Goal: Transaction & Acquisition: Purchase product/service

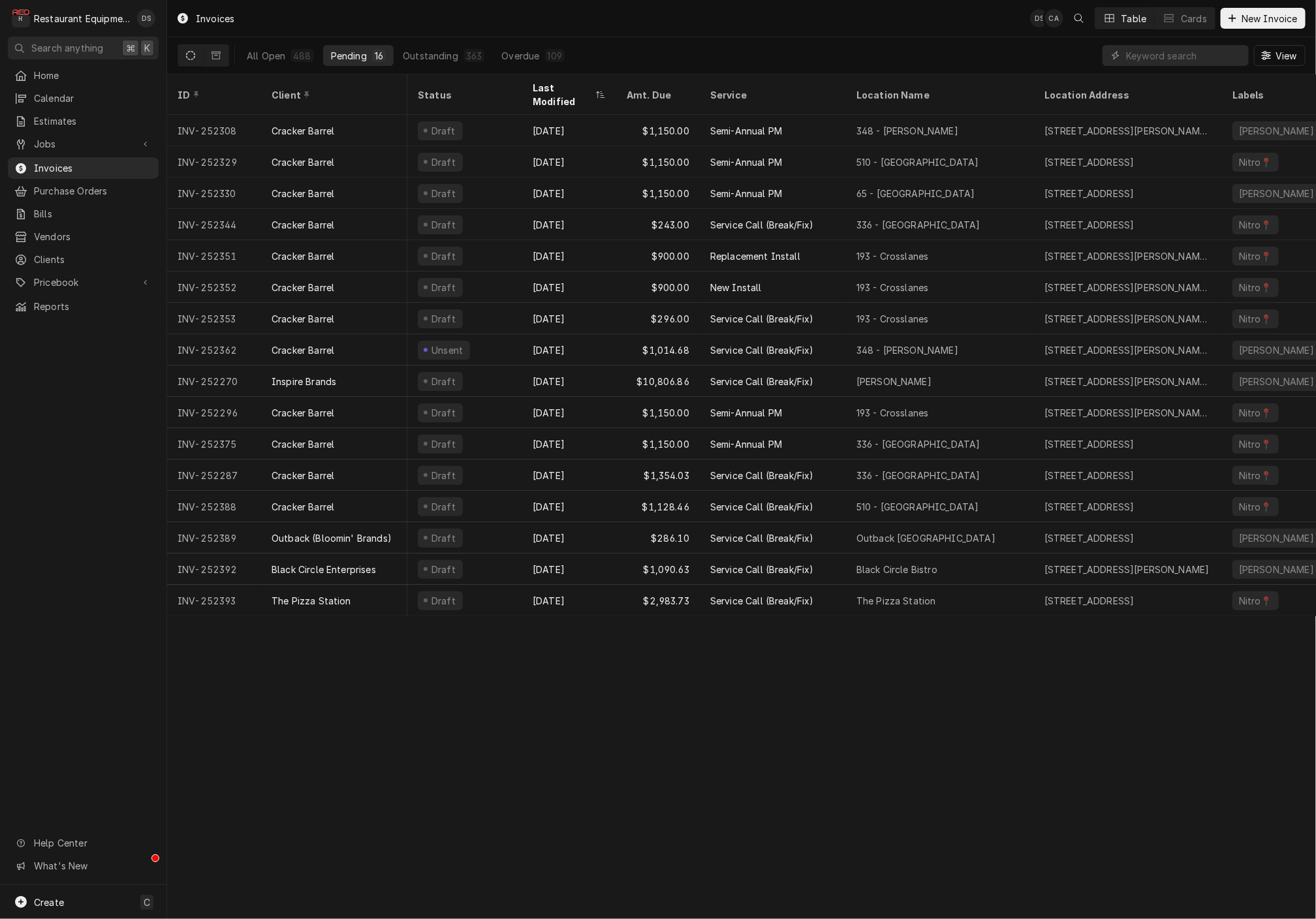
click at [1206, 59] on input "Dynamic Content Wrapper" at bounding box center [1184, 55] width 116 height 21
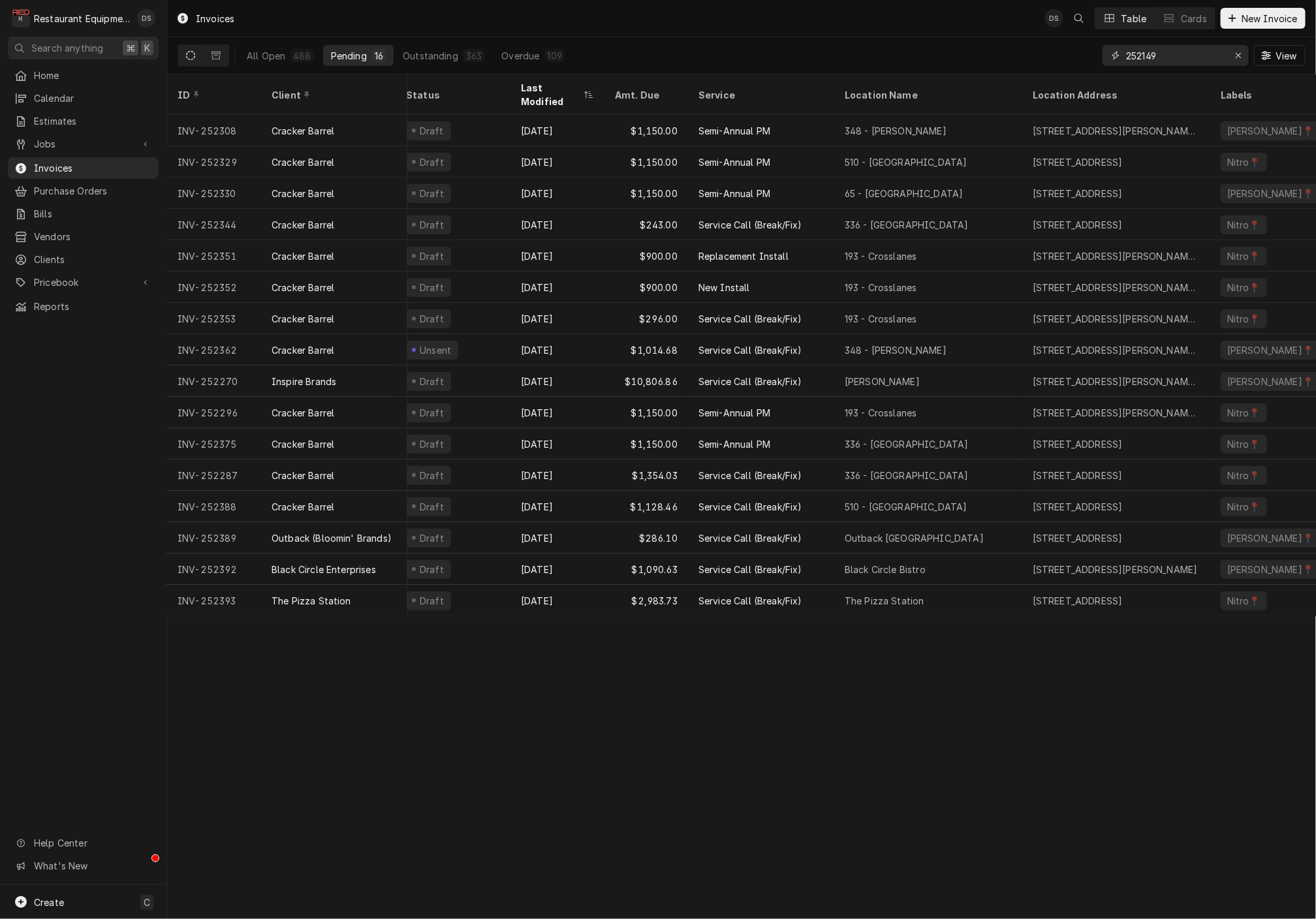
type input "252149"
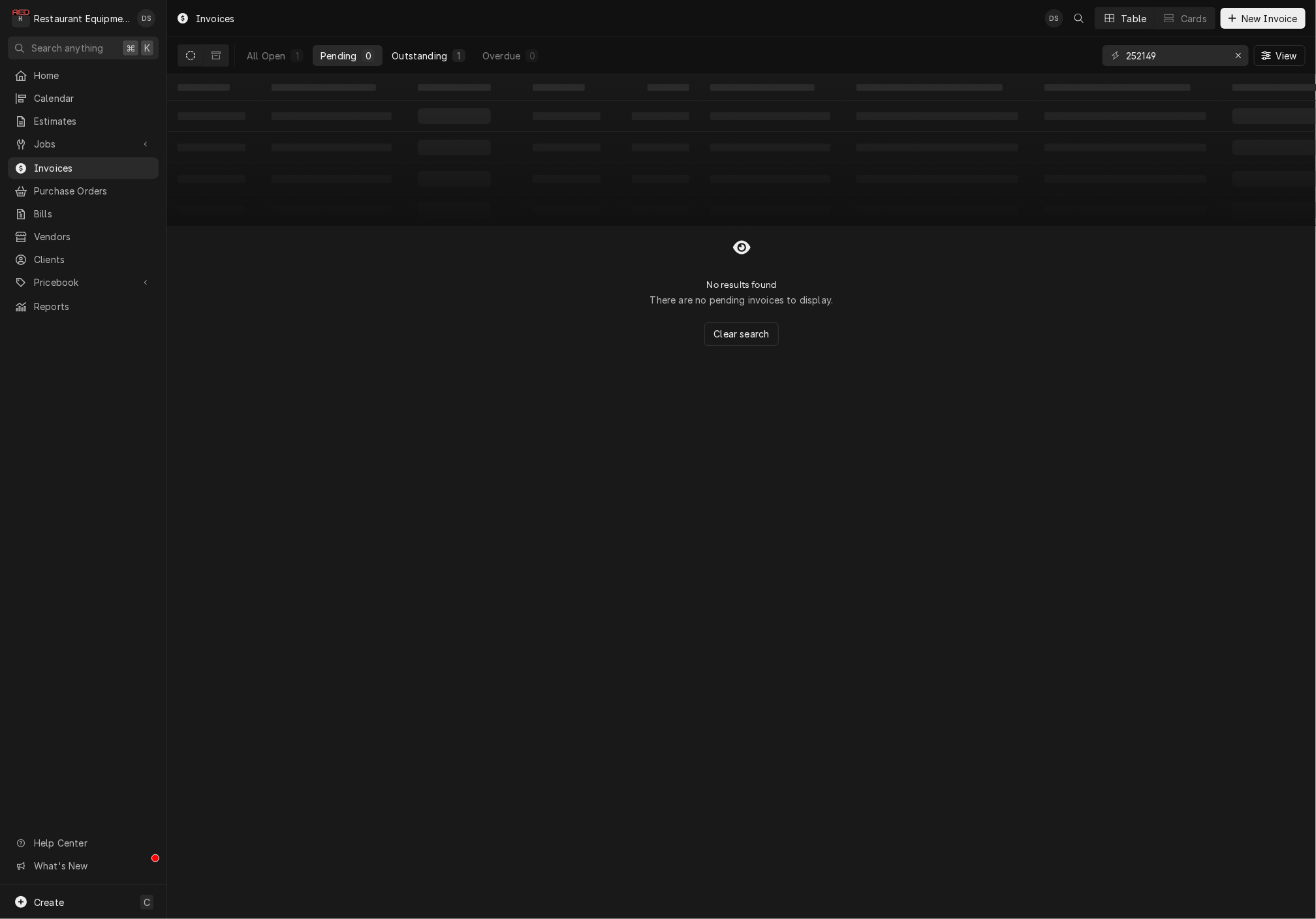
click at [403, 49] on div "Outstanding" at bounding box center [420, 55] width 55 height 14
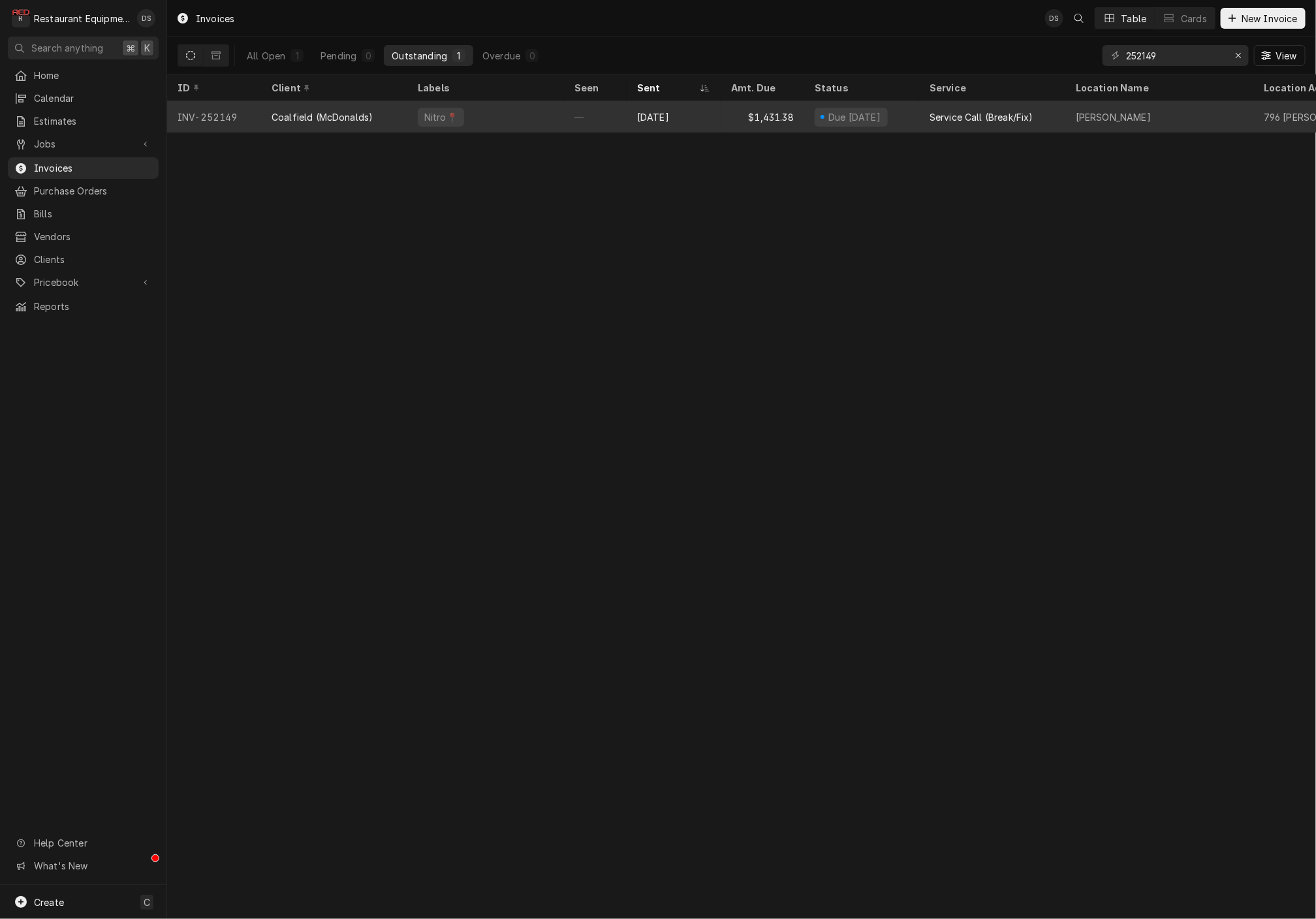
click at [534, 111] on div "Nitro📍" at bounding box center [486, 117] width 157 height 31
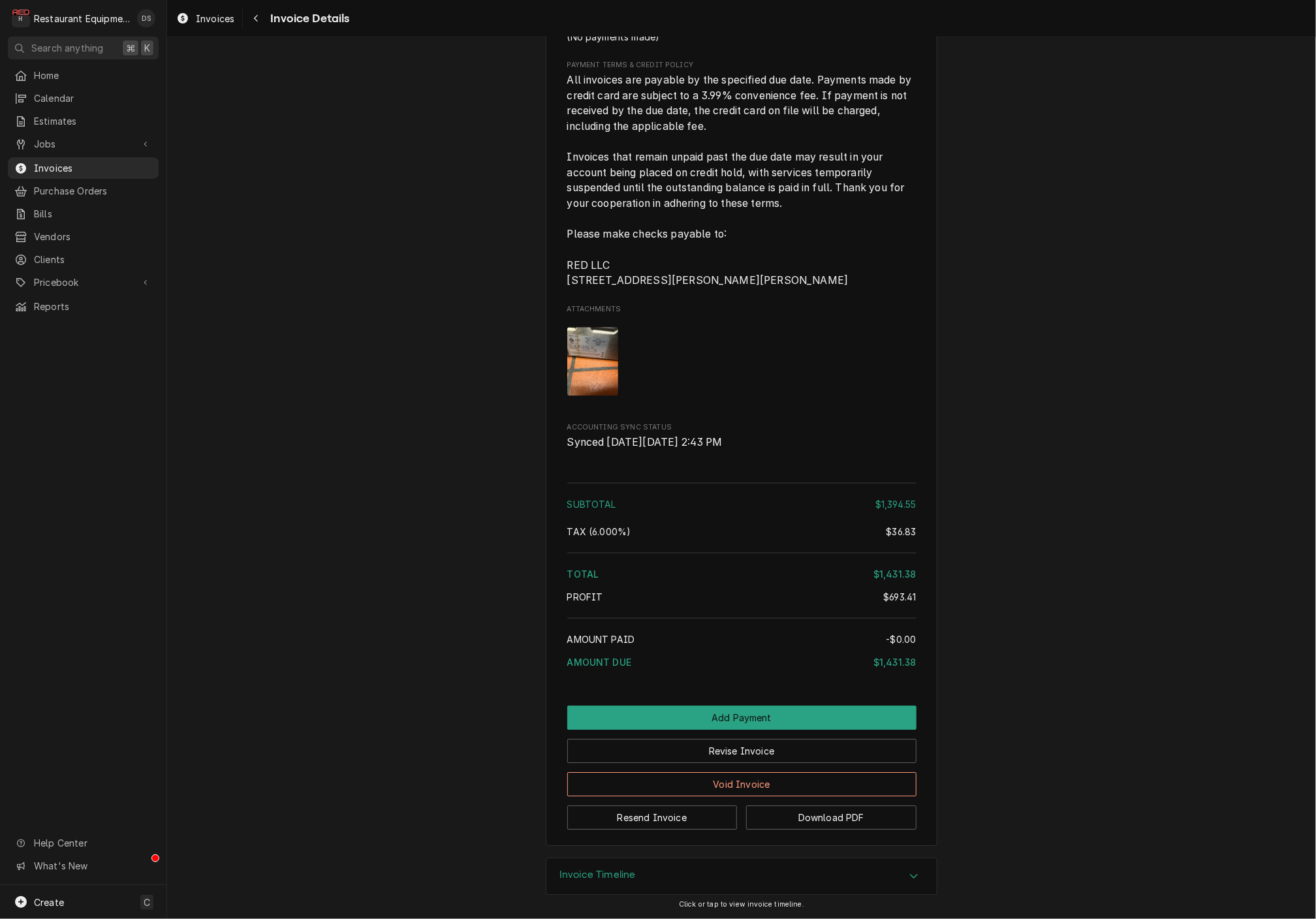
click at [590, 386] on img "Attachments" at bounding box center [593, 362] width 52 height 68
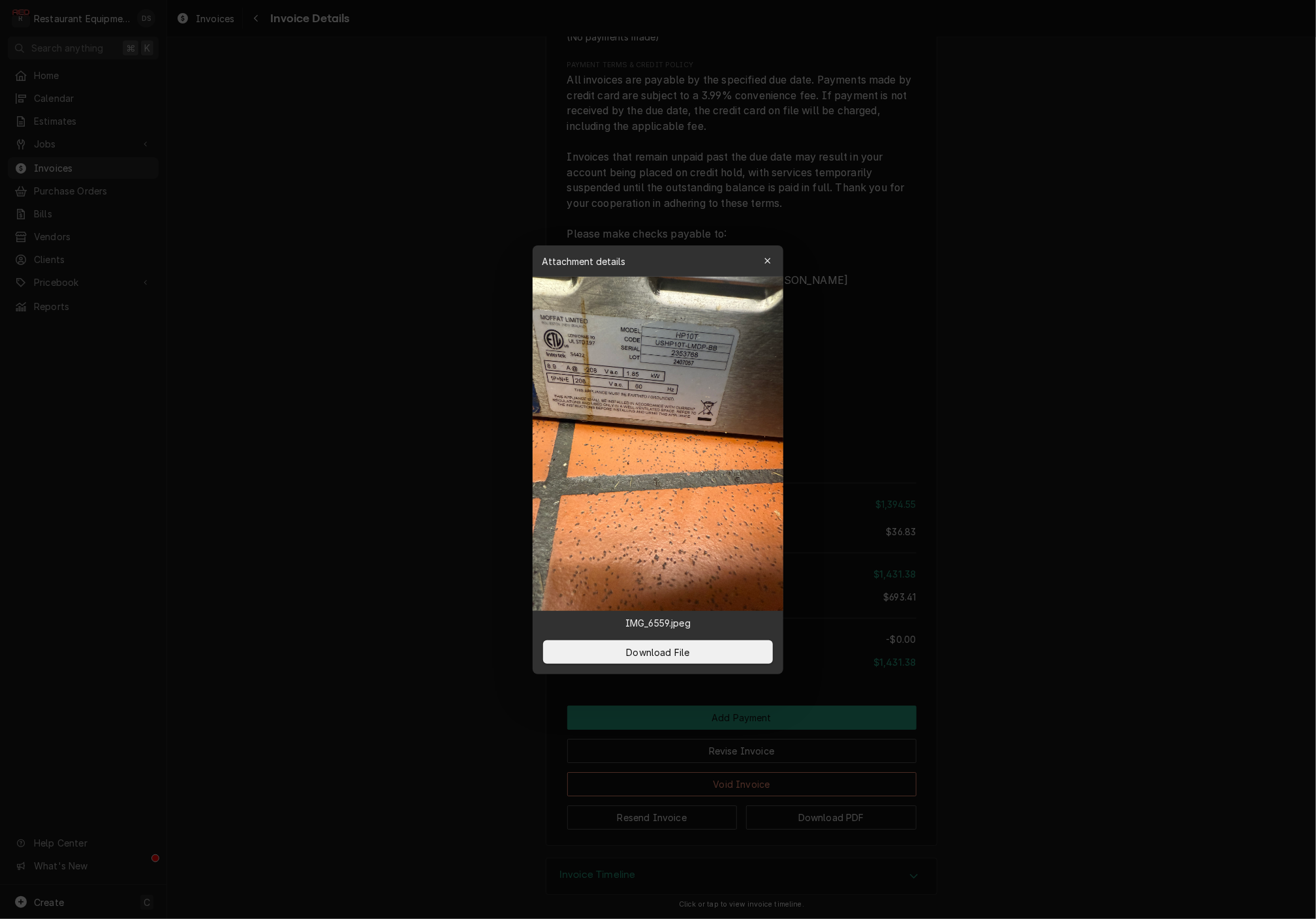
click at [767, 262] on icon "button" at bounding box center [767, 261] width 6 height 6
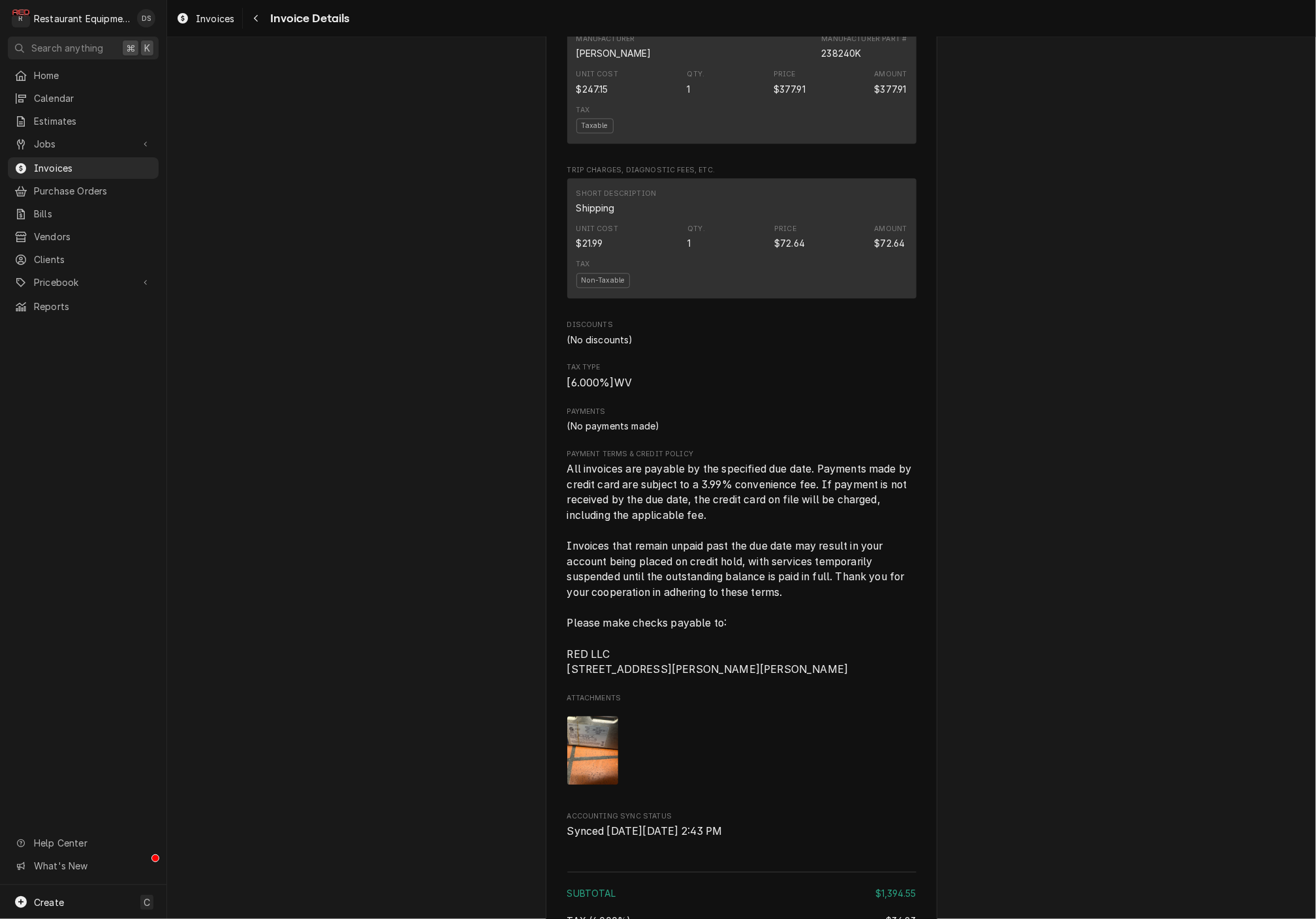
scroll to position [1718, 0]
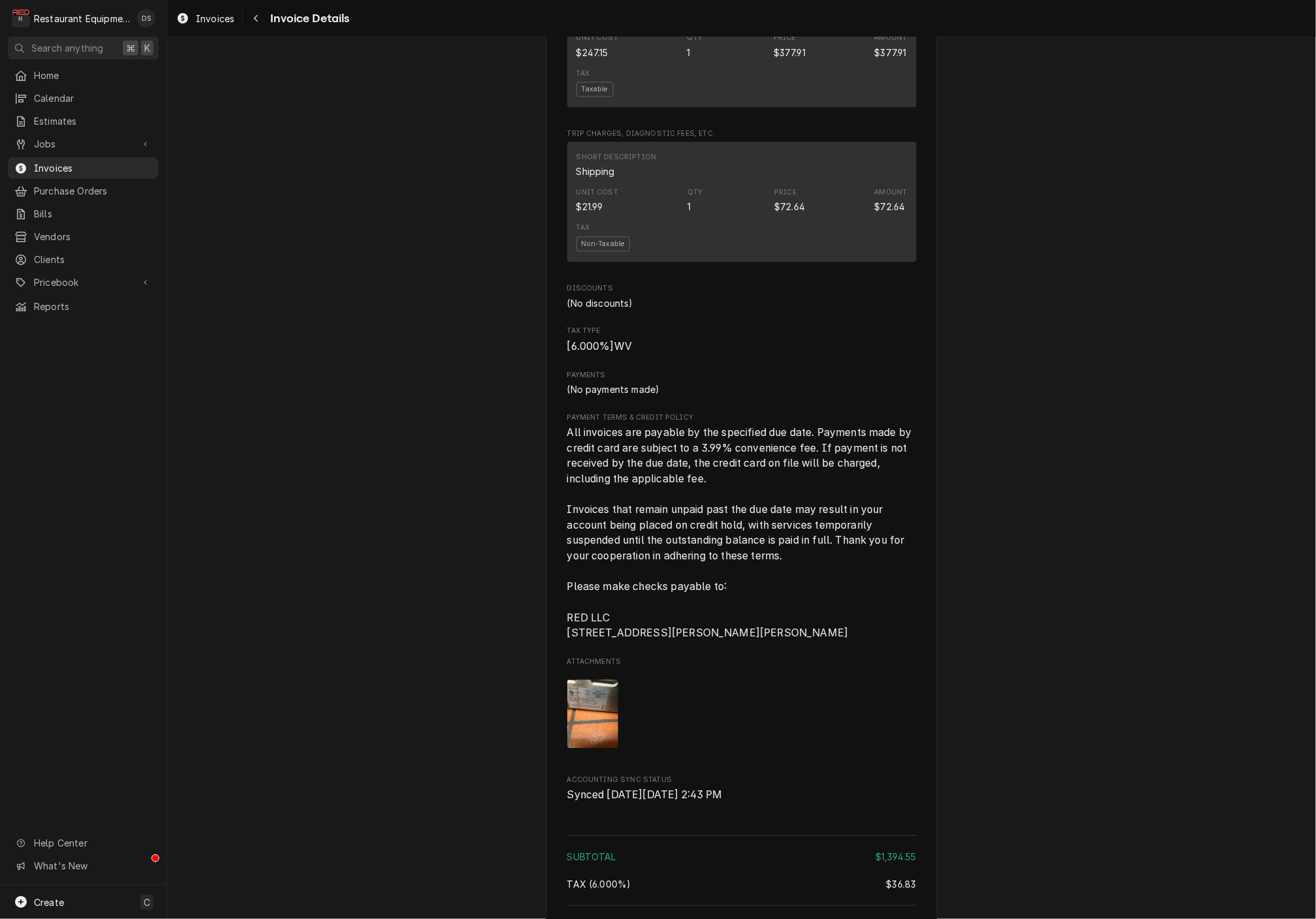
click at [589, 729] on img "Attachments" at bounding box center [593, 714] width 52 height 68
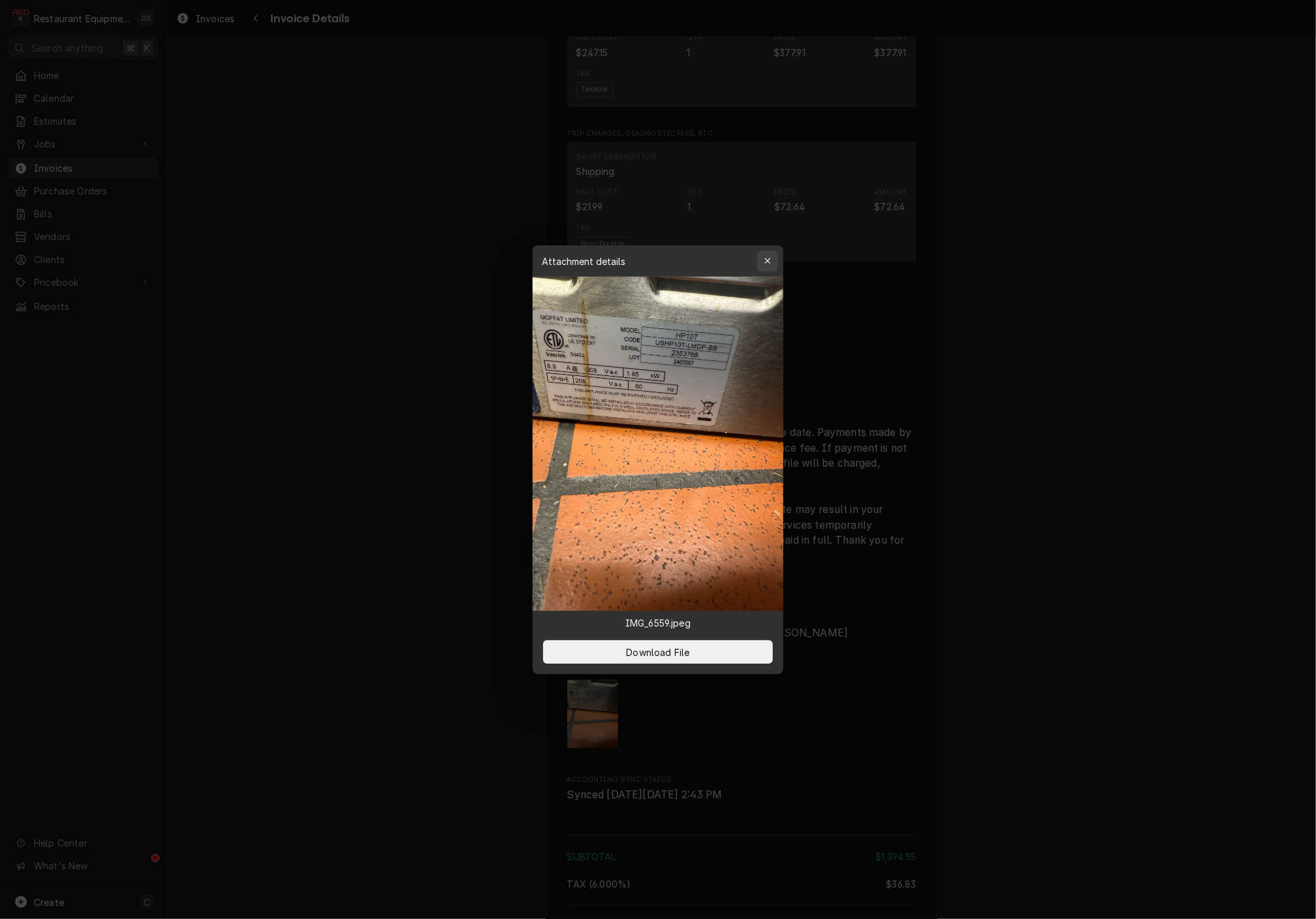
click at [769, 258] on icon "button" at bounding box center [768, 261] width 7 height 9
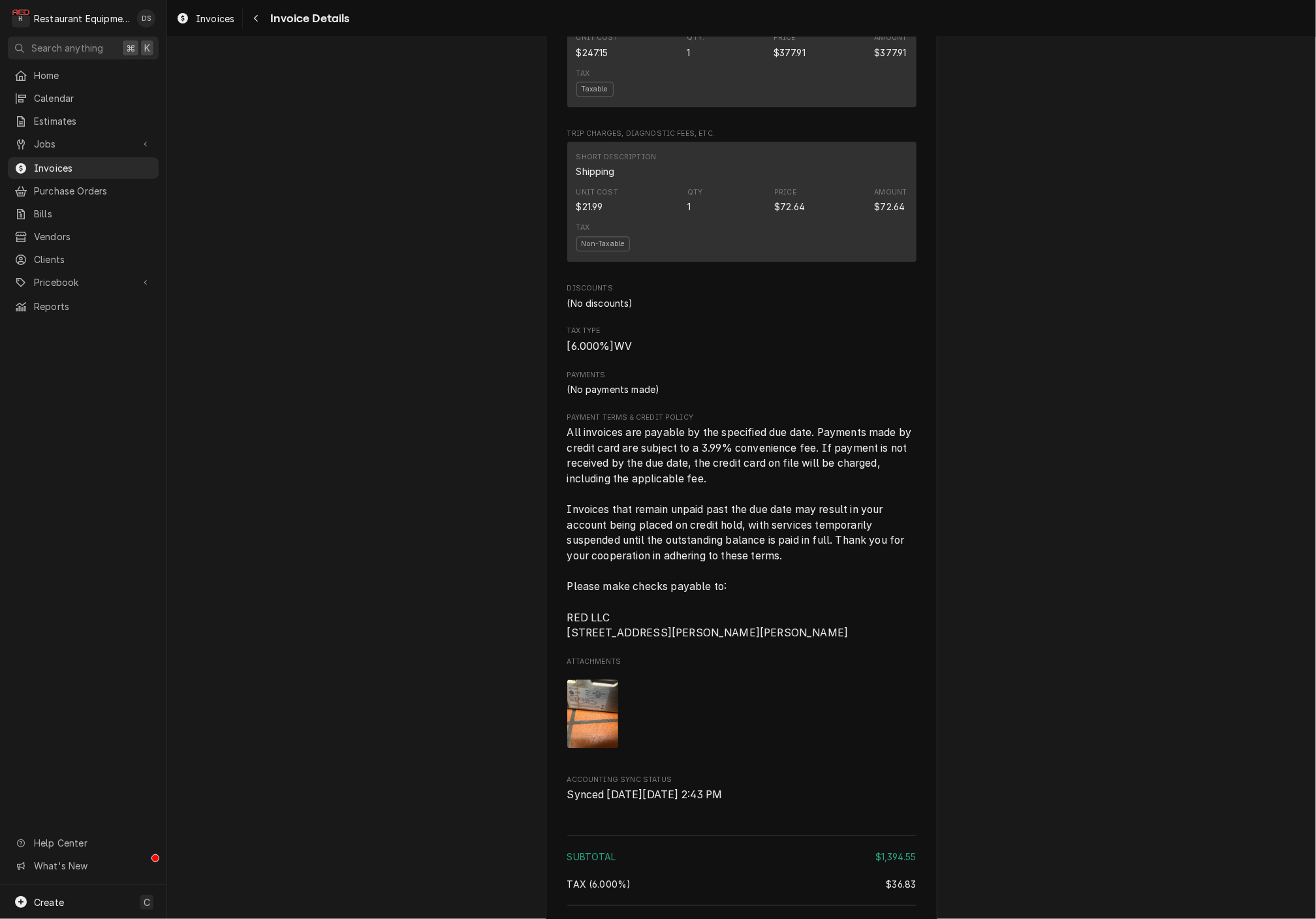
click at [769, 258] on div "Short Description Shipping Unit Cost $21.99 Qty. 1 Price $72.64 Amount $72.64 T…" at bounding box center [741, 205] width 350 height 126
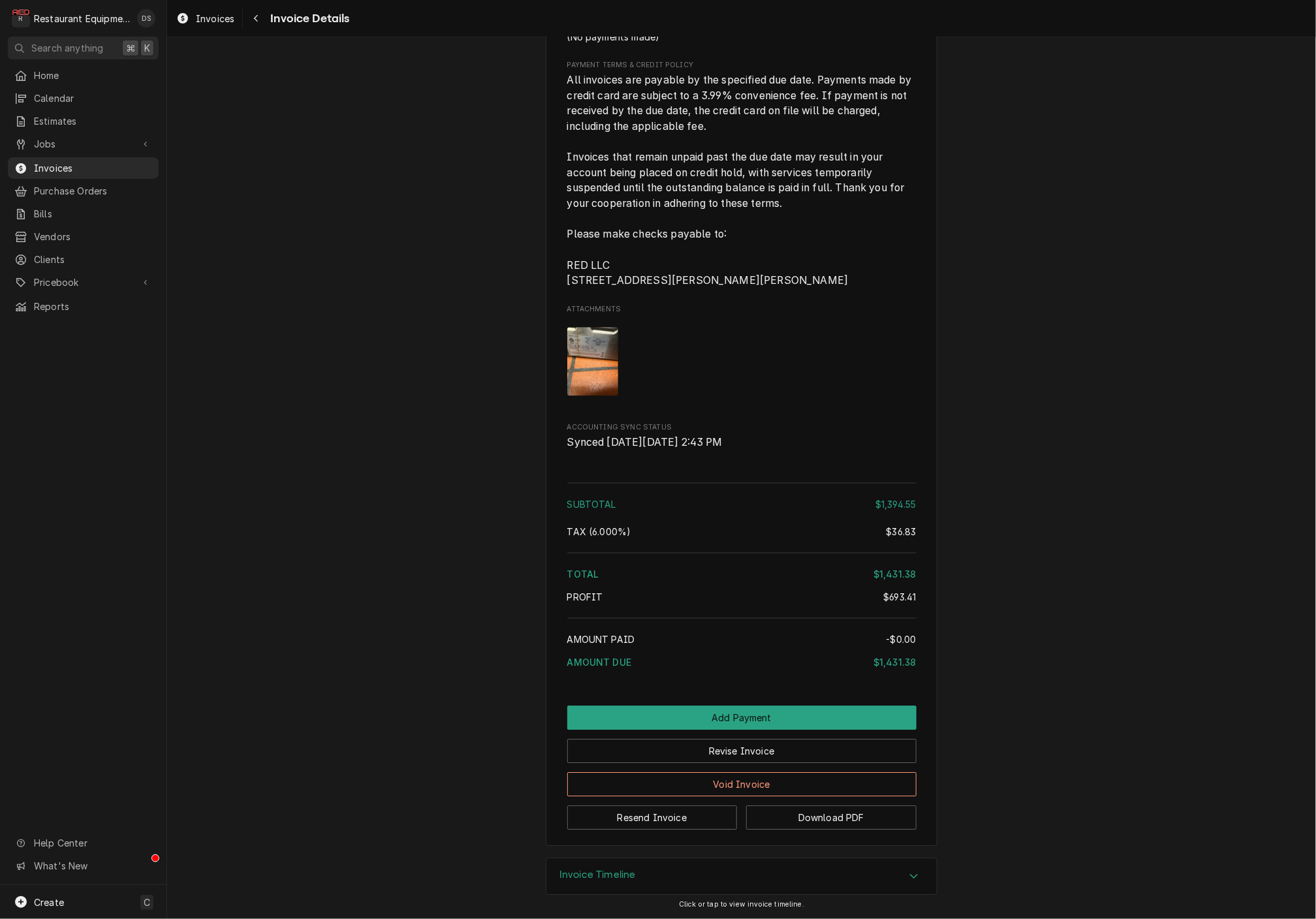
scroll to position [2071, 0]
click at [595, 364] on img "Attachments" at bounding box center [593, 362] width 52 height 68
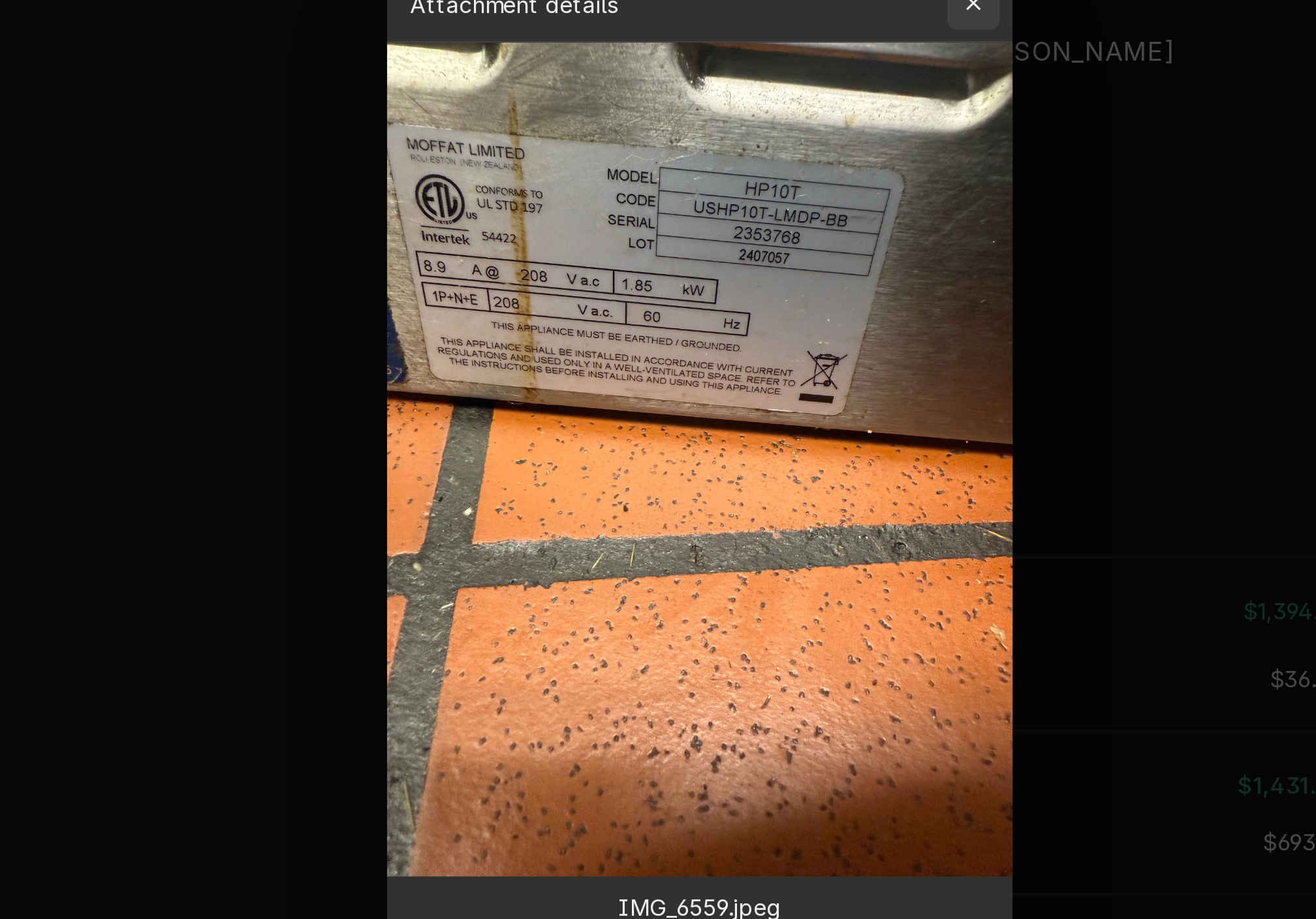
click at [765, 257] on icon "button" at bounding box center [768, 261] width 7 height 9
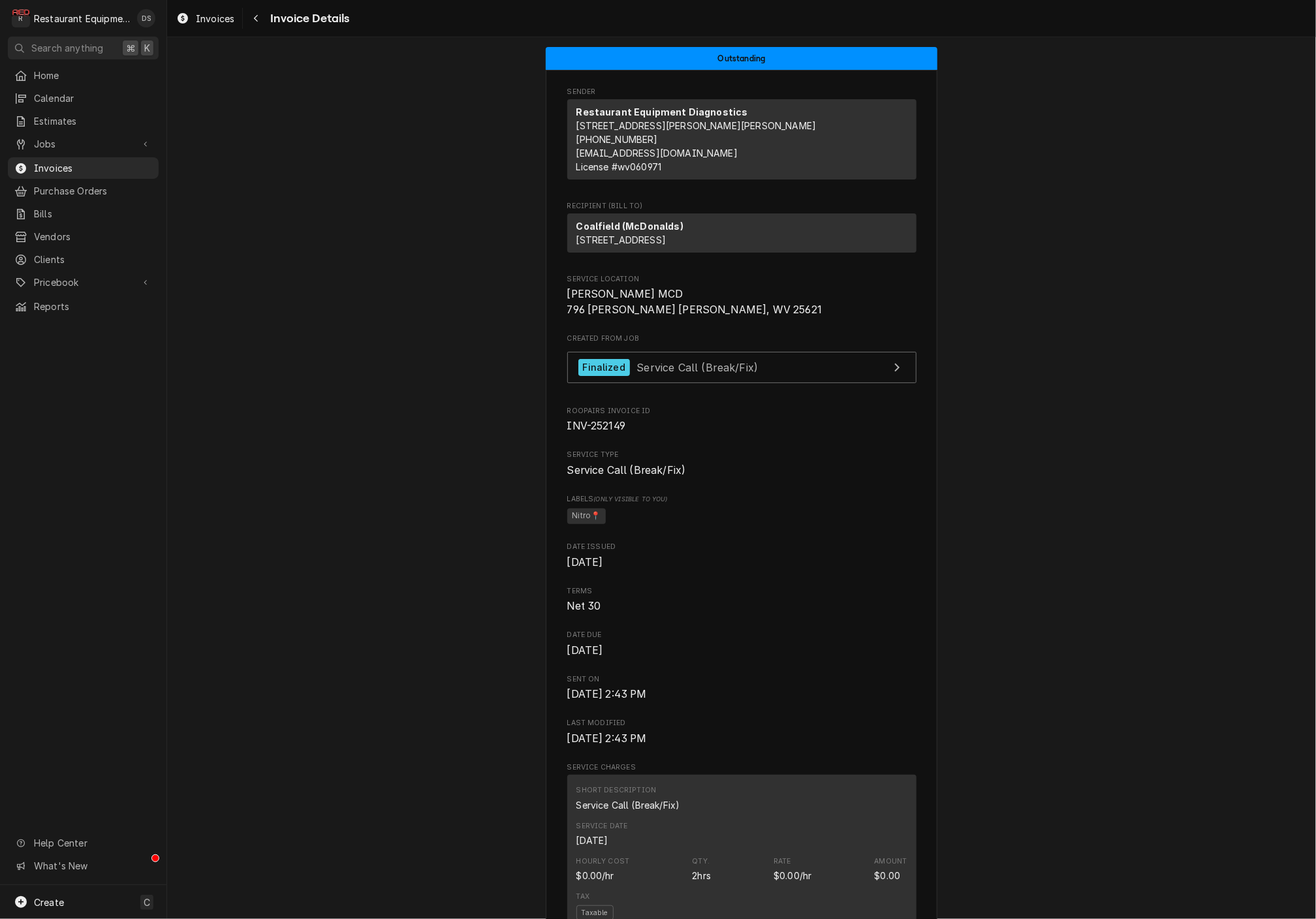
scroll to position [0, 0]
click at [817, 384] on link "Finalized Service Call (Break/Fix)" at bounding box center [741, 367] width 350 height 32
click at [75, 164] on span "Invoices" at bounding box center [93, 168] width 118 height 14
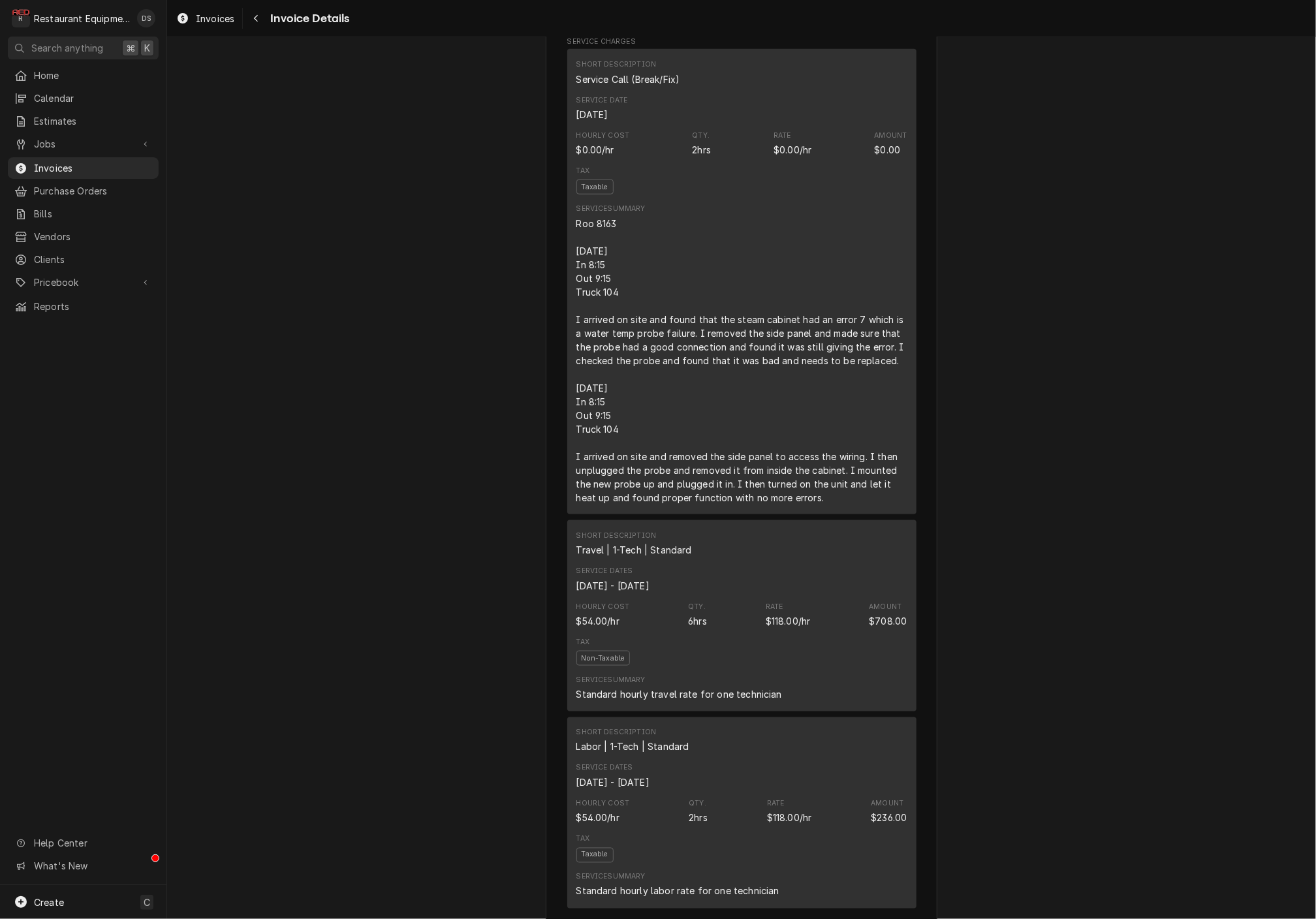
scroll to position [716, 0]
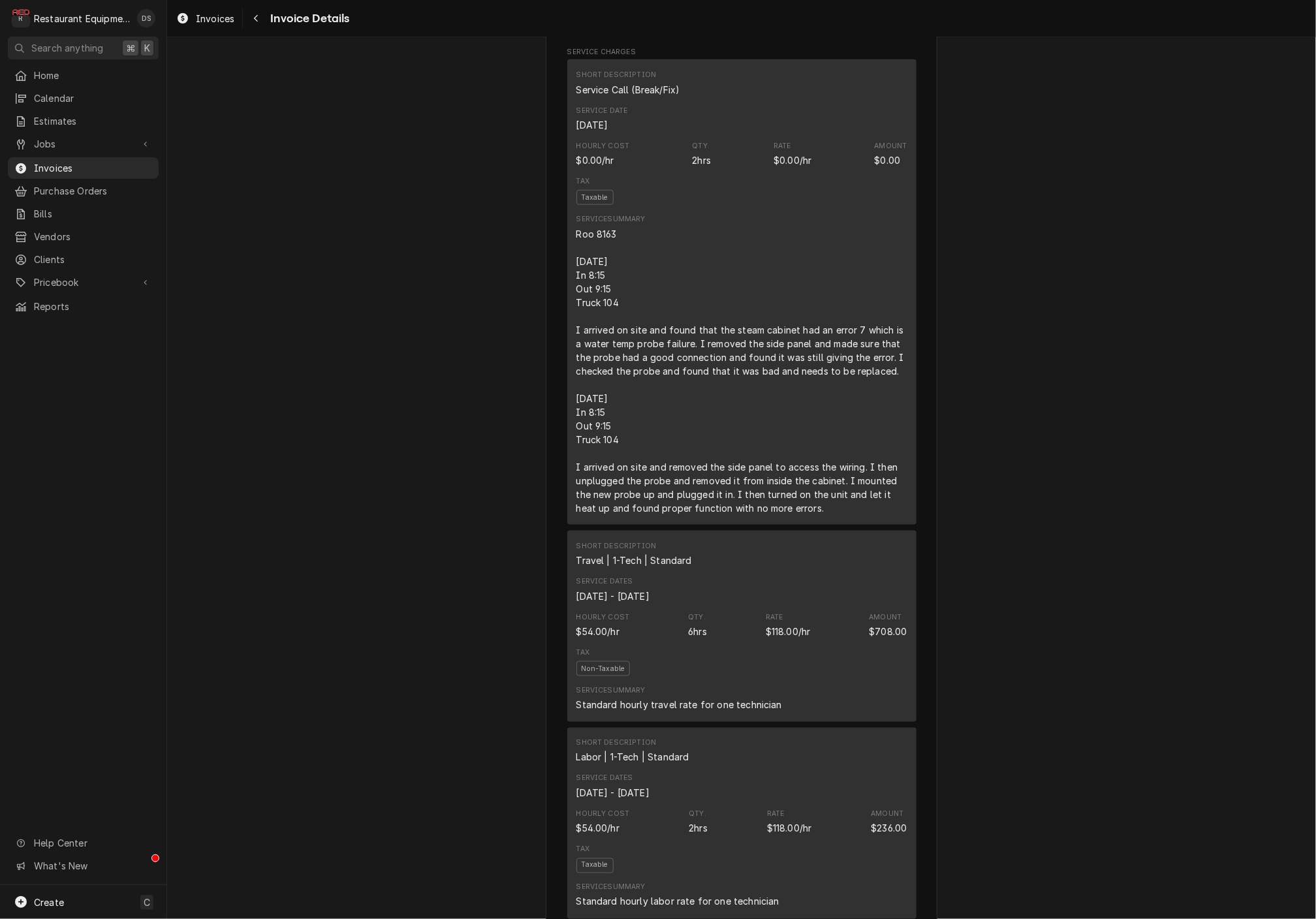
click at [617, 286] on div "Roo 8163 7/21/25 In 8:15 Out 9:15 Truck 104 I arrived on site and found that th…" at bounding box center [741, 371] width 331 height 288
click at [582, 278] on div "Roo 8163 7/21/25 In 8:15 Out 9:15 Truck 104 I arrived on site and found that th…" at bounding box center [741, 371] width 331 height 288
drag, startPoint x: 576, startPoint y: 282, endPoint x: 772, endPoint y: 454, distance: 260.8
click at [819, 513] on div "Roo 8163 7/21/25 In 8:15 Out 9:15 Truck 104 I arrived on site and found that th…" at bounding box center [741, 371] width 331 height 288
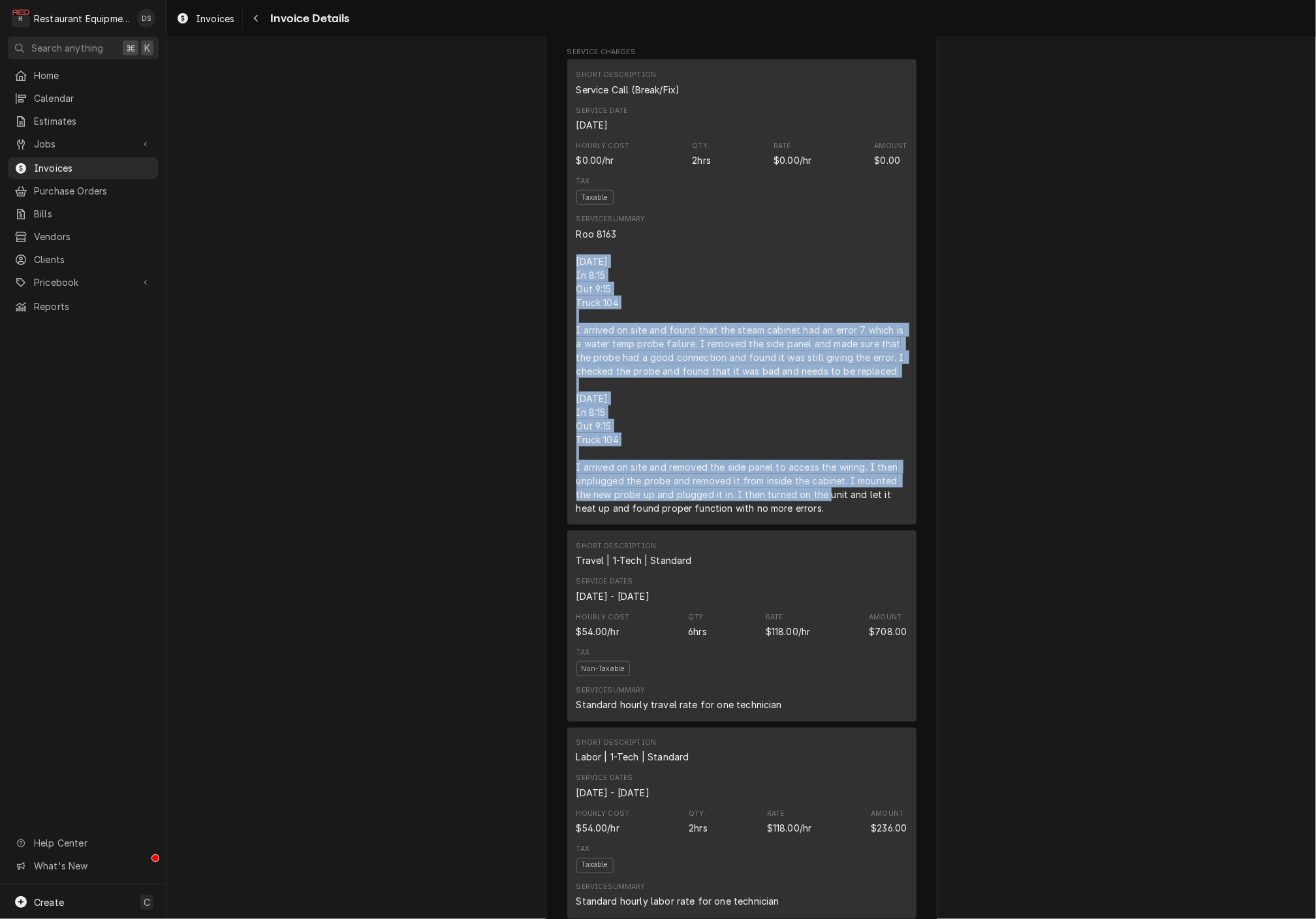
drag, startPoint x: 809, startPoint y: 525, endPoint x: 571, endPoint y: 286, distance: 337.3
click at [571, 286] on div "Short Description Service Call (Break/Fix) Service Date Jul 21, 2025 Hourly Cos…" at bounding box center [741, 292] width 350 height 466
copy div "7/21/25 In 8:15 Out 9:15 Truck 104 I arrived on site and found that the steam c…"
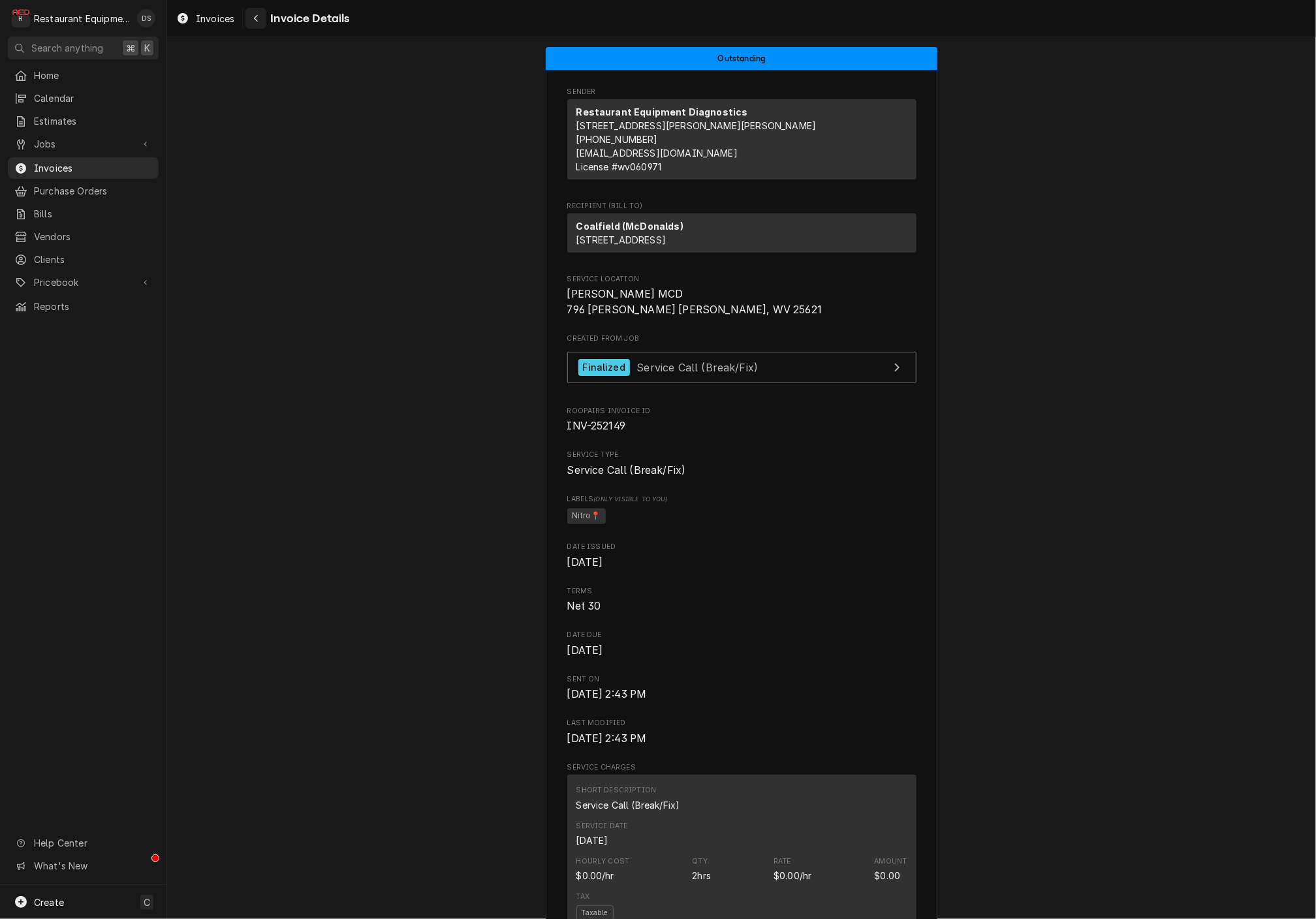
scroll to position [0, 0]
click at [254, 18] on icon "Navigate back" at bounding box center [256, 18] width 6 height 9
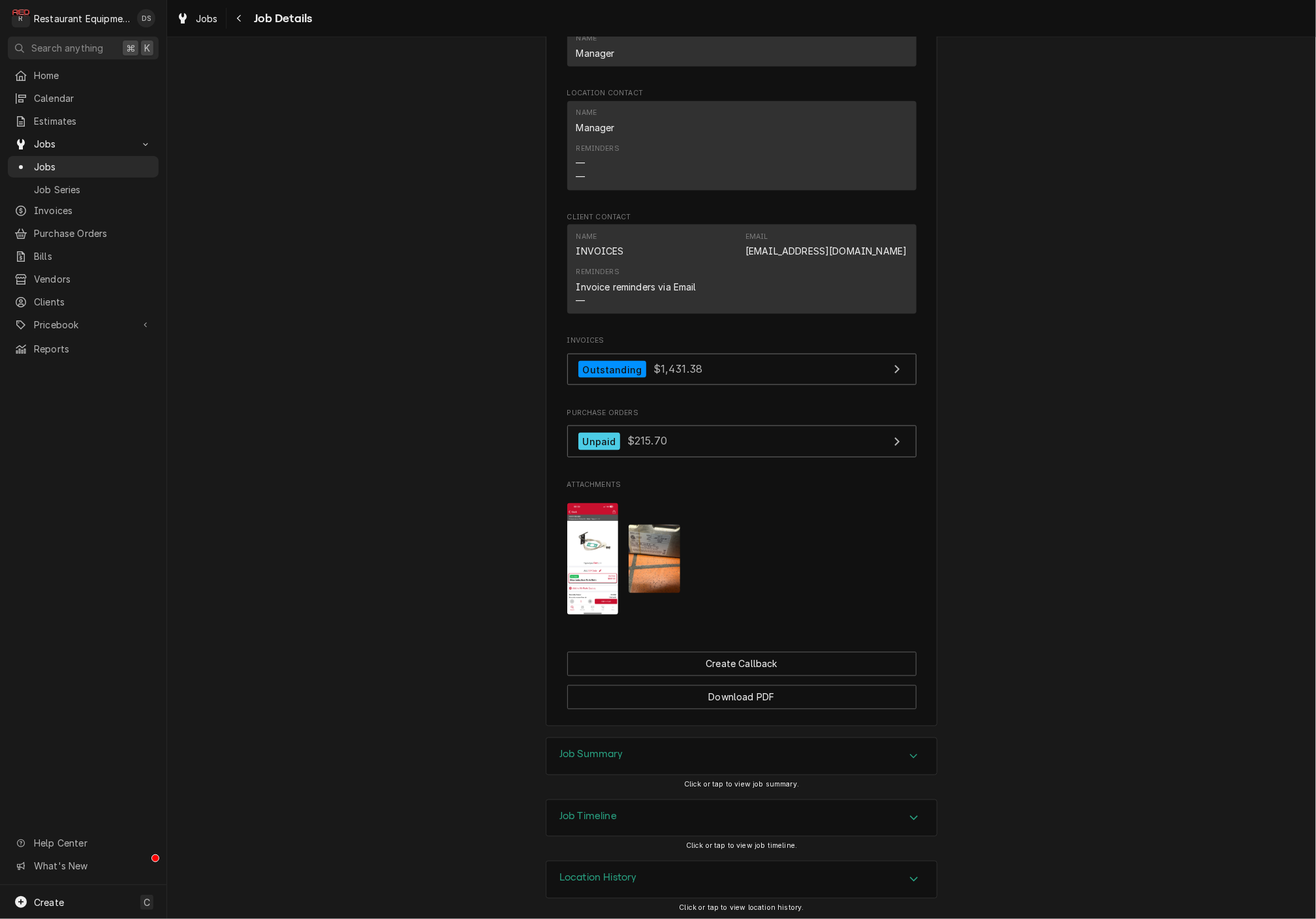
click at [652, 757] on div "Job Summary" at bounding box center [741, 757] width 390 height 37
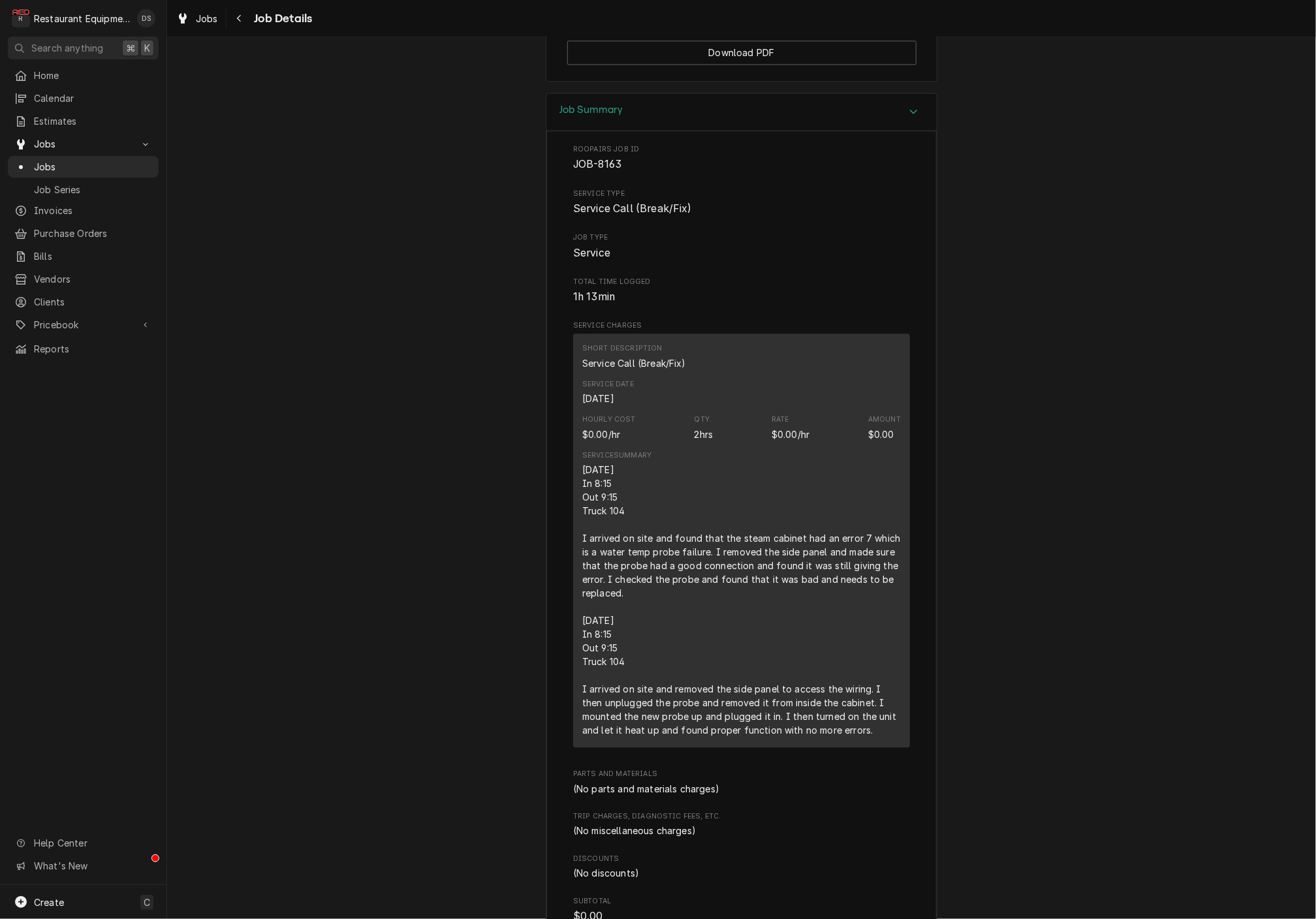
scroll to position [1601, 0]
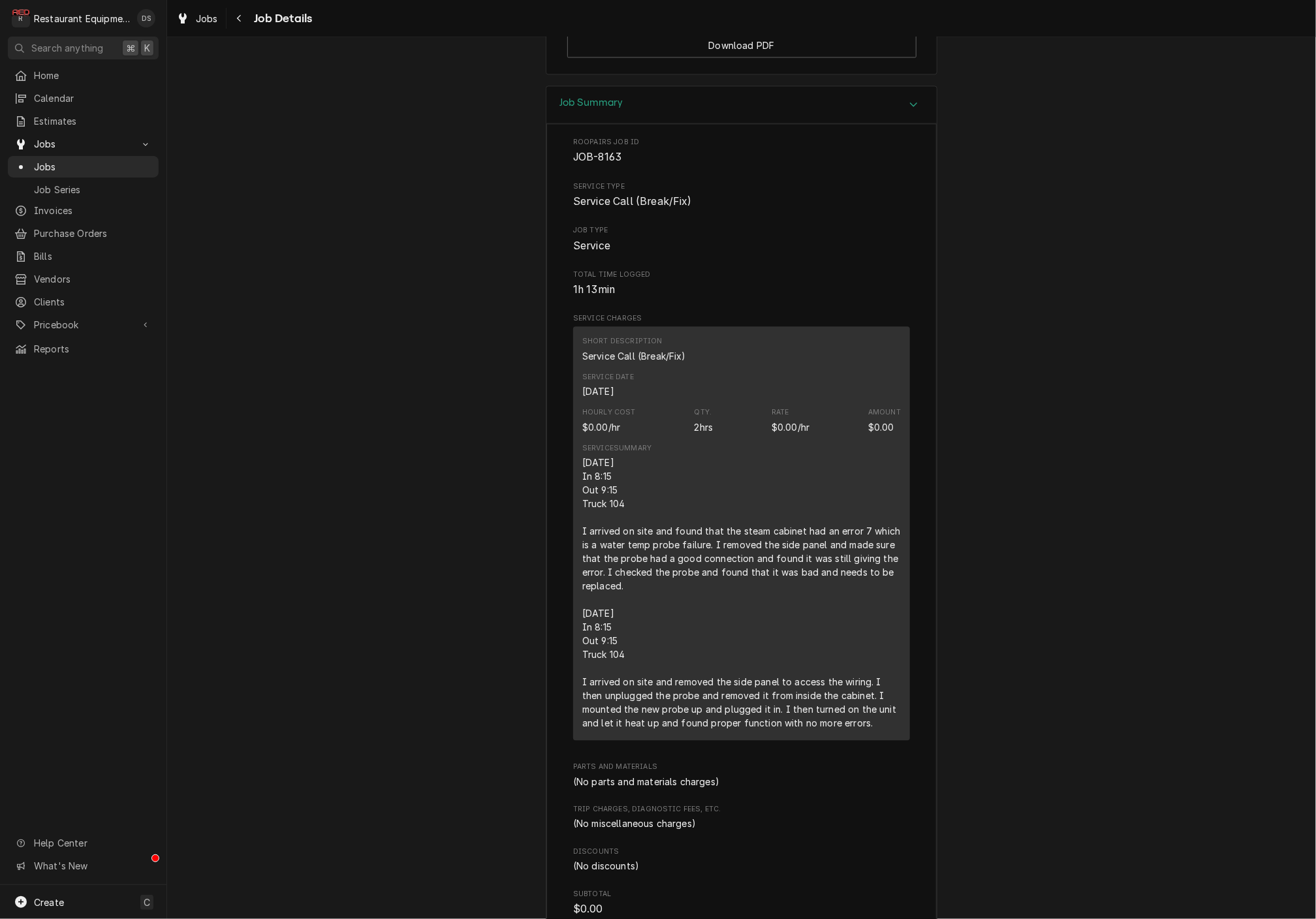
click at [595, 476] on div "7/21/25 In 8:15 Out 9:15 Truck 104 I arrived on site and found that the steam c…" at bounding box center [741, 592] width 318 height 274
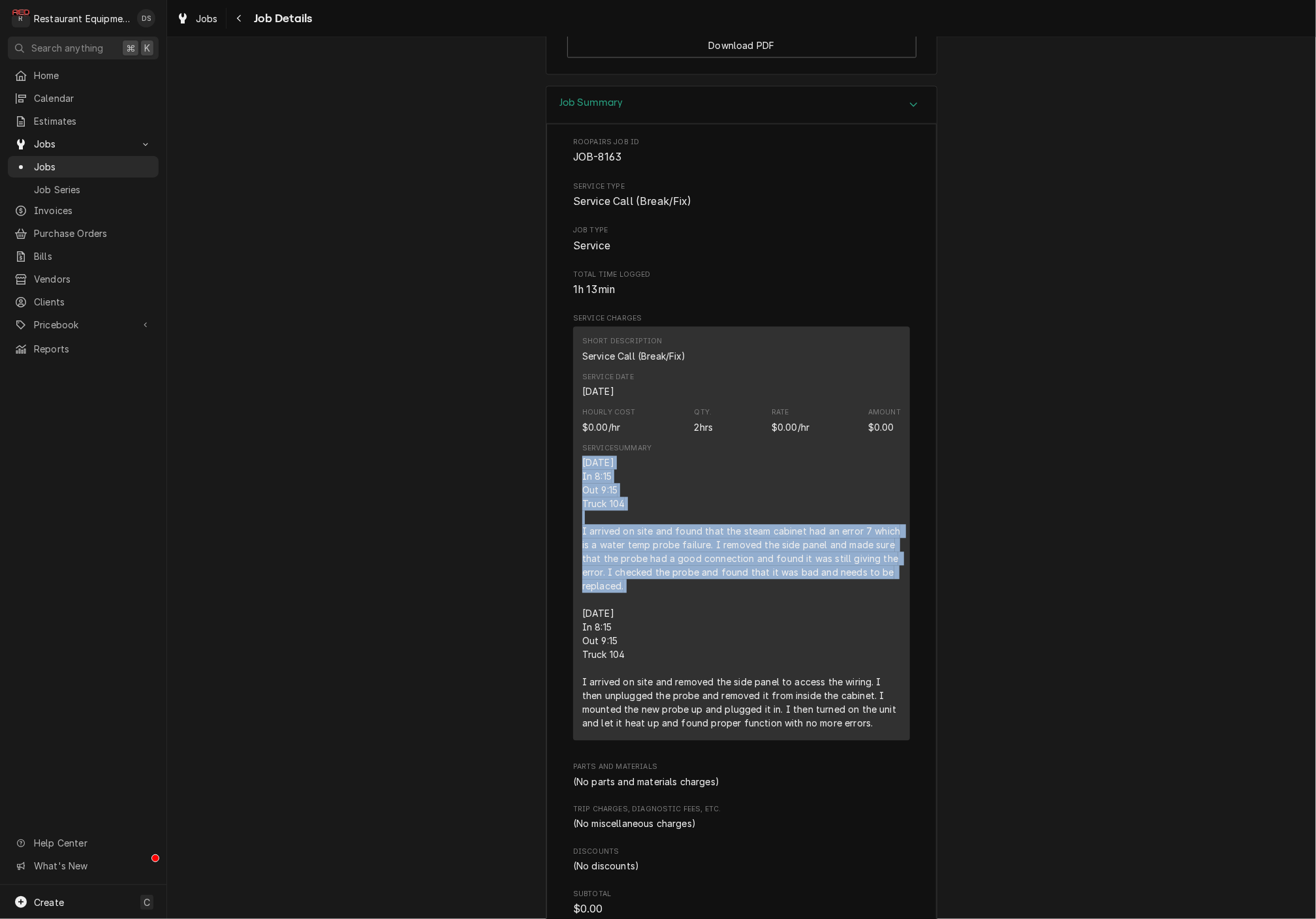
drag, startPoint x: 582, startPoint y: 452, endPoint x: 646, endPoint y: 567, distance: 131.6
click at [646, 567] on div "7/21/25 In 8:15 Out 9:15 Truck 104 I arrived on site and found that the steam c…" at bounding box center [741, 592] width 318 height 274
copy div "7/21/25 In 8:15 Out 9:15 Truck 104 I arrived on site and found that the steam c…"
drag, startPoint x: 582, startPoint y: 594, endPoint x: 868, endPoint y: 694, distance: 303.0
click at [900, 701] on div "Short Description Service Call (Break/Fix) Service Date Jul 21, 2025 Hourly Cos…" at bounding box center [741, 533] width 337 height 414
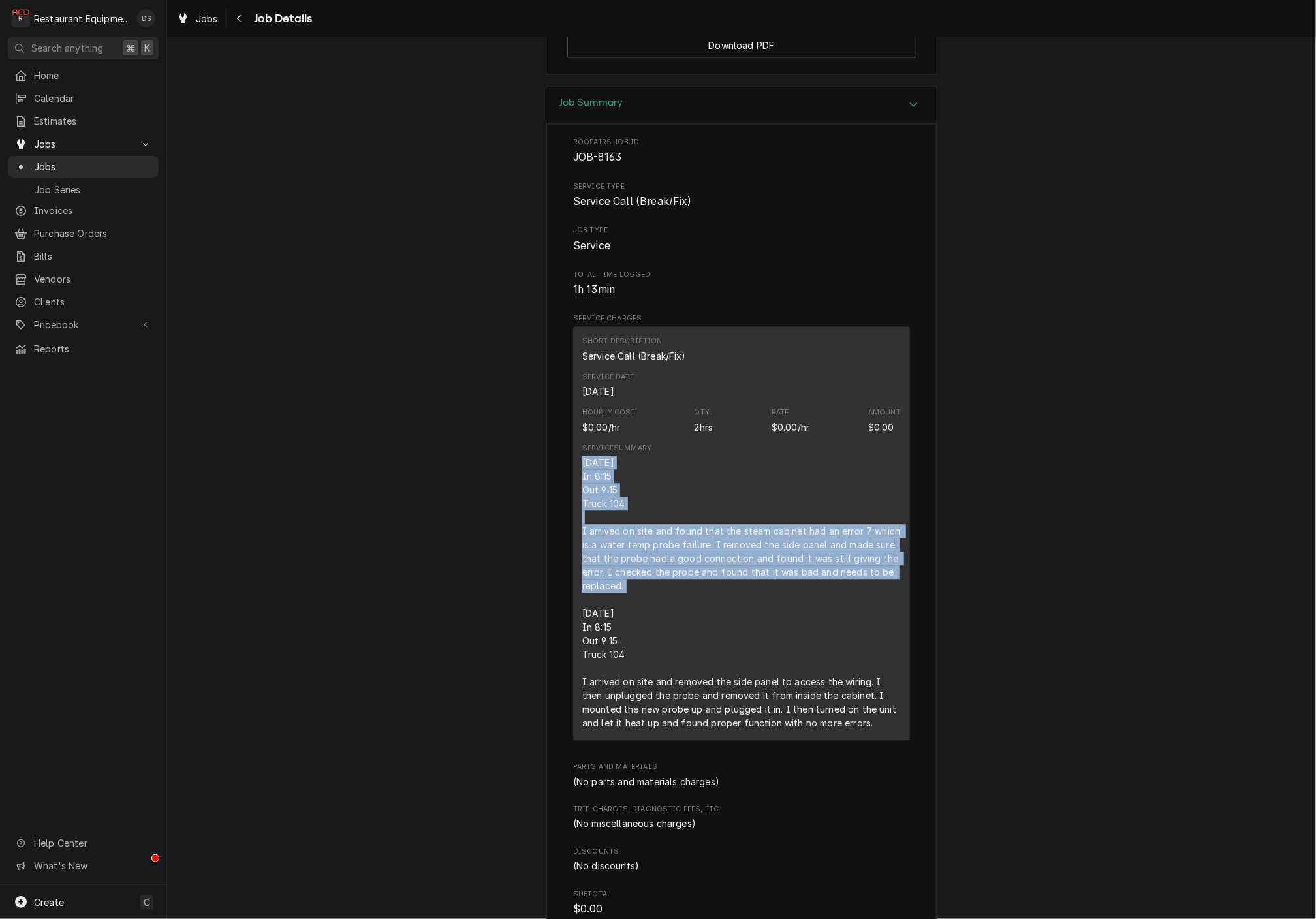
copy div "7/24/25 In 8:15 Out 9:15 Truck 104 I arrived on site and removed the side panel…"
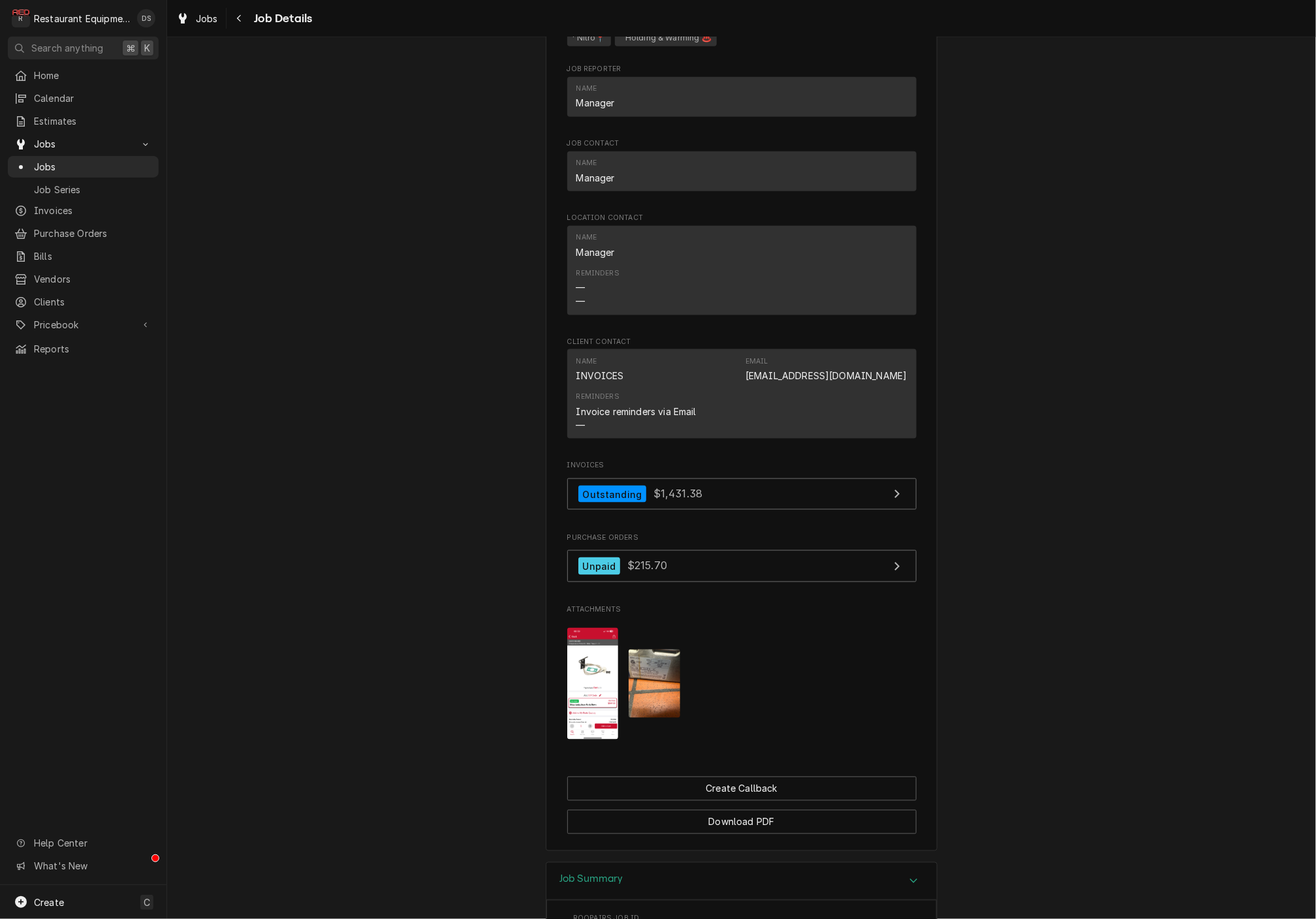
scroll to position [886, 0]
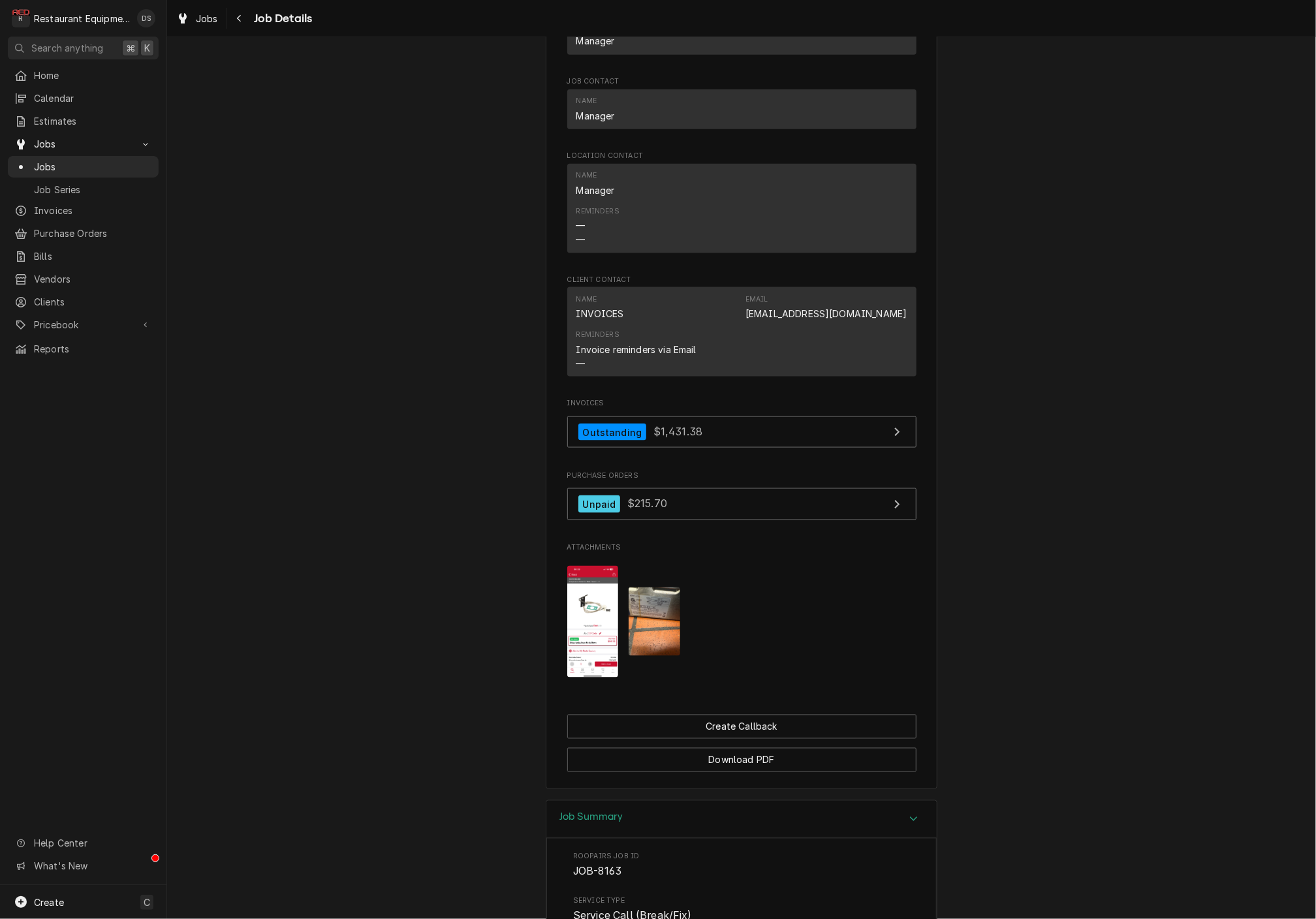
click at [604, 595] on img "Attachments" at bounding box center [593, 622] width 52 height 112
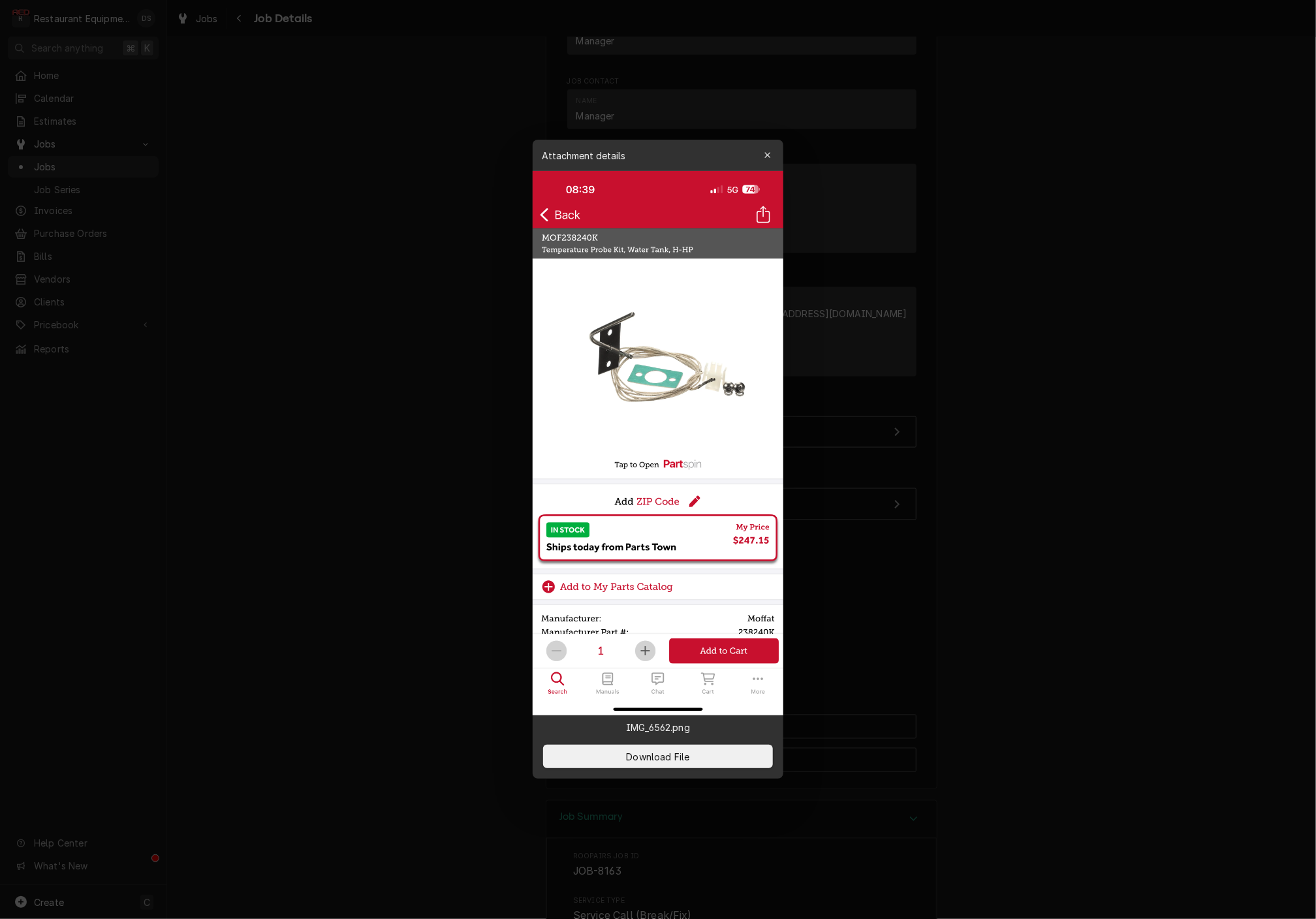
click at [771, 159] on icon "button" at bounding box center [768, 155] width 7 height 9
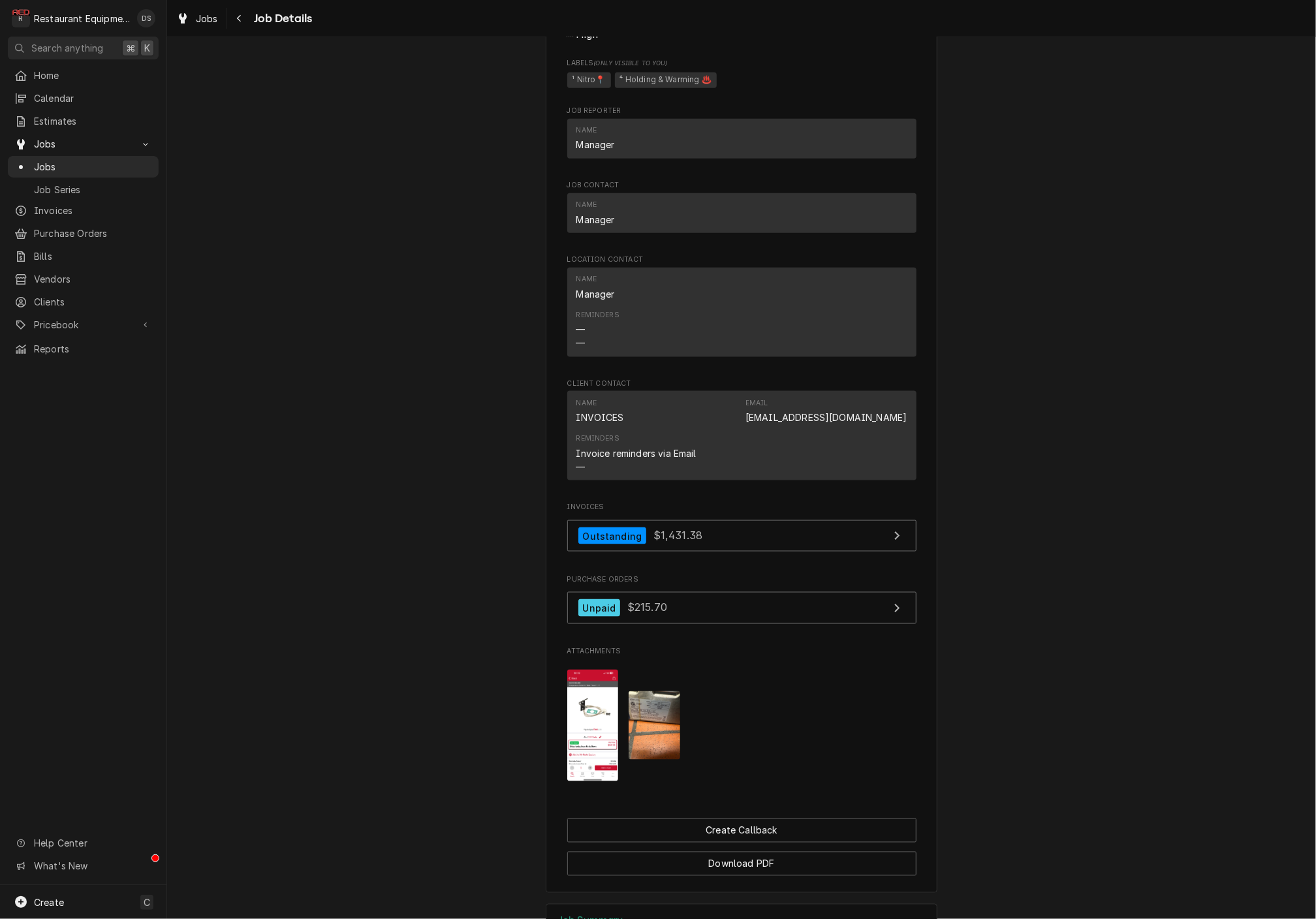
scroll to position [775, 0]
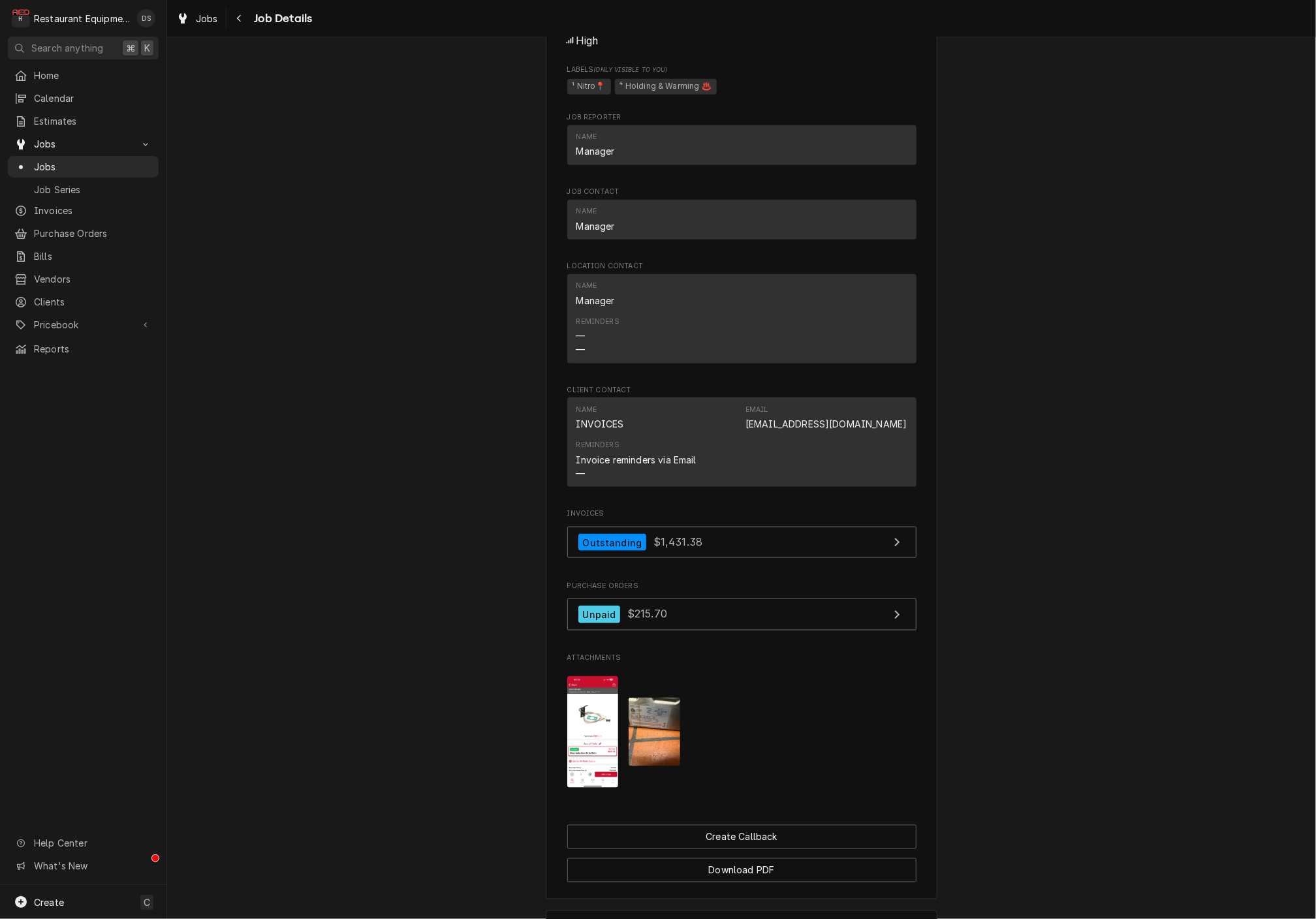
click at [588, 715] on img "Attachments" at bounding box center [593, 732] width 52 height 112
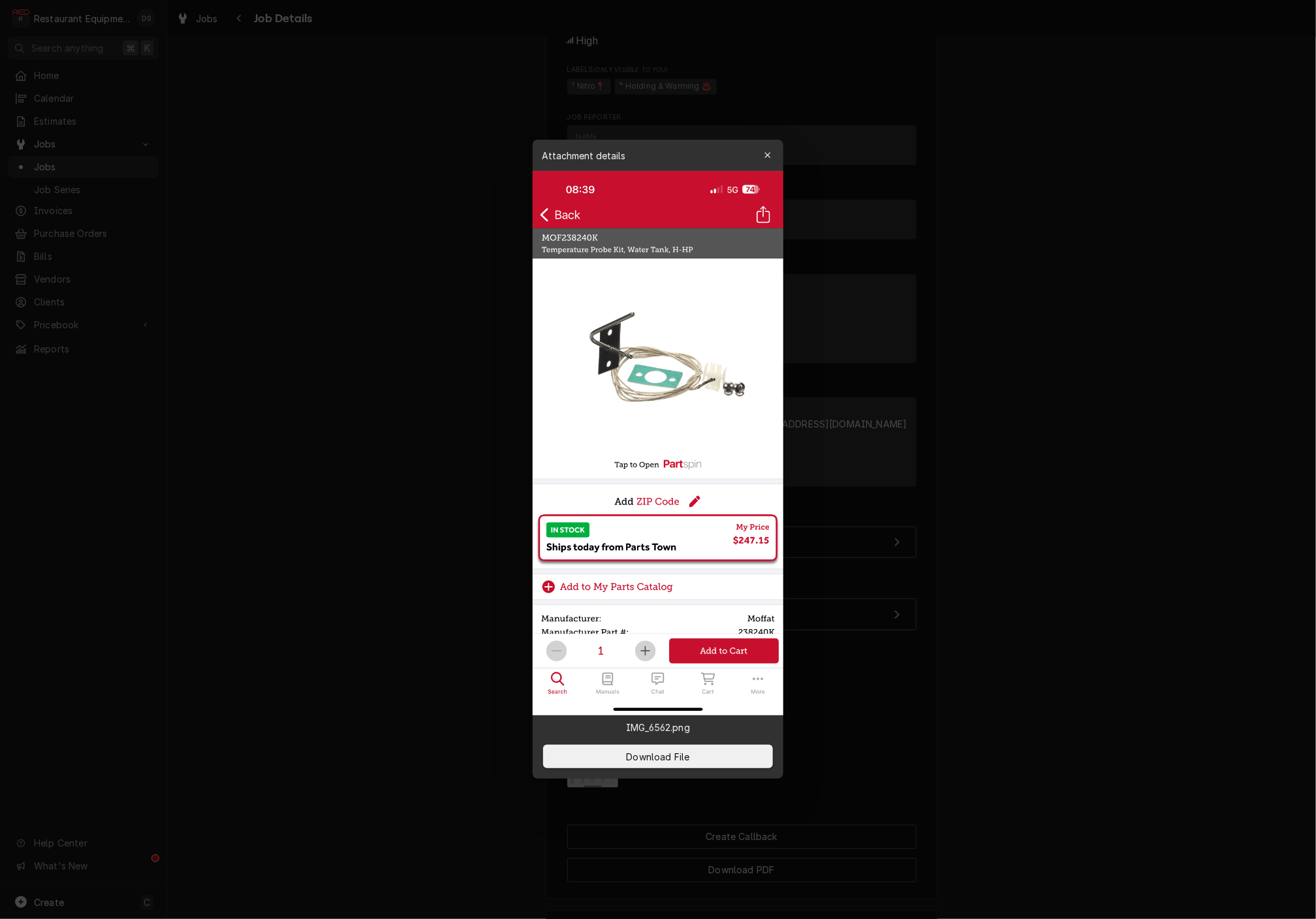
click at [768, 149] on div "button" at bounding box center [767, 155] width 13 height 13
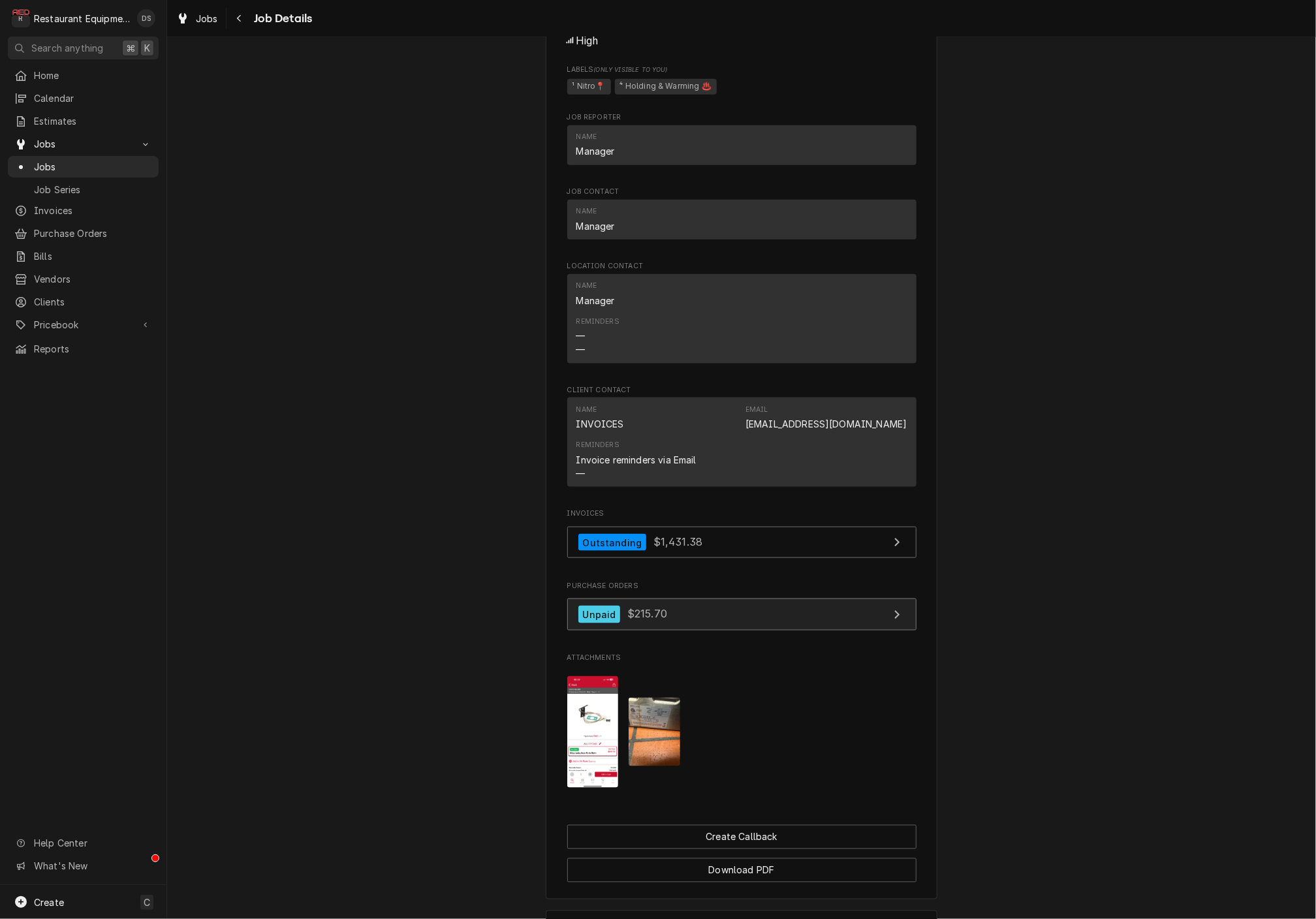
click at [812, 615] on link "Unpaid $215.70" at bounding box center [741, 615] width 350 height 32
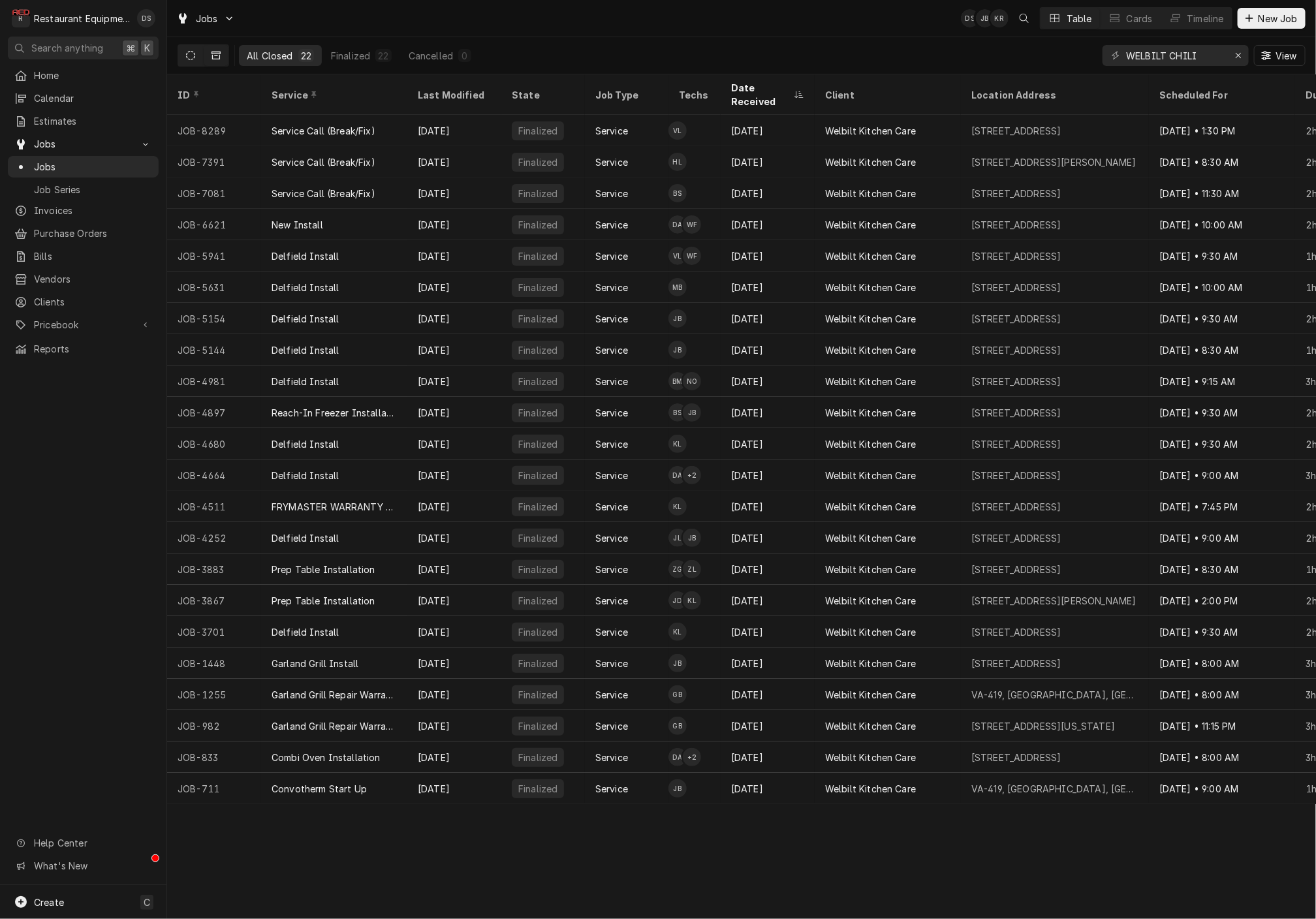
click at [193, 62] on button "Dynamic Content Wrapper" at bounding box center [190, 55] width 25 height 21
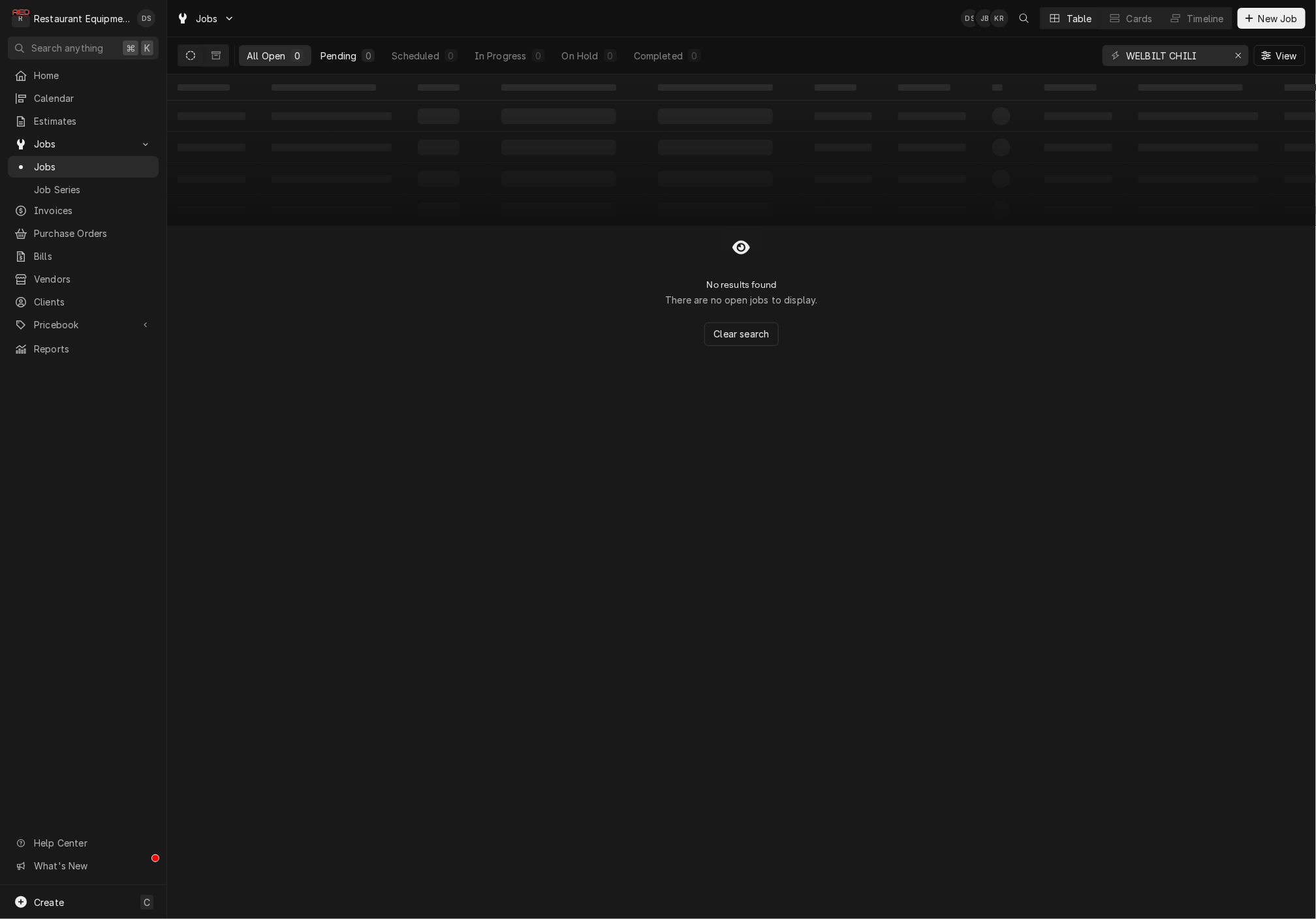
click at [373, 51] on div "0" at bounding box center [368, 55] width 13 height 13
click at [1239, 57] on icon "Erase input" at bounding box center [1239, 55] width 7 height 9
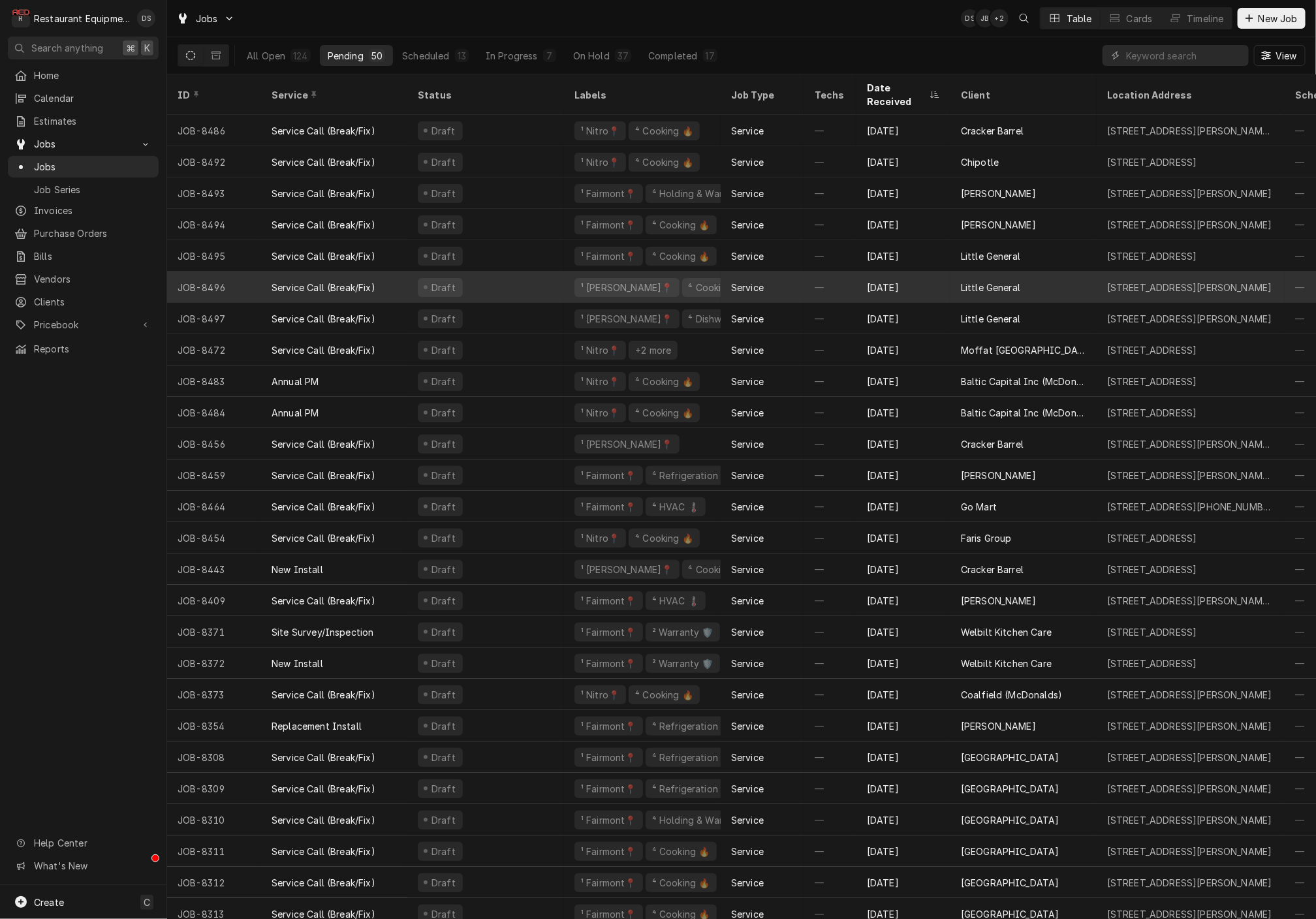
click at [785, 271] on div "Service" at bounding box center [762, 287] width 84 height 31
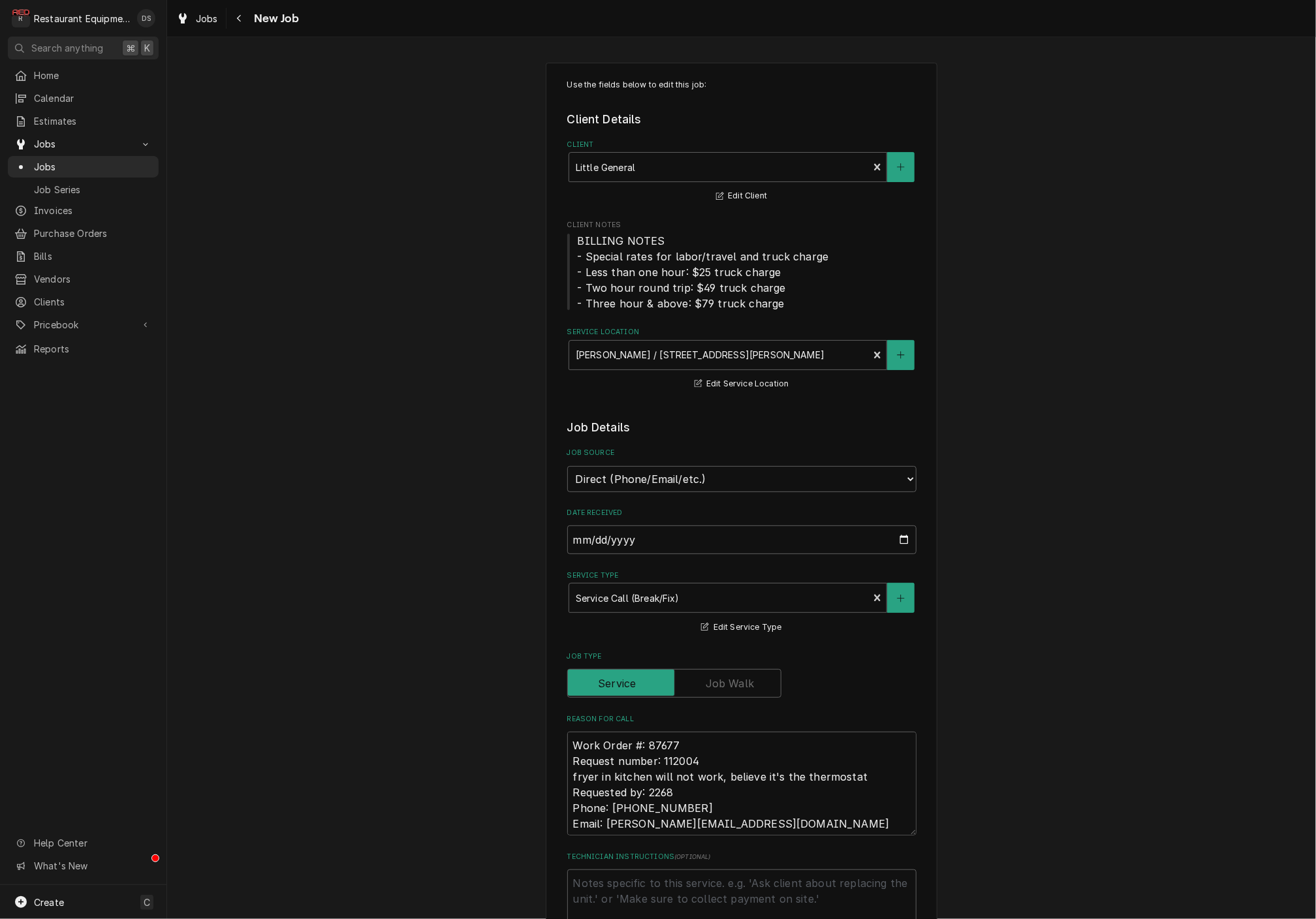
type textarea "x"
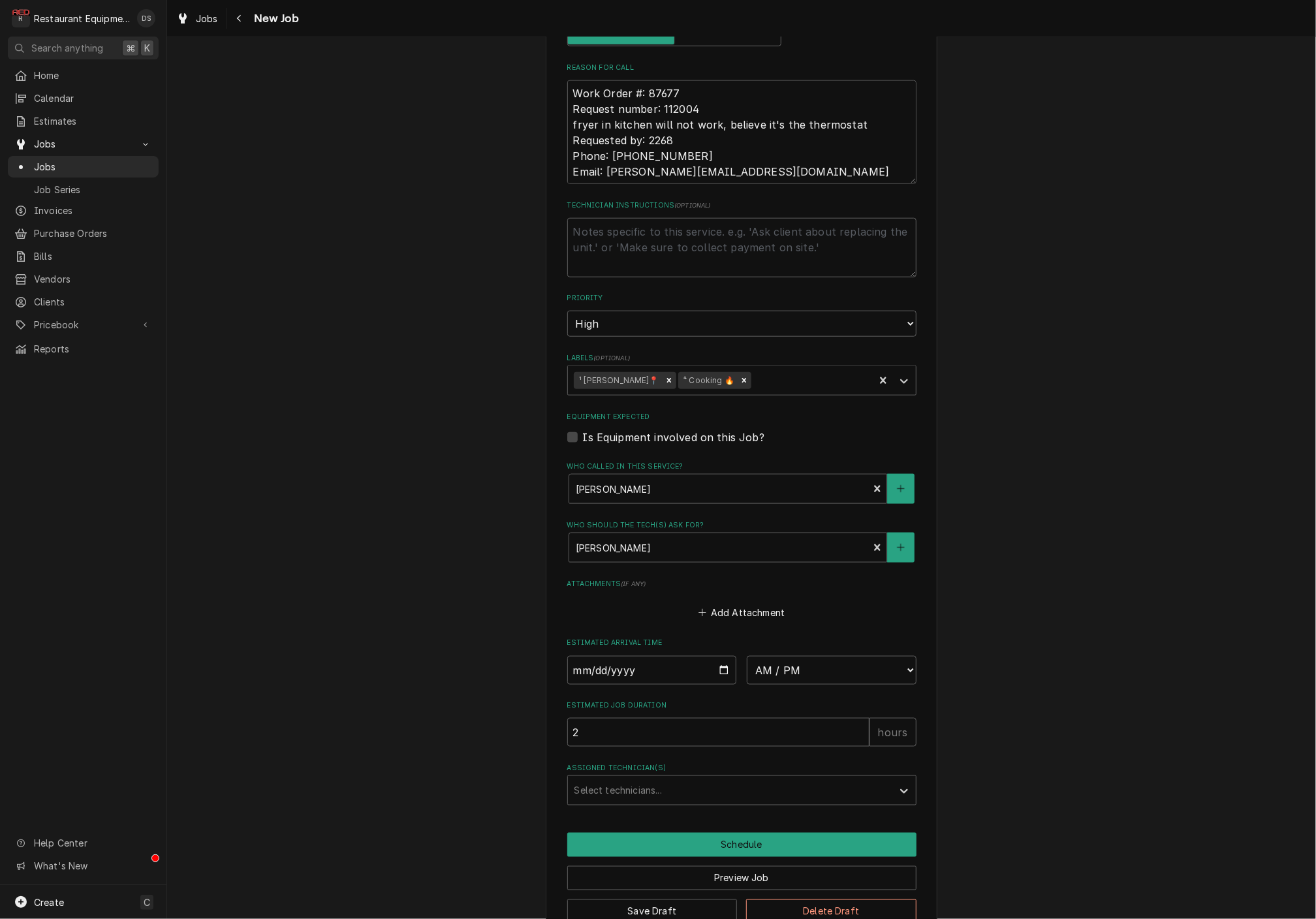
scroll to position [651, 0]
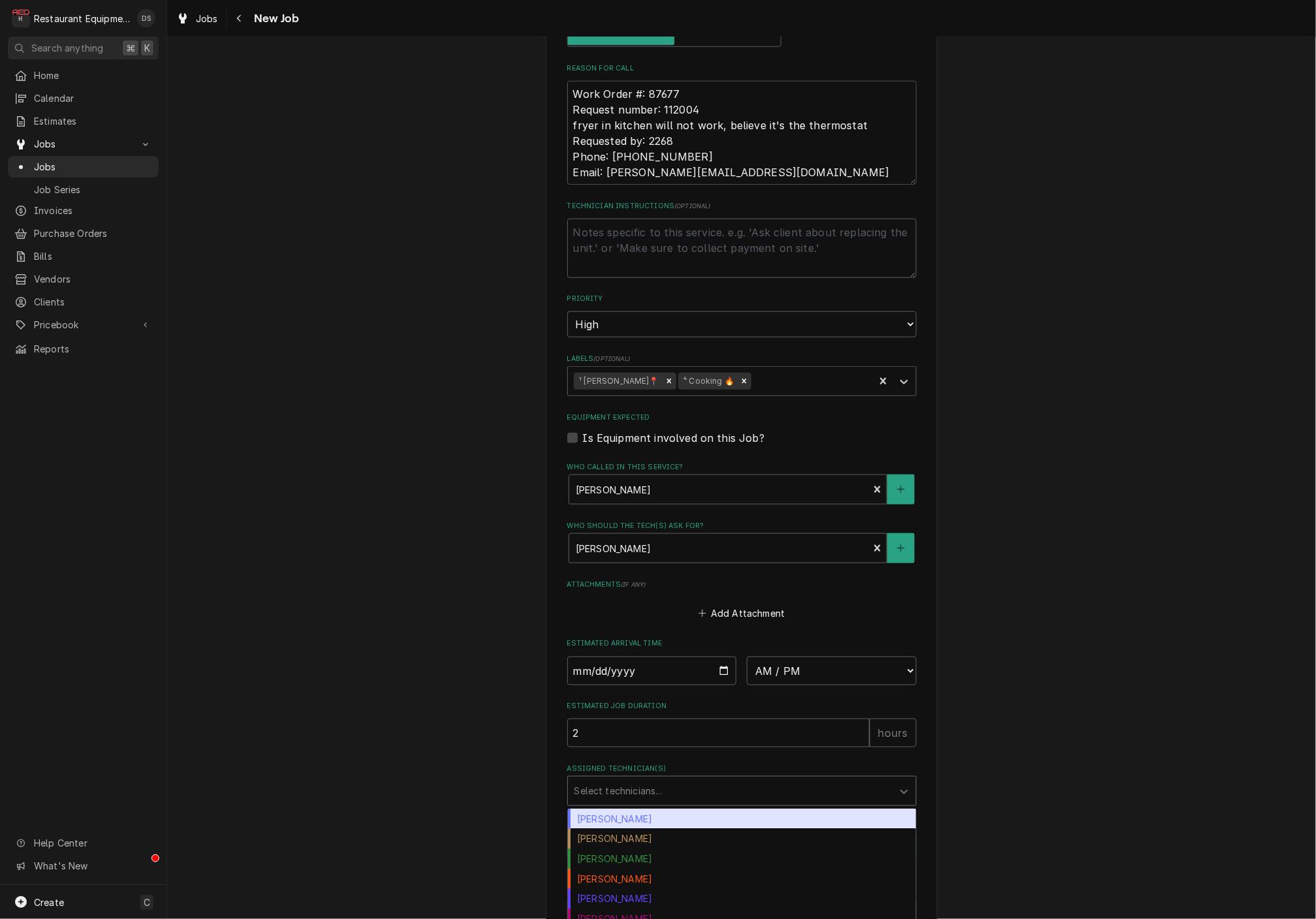
click at [658, 776] on div "Select technicians..." at bounding box center [741, 791] width 350 height 30
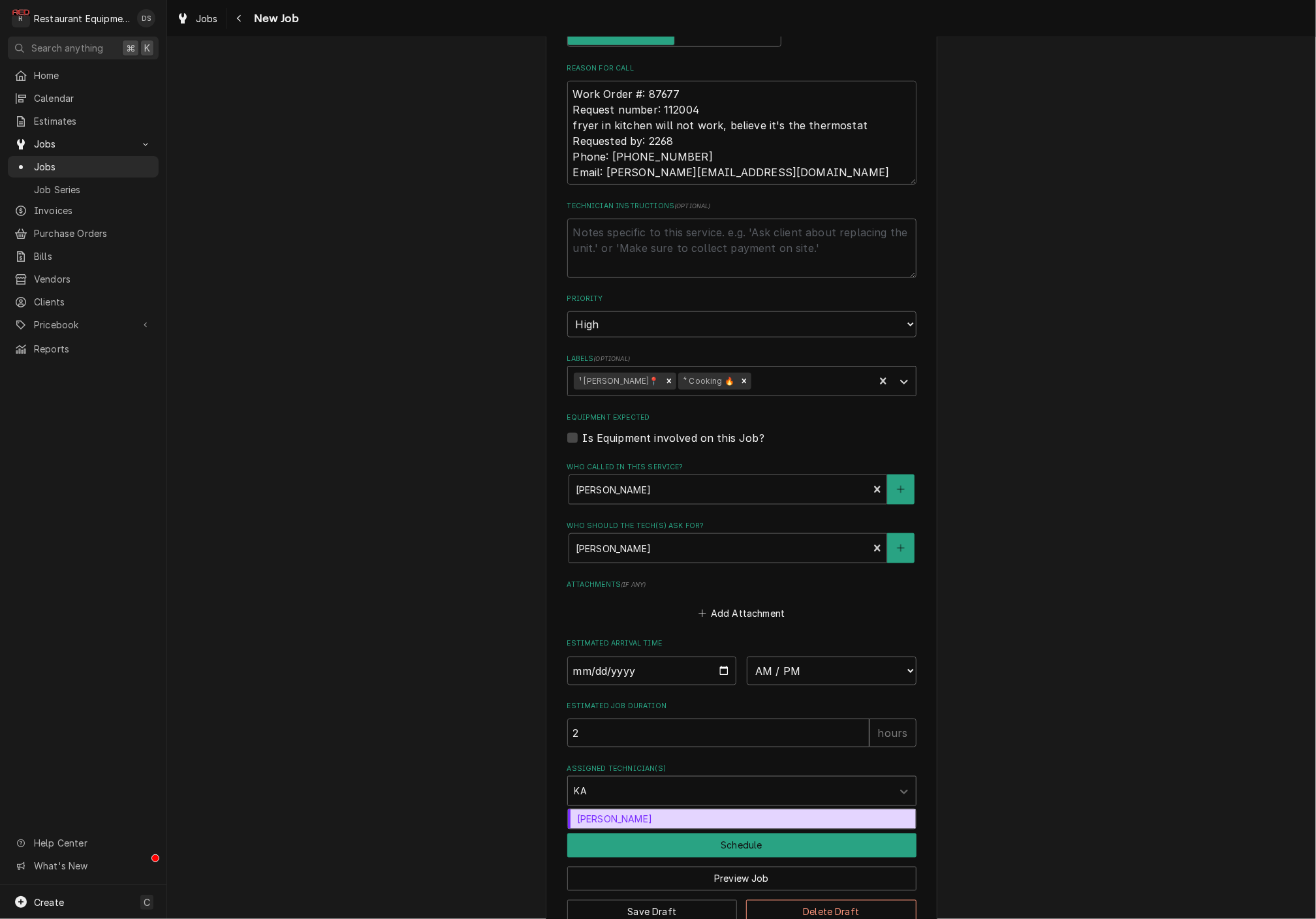
type input "KAL"
click at [637, 810] on div "[PERSON_NAME]" at bounding box center [741, 820] width 348 height 20
type textarea "x"
click at [633, 657] on input "Date" at bounding box center [652, 671] width 170 height 29
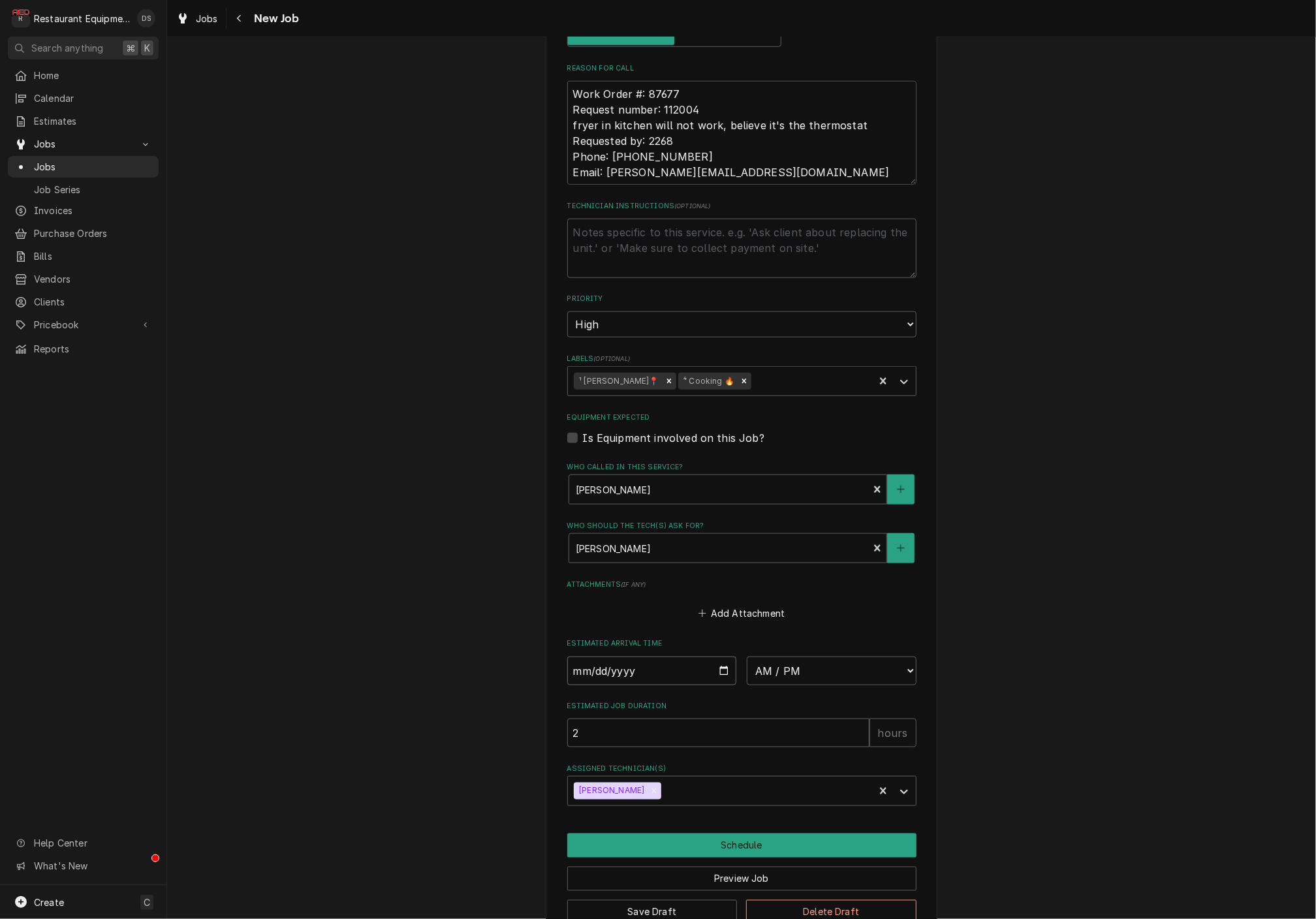
type input "[DATE]"
type textarea "x"
select select "13:30:00"
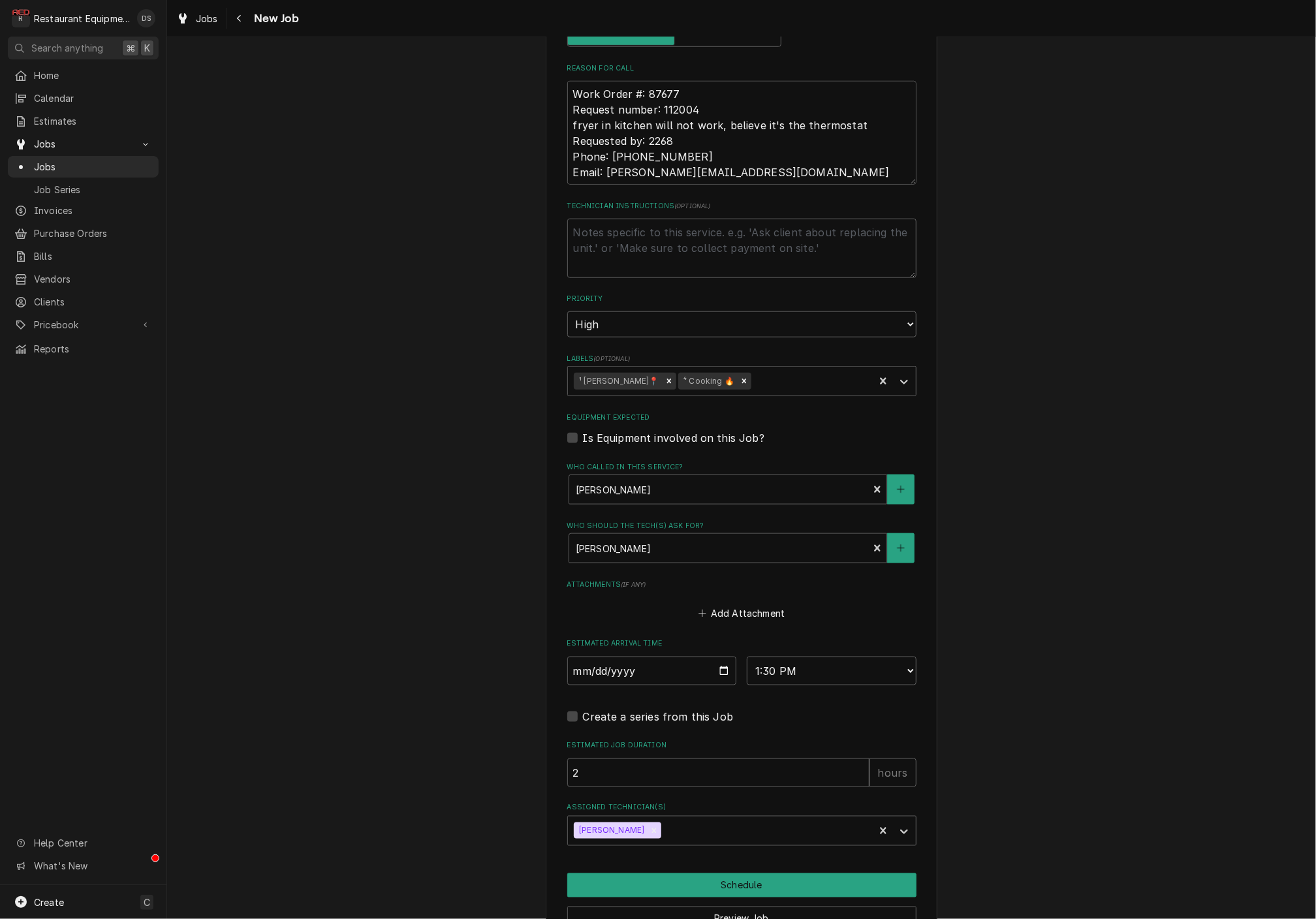
click at [753, 874] on button "Schedule" at bounding box center [741, 886] width 350 height 24
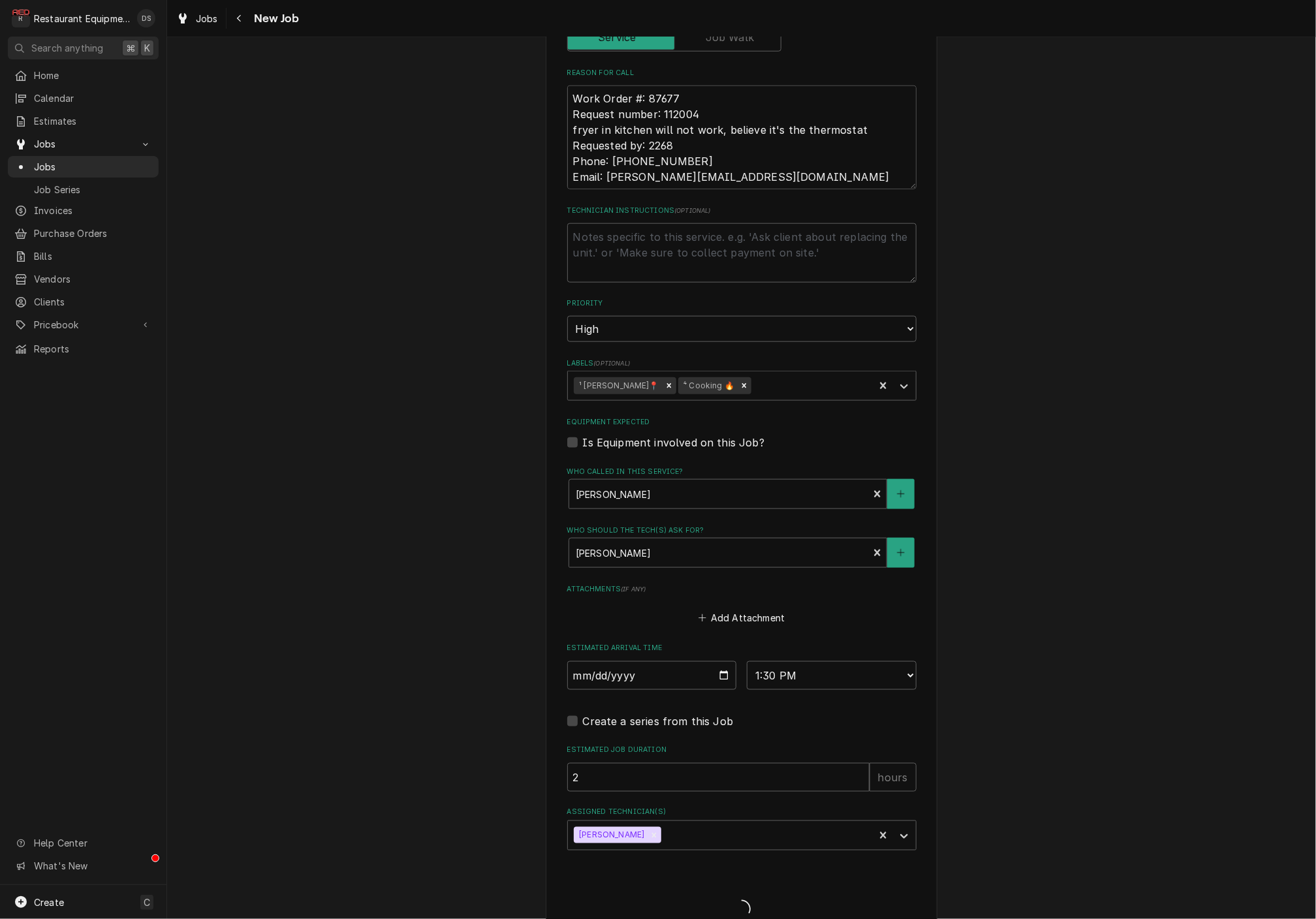
type textarea "x"
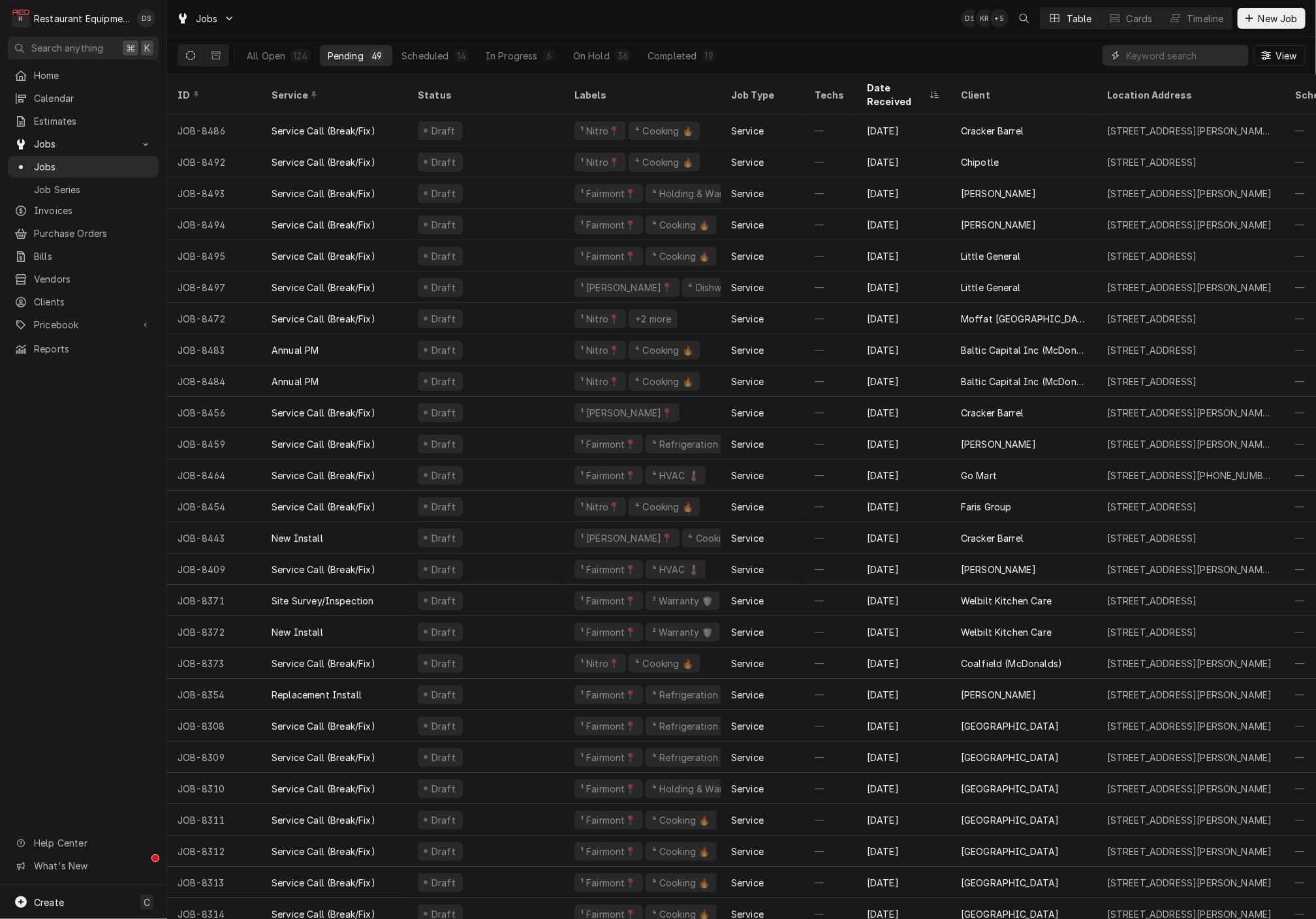
click at [1209, 54] on input "Dynamic Content Wrapper" at bounding box center [1184, 55] width 116 height 21
type input "251019"
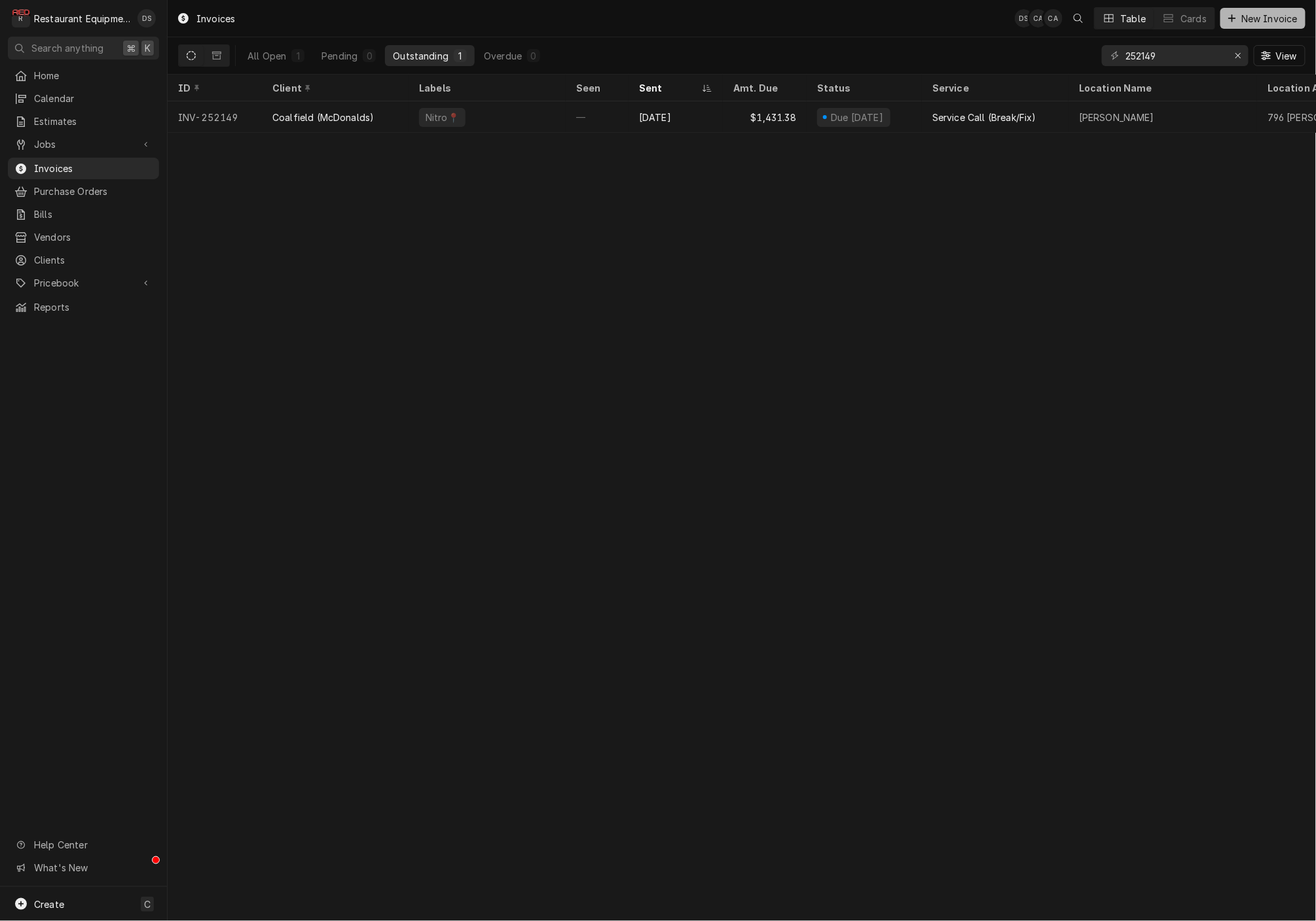
click at [1256, 12] on span "New Invoice" at bounding box center [1269, 18] width 62 height 14
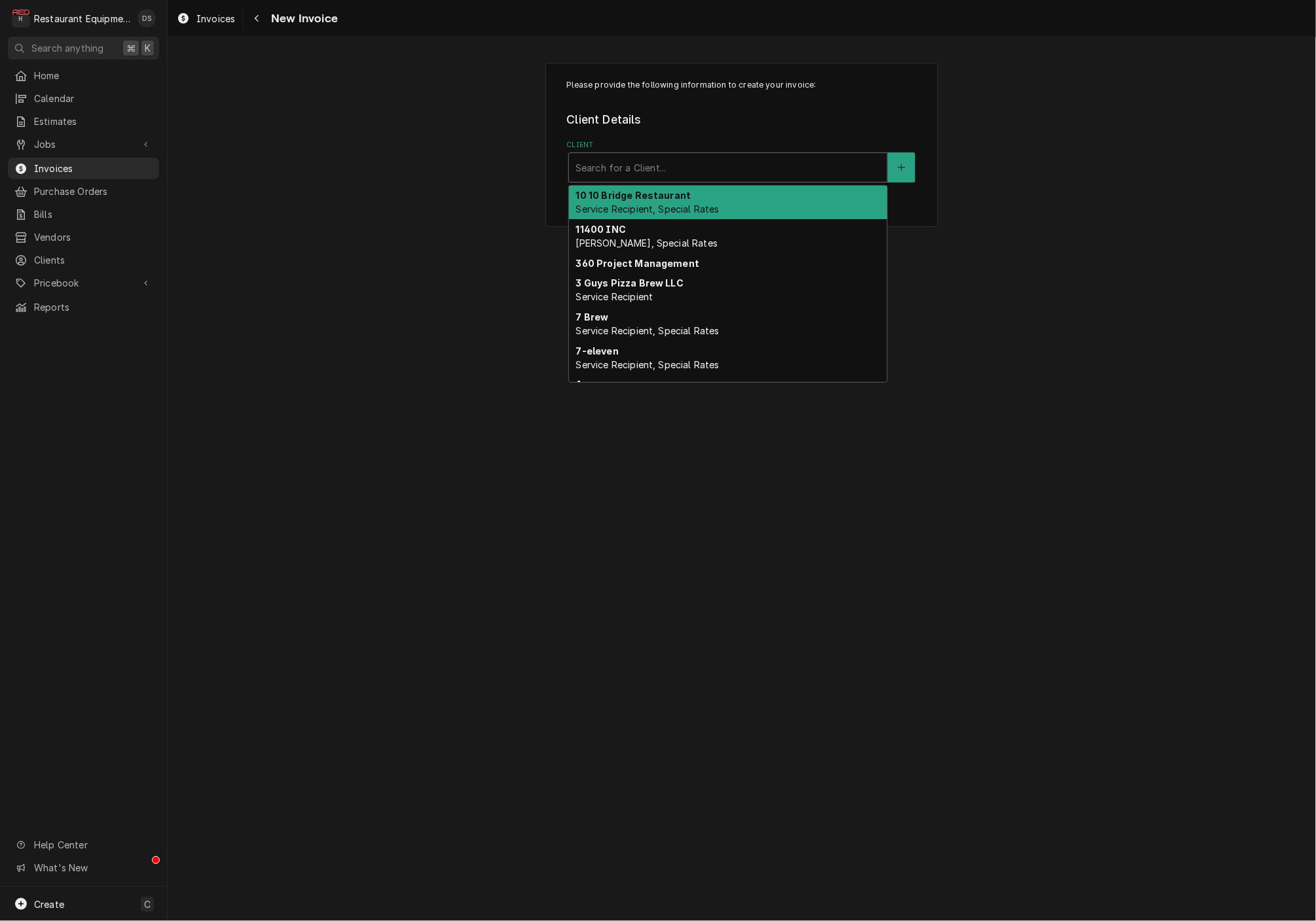
click at [632, 162] on div "Search for a Client..." at bounding box center [728, 167] width 305 height 14
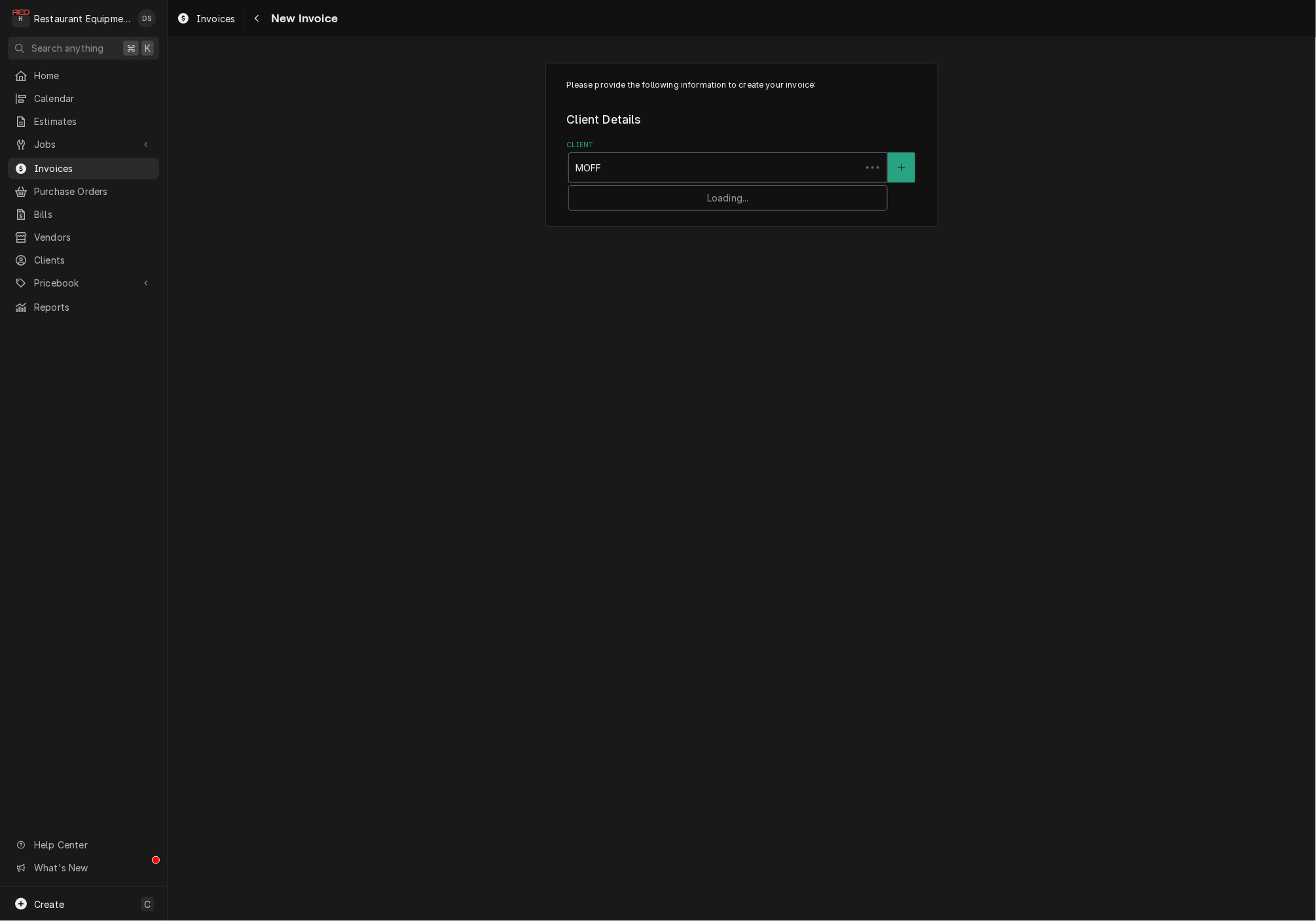
type input "MOFFA"
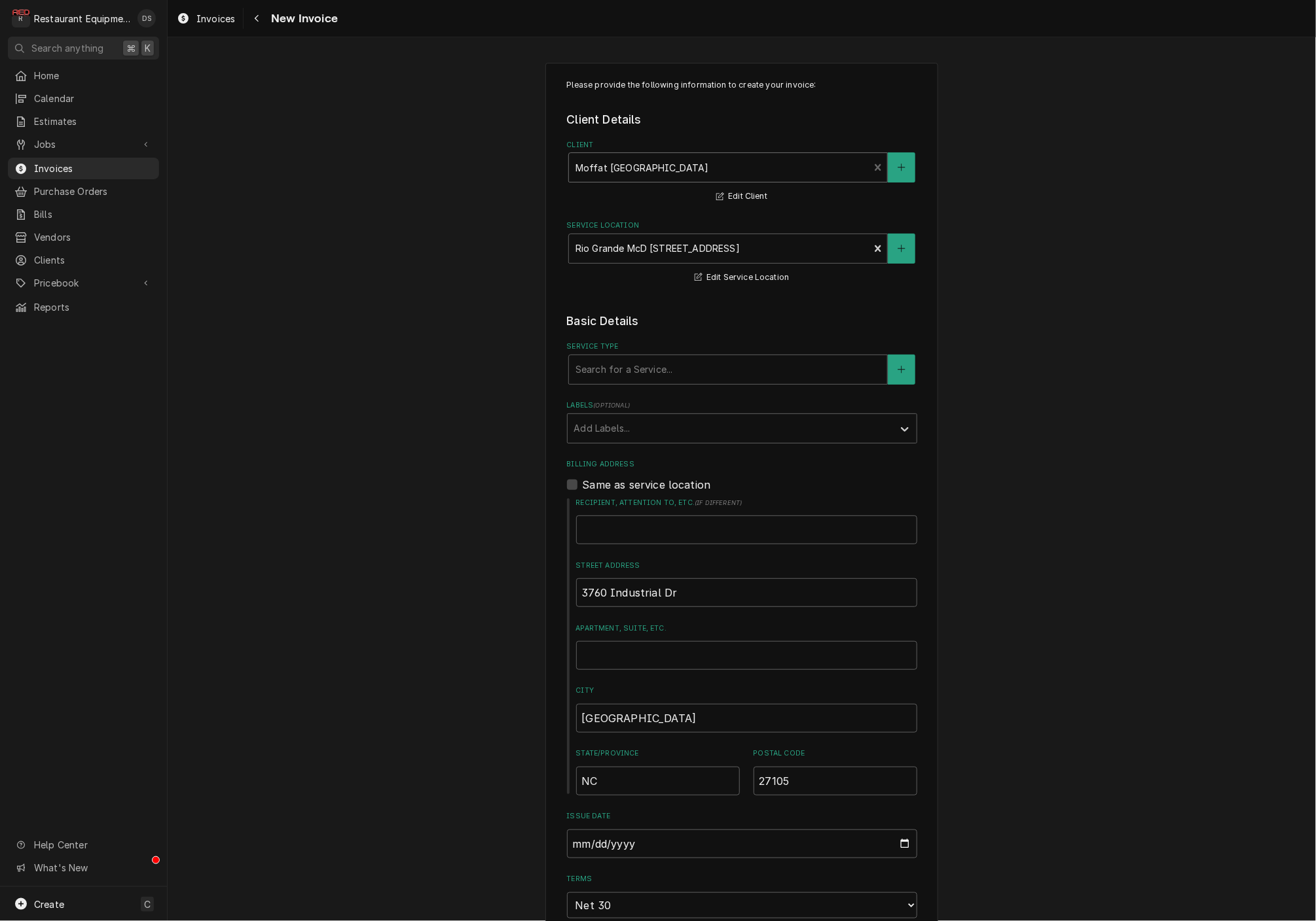
drag, startPoint x: 866, startPoint y: 296, endPoint x: 882, endPoint y: 277, distance: 24.8
click at [866, 295] on div "Please provide the following information to create your invoice: Client Details…" at bounding box center [742, 555] width 351 height 952
click at [900, 252] on icon "Create New Location" at bounding box center [901, 249] width 7 height 9
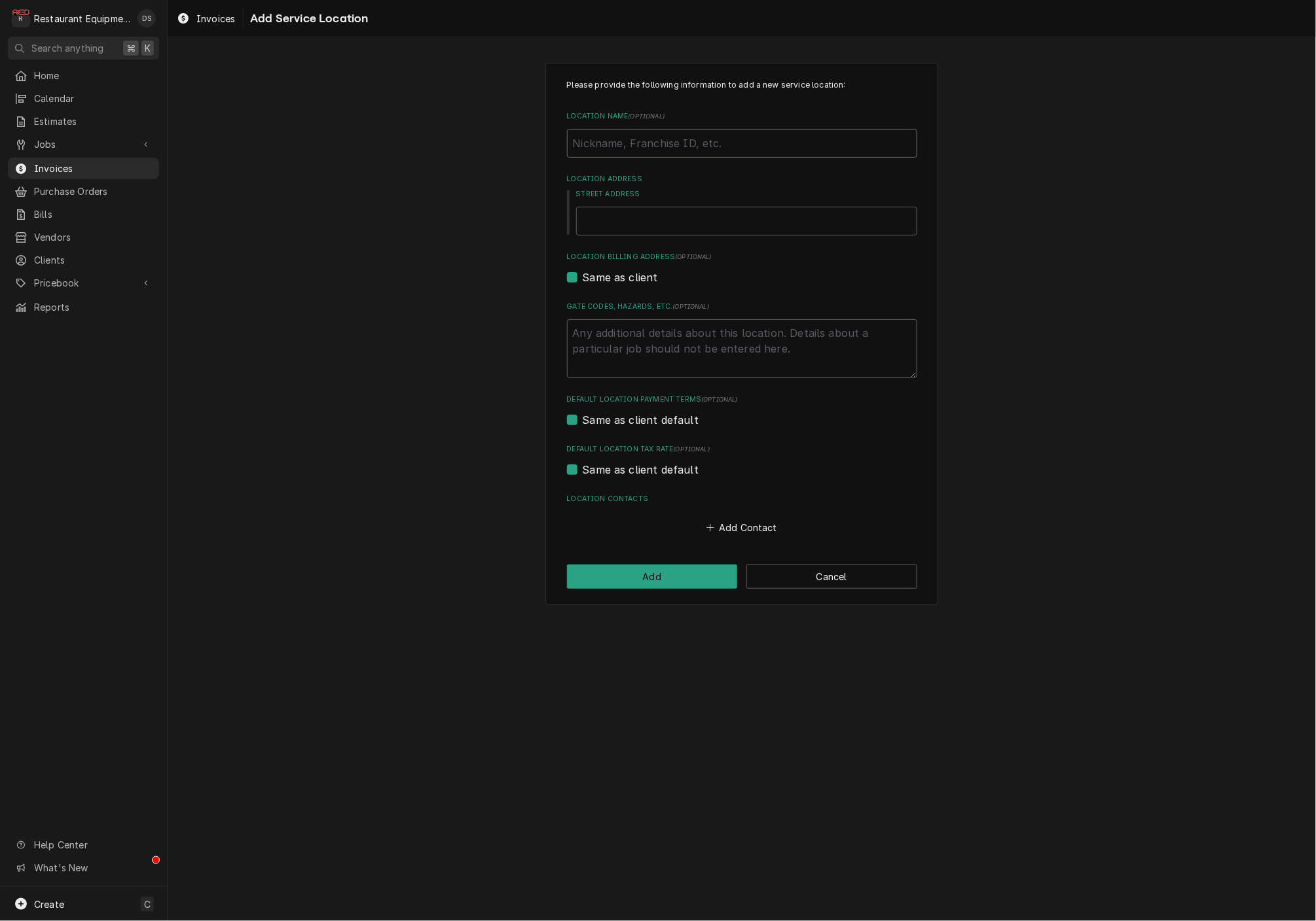
type textarea "x"
type input "G"
type textarea "x"
type input "GI"
type textarea "x"
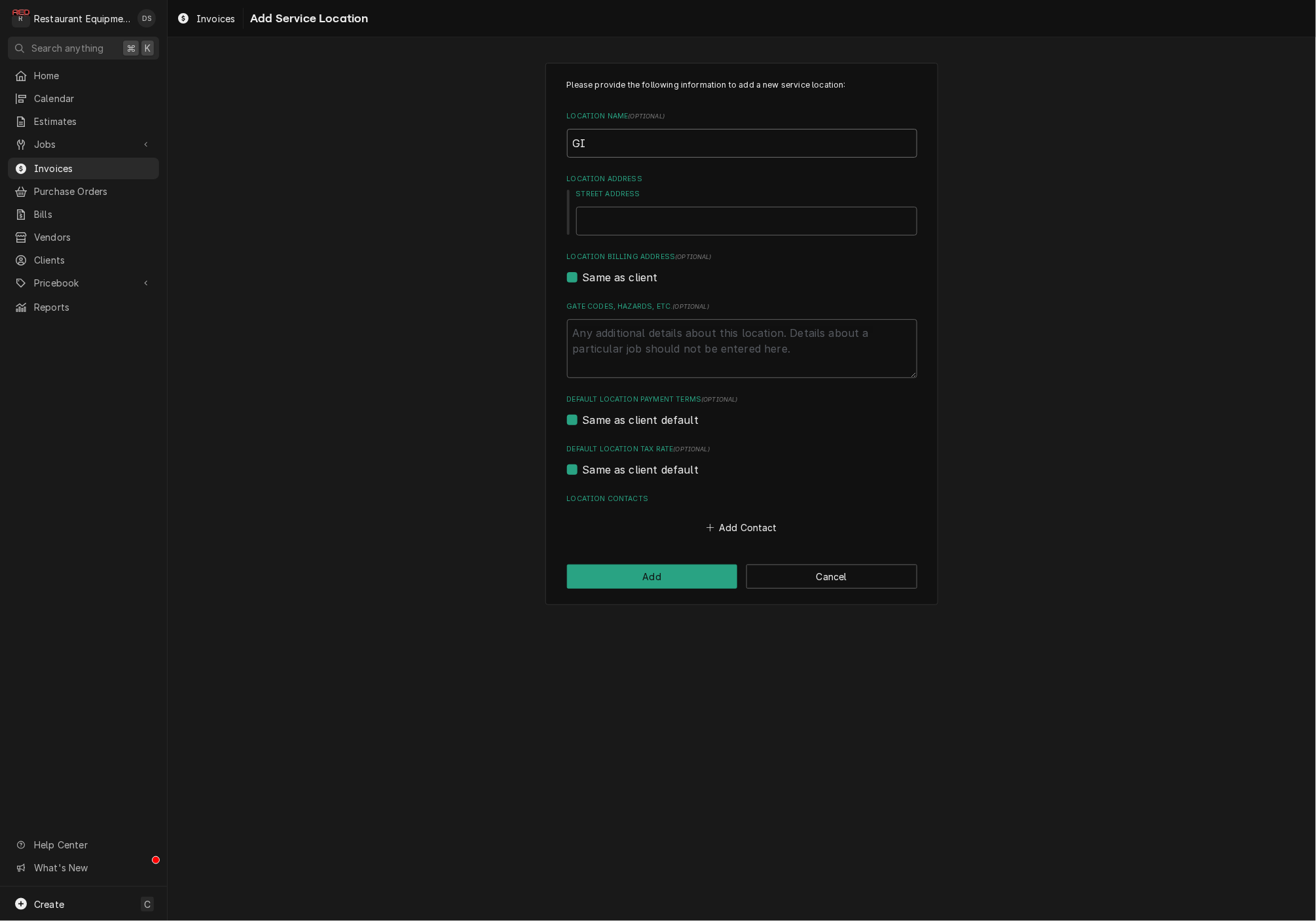
type input "G"
type textarea "x"
type input "Gi"
type textarea "x"
type input "Gil"
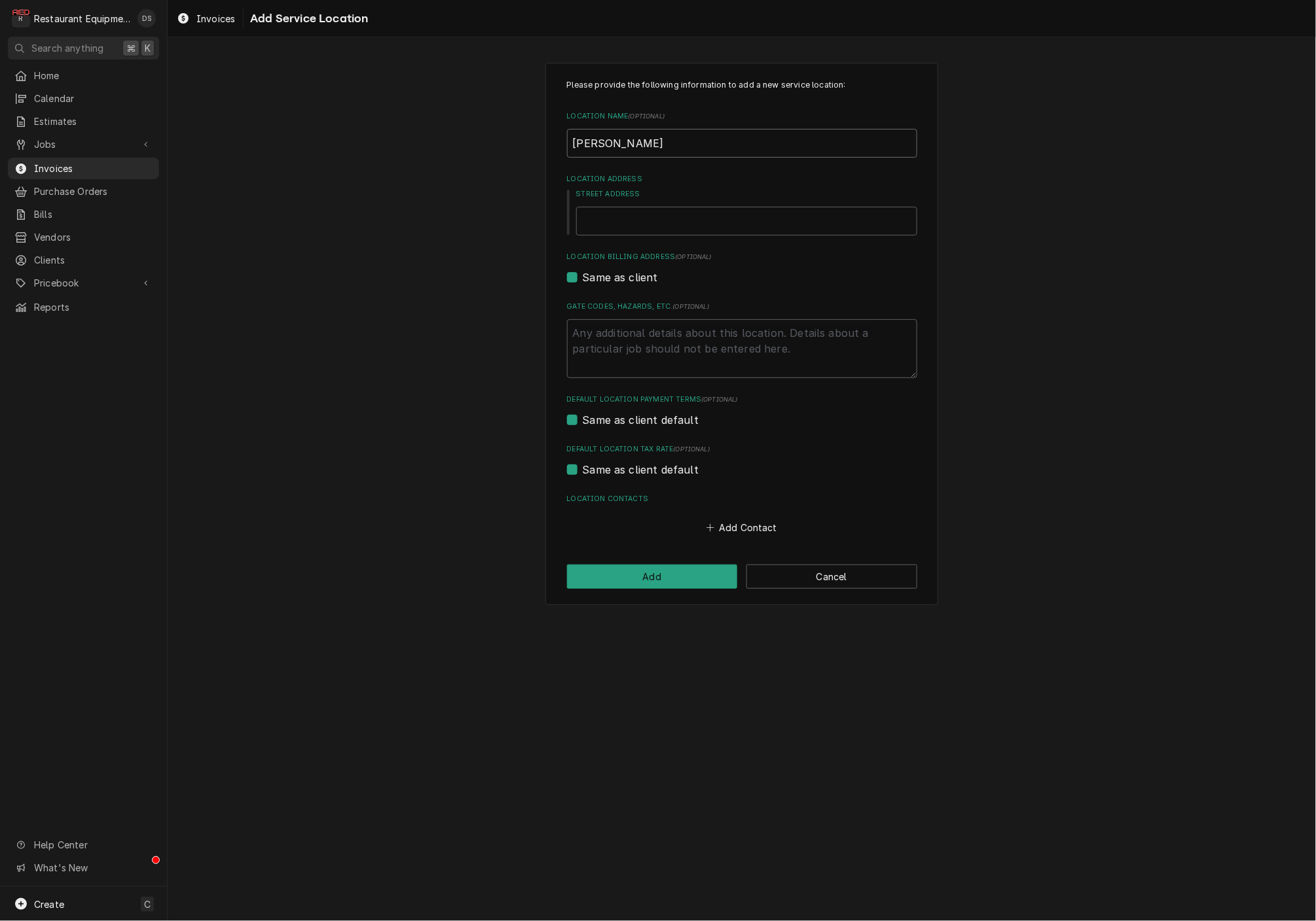
type textarea "x"
type input "Gilb"
type textarea "x"
type input "Gilbe"
type textarea "x"
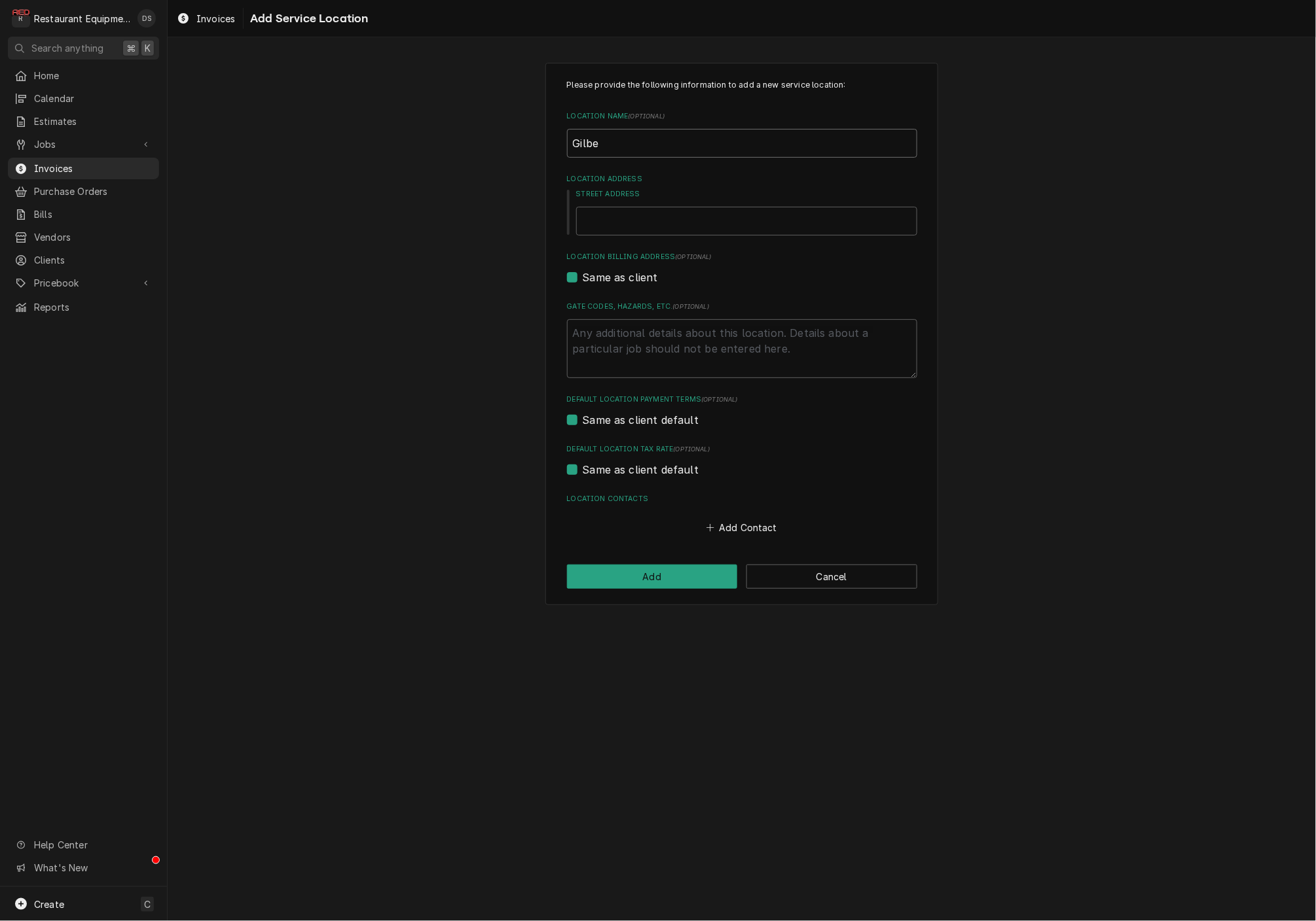
type input "Gilber"
type textarea "x"
type input "Gilbert"
type textarea "x"
type input "Gilbert"
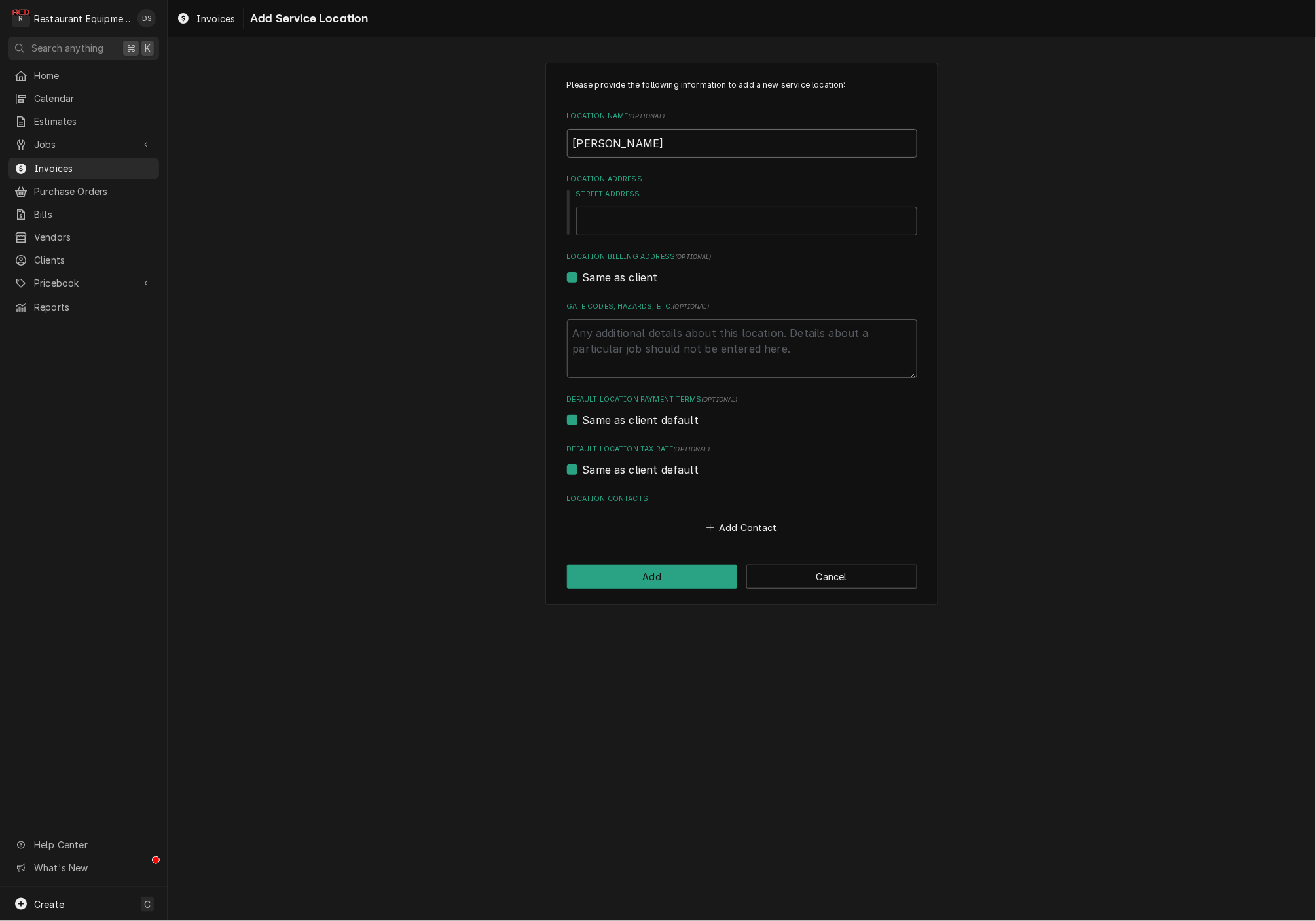
type textarea "x"
type input "Gilbert M"
type textarea "x"
type input "Gilbert MC"
type textarea "x"
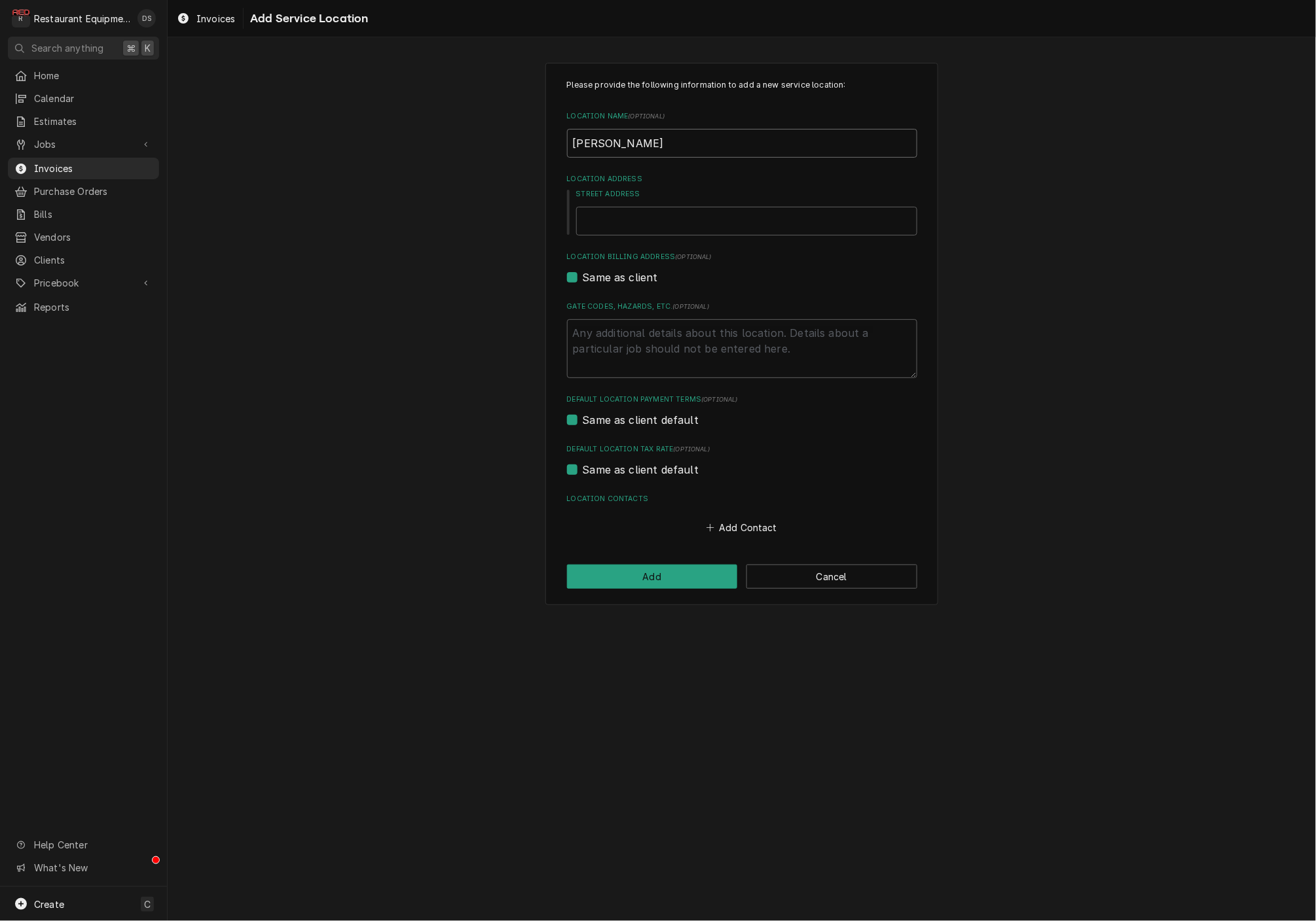
type input "Gilbert MCD"
type textarea "x"
type input "Gilbert MCD"
type textarea "x"
type input "7"
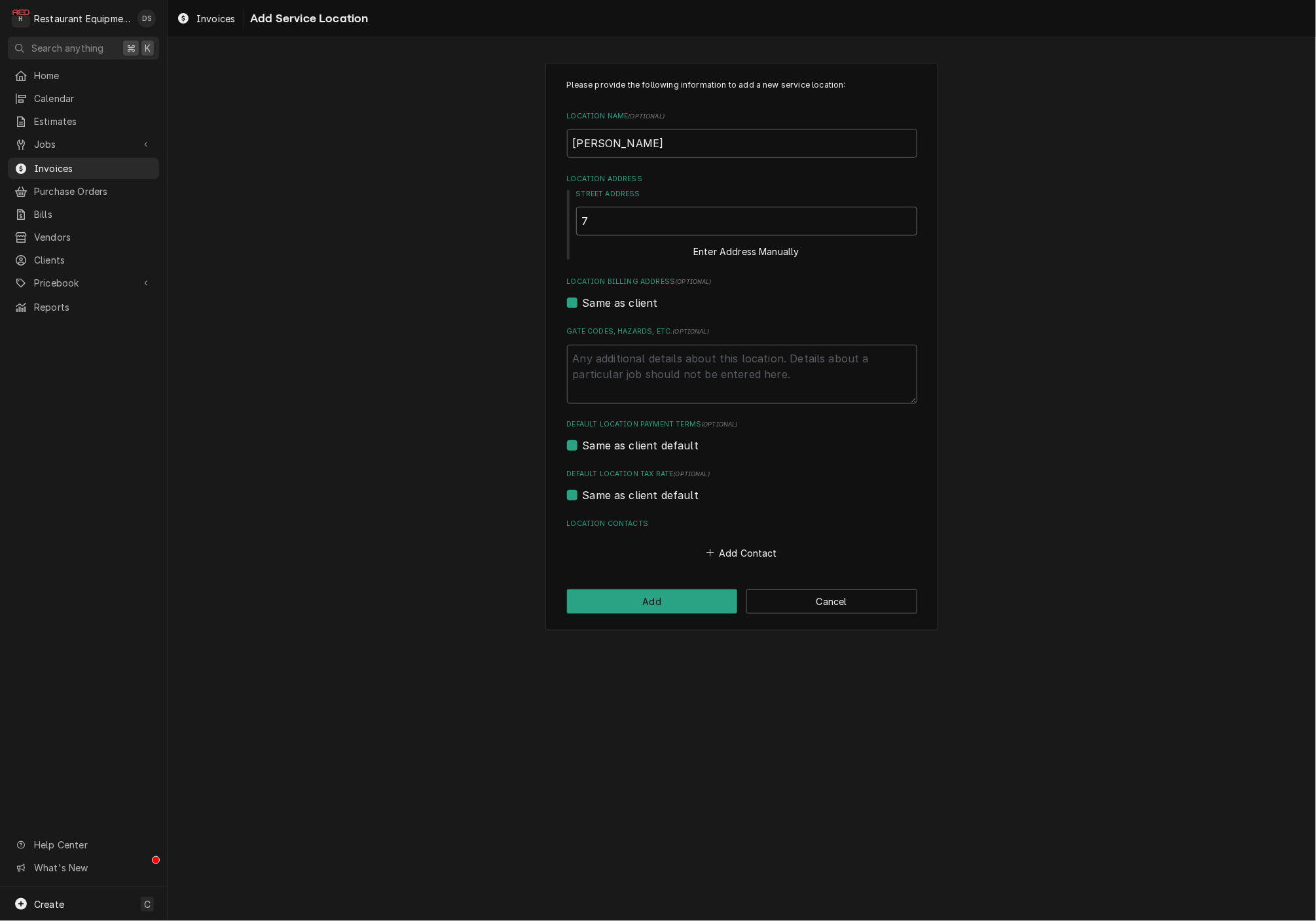
type textarea "x"
type input "79"
type textarea "x"
type input "796"
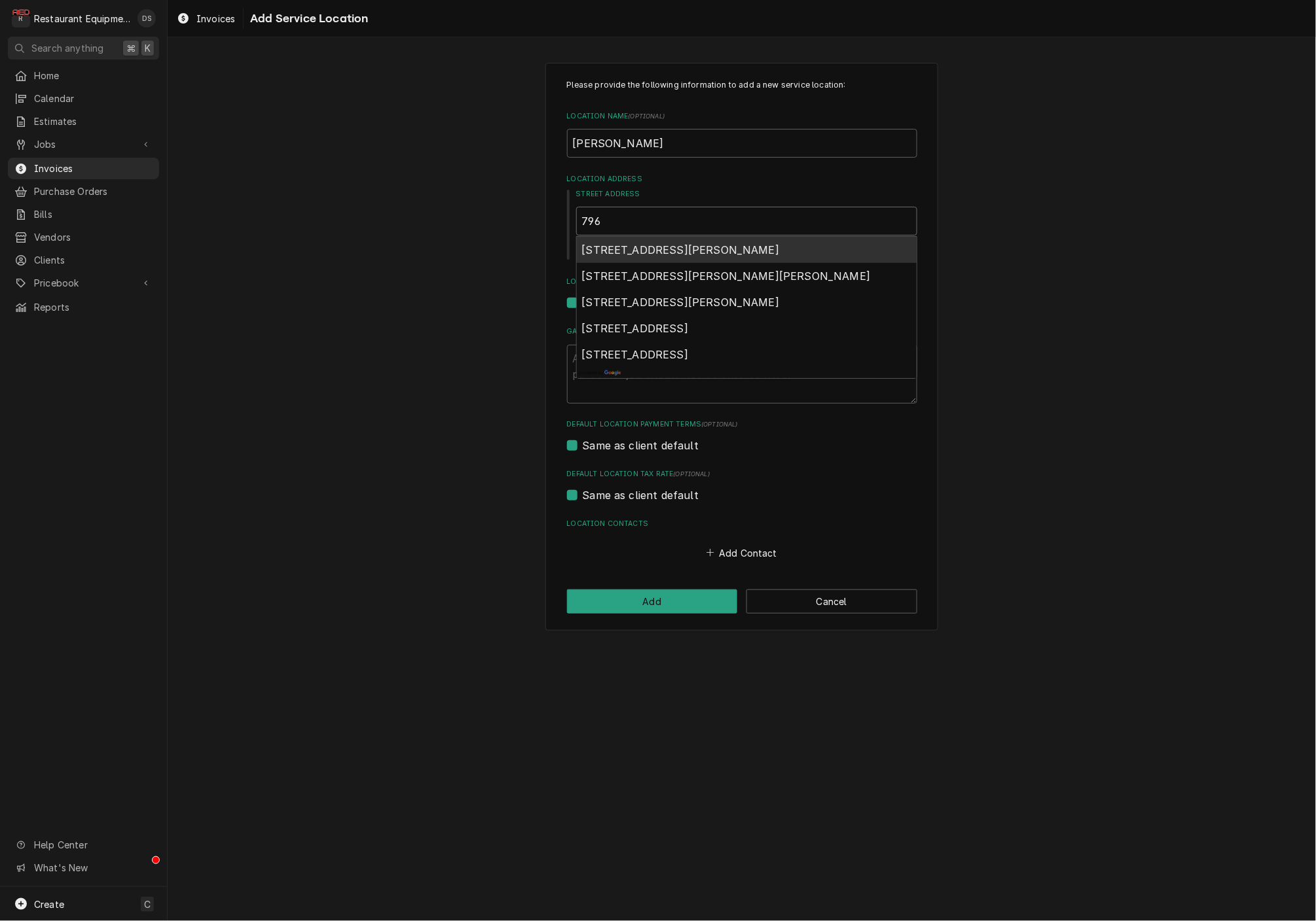
type textarea "x"
type input "796"
type textarea "x"
type input "796 L"
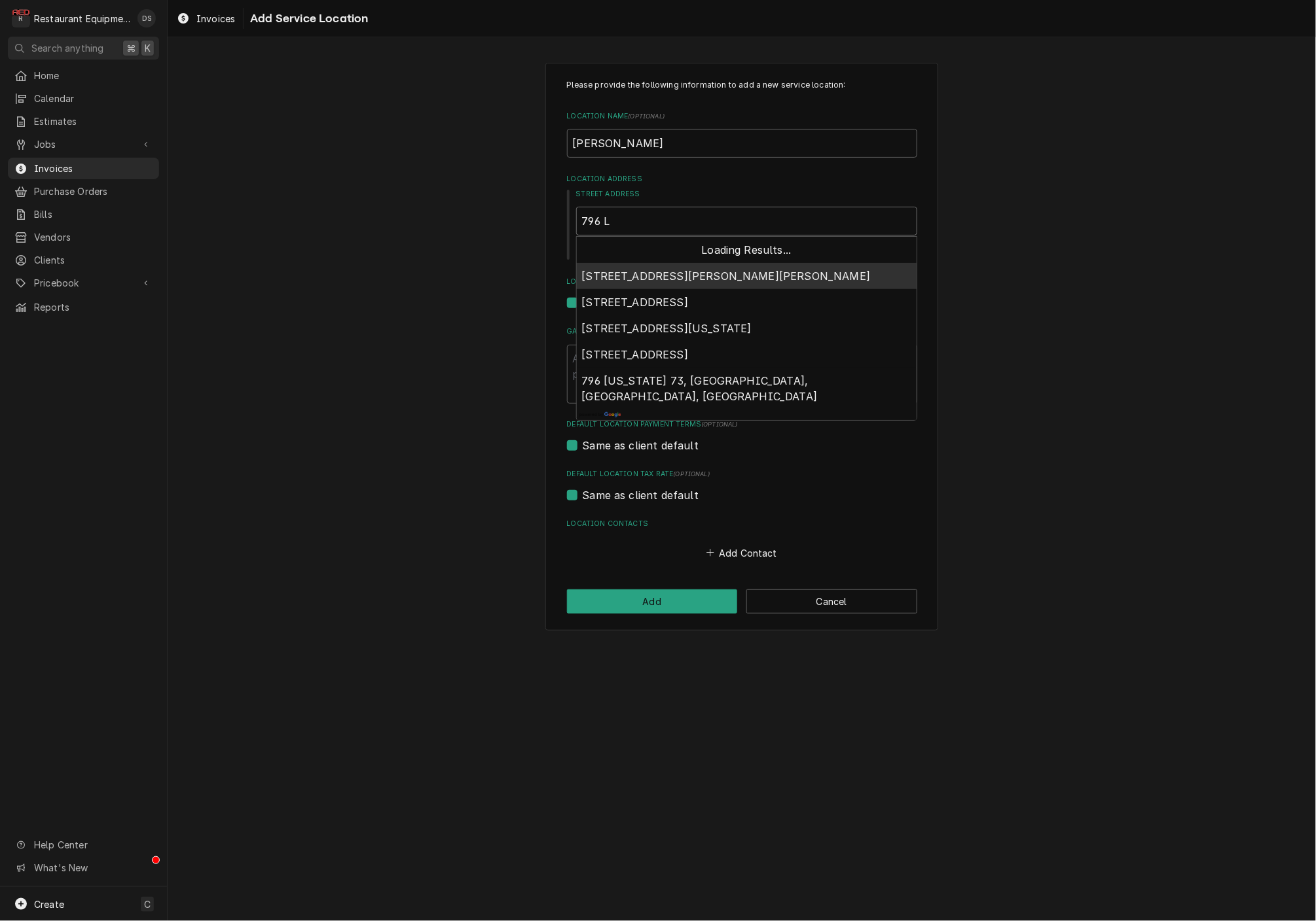
type textarea "x"
type input "796 La"
type textarea "x"
type input "796 Lar"
type textarea "x"
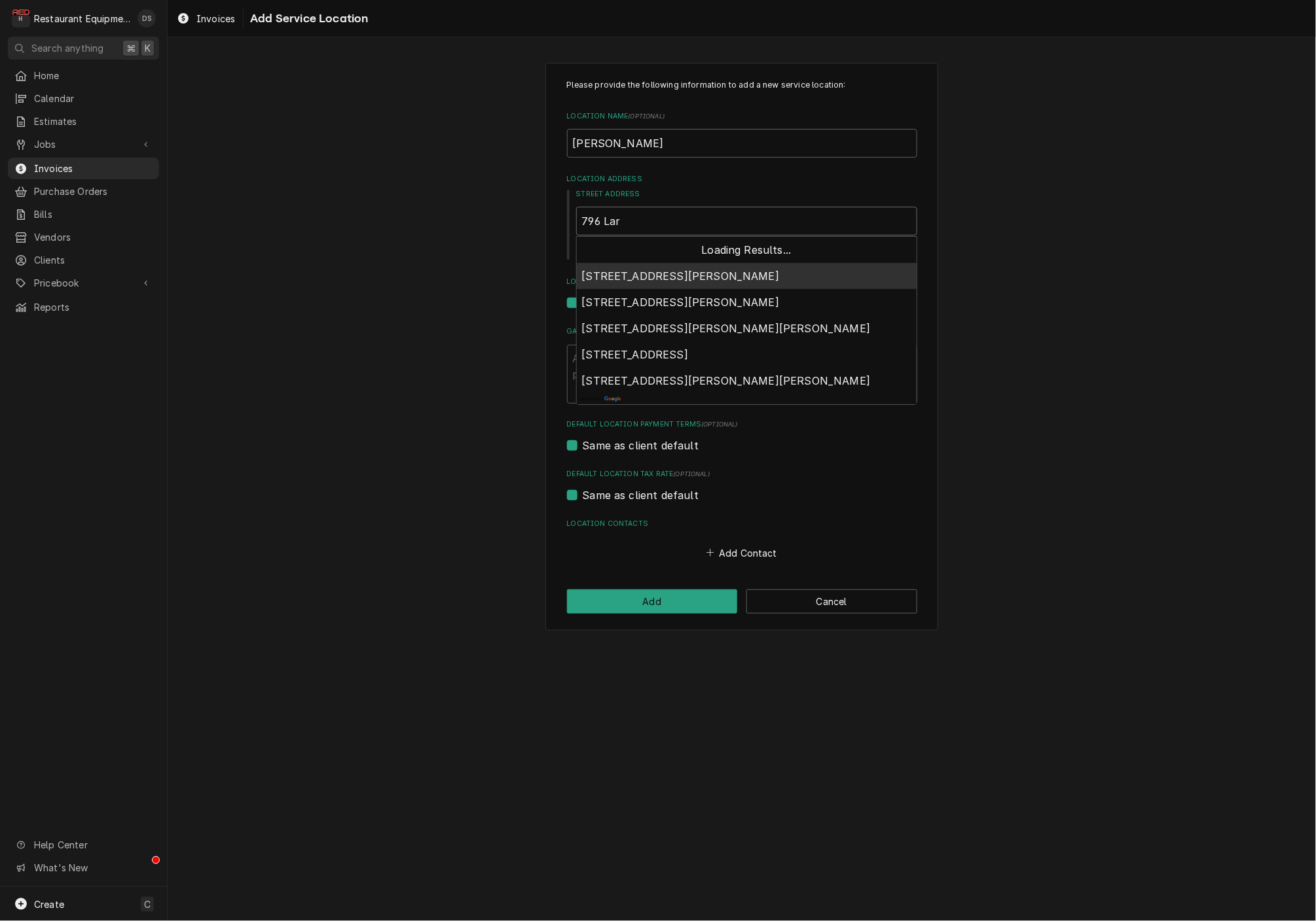
type input "796 Larr"
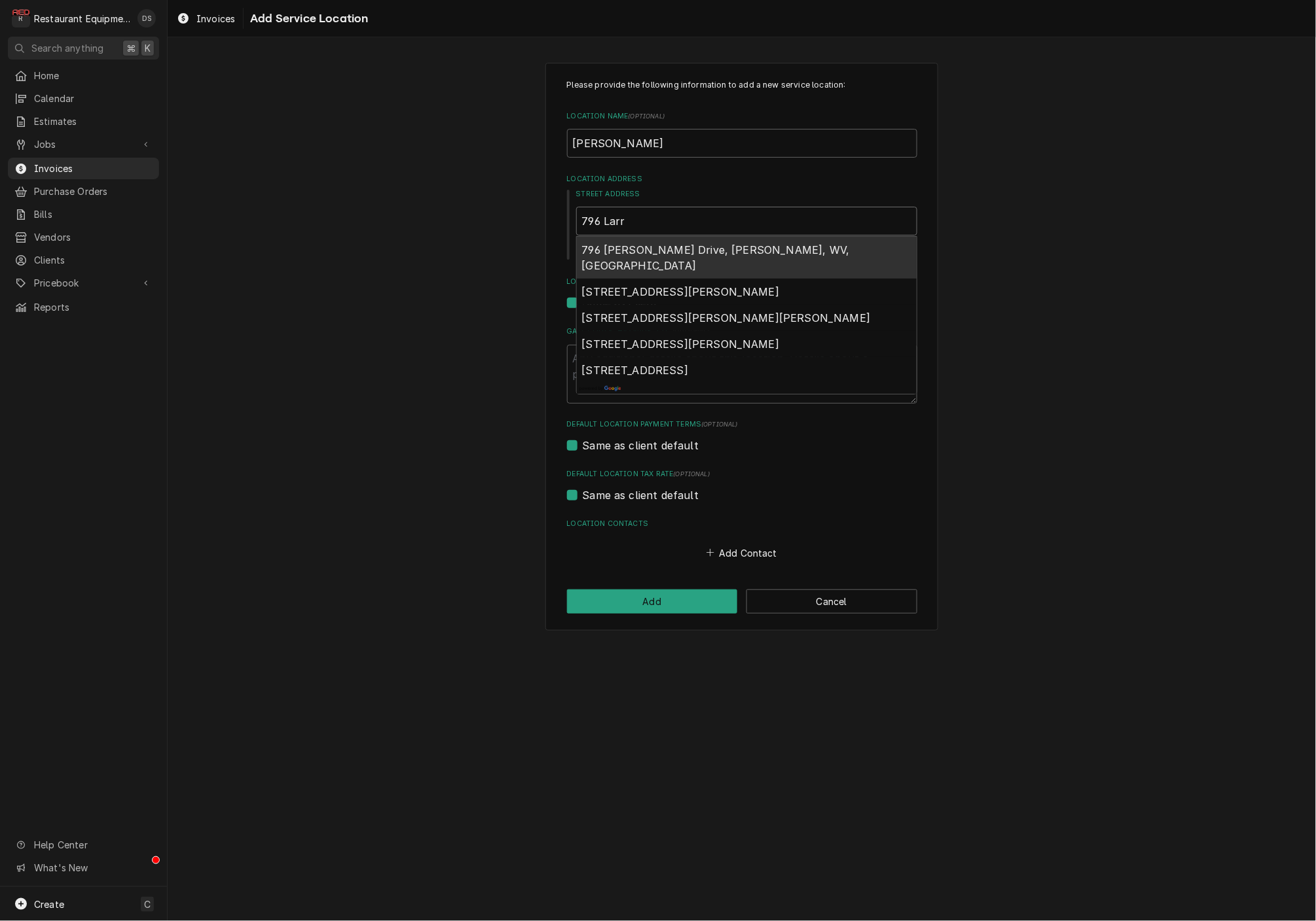
type textarea "x"
type input "796 Larry"
type textarea "x"
type input "796 Larry"
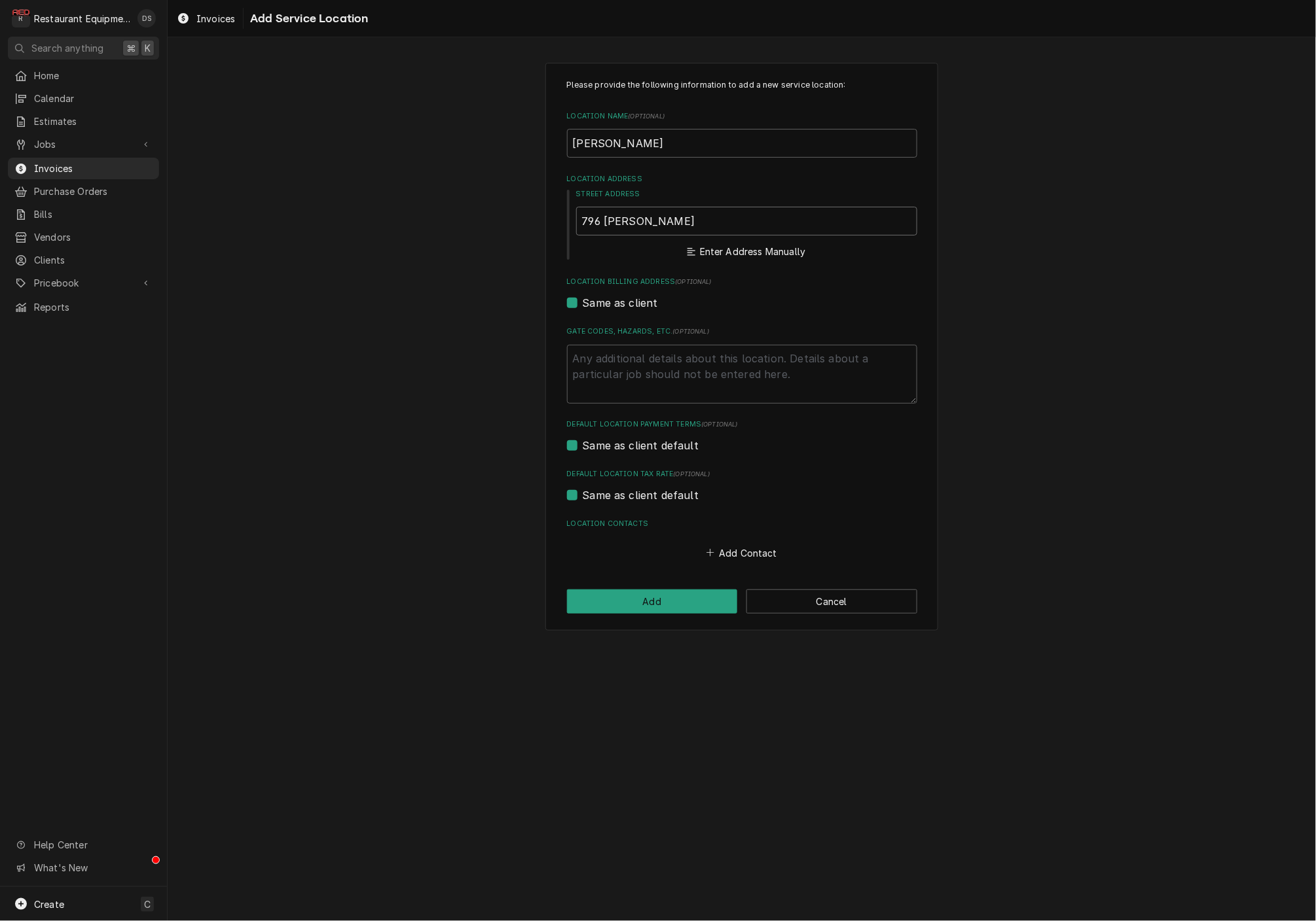
type textarea "x"
type input "796 Larry Joe Harless Dr"
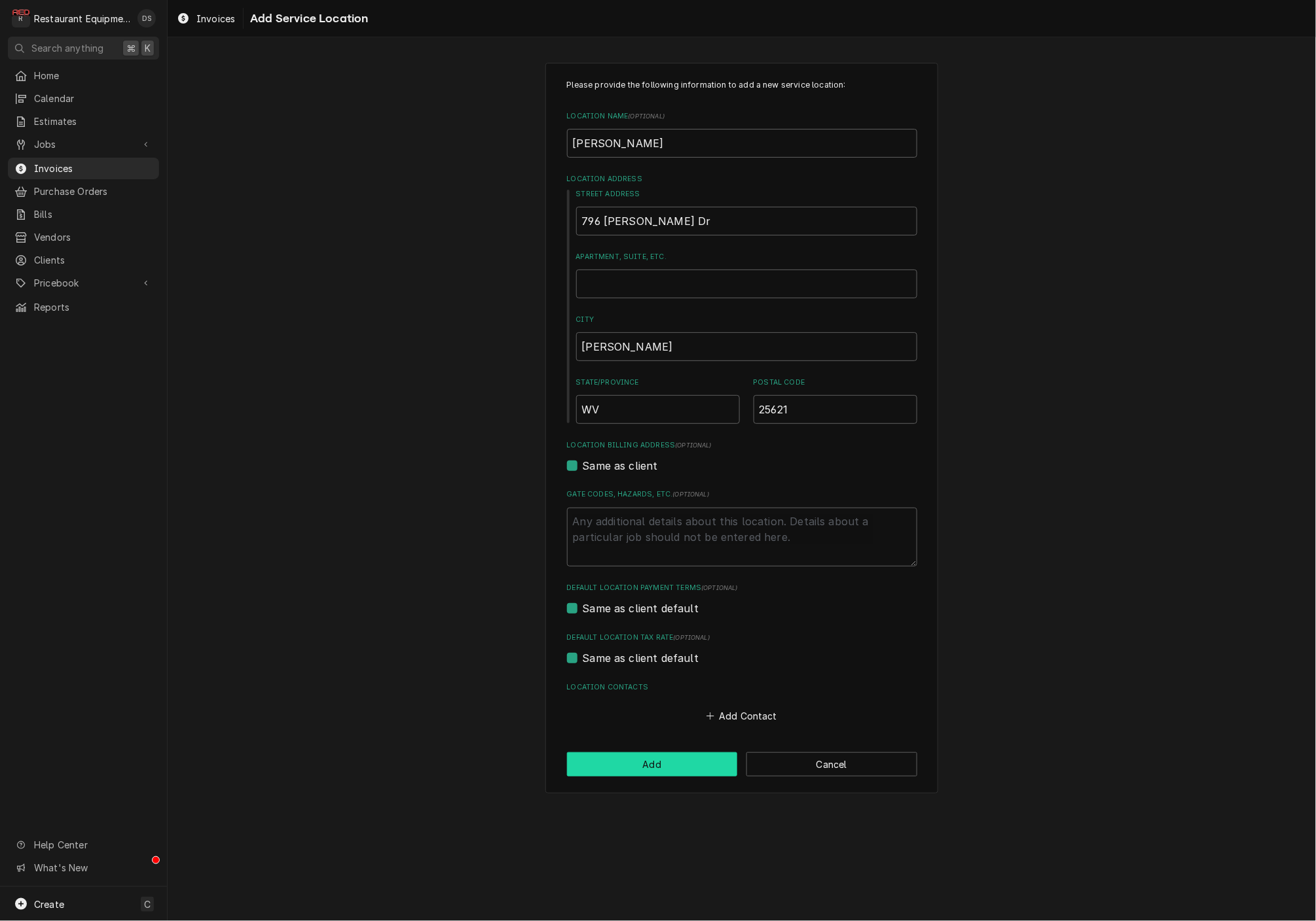
click at [669, 758] on button "Add" at bounding box center [652, 765] width 171 height 24
type textarea "x"
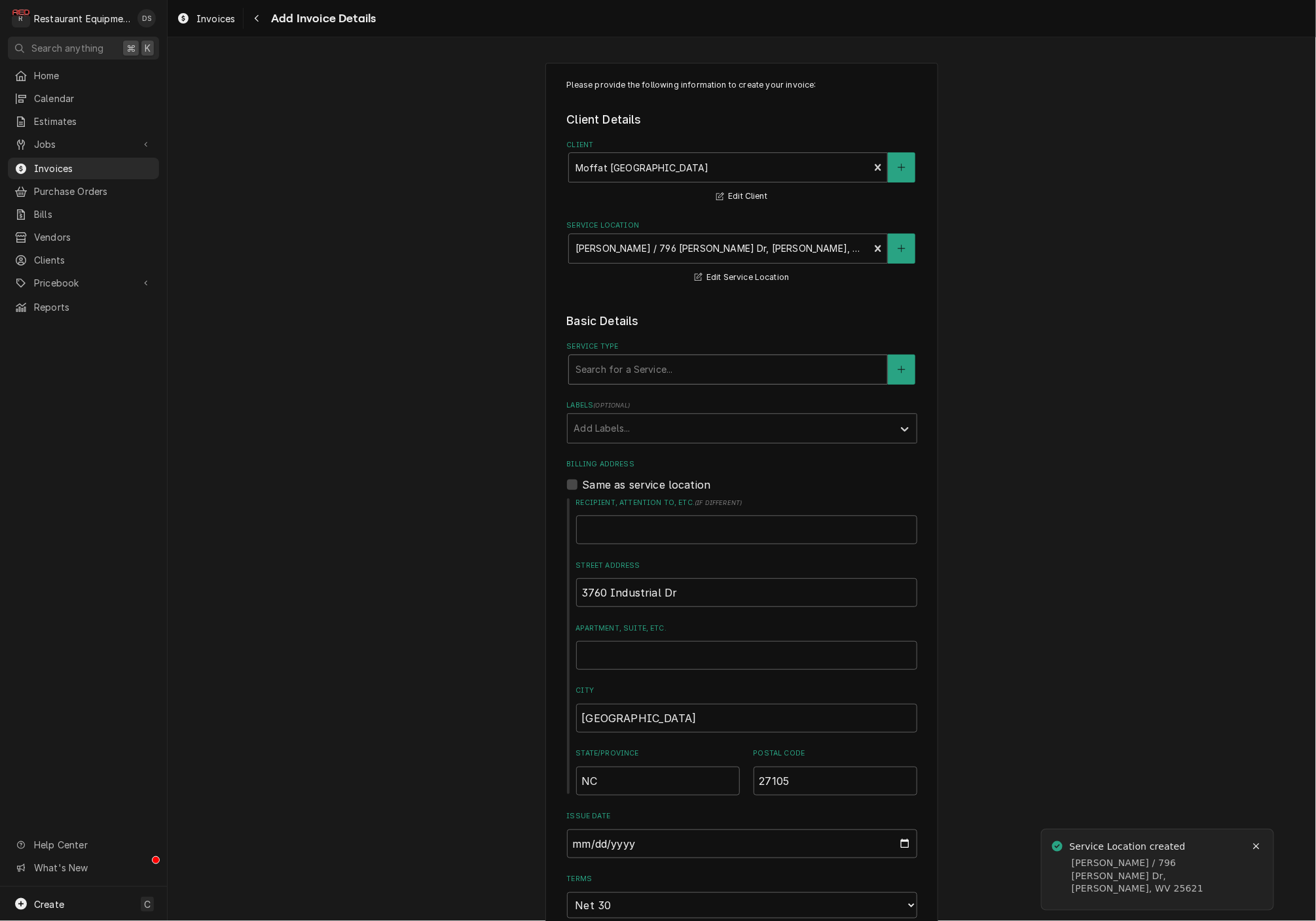
click at [629, 362] on div "Search for a Service..." at bounding box center [728, 369] width 305 height 14
type input "Break/"
type textarea "x"
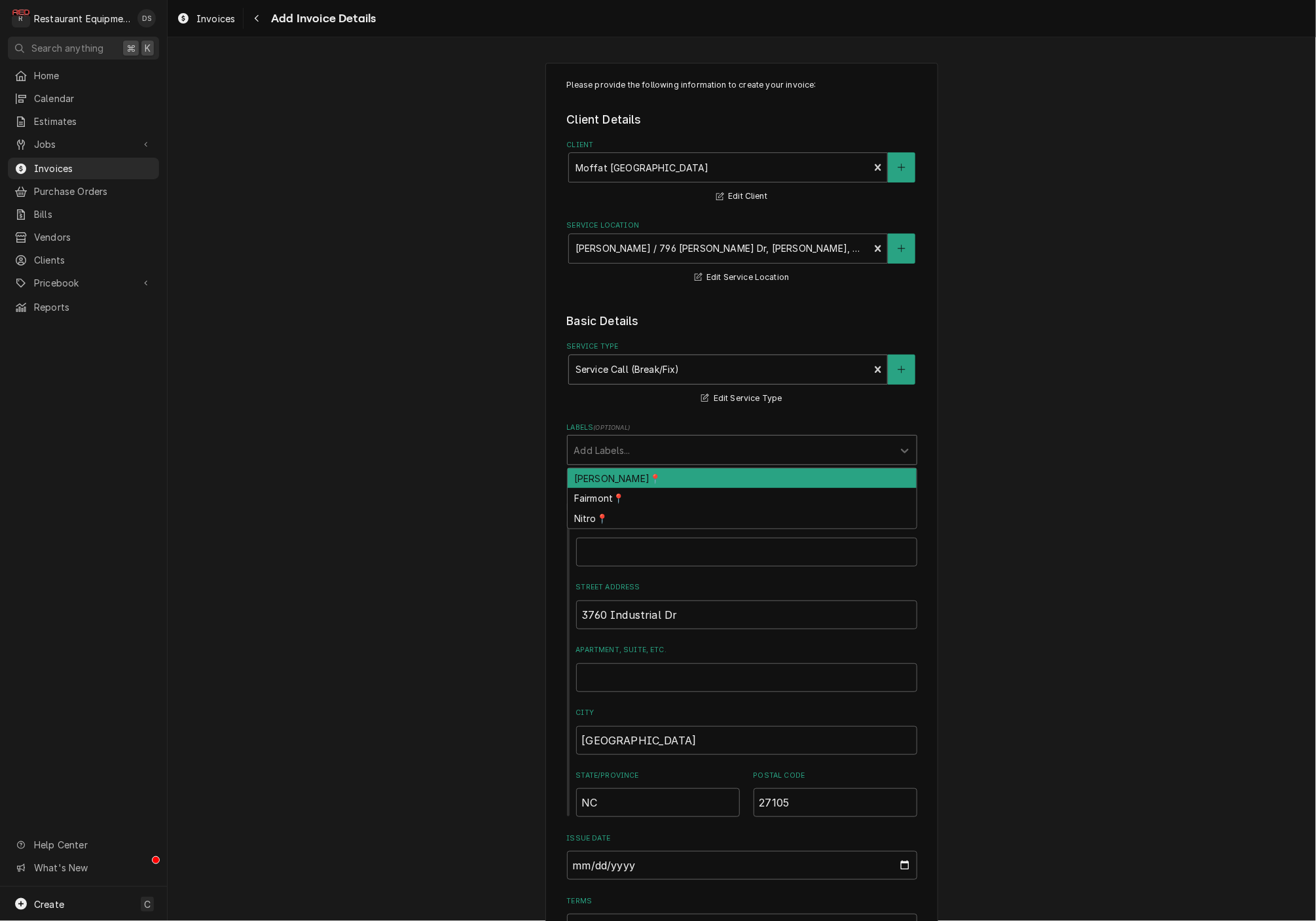
click at [705, 443] on div "Labels" at bounding box center [731, 449] width 313 height 23
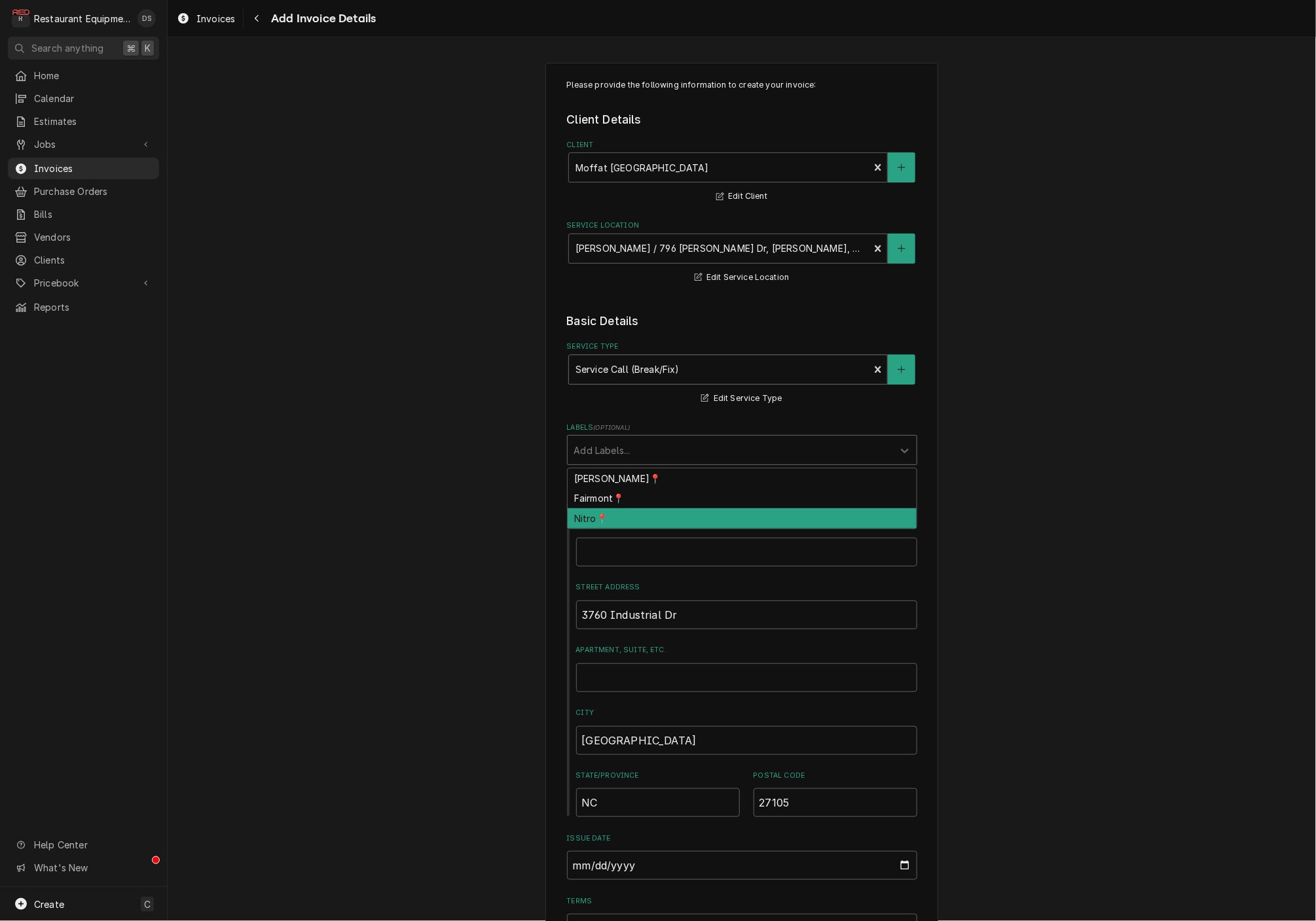
click at [649, 509] on div "Nitro📍" at bounding box center [742, 519] width 349 height 20
type textarea "x"
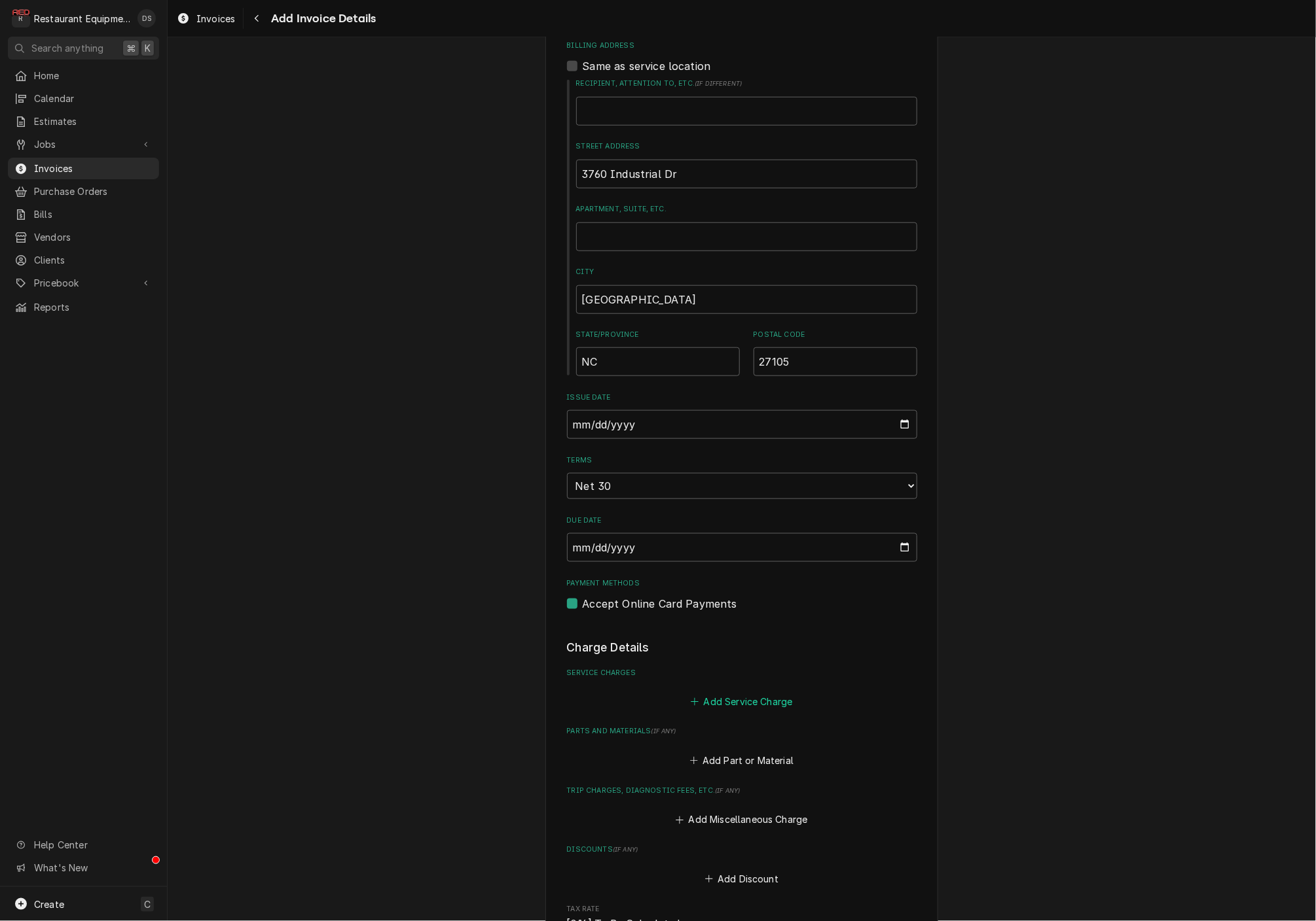
scroll to position [449, 0]
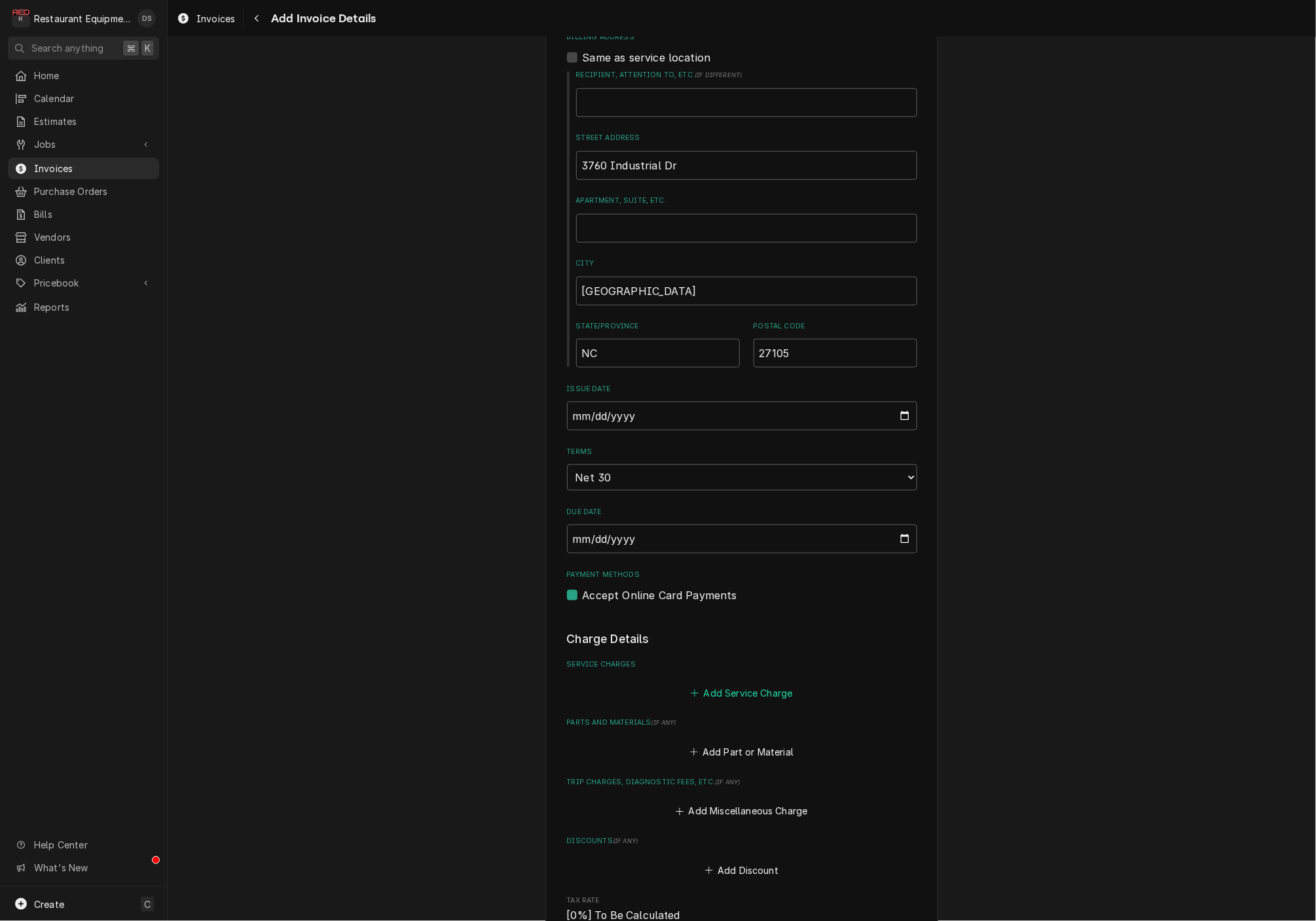
click at [735, 684] on button "Add Service Charge" at bounding box center [742, 694] width 106 height 18
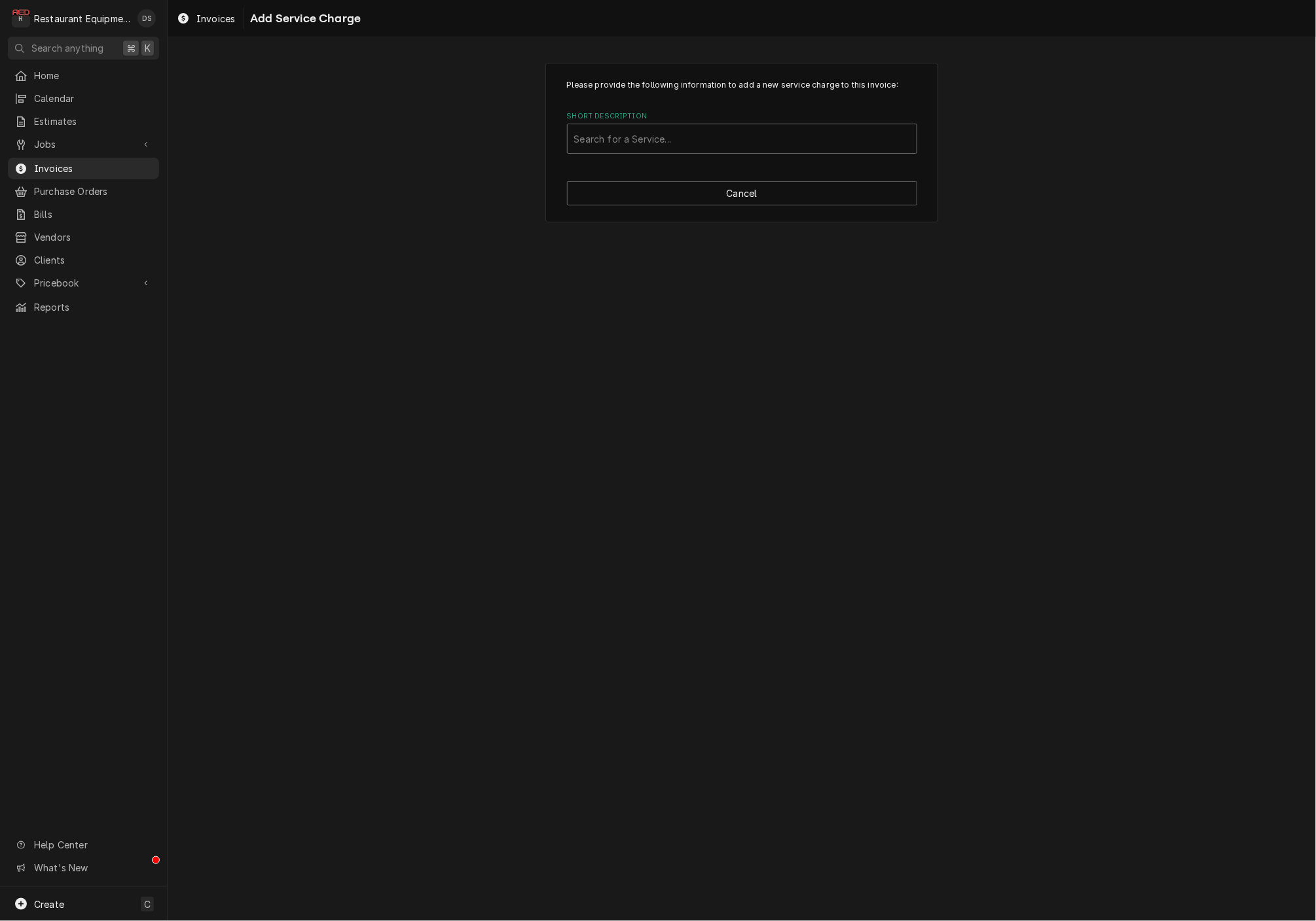
click at [617, 140] on div "Search for a Service..." at bounding box center [742, 139] width 336 height 14
type input "travel"
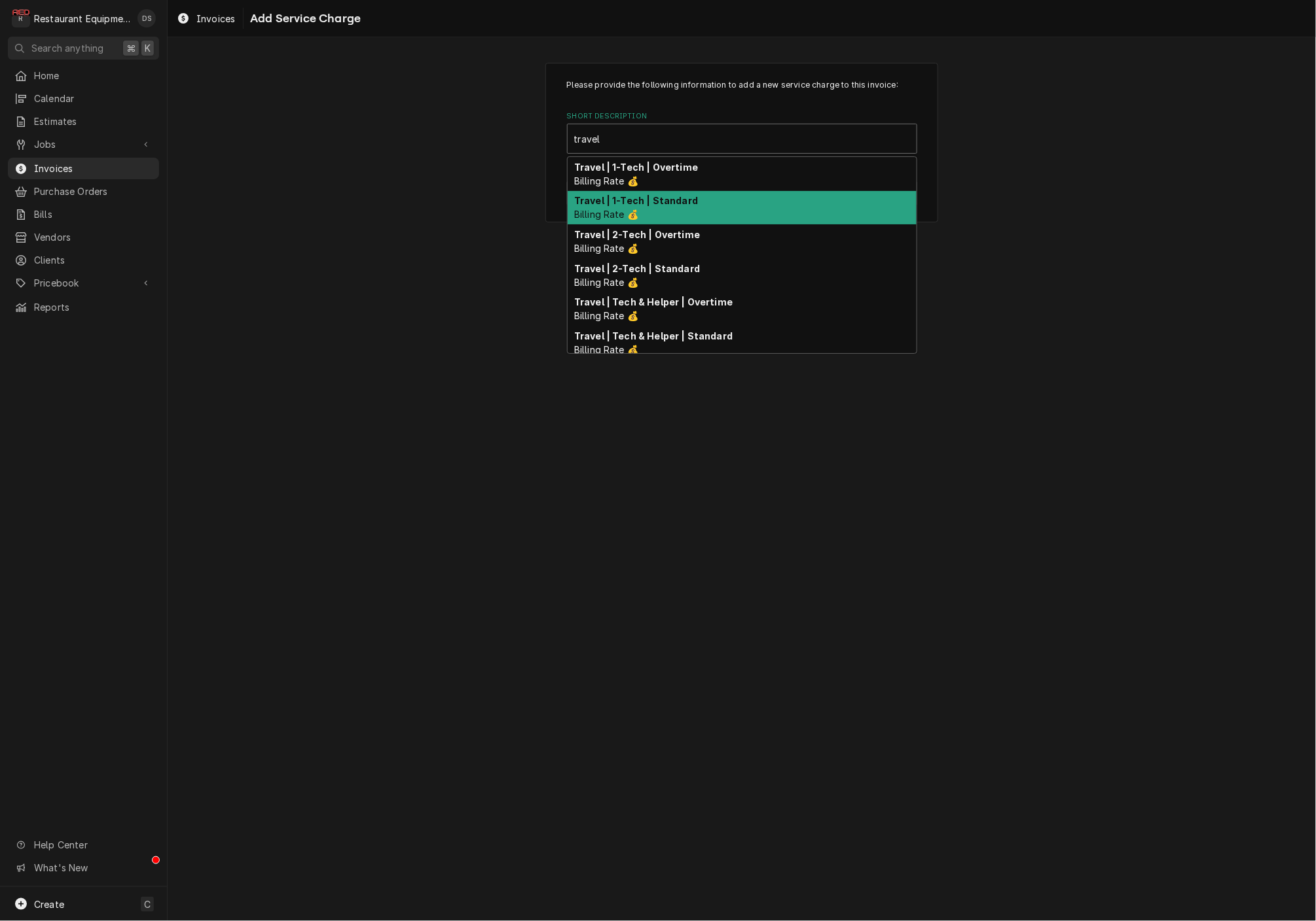
click at [634, 209] on span "Billing Rate 💰" at bounding box center [606, 215] width 64 height 11
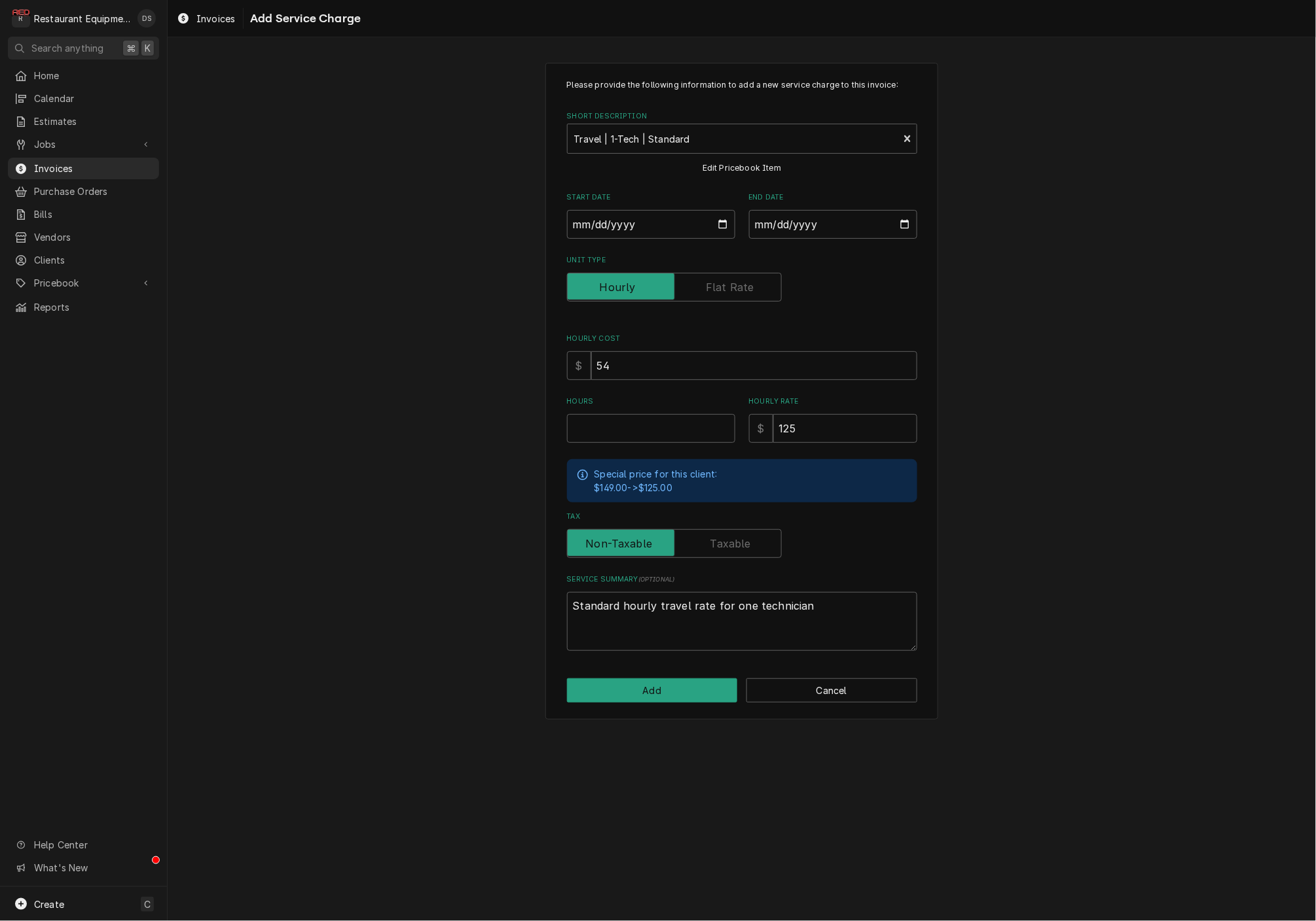
type textarea "x"
click at [637, 227] on input "Start Date" at bounding box center [651, 224] width 168 height 29
click at [592, 234] on input "Start Date" at bounding box center [651, 224] width 168 height 29
type input "2025-07-21"
type textarea "x"
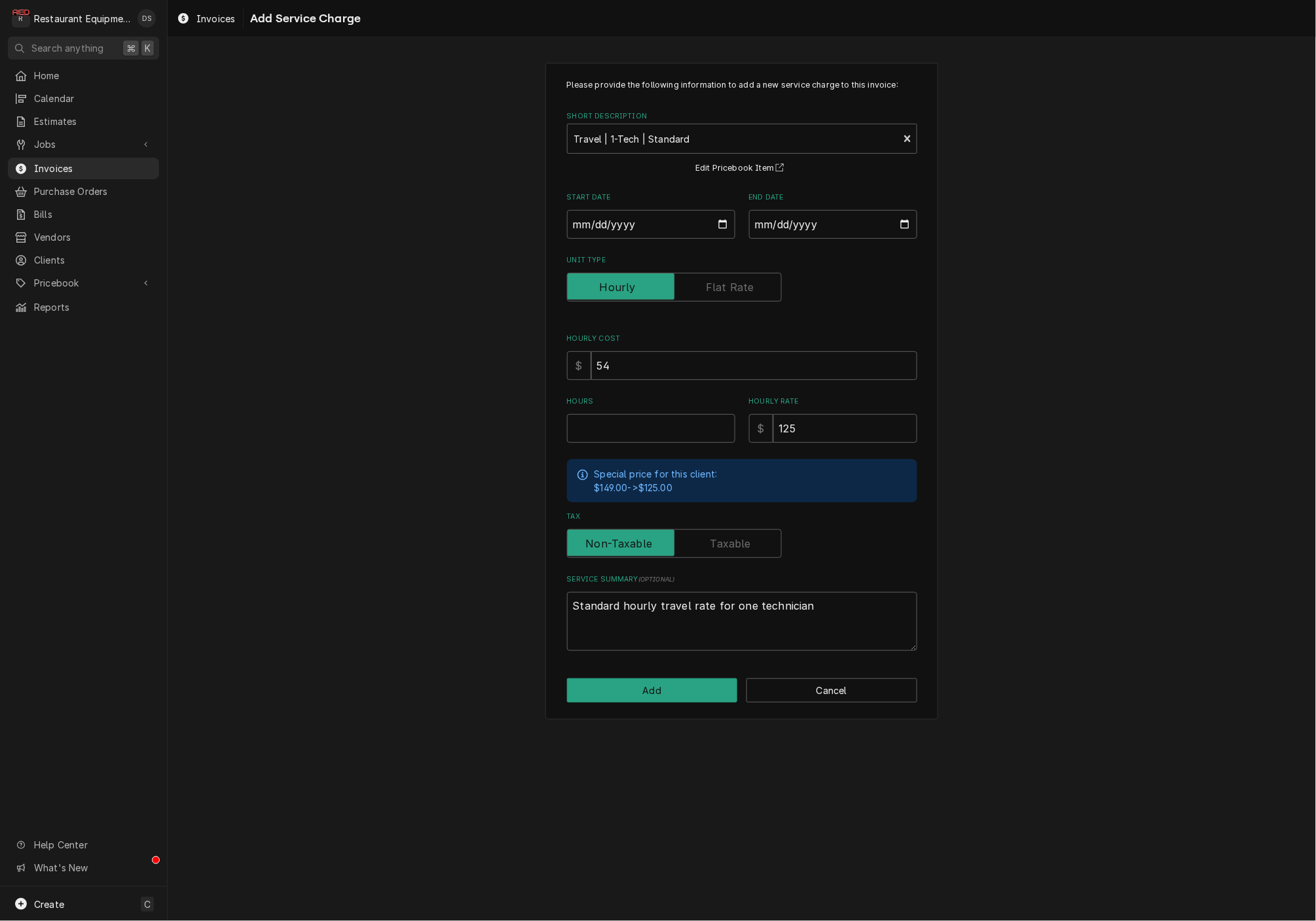
drag, startPoint x: 841, startPoint y: 279, endPoint x: 832, endPoint y: 267, distance: 15.0
click at [841, 278] on div "Unit Type" at bounding box center [742, 287] width 351 height 29
click at [807, 224] on input "End Date" at bounding box center [833, 224] width 168 height 29
type input "2025-07-24"
drag, startPoint x: 1074, startPoint y: 324, endPoint x: 1052, endPoint y: 330, distance: 22.8
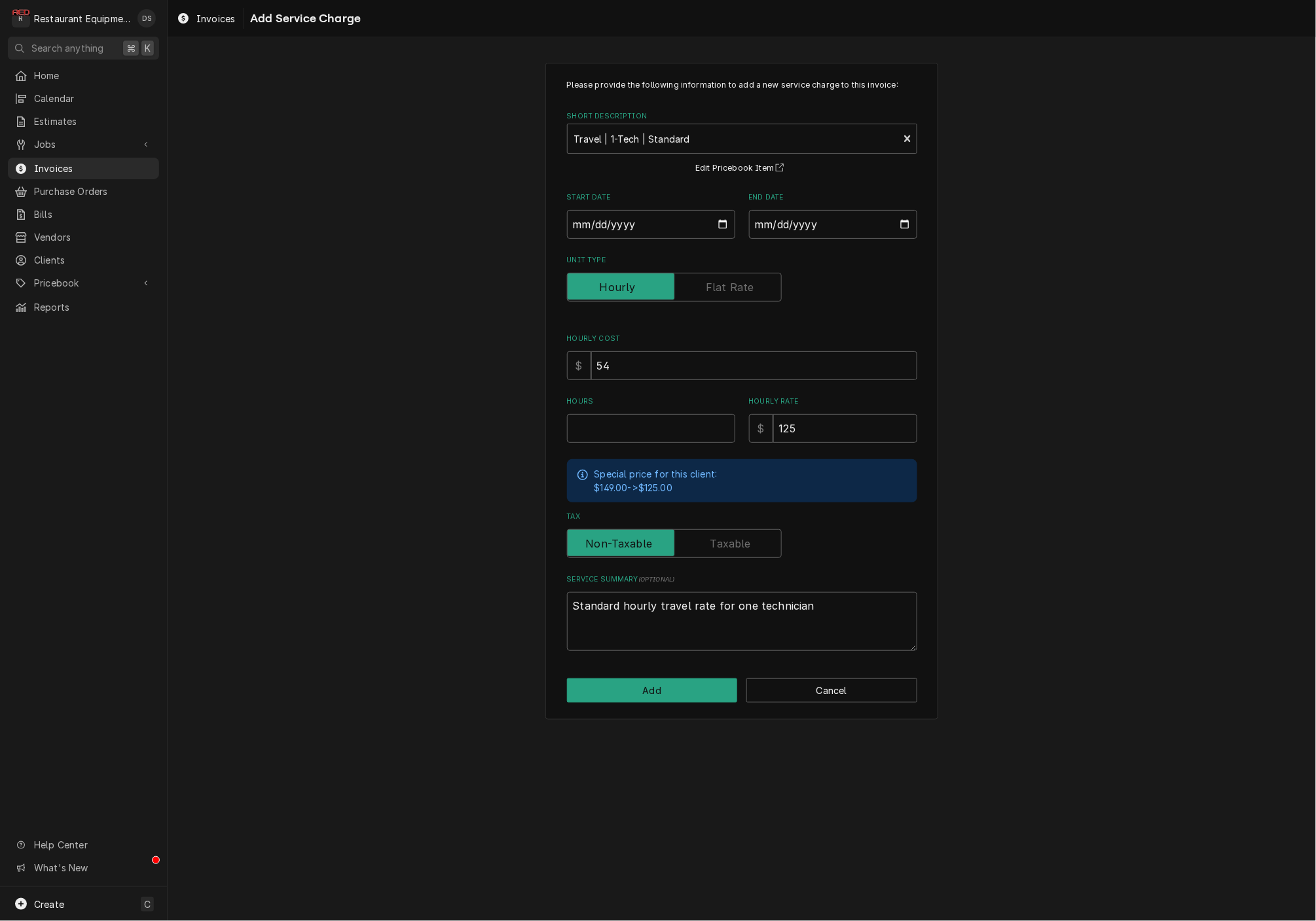
click at [1073, 325] on div "Please provide the following information to add a new service charge to this in…" at bounding box center [741, 390] width 1148 height 680
click at [666, 424] on input "Hours" at bounding box center [651, 428] width 168 height 29
type textarea "x"
type input "6"
click at [666, 690] on button "Add" at bounding box center [652, 691] width 171 height 24
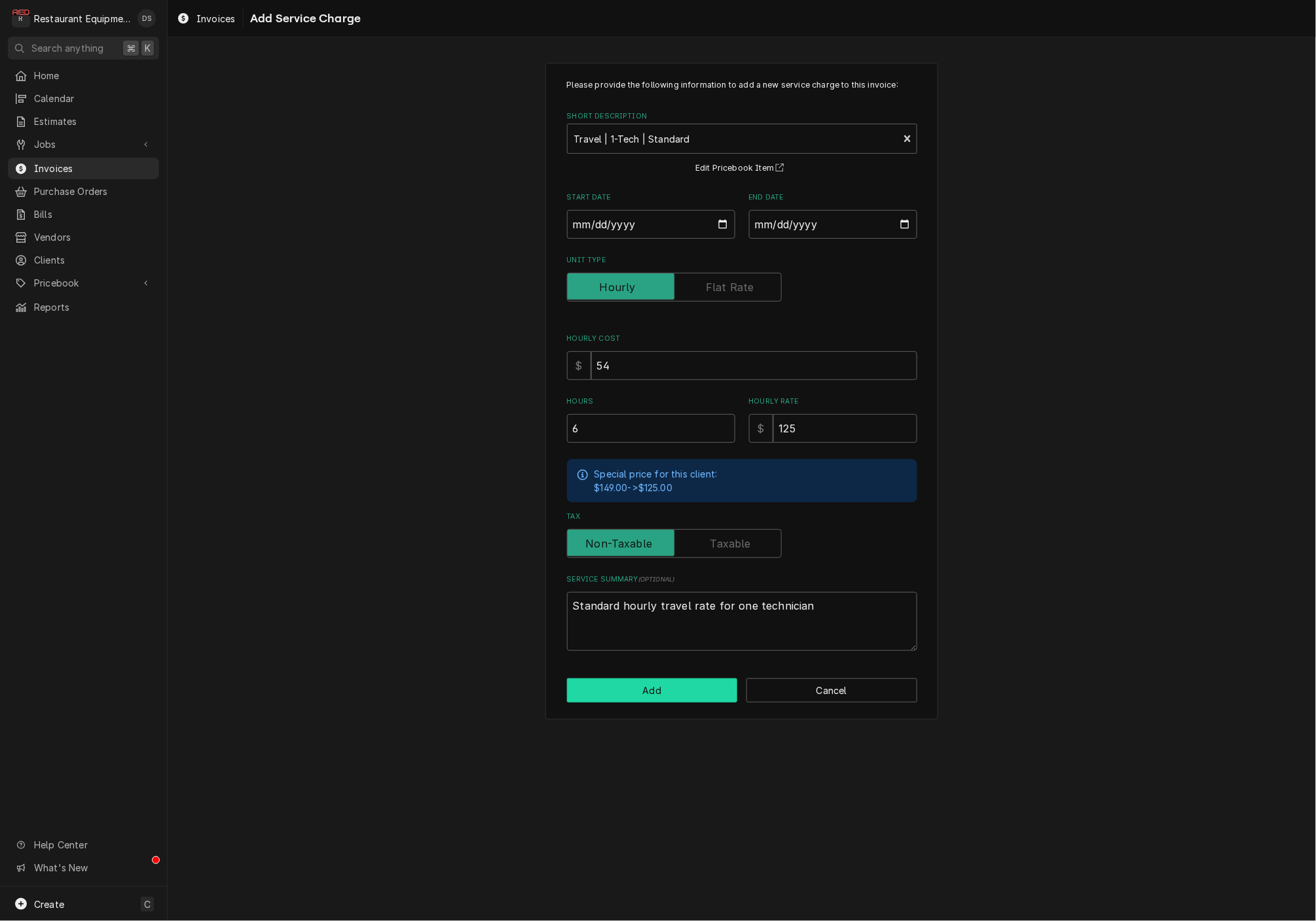
type textarea "x"
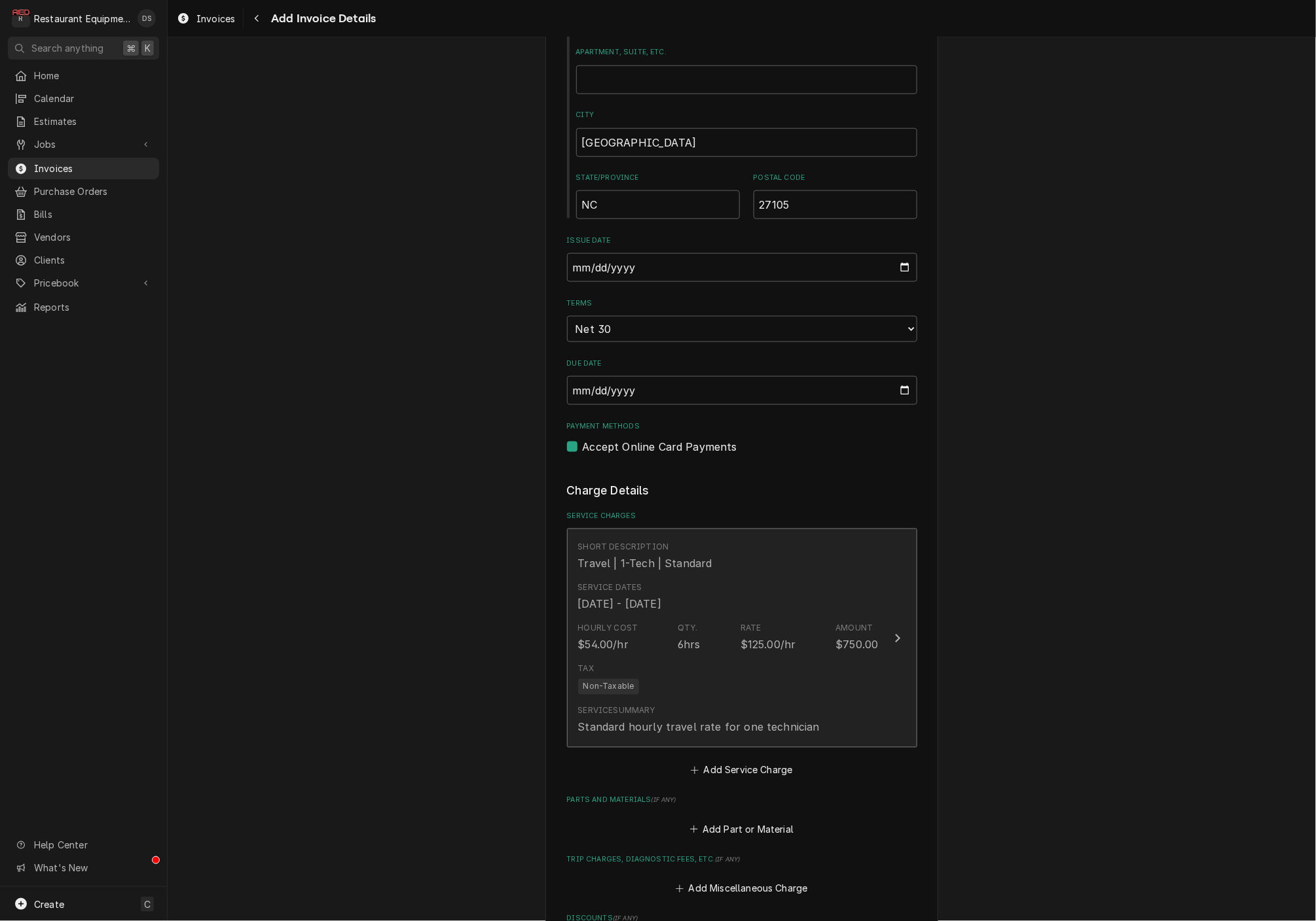
scroll to position [694, 0]
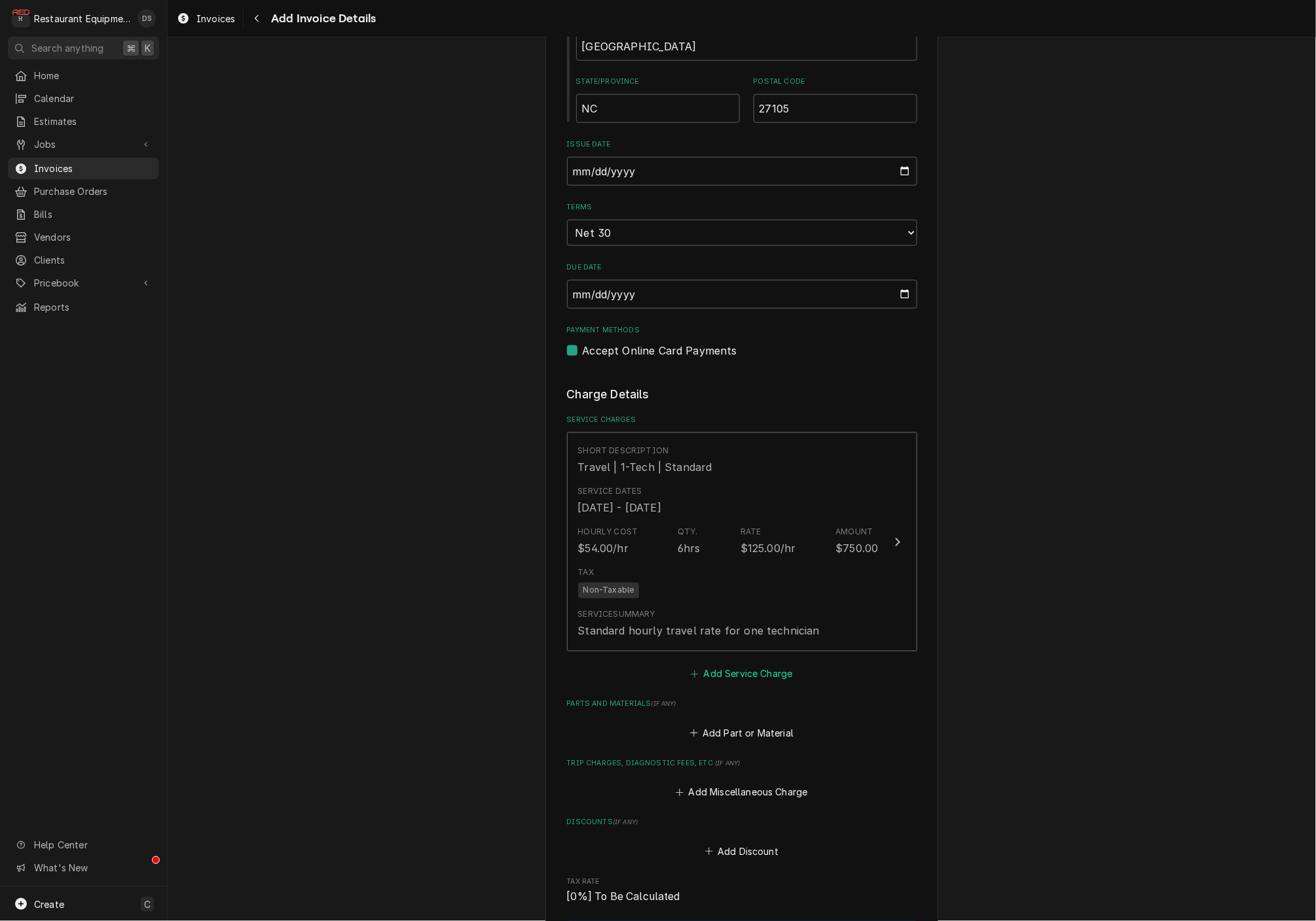
click at [719, 666] on button "Add Service Charge" at bounding box center [742, 675] width 106 height 18
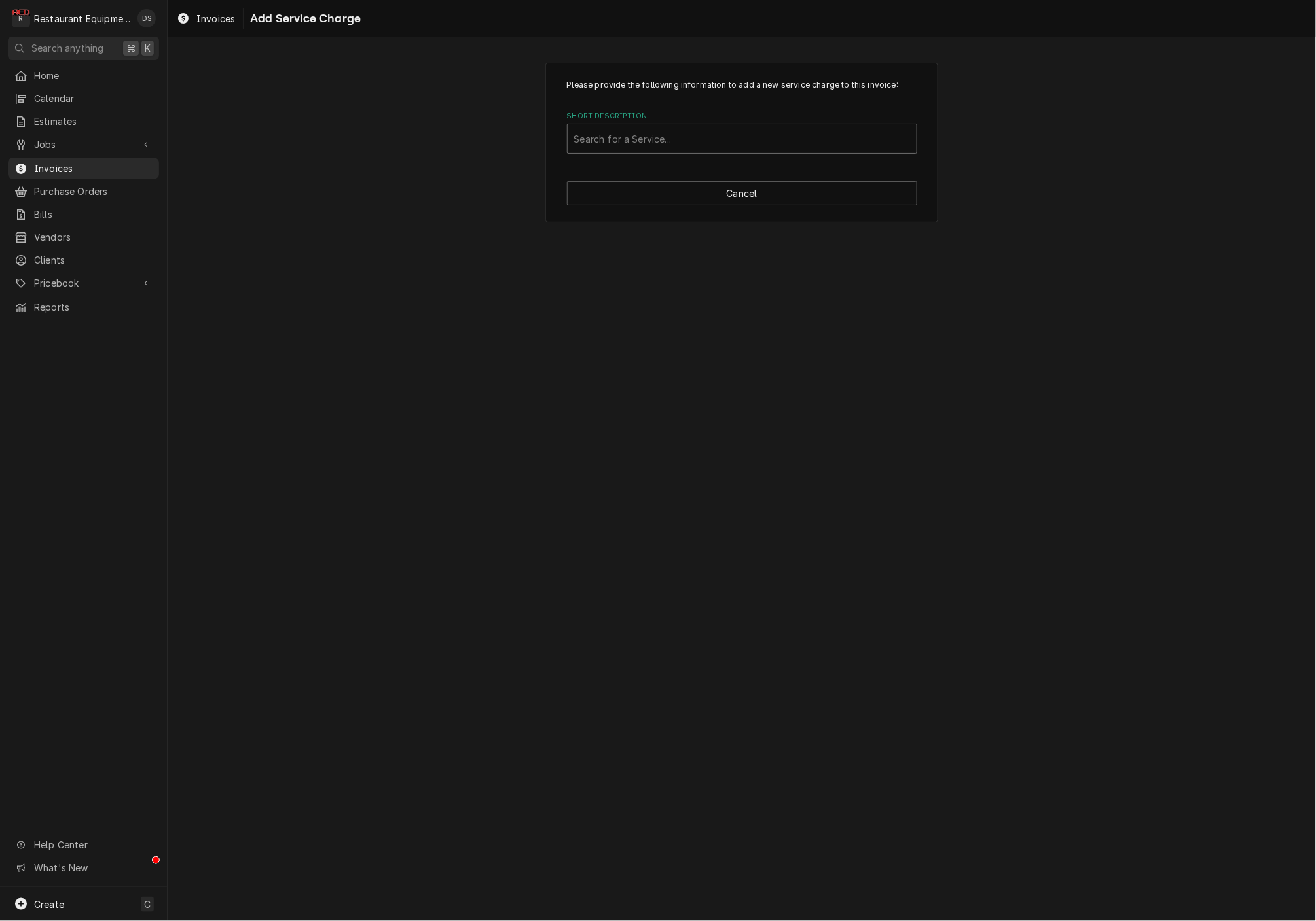
click at [624, 136] on div "Search for a Service..." at bounding box center [742, 139] width 336 height 14
type input "Labor"
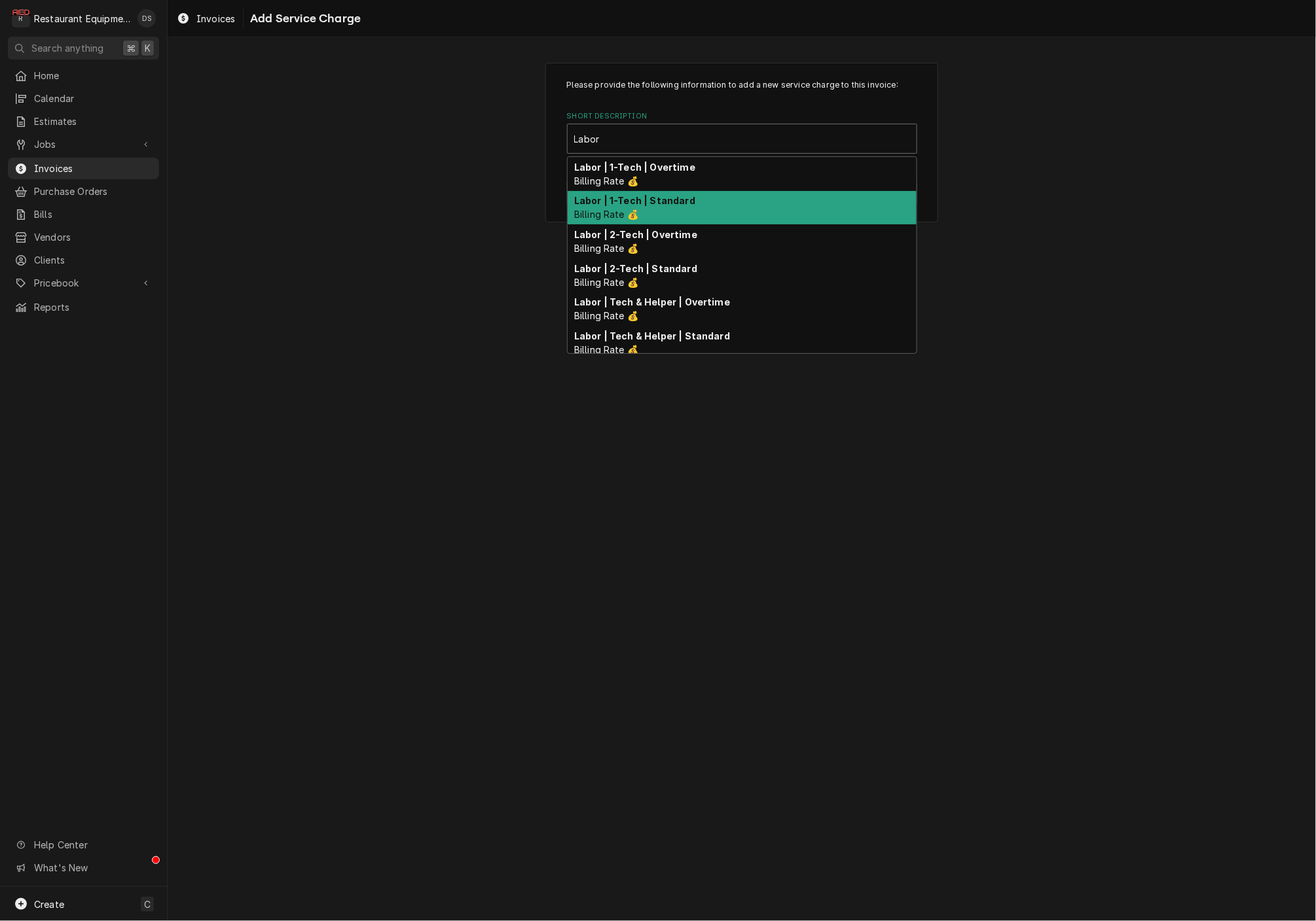
click at [643, 198] on strong "Labor | 1-Tech | Standard" at bounding box center [634, 201] width 121 height 11
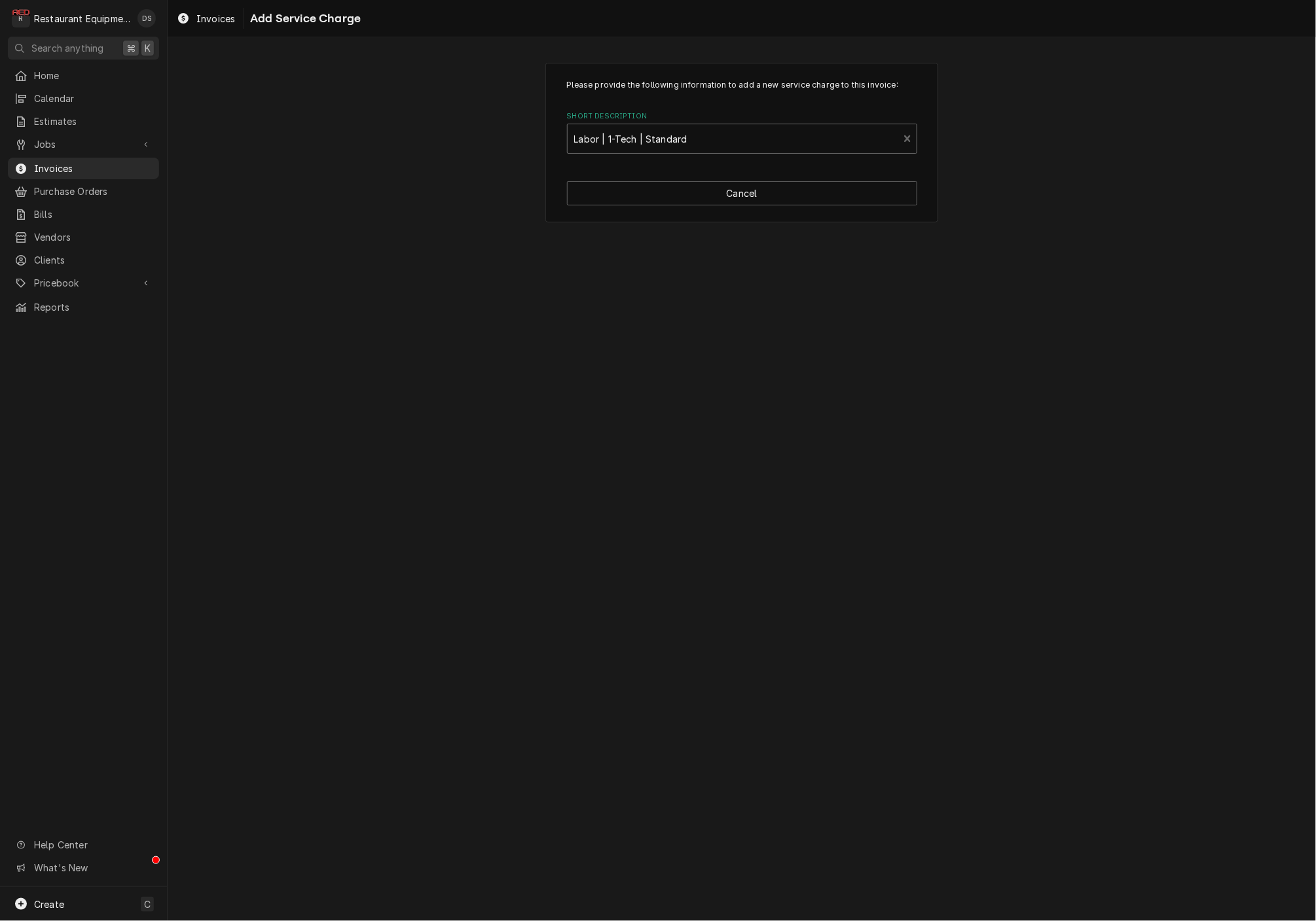
type textarea "x"
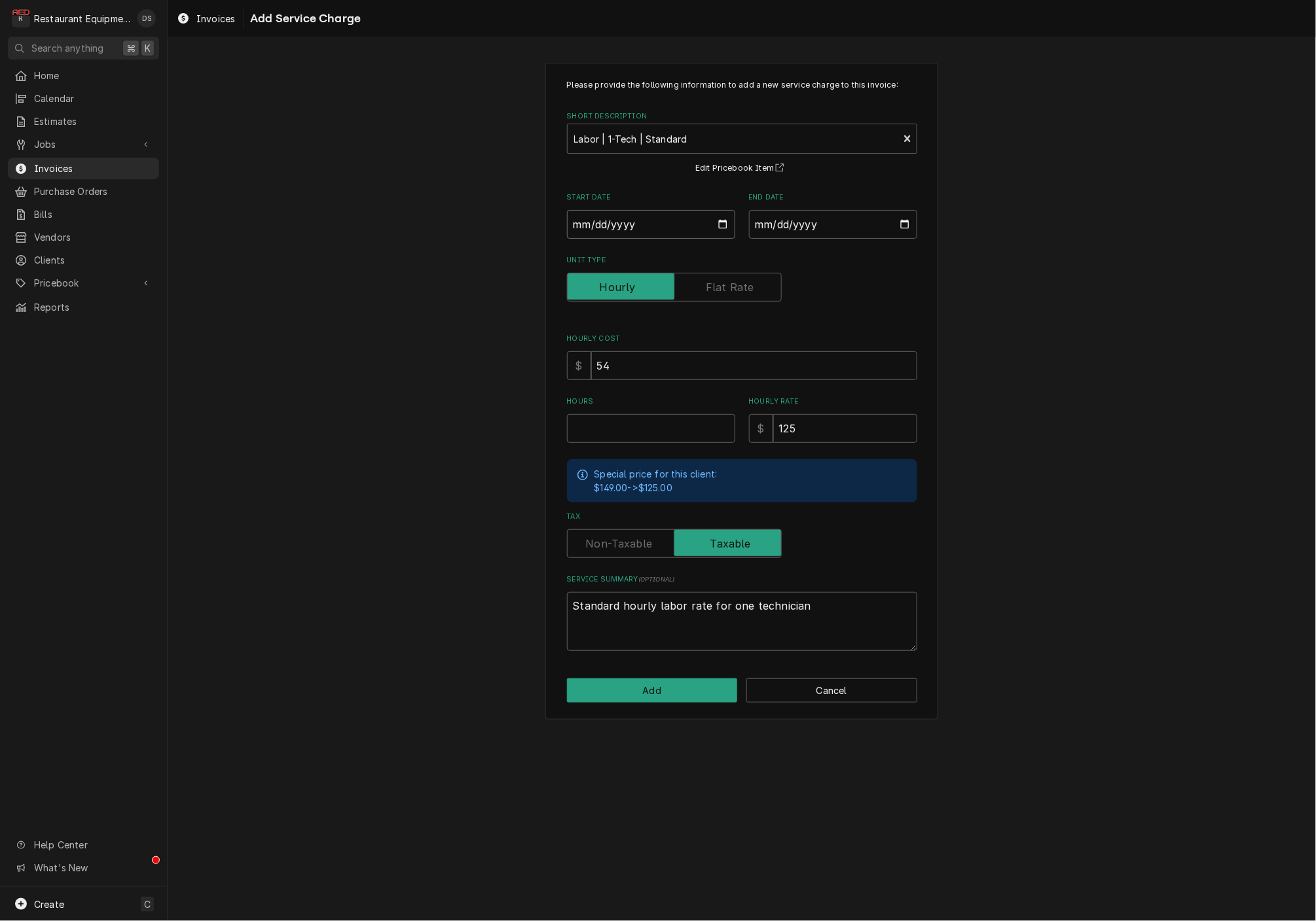
scroll to position [1, 0]
click at [626, 233] on input "Start Date" at bounding box center [651, 224] width 168 height 29
click at [621, 225] on input "Start Date" at bounding box center [651, 224] width 168 height 29
type input "2025-07-21"
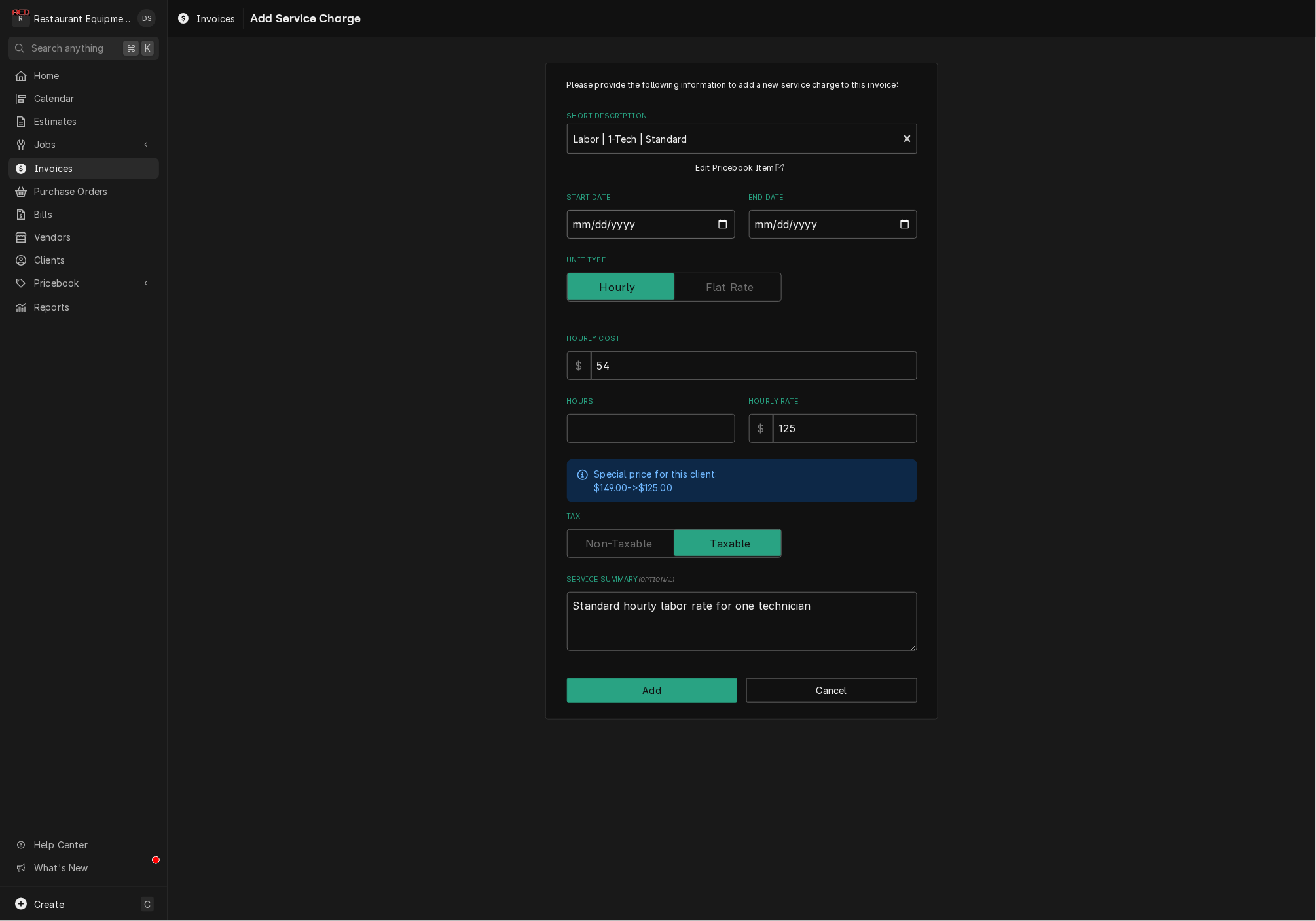
type textarea "x"
click at [787, 224] on input "End Date" at bounding box center [833, 224] width 168 height 29
type input "2025-07-24"
drag, startPoint x: 1027, startPoint y: 319, endPoint x: 767, endPoint y: 411, distance: 275.8
click at [1018, 321] on div "Please provide the following information to add a new service charge to this in…" at bounding box center [741, 390] width 1148 height 680
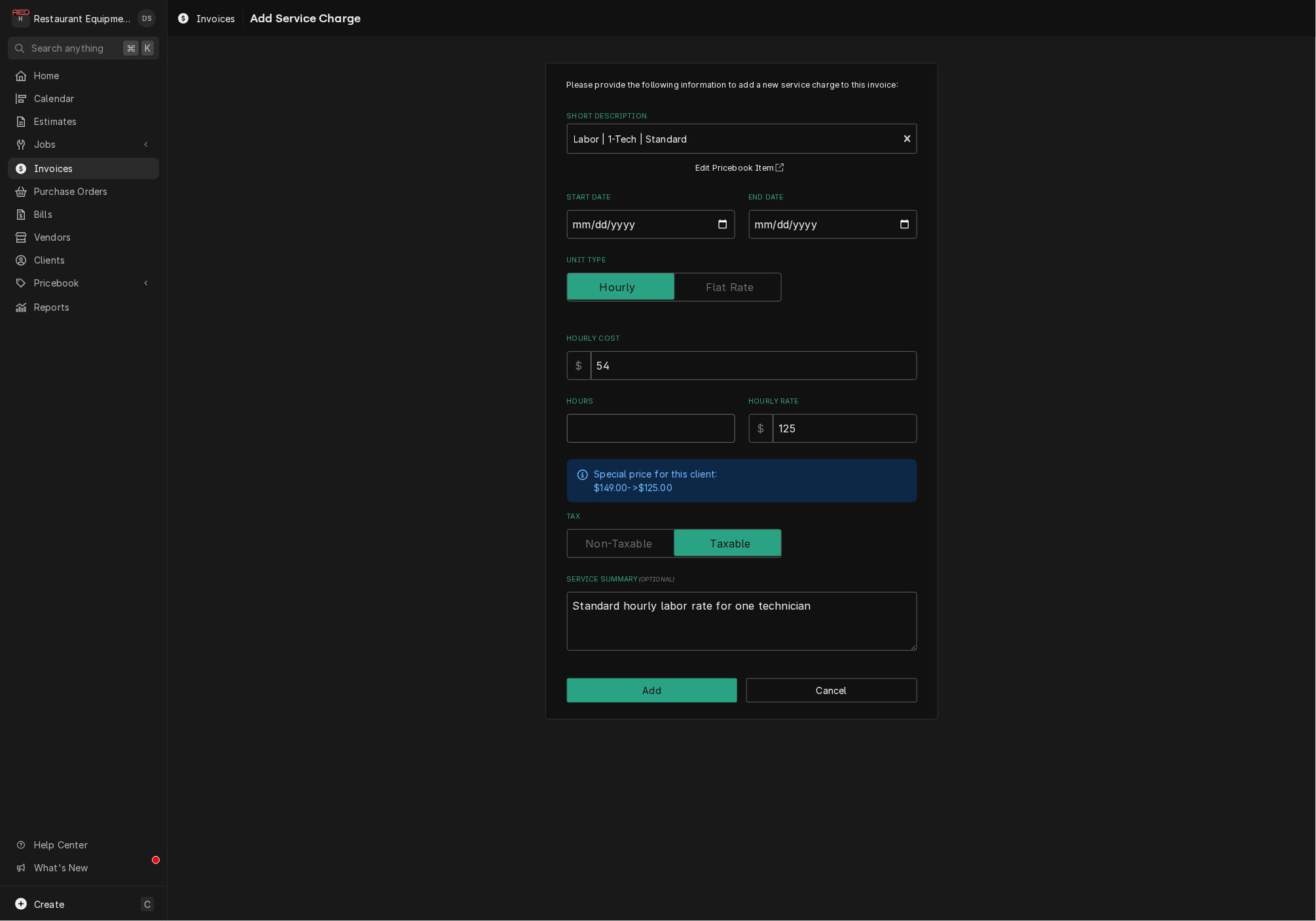
drag, startPoint x: 666, startPoint y: 424, endPoint x: 494, endPoint y: 394, distance: 174.6
click at [666, 424] on input "Hours" at bounding box center [651, 428] width 168 height 29
type textarea "x"
type input "2"
click at [633, 684] on button "Add" at bounding box center [652, 691] width 171 height 24
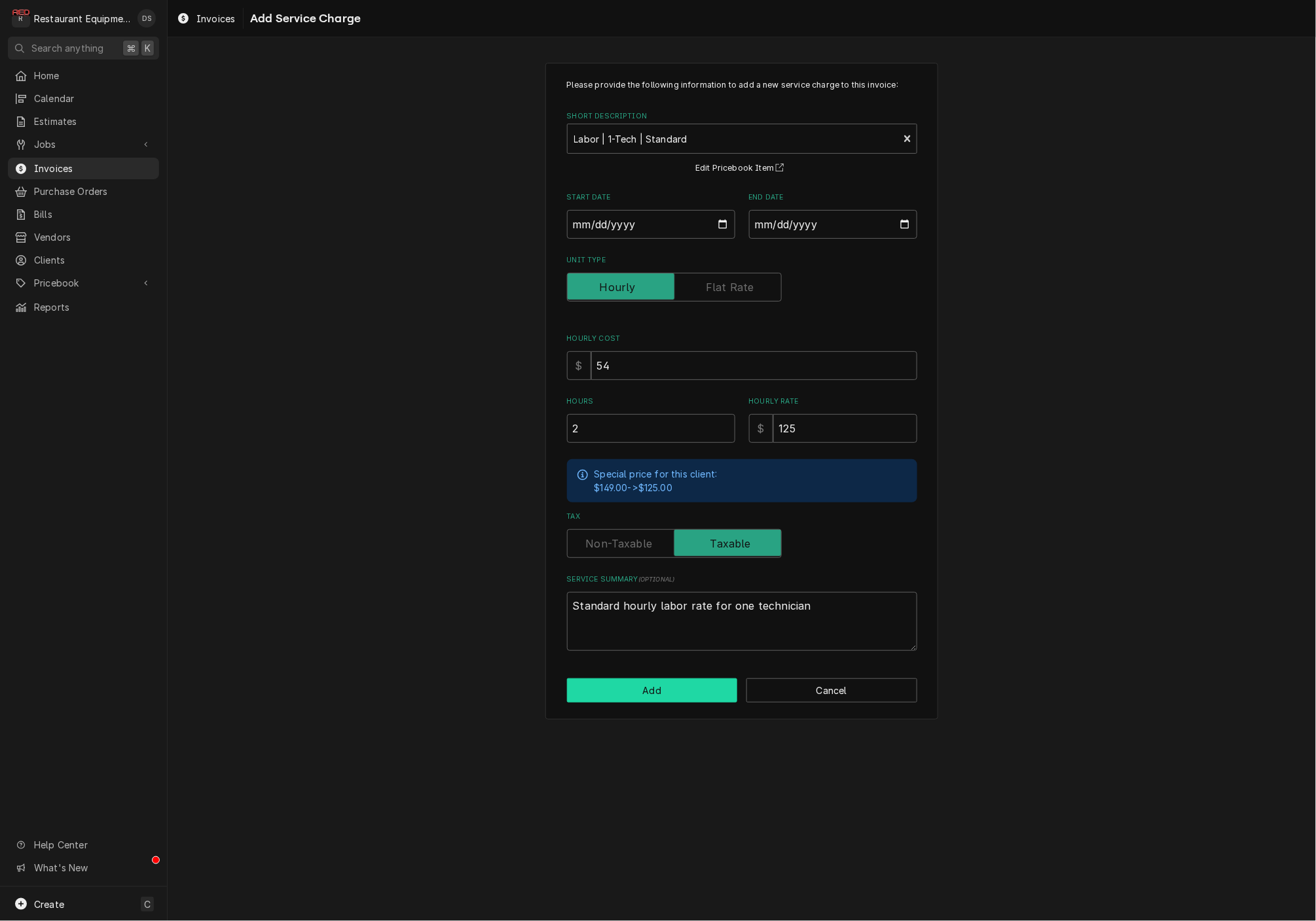
type textarea "x"
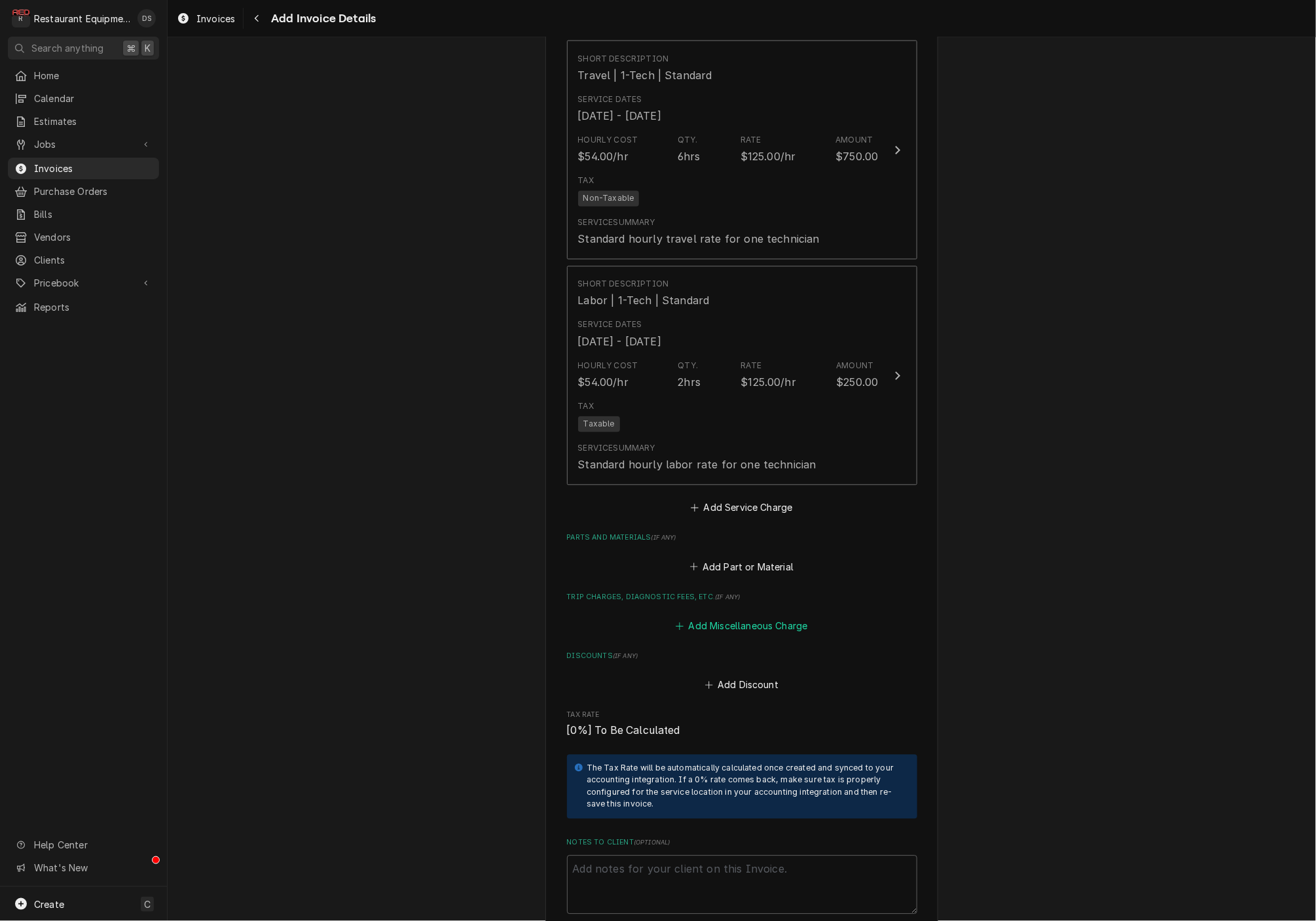
scroll to position [1118, 0]
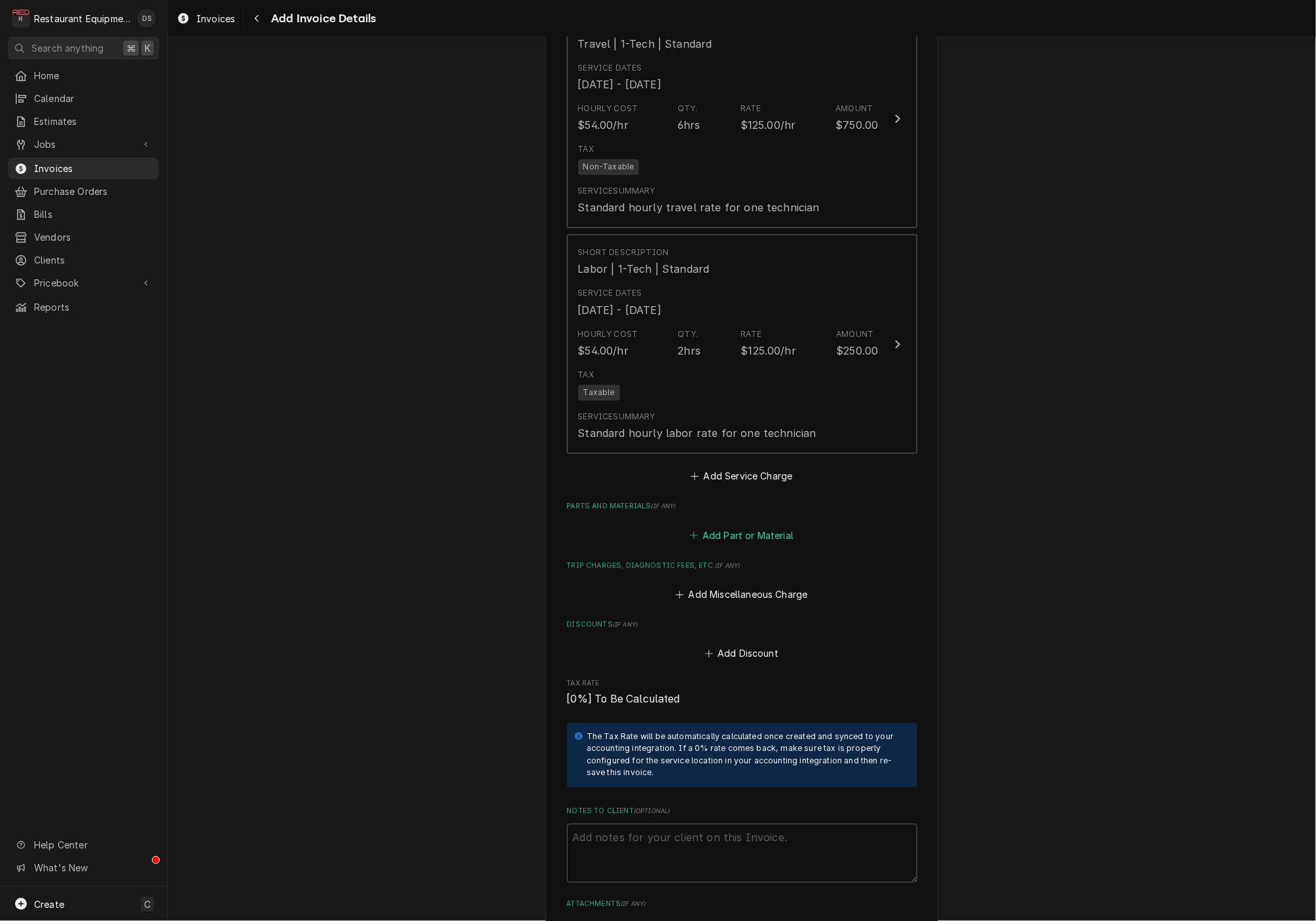
click at [744, 527] on button "Add Part or Material" at bounding box center [741, 536] width 108 height 18
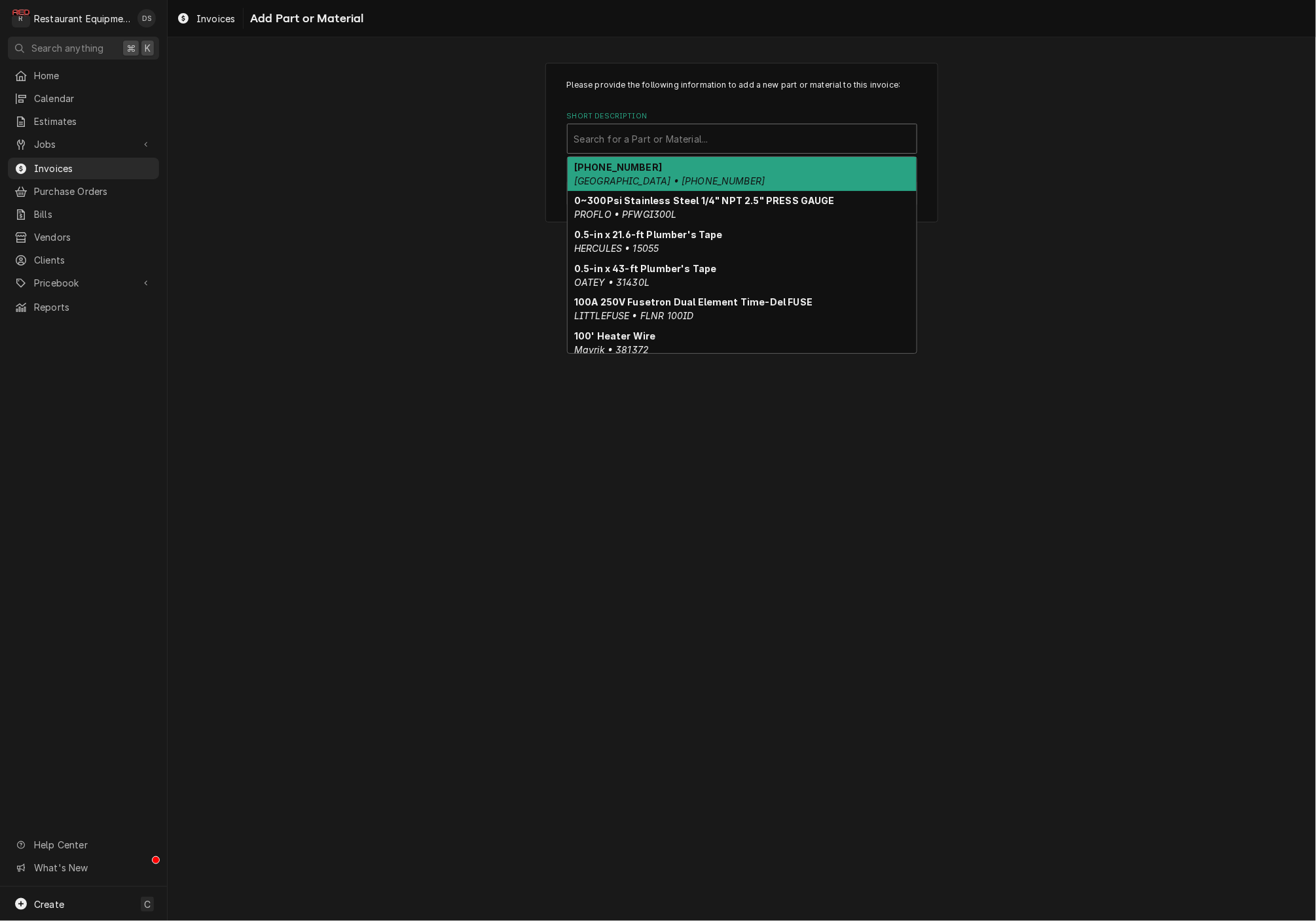
click at [643, 145] on div "Short Description" at bounding box center [742, 138] width 336 height 23
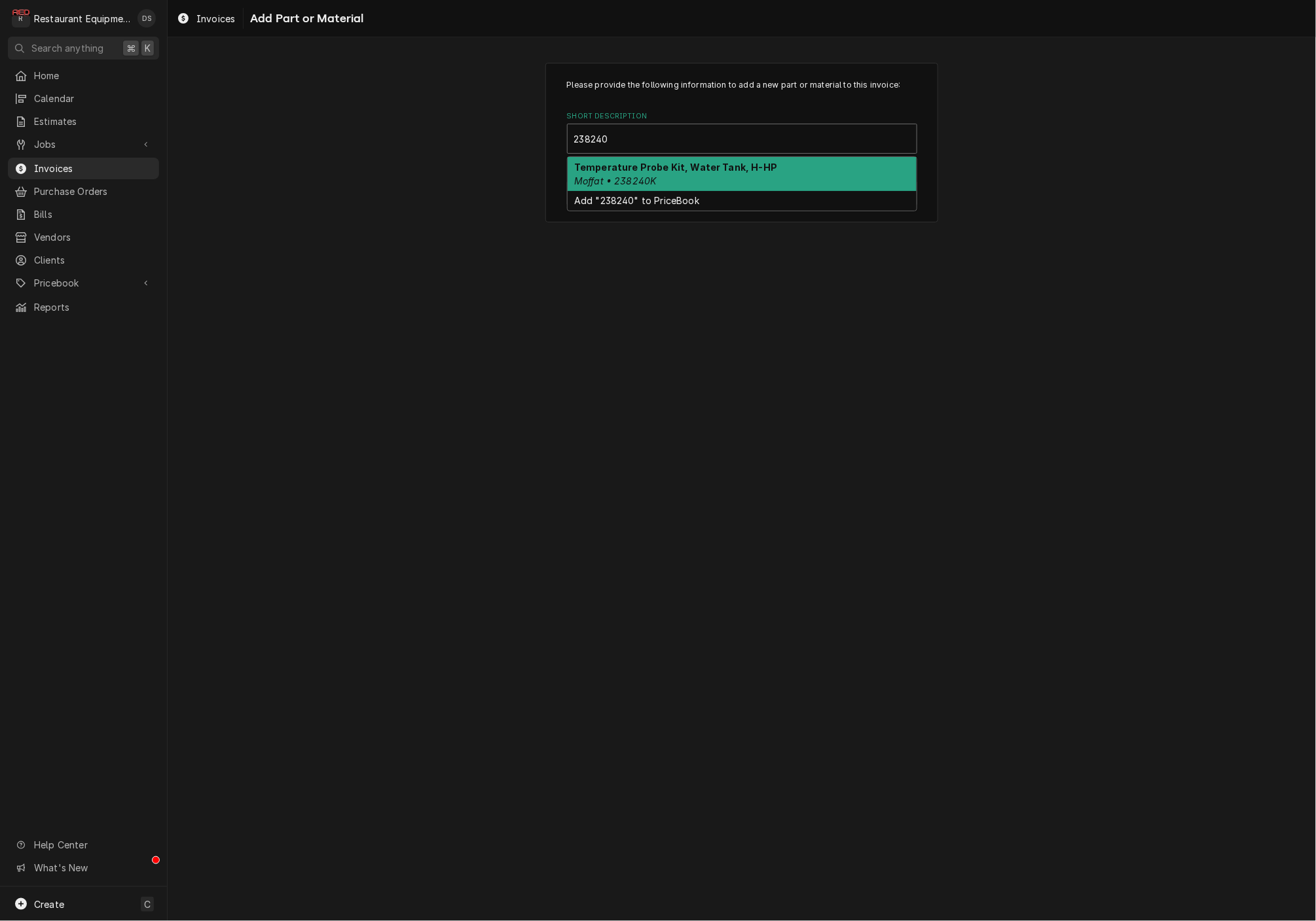
type input "238240k"
click at [648, 168] on strong "Temperature Probe Kit, Water Tank, H-HP" at bounding box center [675, 167] width 203 height 11
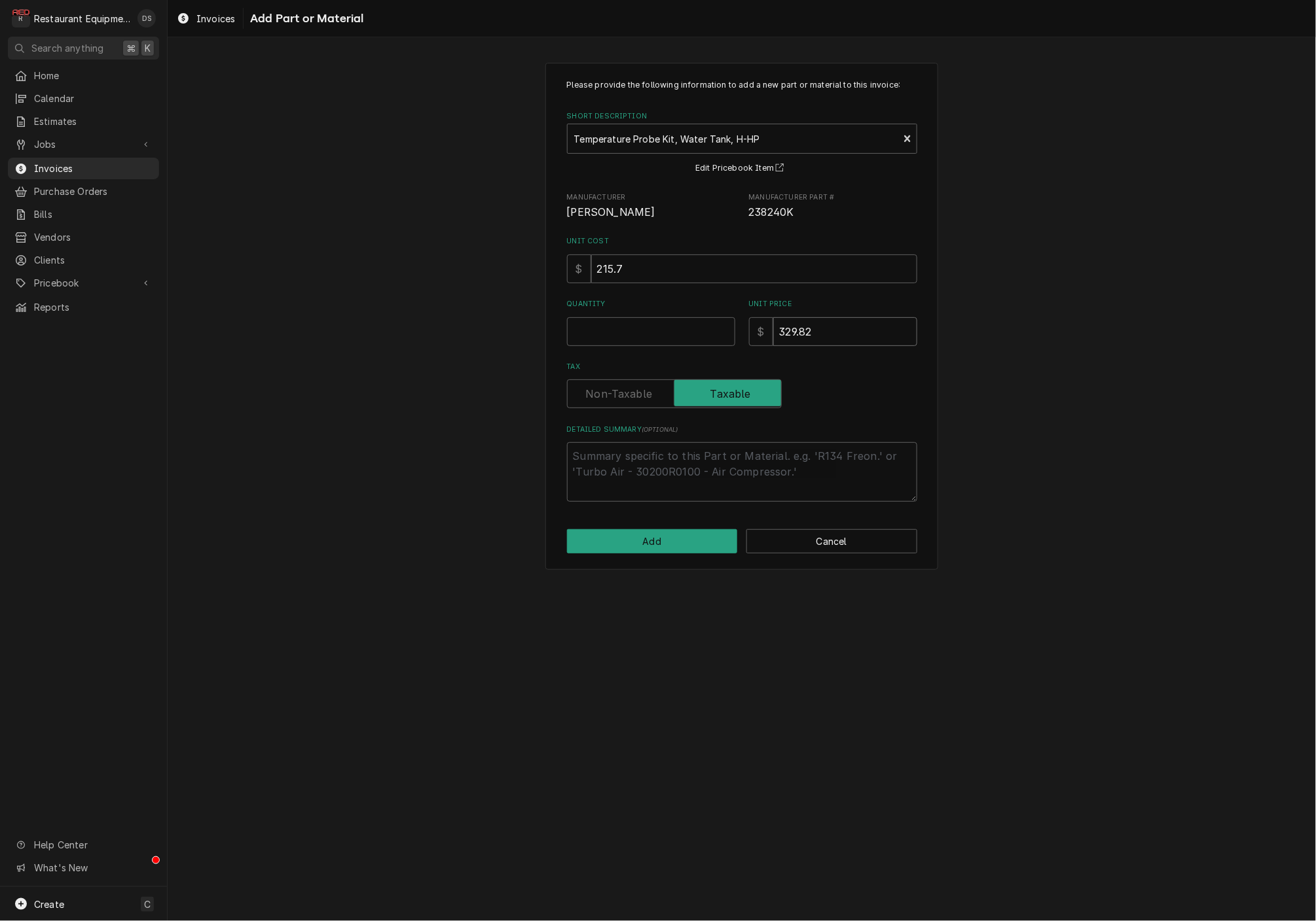
drag, startPoint x: 836, startPoint y: 328, endPoint x: 717, endPoint y: 310, distance: 120.4
click at [722, 313] on div "Quantity Unit Price $ 329.82" at bounding box center [742, 322] width 351 height 46
type textarea "x"
type input "2"
type textarea "x"
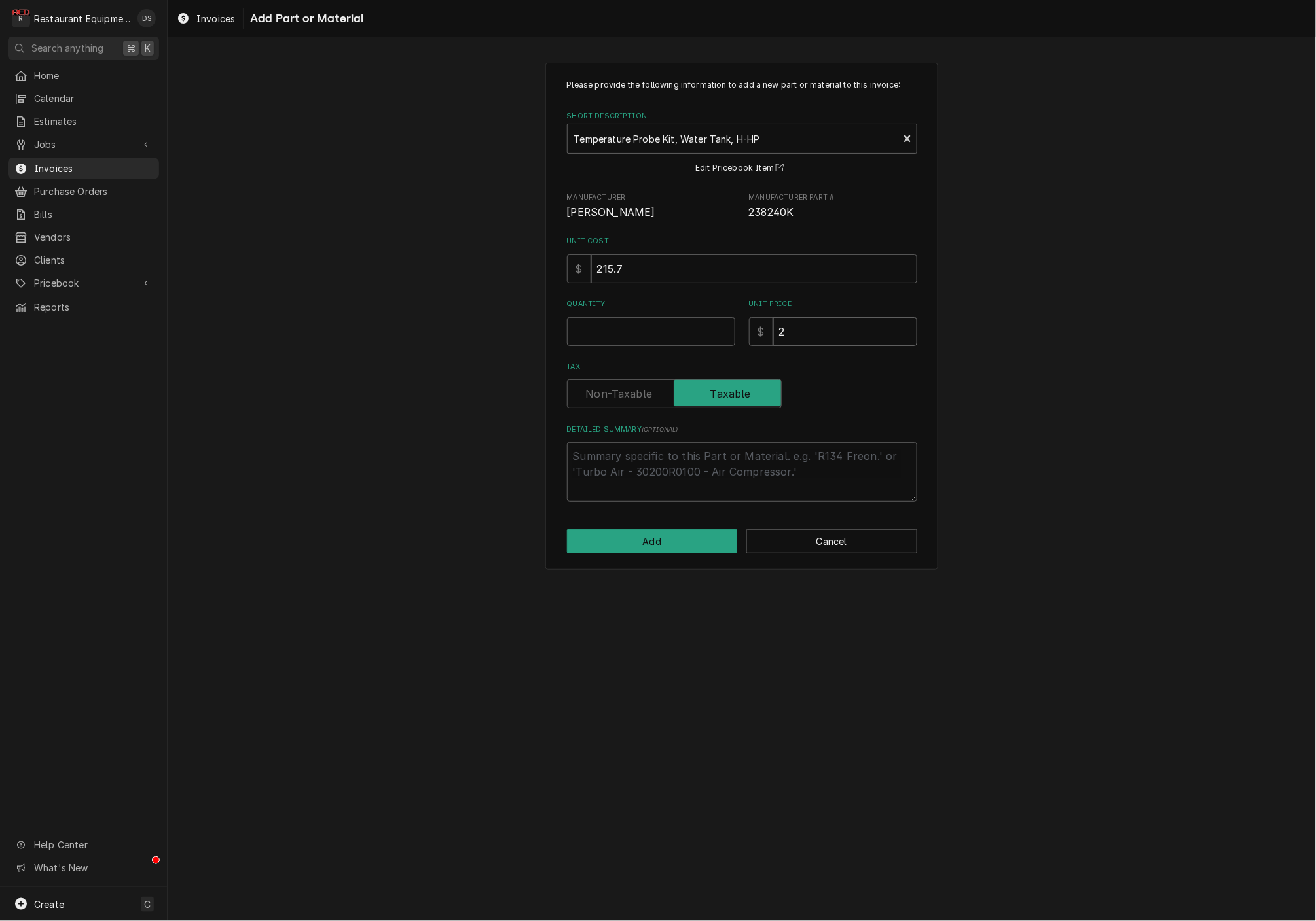
type input "21"
type textarea "x"
type input "215"
type textarea "x"
type input "215.7"
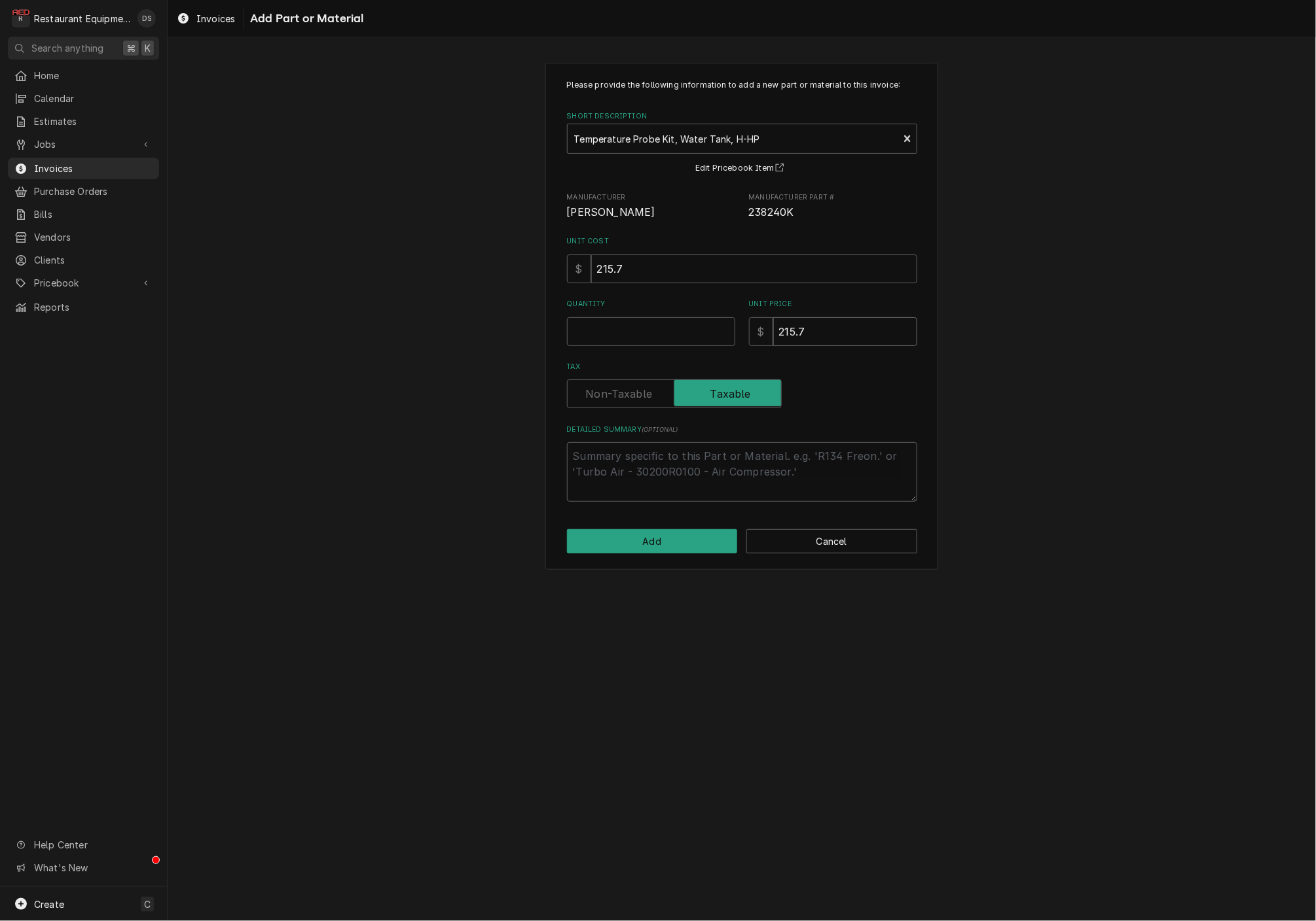
type textarea "x"
type input "215.70"
type textarea "x"
type input "1"
click at [644, 395] on label "Tax" at bounding box center [674, 393] width 215 height 29
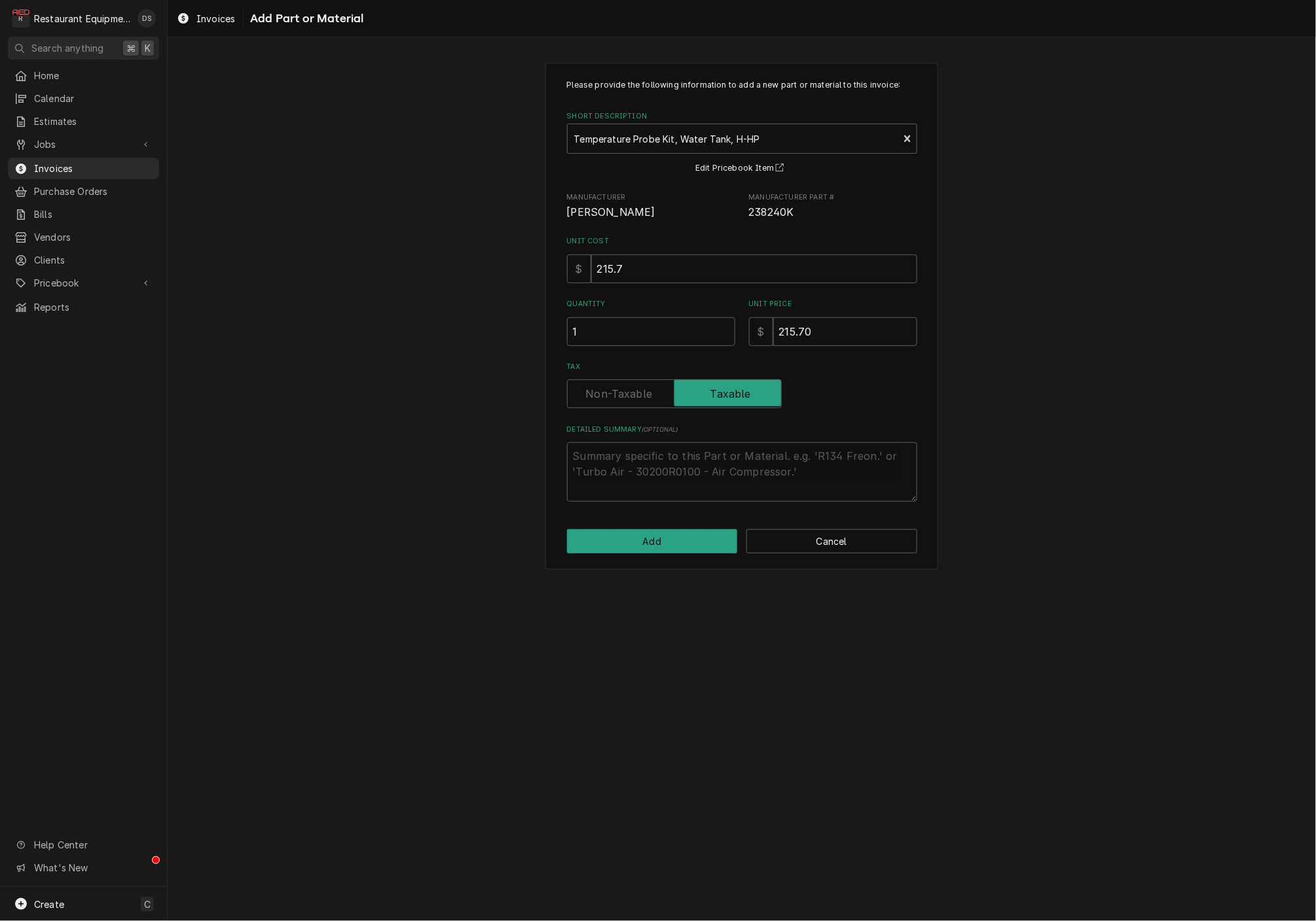
click at [644, 395] on input "Tax" at bounding box center [673, 393] width 203 height 29
checkbox input "false"
click at [673, 537] on button "Add" at bounding box center [652, 542] width 171 height 24
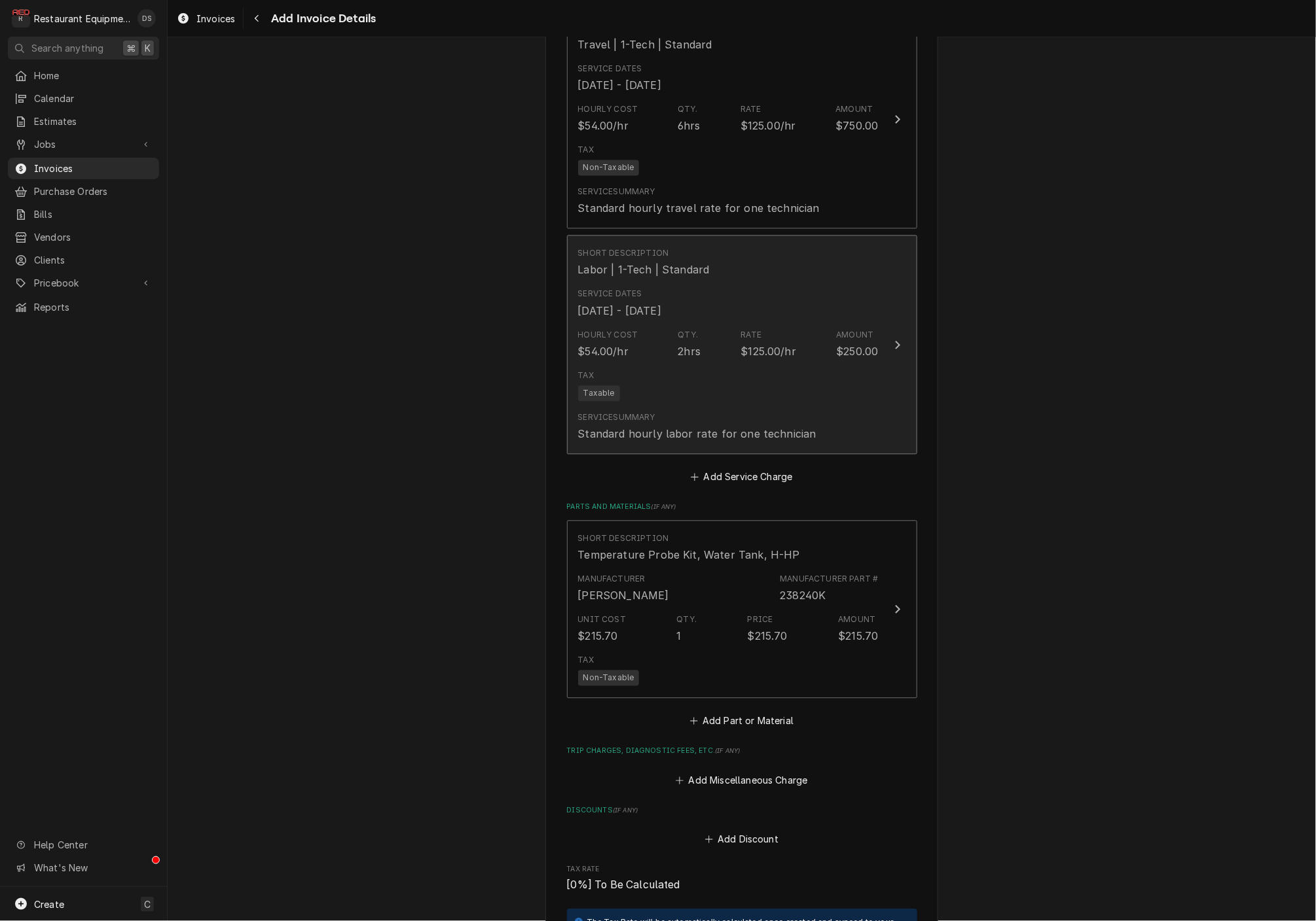
click at [662, 338] on div "Hourly Cost $54.00/hr Qty. 2hrs Rate $125.00/hr Amount $250.00" at bounding box center [728, 345] width 301 height 41
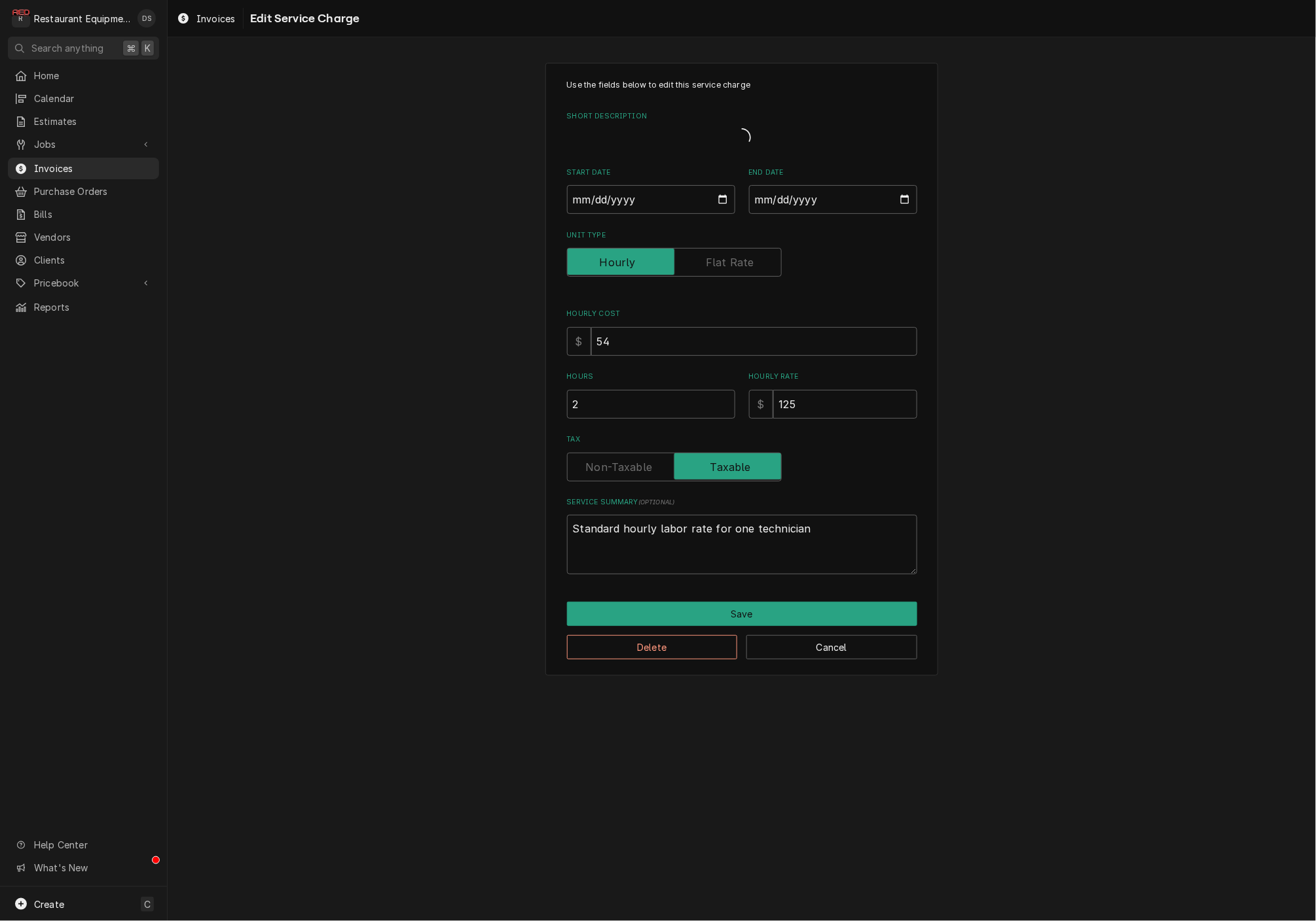
type textarea "x"
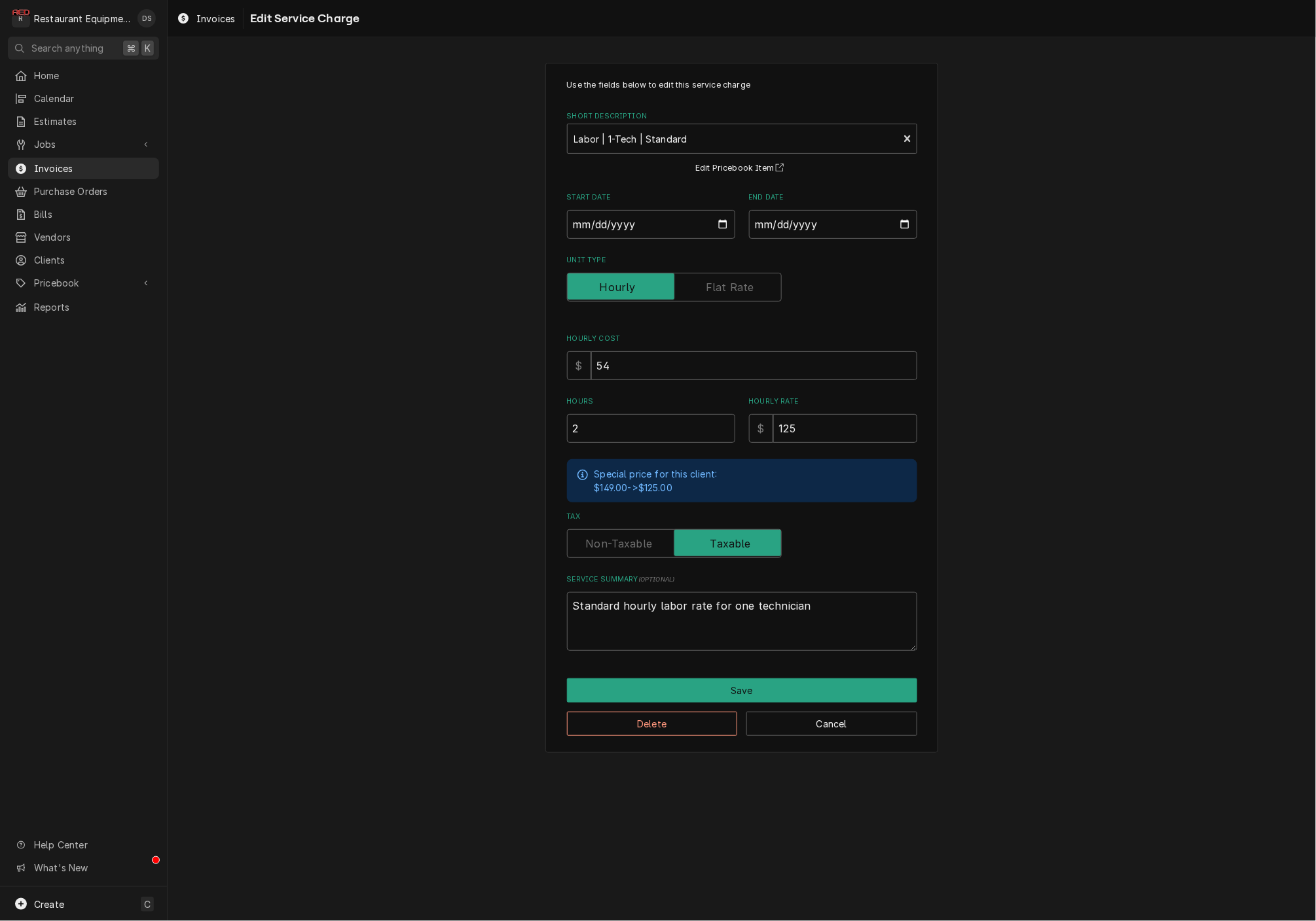
click at [645, 541] on label "Tax" at bounding box center [674, 544] width 215 height 29
click at [645, 541] on input "Tax" at bounding box center [673, 544] width 203 height 29
checkbox input "false"
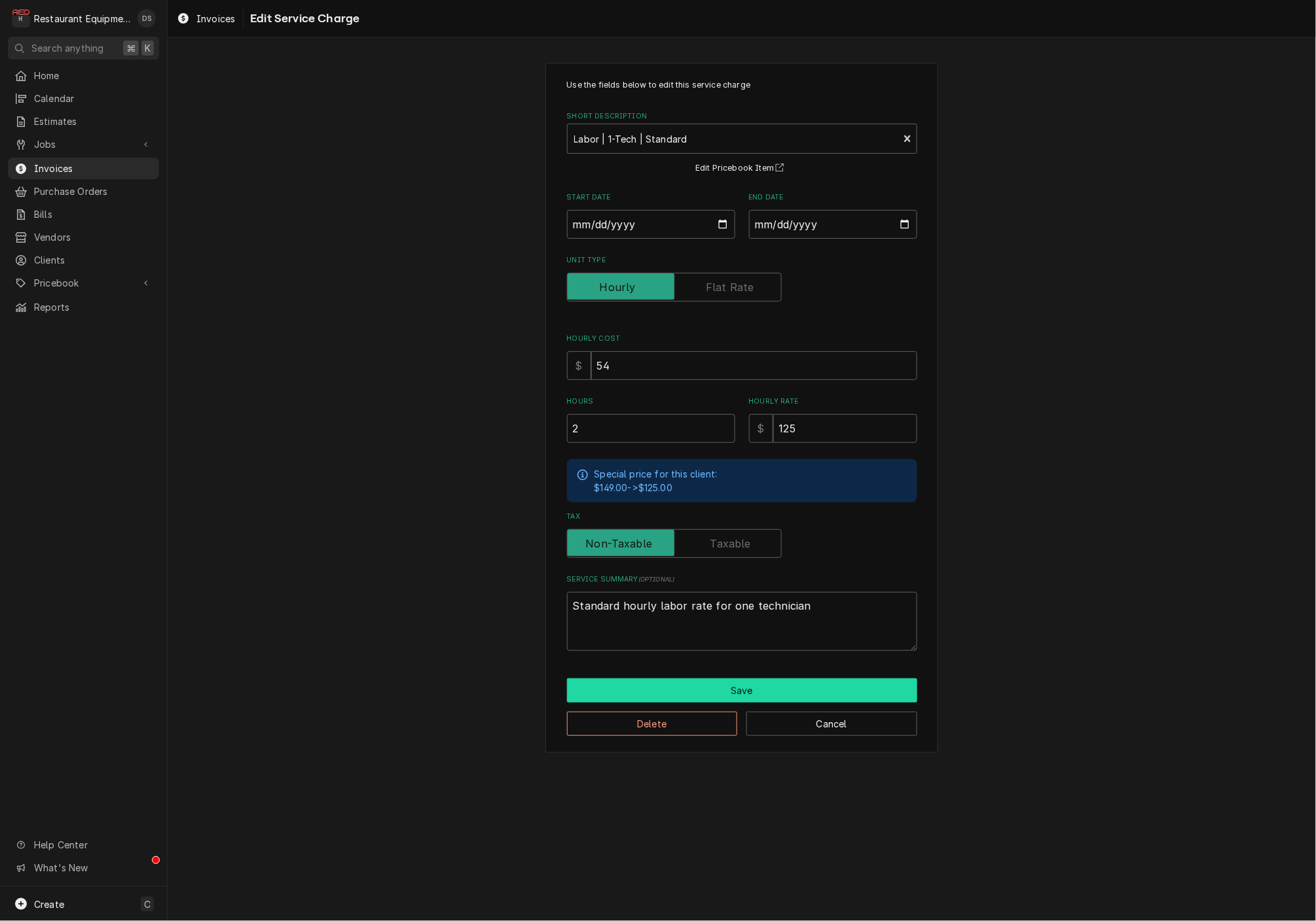
click at [751, 693] on button "Save" at bounding box center [742, 691] width 351 height 24
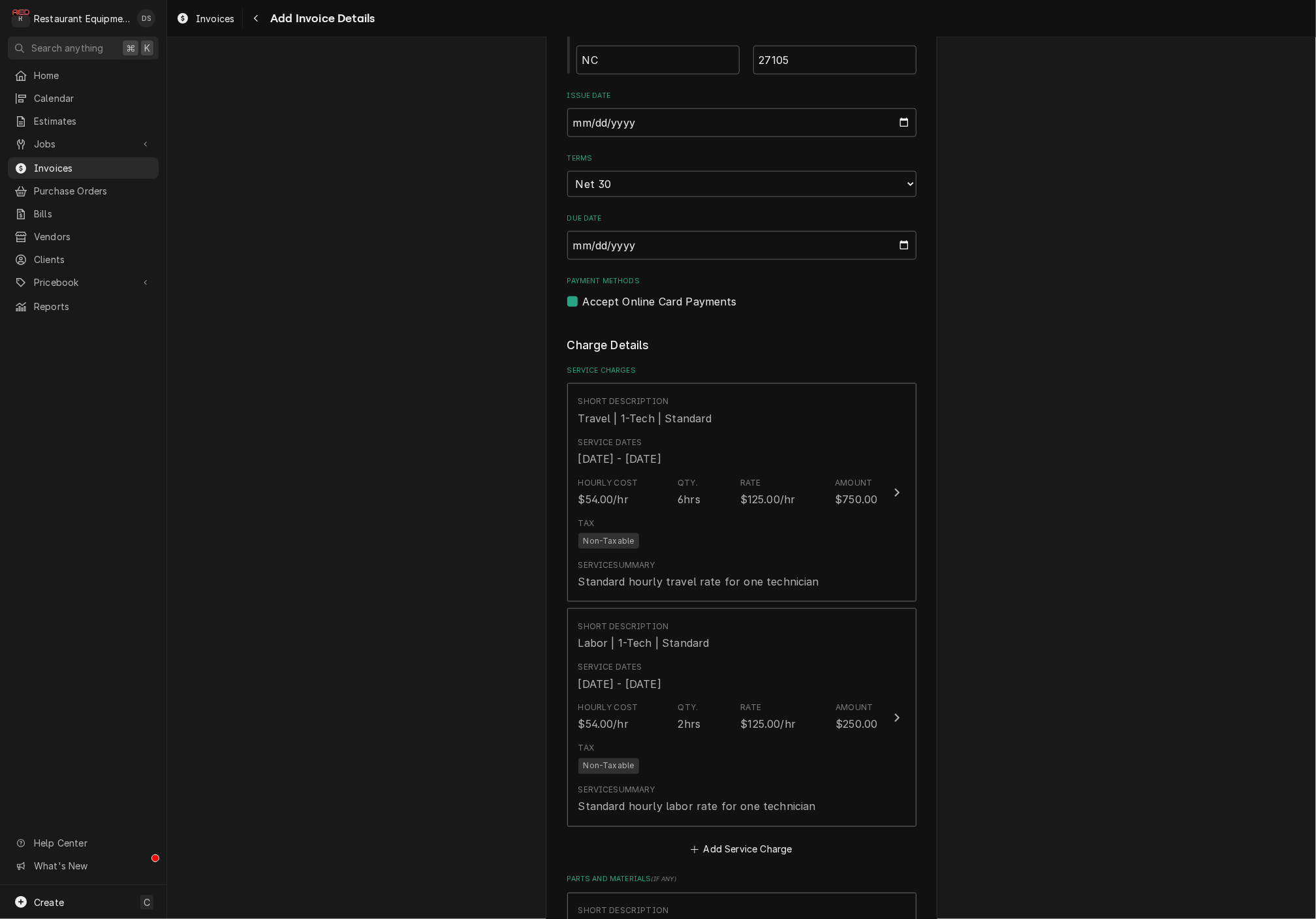
scroll to position [721, 0]
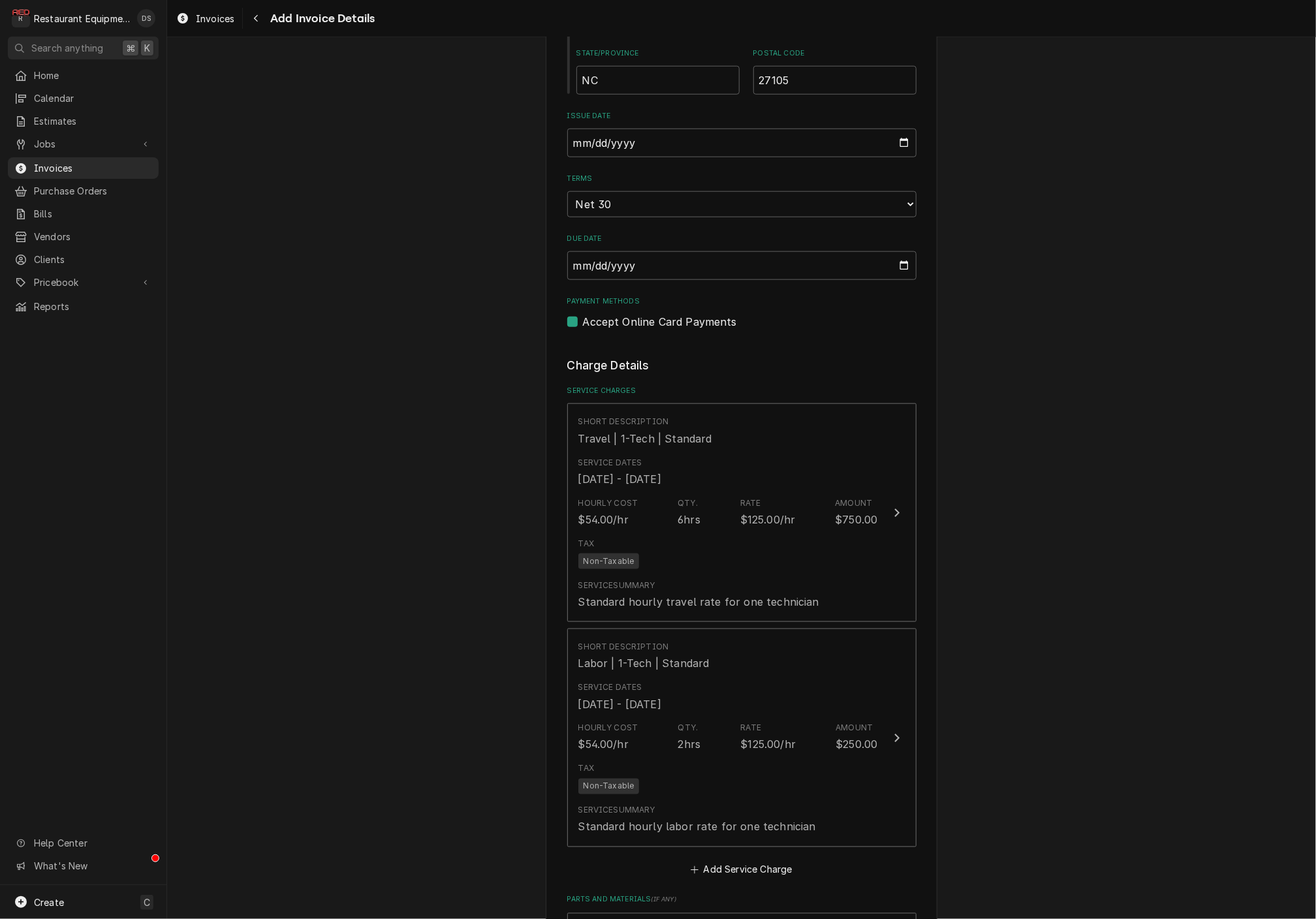
click at [708, 730] on div "Hourly Cost $54.00/hr Qty. 2hrs Rate $125.00/hr Amount $250.00" at bounding box center [728, 738] width 300 height 41
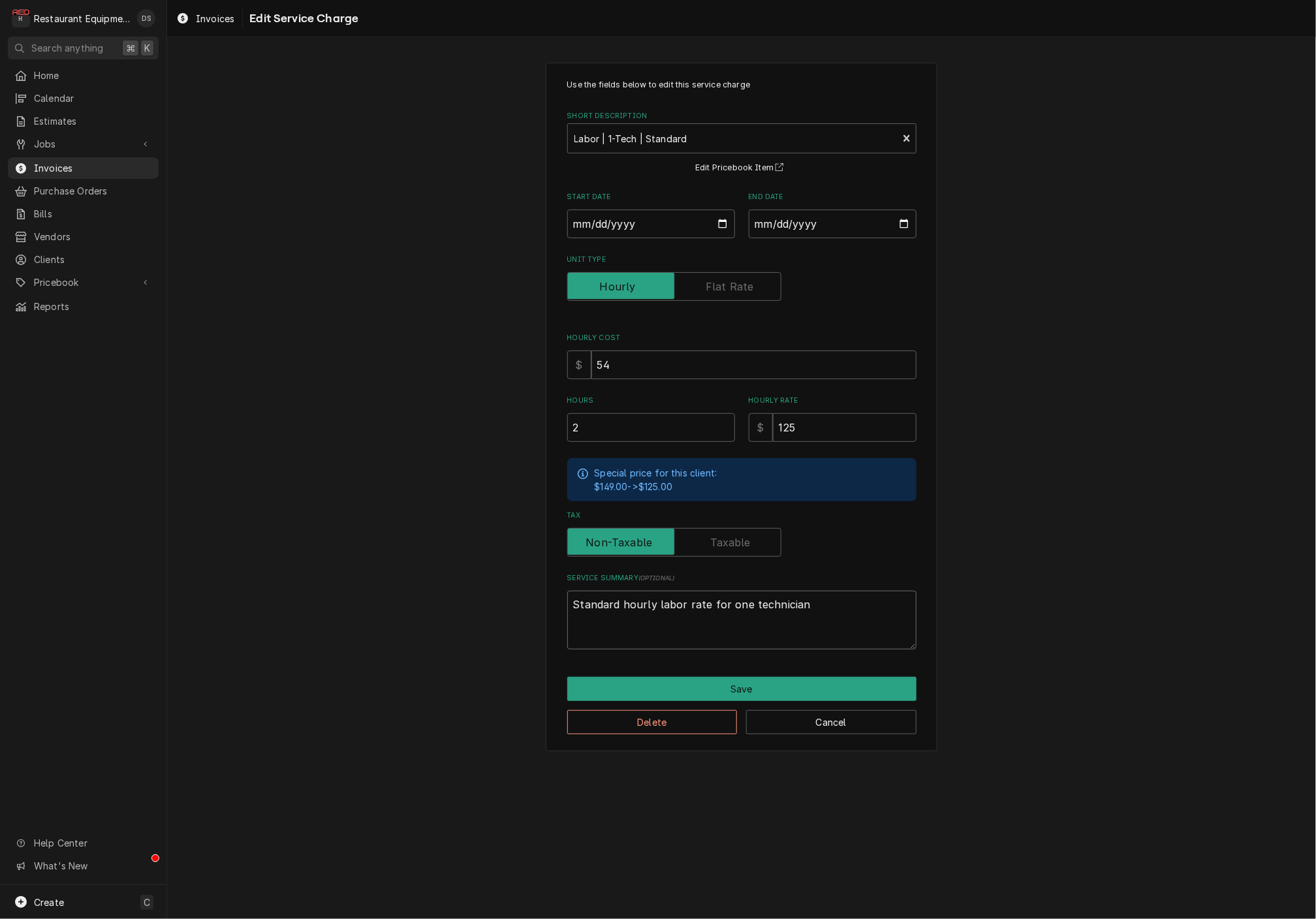
drag, startPoint x: 823, startPoint y: 608, endPoint x: 486, endPoint y: 593, distance: 337.3
click at [492, 593] on div "Use the fields below to edit this service charge Short Description Labor | 1-Te…" at bounding box center [741, 406] width 1149 height 711
type textarea "x"
paste textarea "7/21/25 In 8:15 Out 9:15 Truck 104 I arrived on site and found that the steam c…"
type textarea "x"
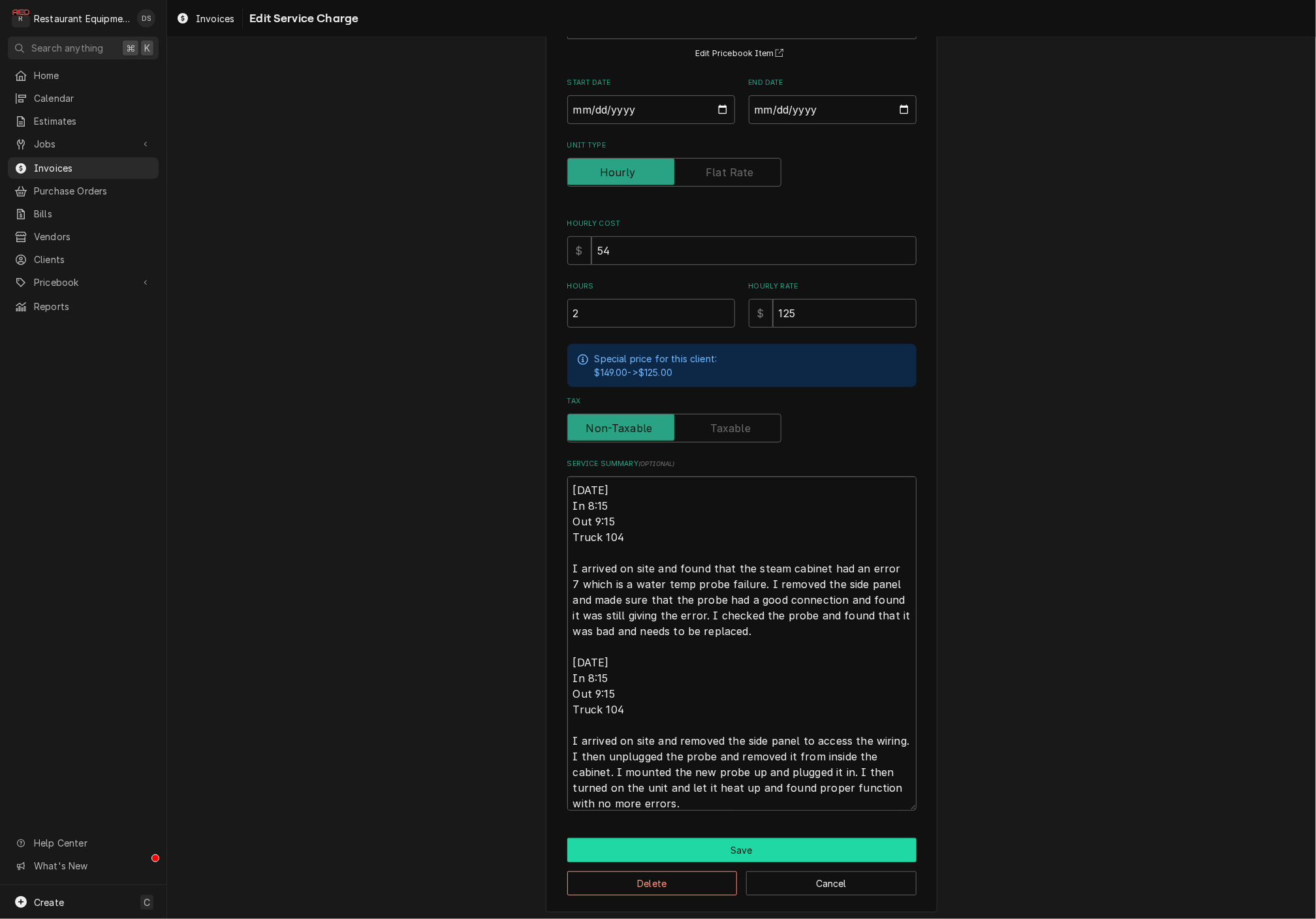
type textarea "7/21/25 In 8:15 Out 9:15 Truck 104 I arrived on site and found that the steam c…"
click at [747, 843] on button "Save" at bounding box center [741, 851] width 350 height 24
type textarea "x"
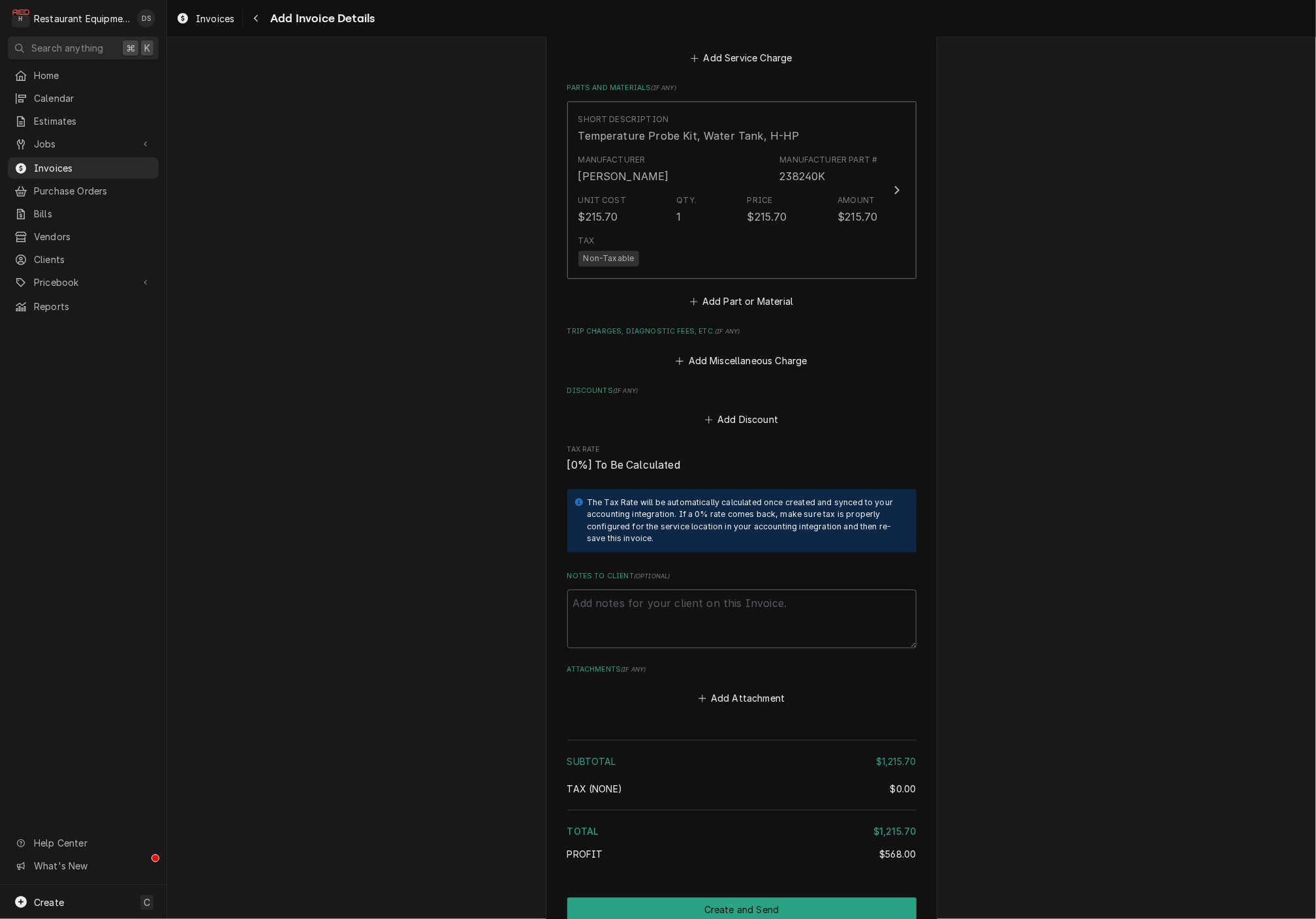
scroll to position [1865, 0]
click at [739, 350] on button "Add Miscellaneous Charge" at bounding box center [741, 359] width 136 height 18
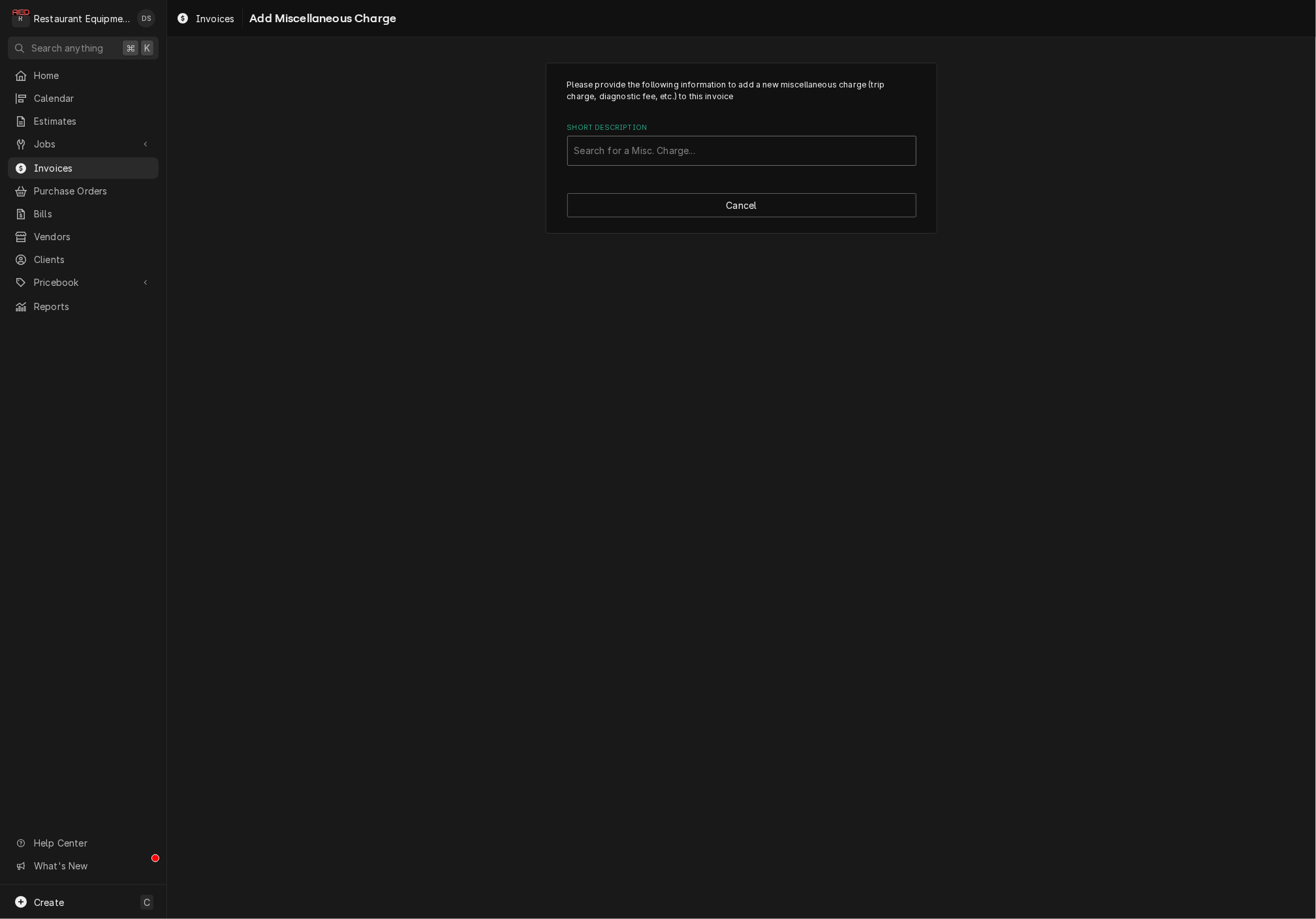
click at [728, 151] on div "Short Description" at bounding box center [741, 150] width 335 height 23
type input "MILE"
click at [741, 171] on div "Mileage Charge | 1-Vehicle" at bounding box center [741, 179] width 348 height 20
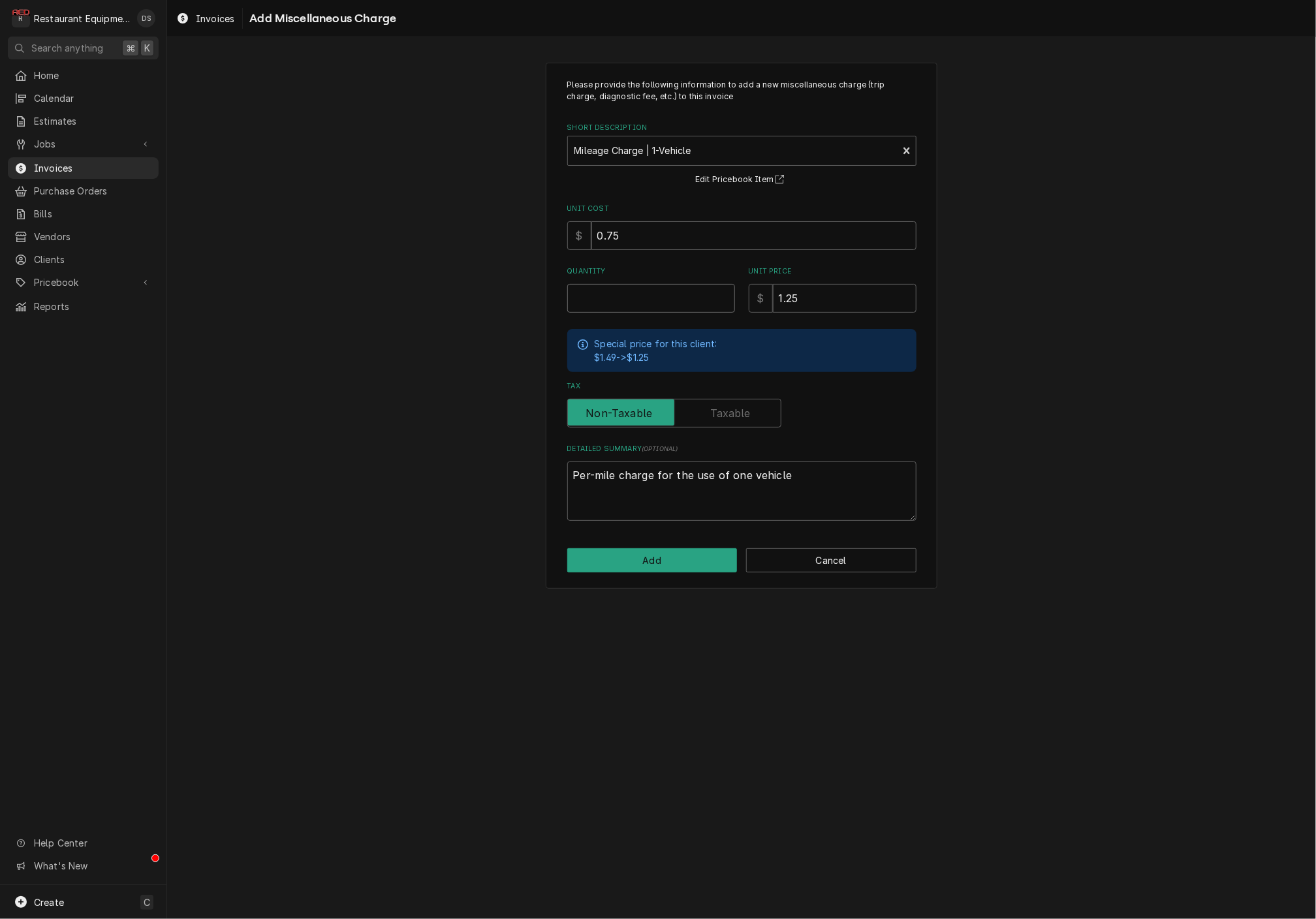
click at [683, 295] on input "Quantity" at bounding box center [651, 298] width 168 height 29
type textarea "x"
type input "1"
type textarea "x"
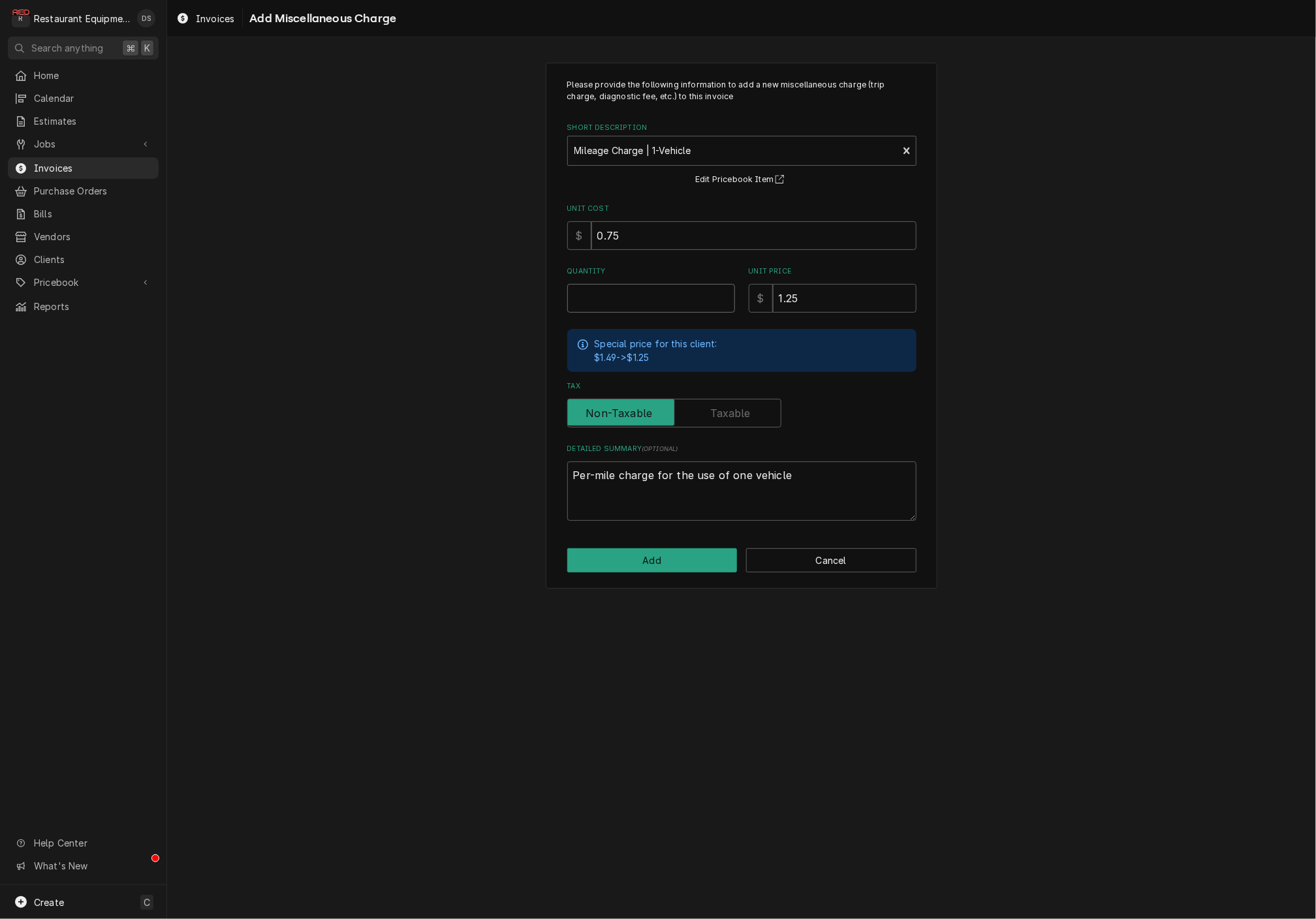
type input "2"
type textarea "x"
type input "24"
type textarea "x"
type input "240"
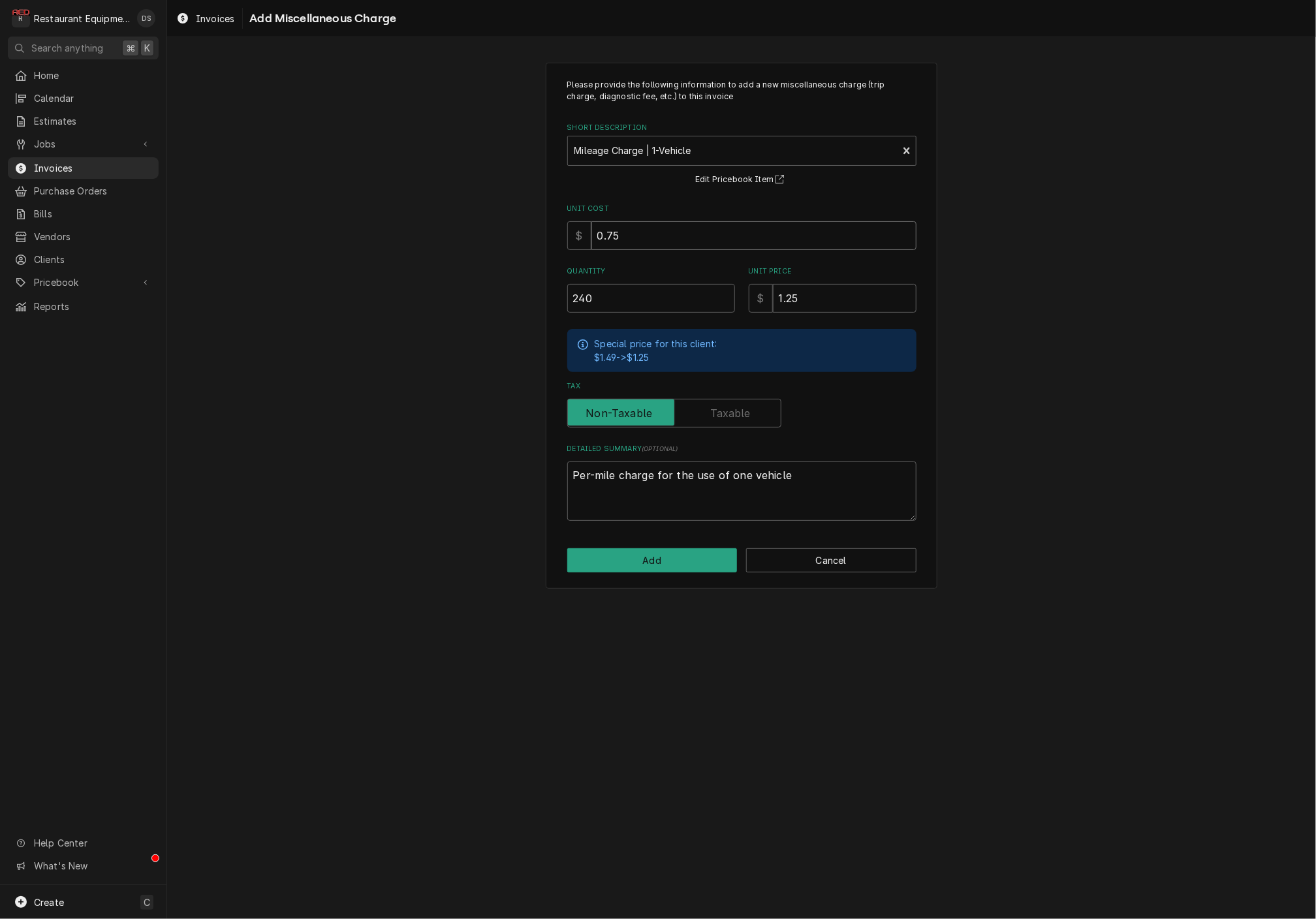
drag, startPoint x: 680, startPoint y: 243, endPoint x: 504, endPoint y: 209, distance: 179.3
click at [504, 209] on div "Please provide the following information to add a new miscellaneous charge (tri…" at bounding box center [741, 326] width 1149 height 550
type textarea "x"
type input ".6"
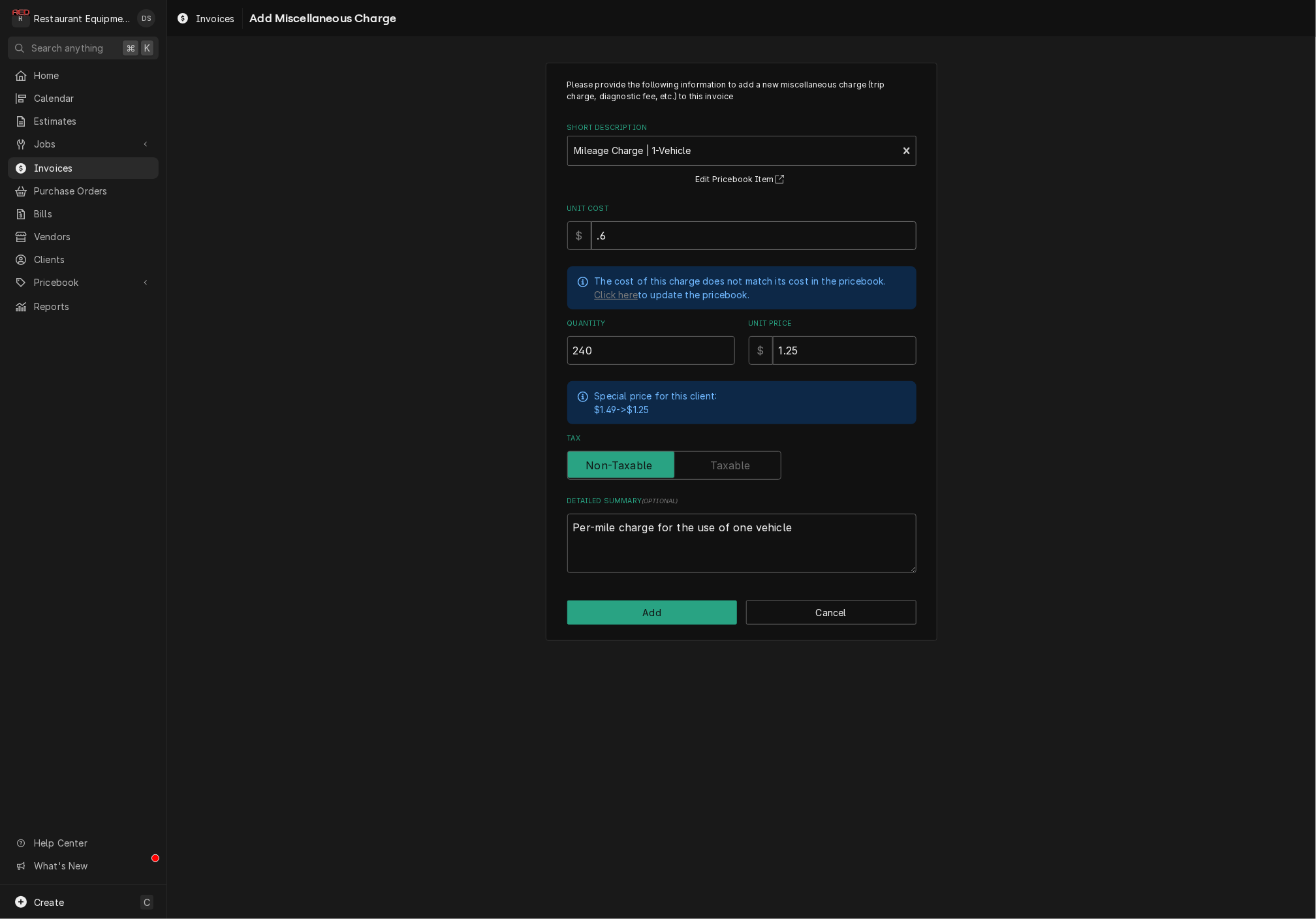
type textarea "x"
type input ".63"
click at [660, 606] on button "Add" at bounding box center [652, 613] width 171 height 24
type textarea "x"
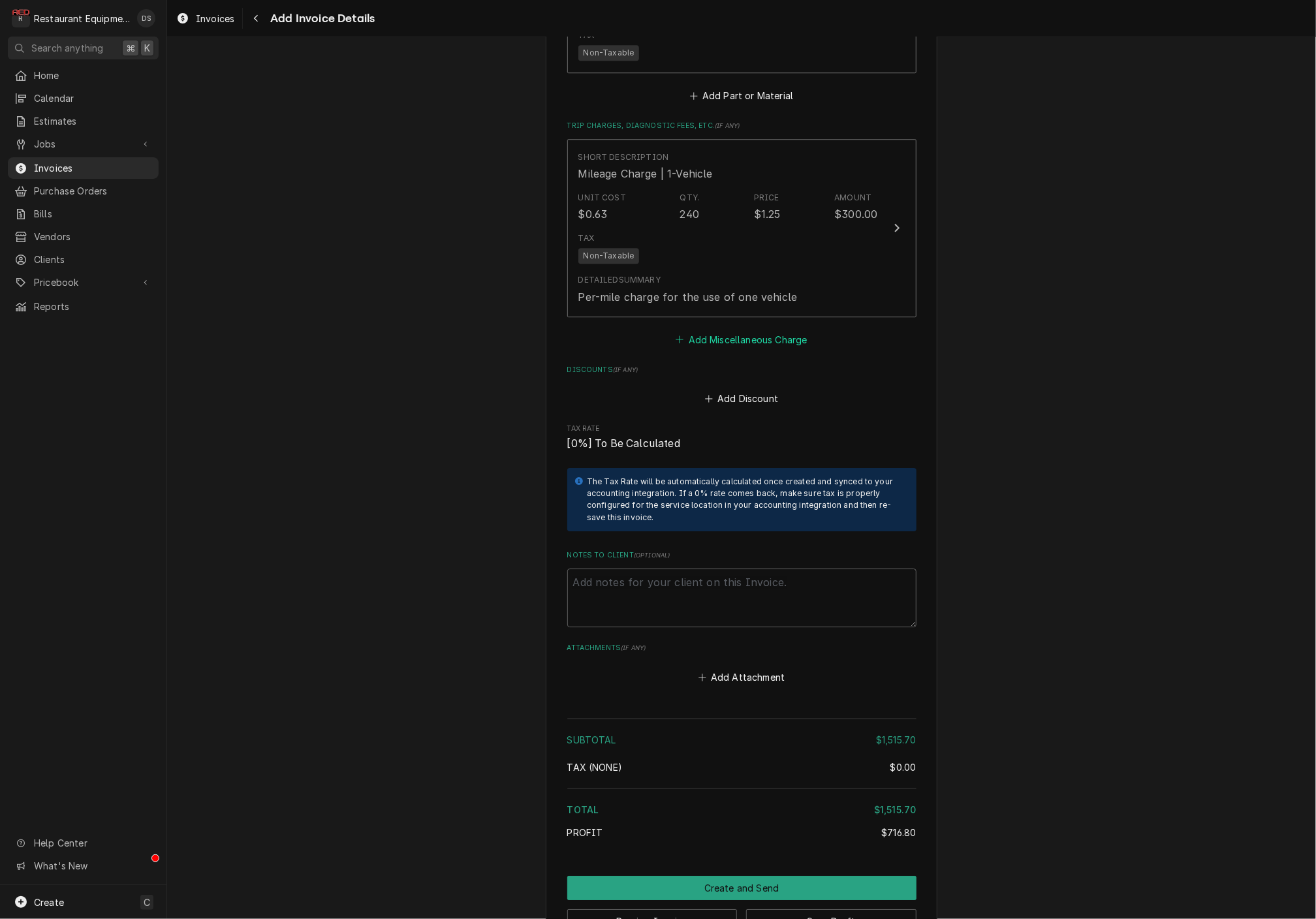
click at [725, 330] on button "Add Miscellaneous Charge" at bounding box center [741, 340] width 136 height 18
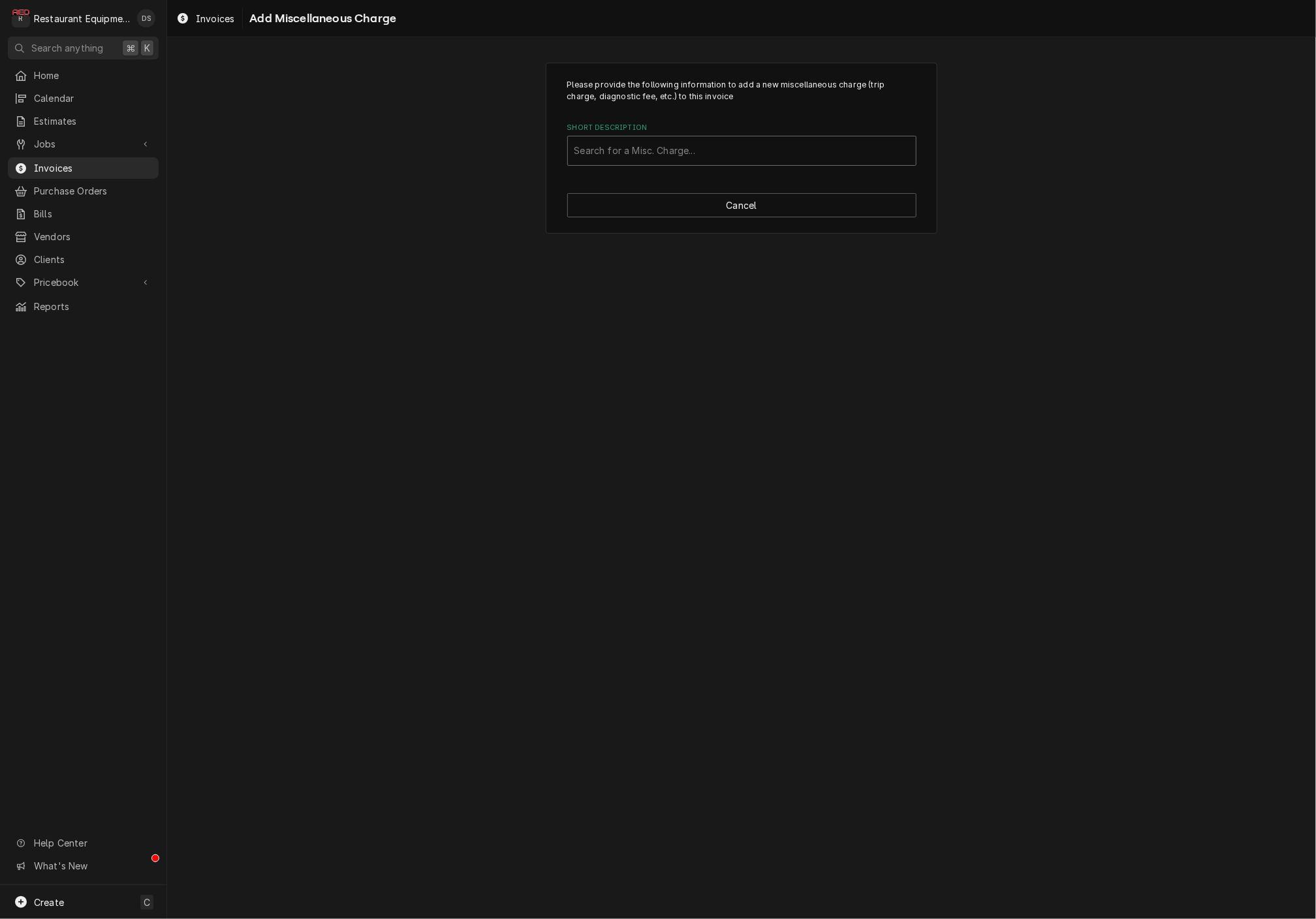
click at [716, 154] on div "Short Description" at bounding box center [741, 150] width 335 height 23
type input "SHIPPING"
click at [664, 209] on div "Shipping" at bounding box center [741, 219] width 348 height 20
drag, startPoint x: 599, startPoint y: 229, endPoint x: 524, endPoint y: 220, distance: 75.5
click at [524, 220] on div "Please provide the following information to add a new miscellaneous charge (tri…" at bounding box center [741, 299] width 1149 height 497
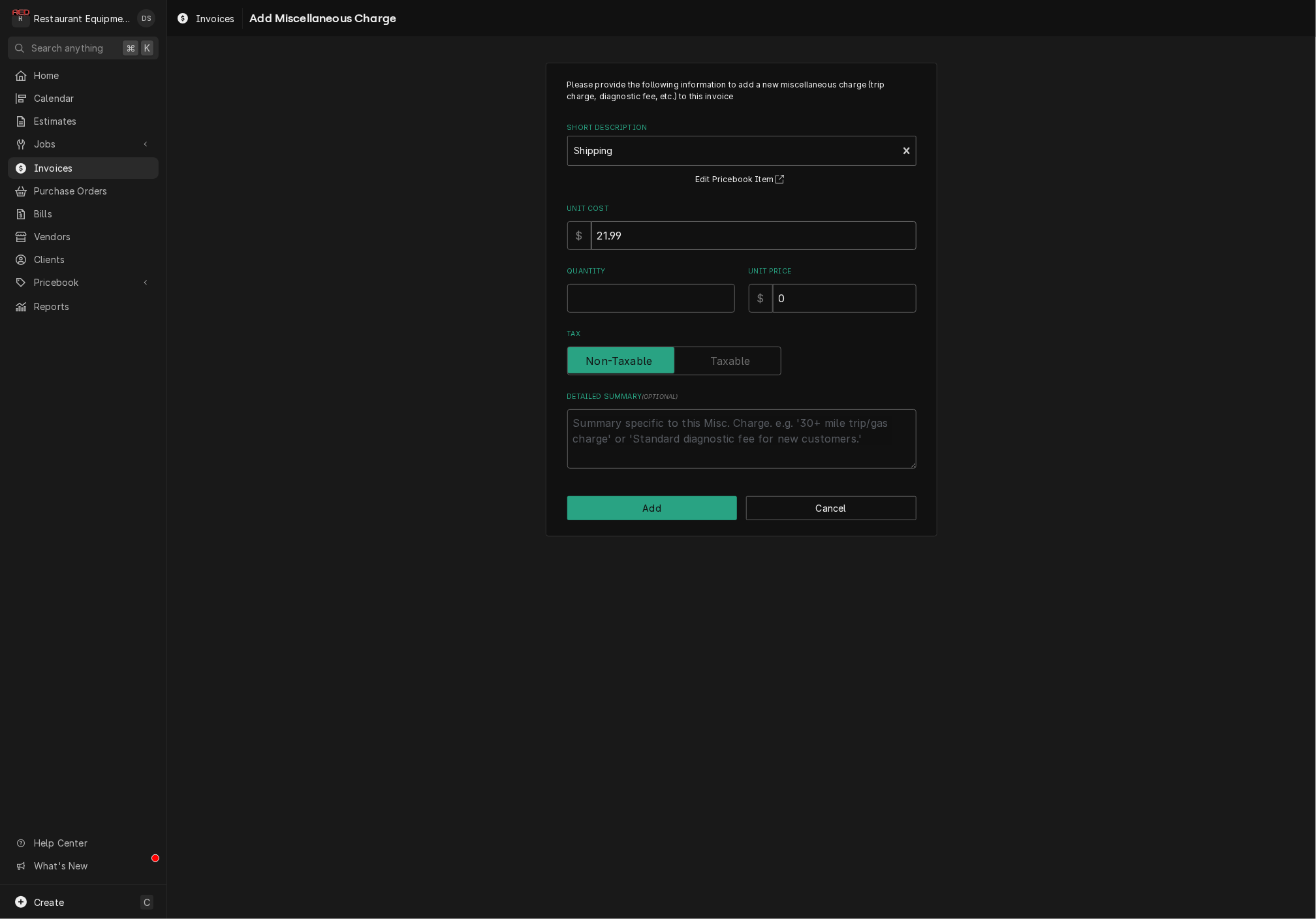
type textarea "x"
type input "1"
type textarea "x"
type input "15"
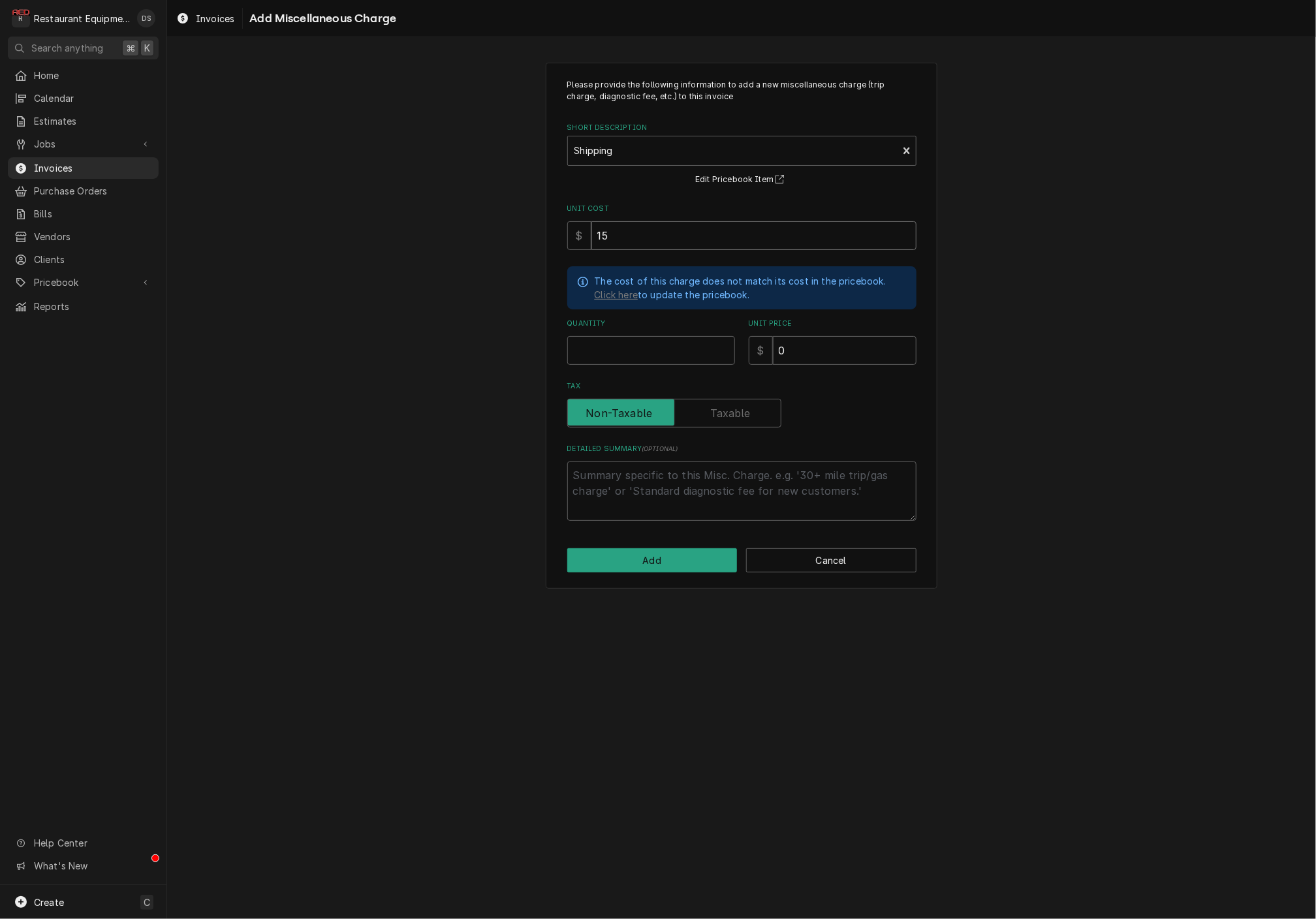
type textarea "x"
type input "15.9"
type textarea "x"
type input "15.99"
type textarea "x"
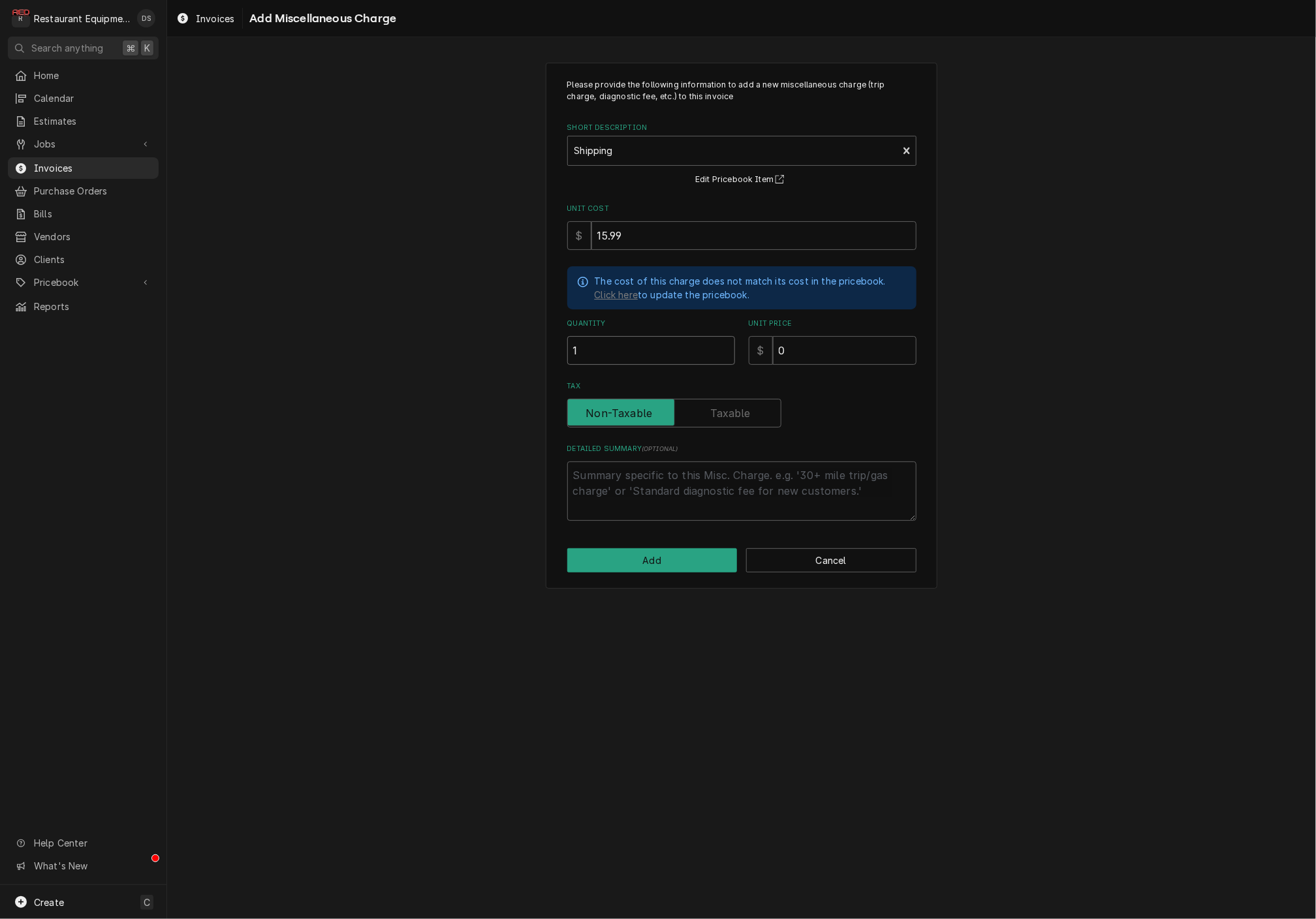
type input "1"
type textarea "x"
type input "1"
type textarea "x"
type input "15"
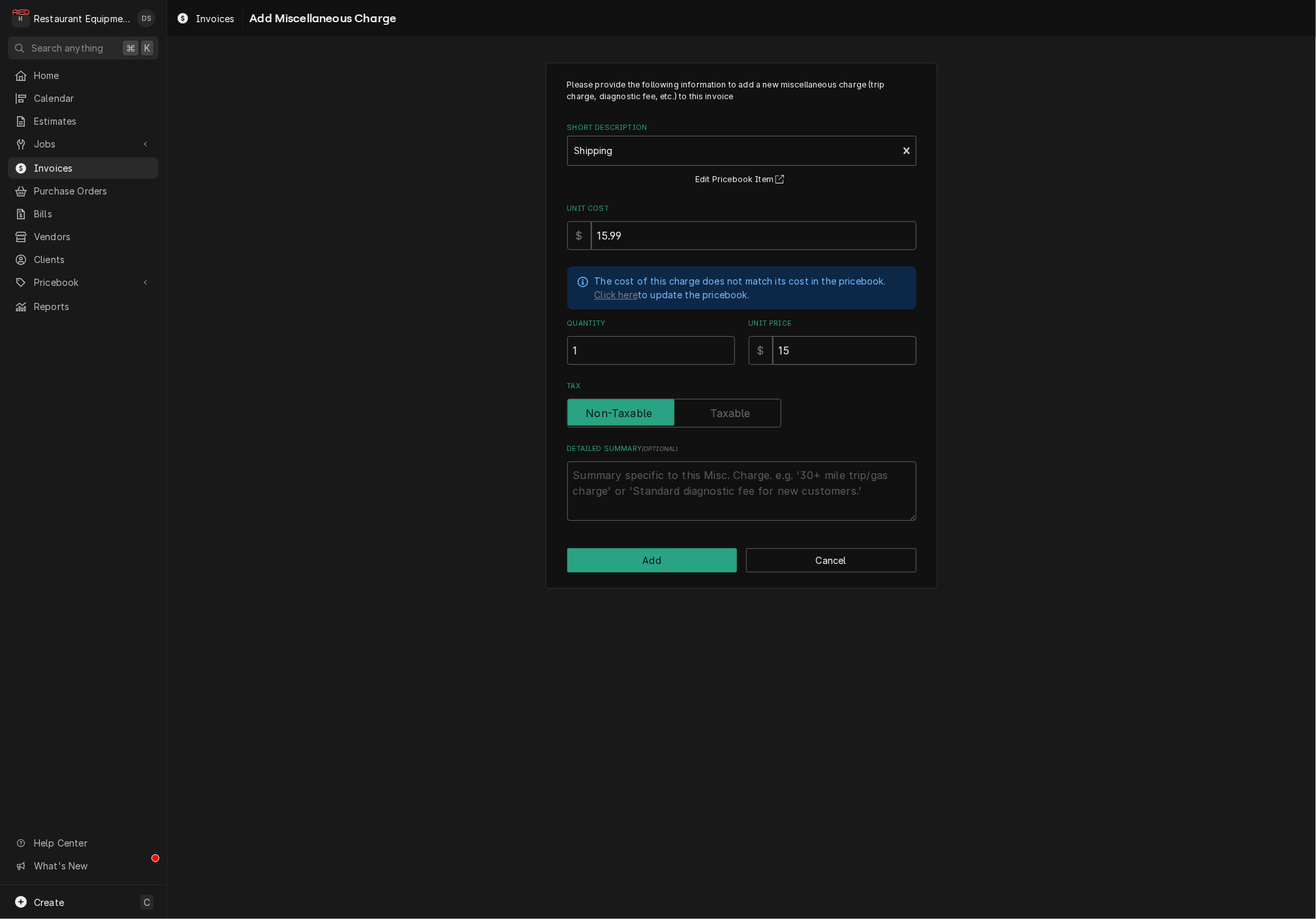
type textarea "x"
type input "15.9"
type textarea "x"
type input "15.99"
click at [646, 555] on button "Add" at bounding box center [652, 560] width 171 height 24
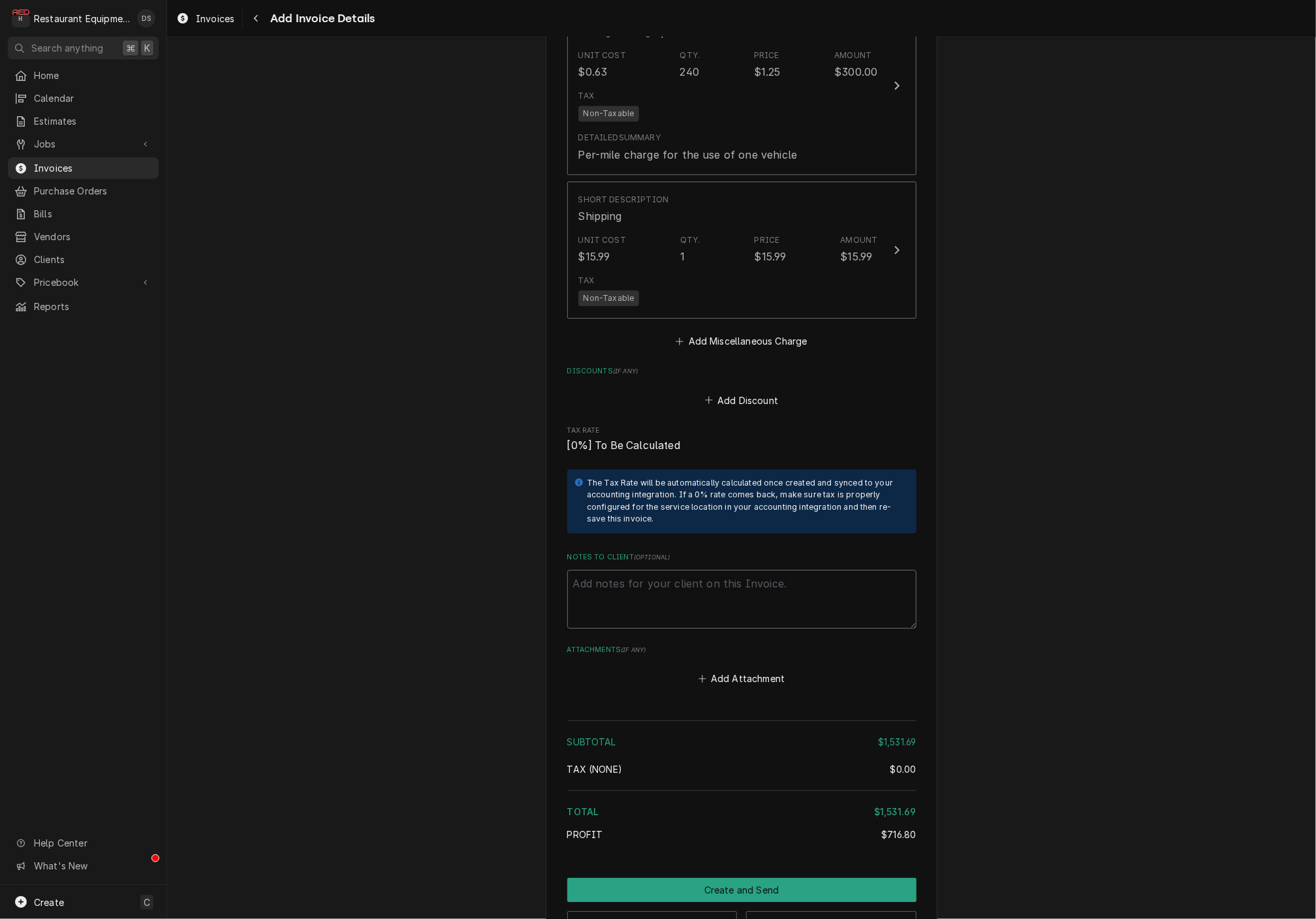
click at [638, 570] on textarea "Notes to Client ( optional )" at bounding box center [741, 600] width 350 height 59
paste textarea "Claim #7133555 Auth #MFT30633"
type textarea "x"
type textarea "Claim #7133555 Auth #MFT30633"
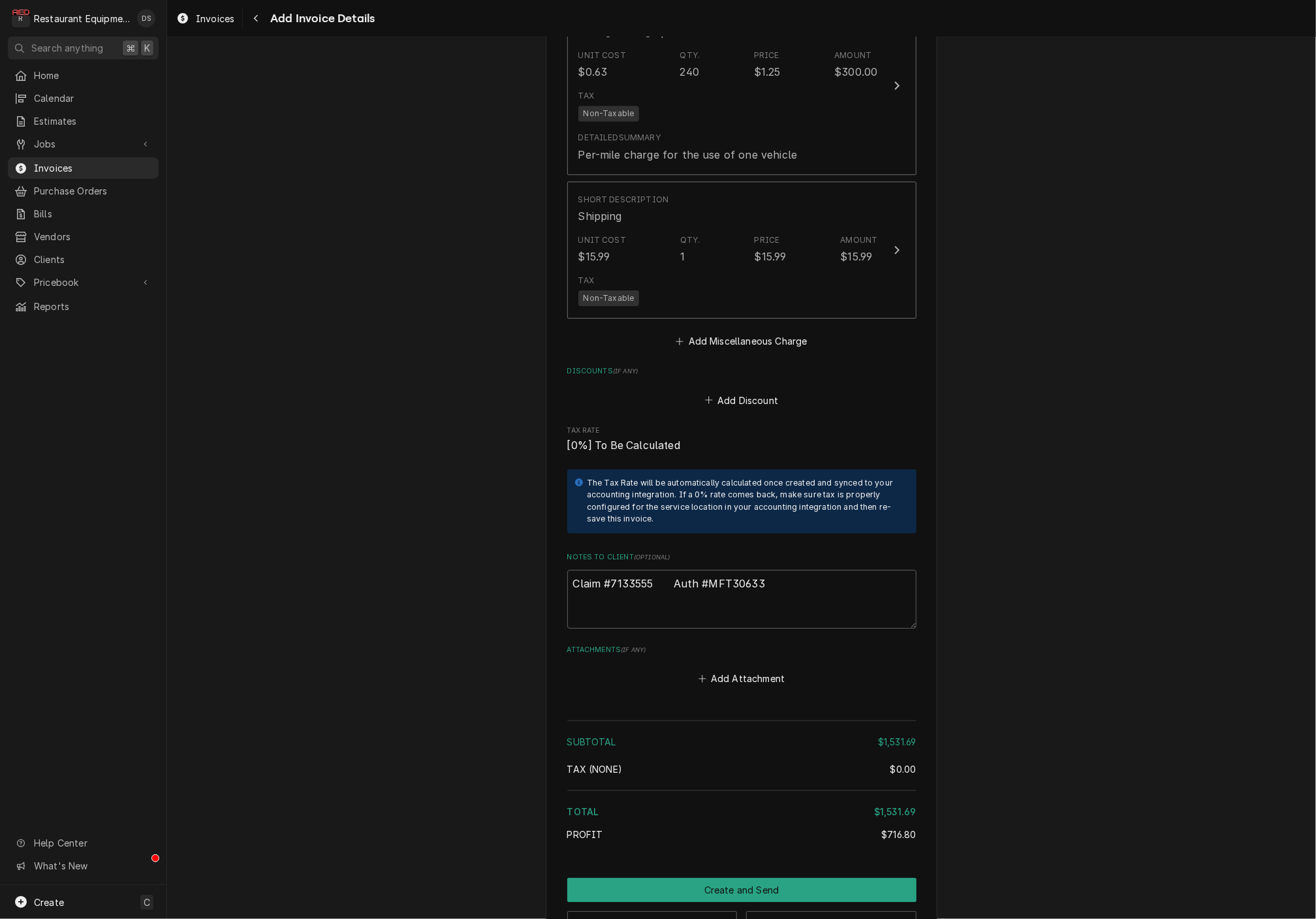
click at [698, 912] on button "Preview Invoice" at bounding box center [652, 924] width 171 height 24
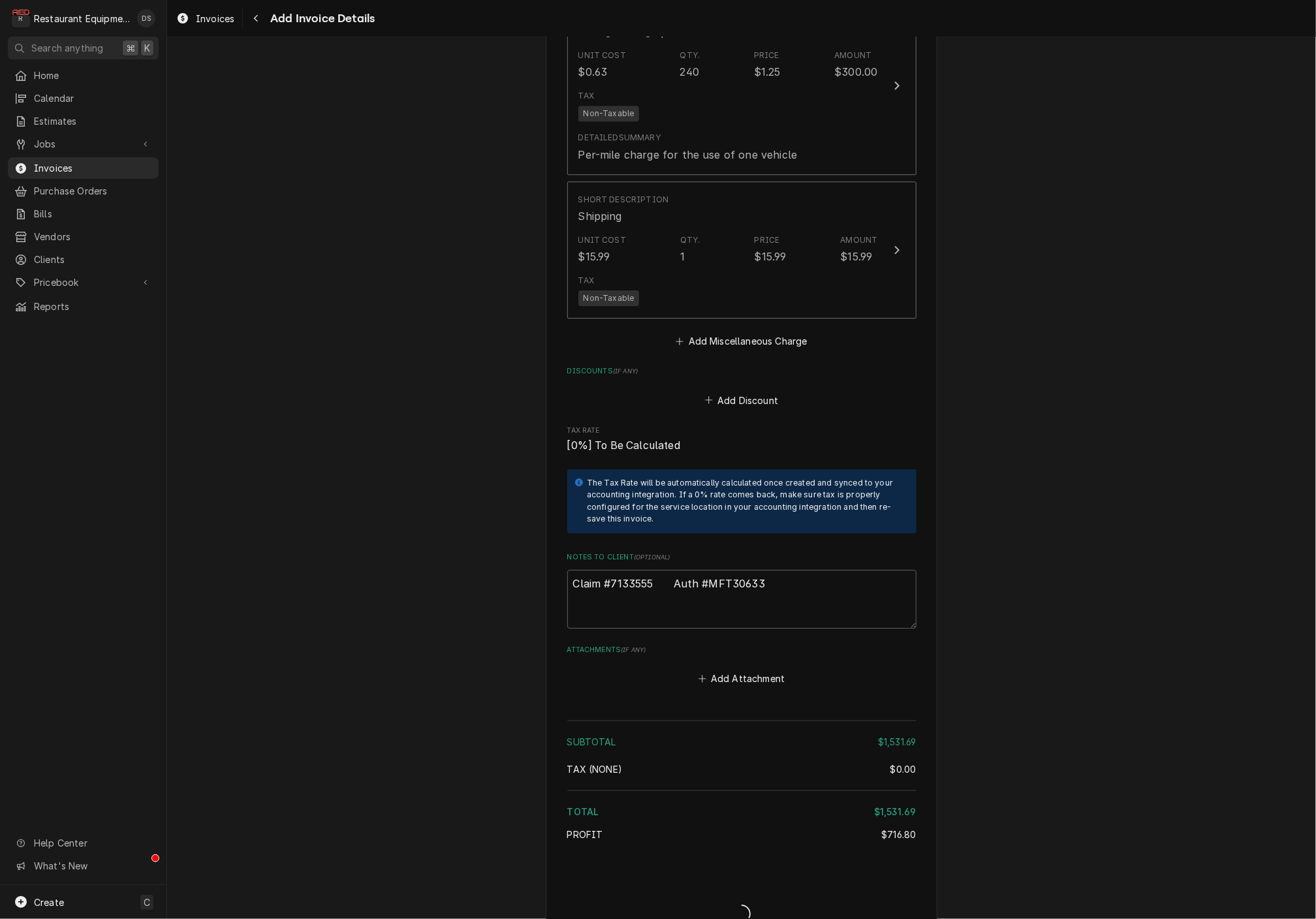
type textarea "x"
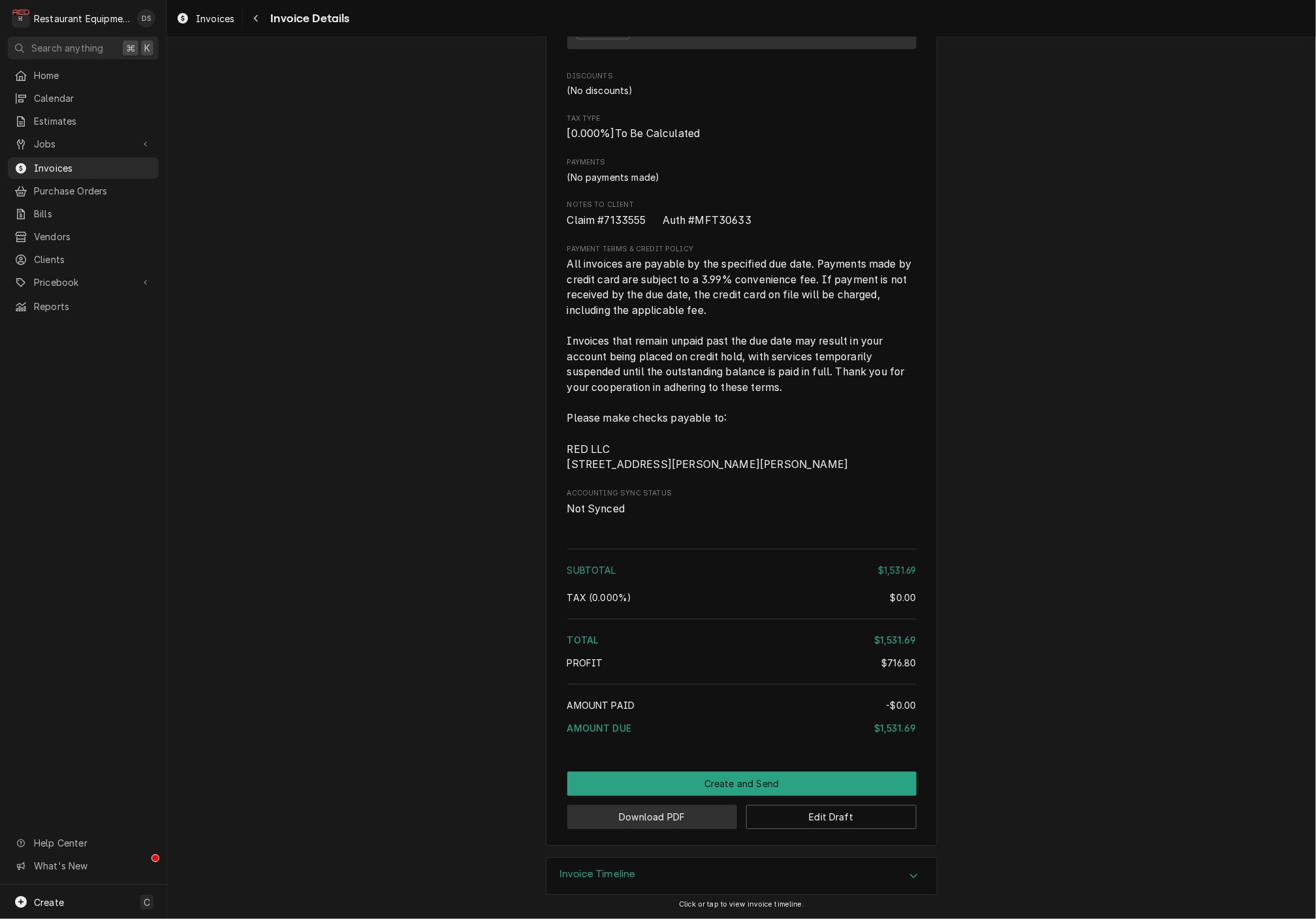
click at [675, 817] on button "Download PDF" at bounding box center [652, 818] width 171 height 24
click at [712, 782] on button "Create and Send" at bounding box center [741, 784] width 350 height 24
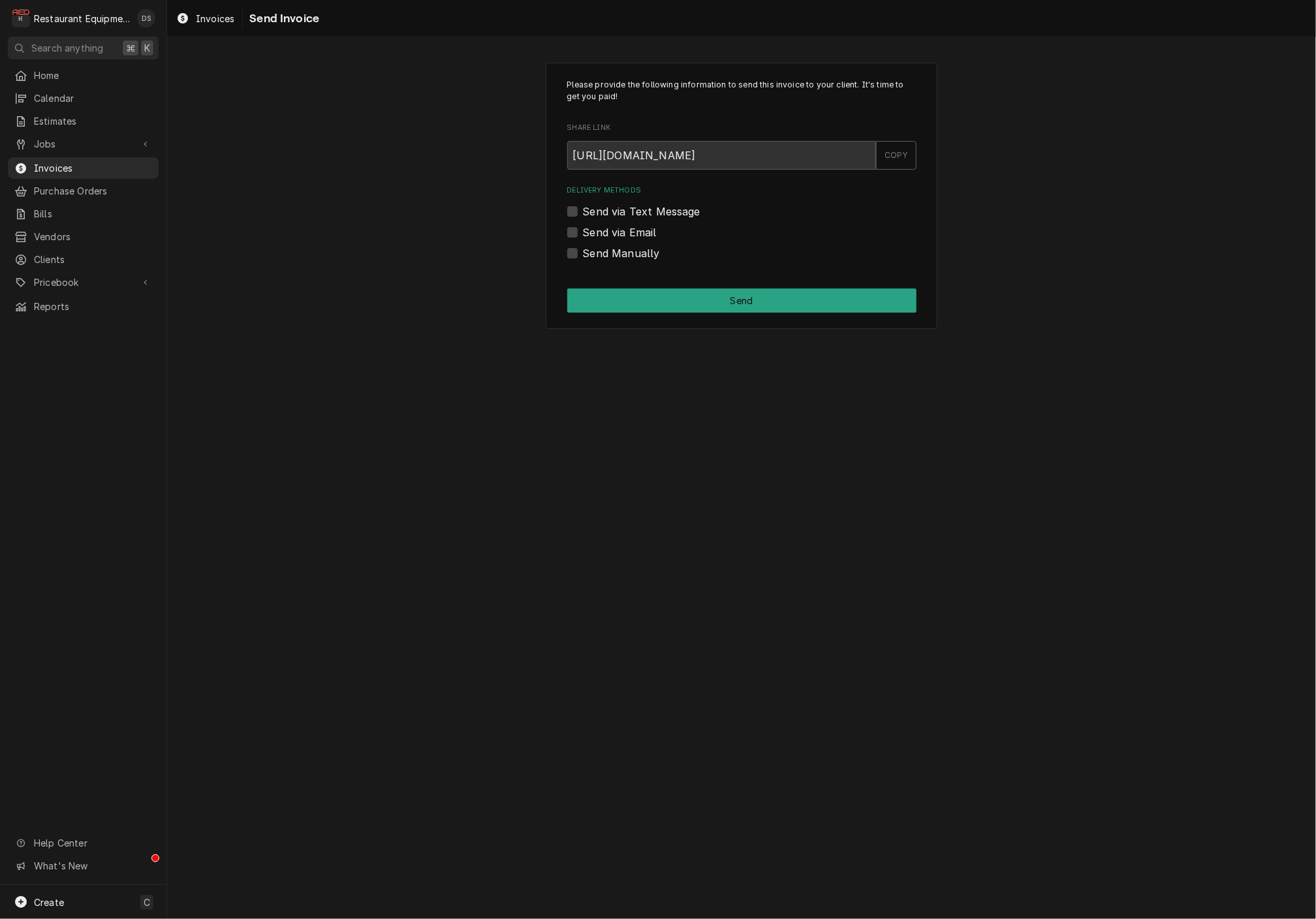
scroll to position [0, 1]
click at [583, 251] on label "Send Manually" at bounding box center [622, 253] width 77 height 16
click at [583, 251] on input "Send Manually" at bounding box center [757, 259] width 350 height 29
checkbox input "true"
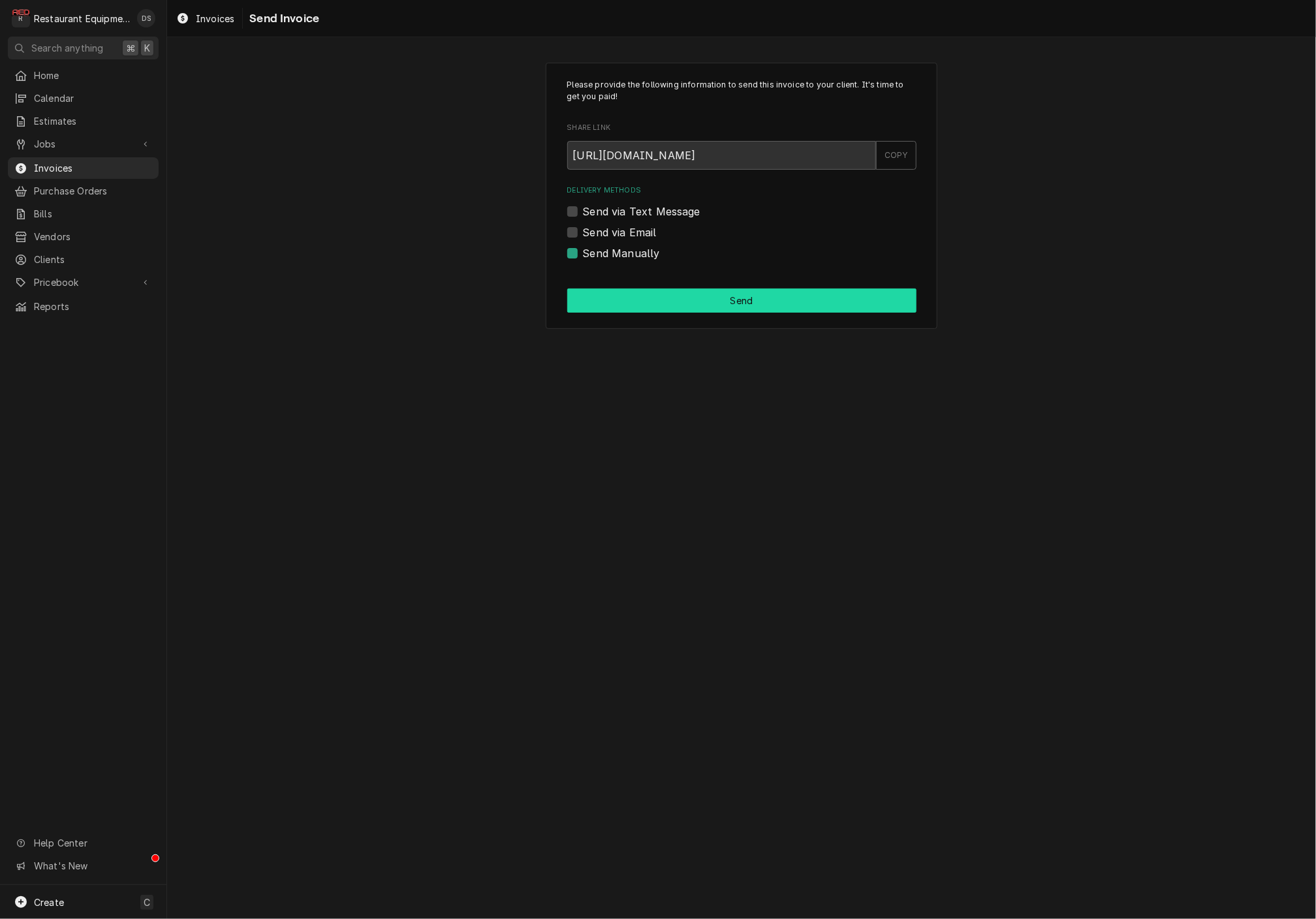
click at [694, 298] on button "Send" at bounding box center [741, 301] width 350 height 24
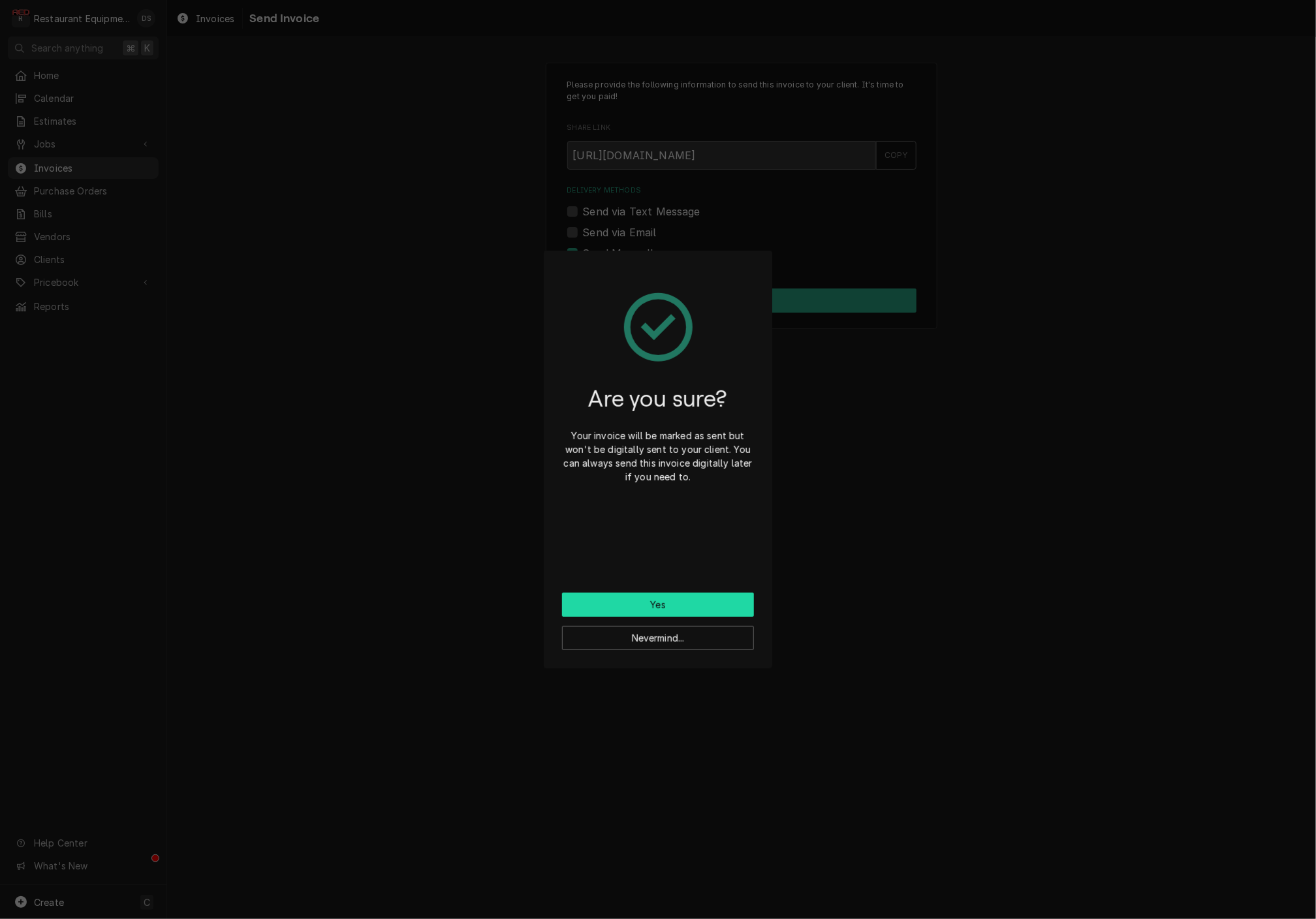
click at [694, 603] on button "Yes" at bounding box center [658, 605] width 192 height 24
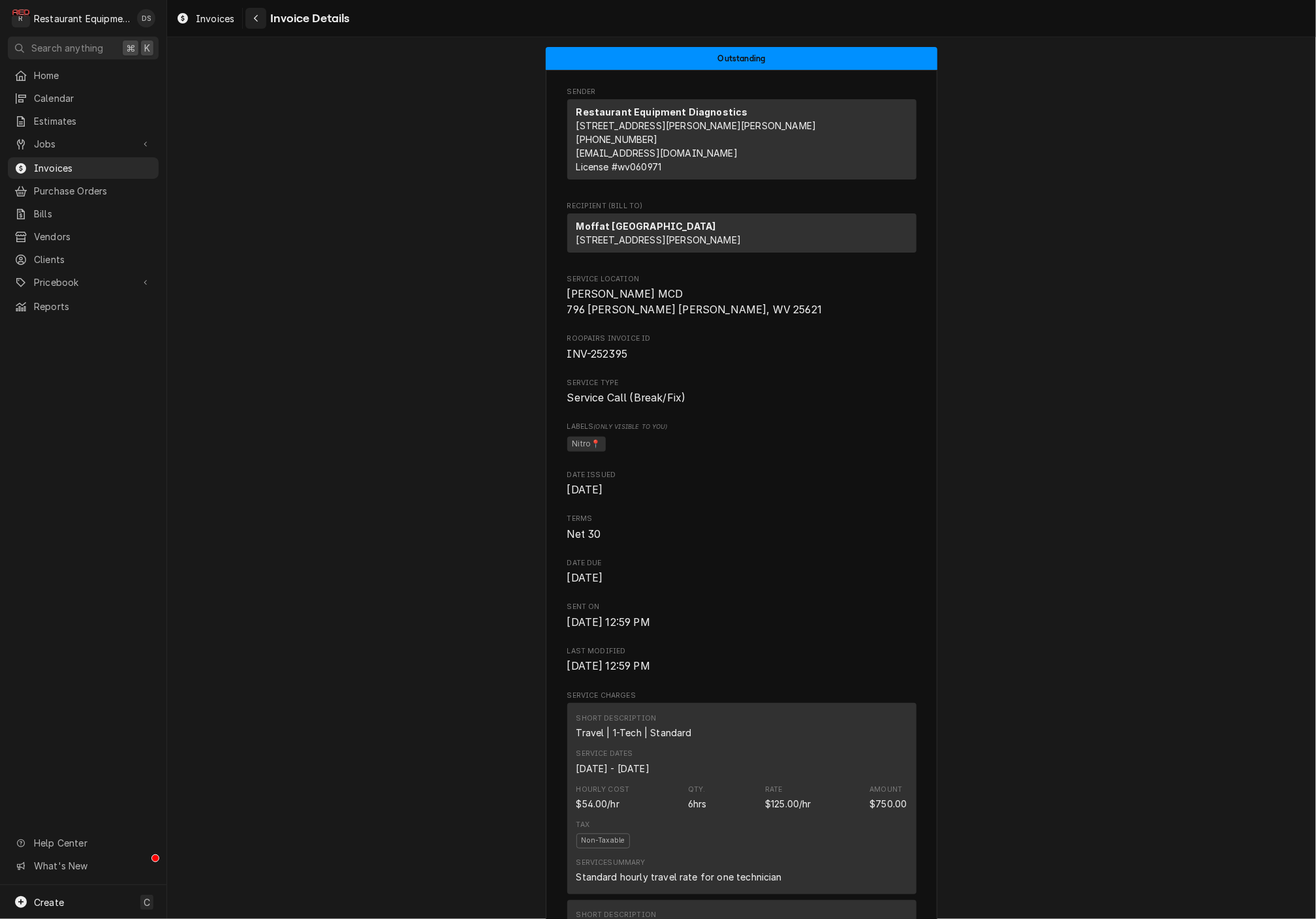
scroll to position [1, 0]
click at [255, 17] on icon "Navigate back" at bounding box center [256, 18] width 6 height 9
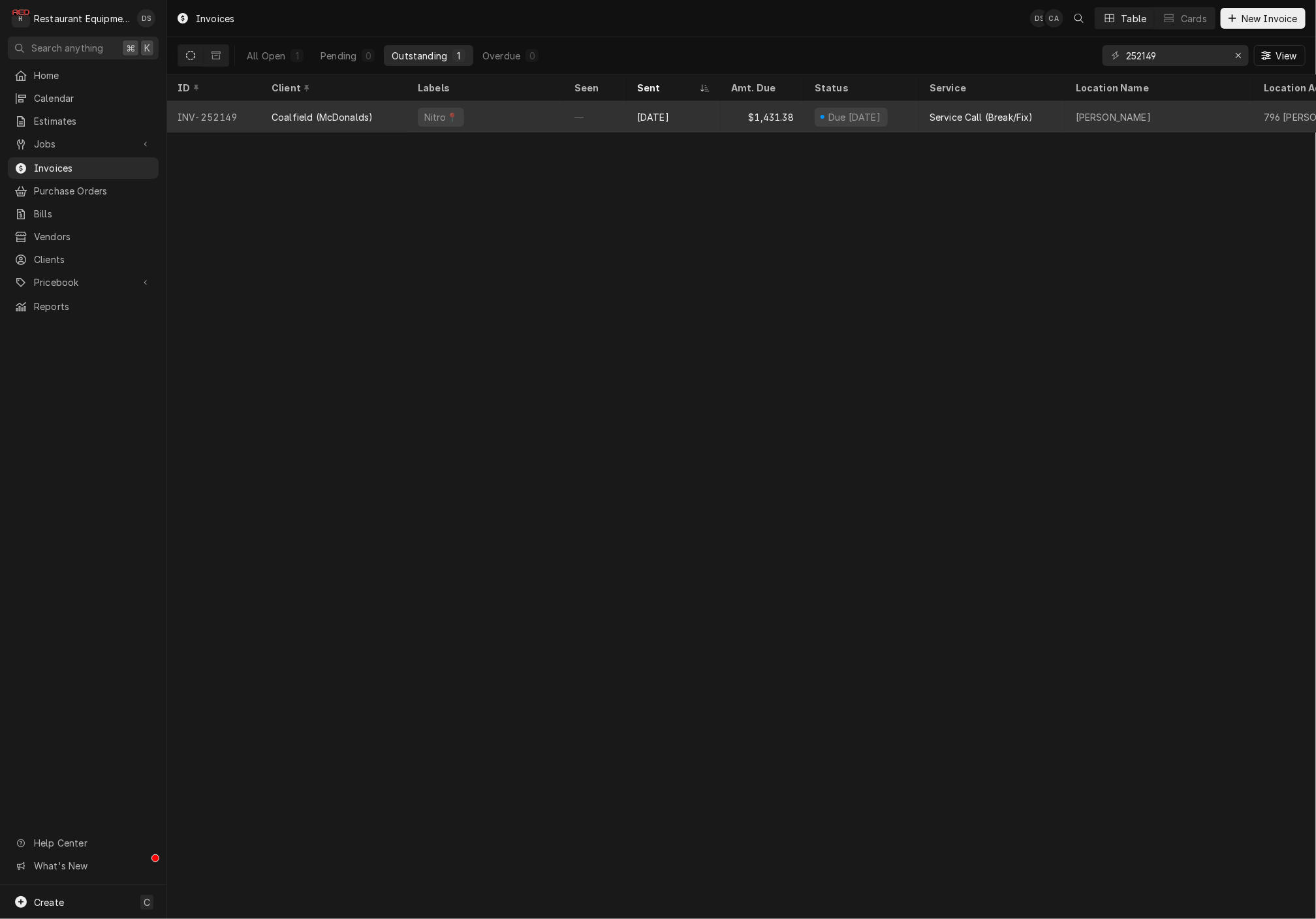
click at [576, 124] on div "—" at bounding box center [595, 117] width 63 height 31
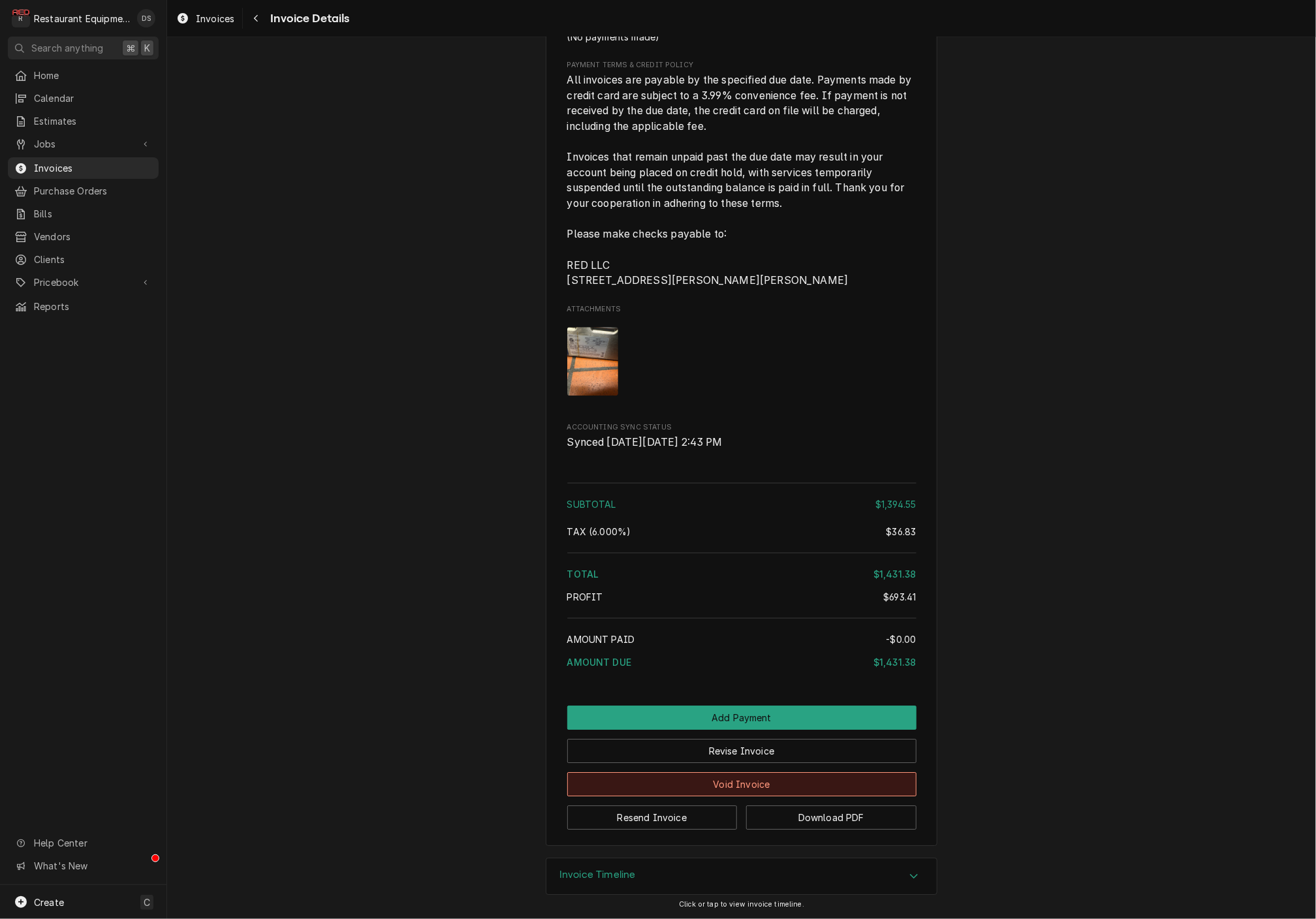
click at [760, 785] on button "Void Invoice" at bounding box center [741, 784] width 350 height 24
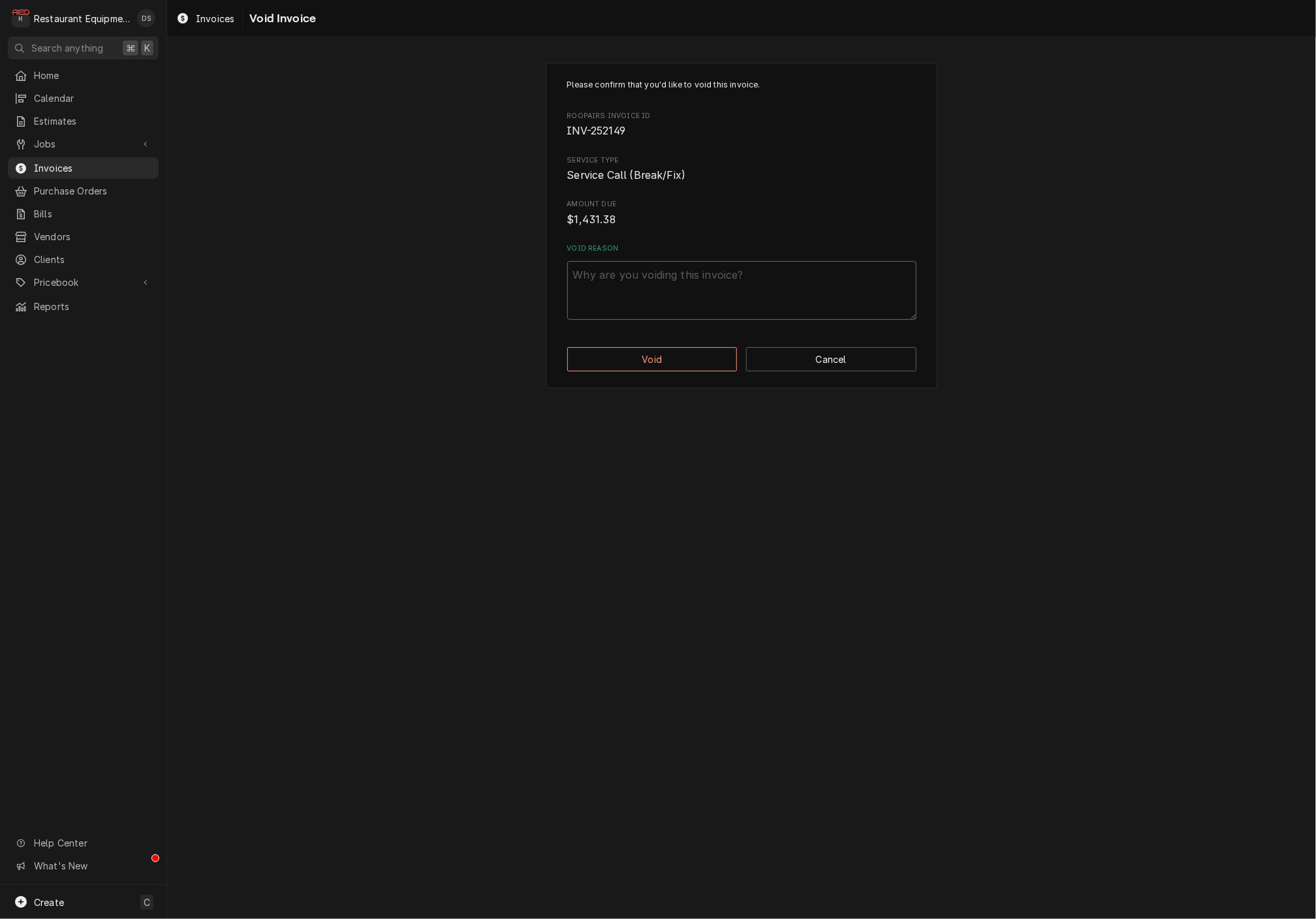
click at [687, 280] on textarea "Void Reason" at bounding box center [741, 291] width 350 height 59
type textarea "x"
type textarea "S"
type textarea "x"
type textarea "SE"
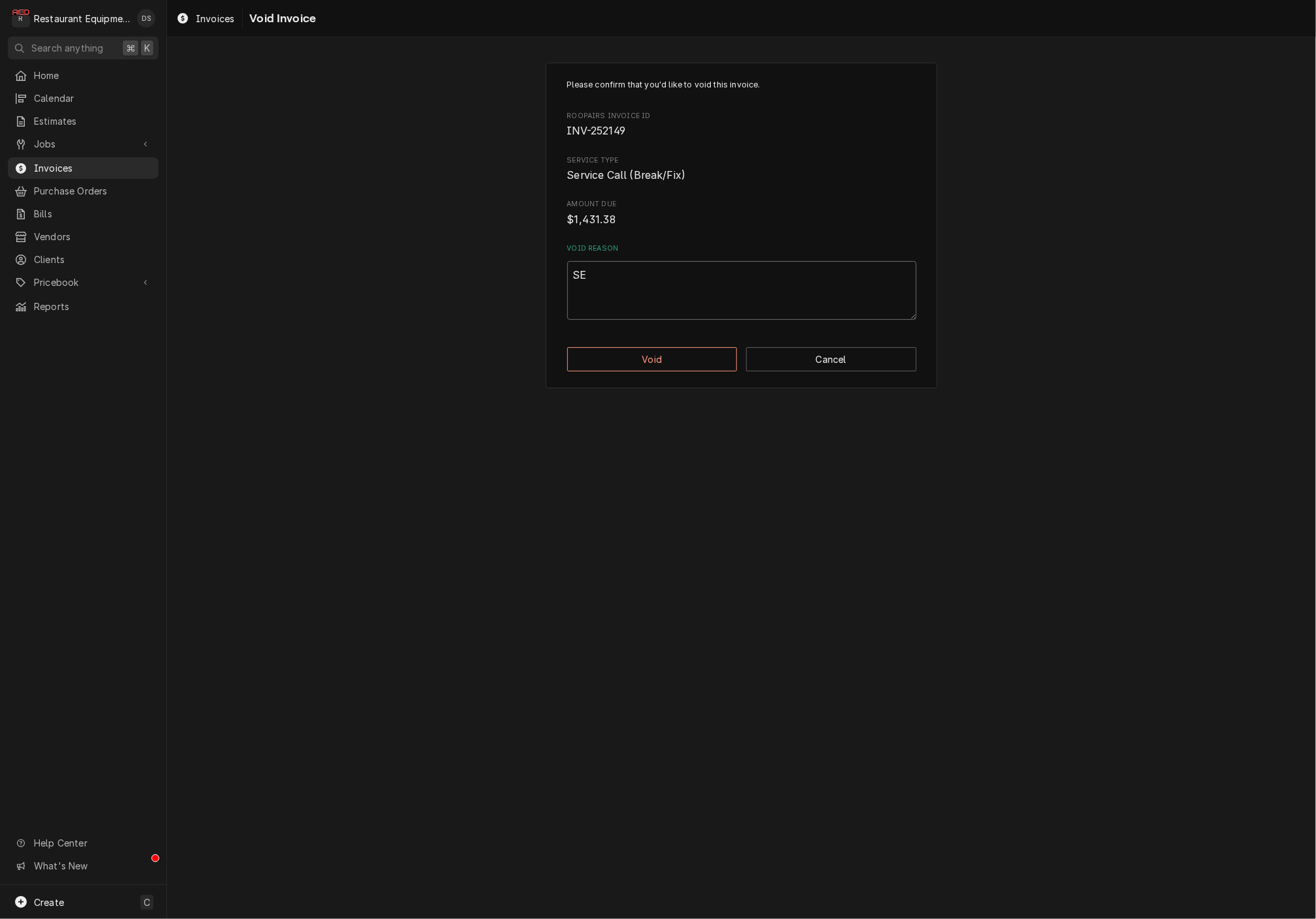
type textarea "x"
type textarea "SEN"
type textarea "x"
type textarea "SENT"
type textarea "x"
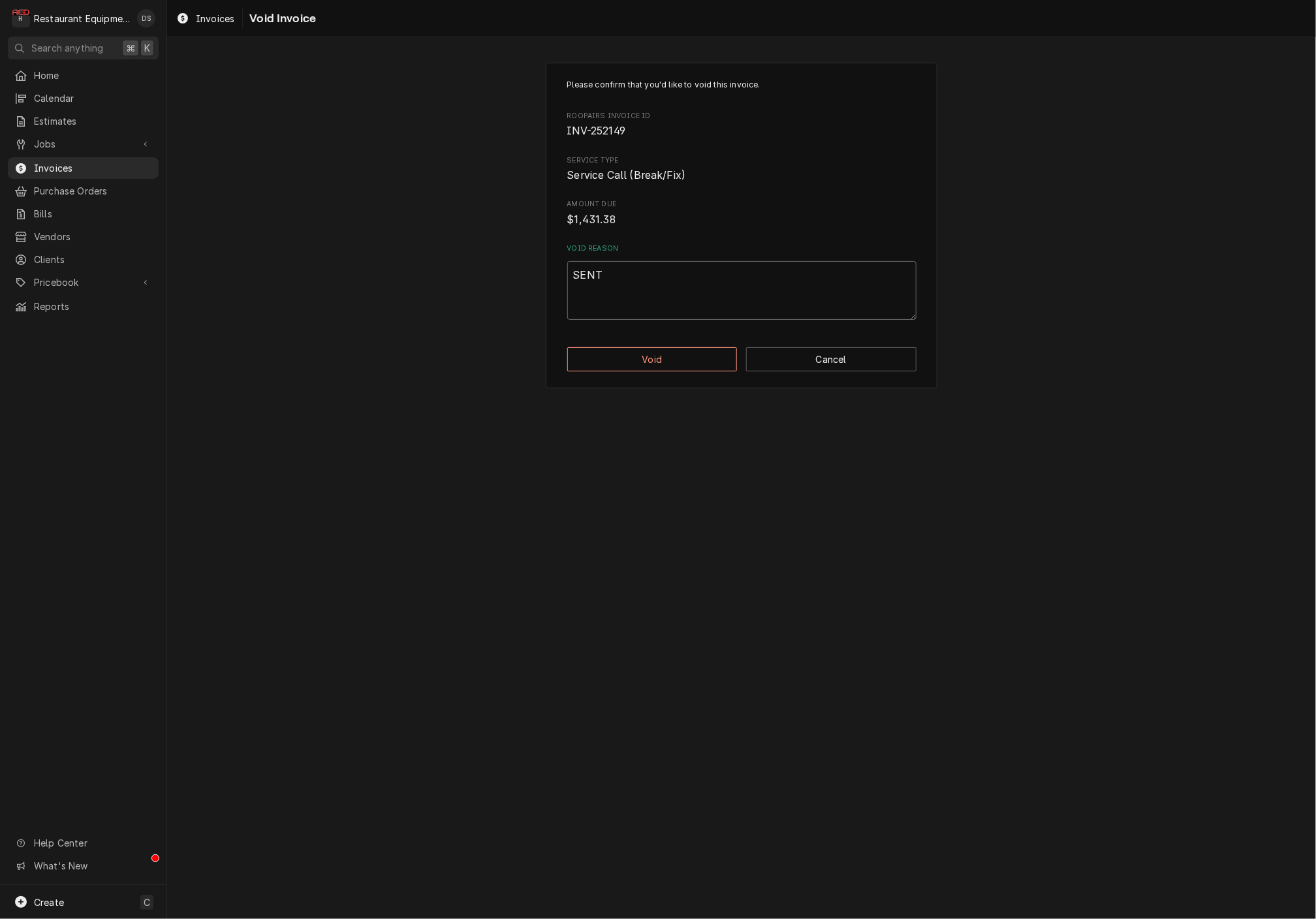
type textarea "SENT"
type textarea "x"
type textarea "SENT T"
type textarea "x"
type textarea "SENT TO"
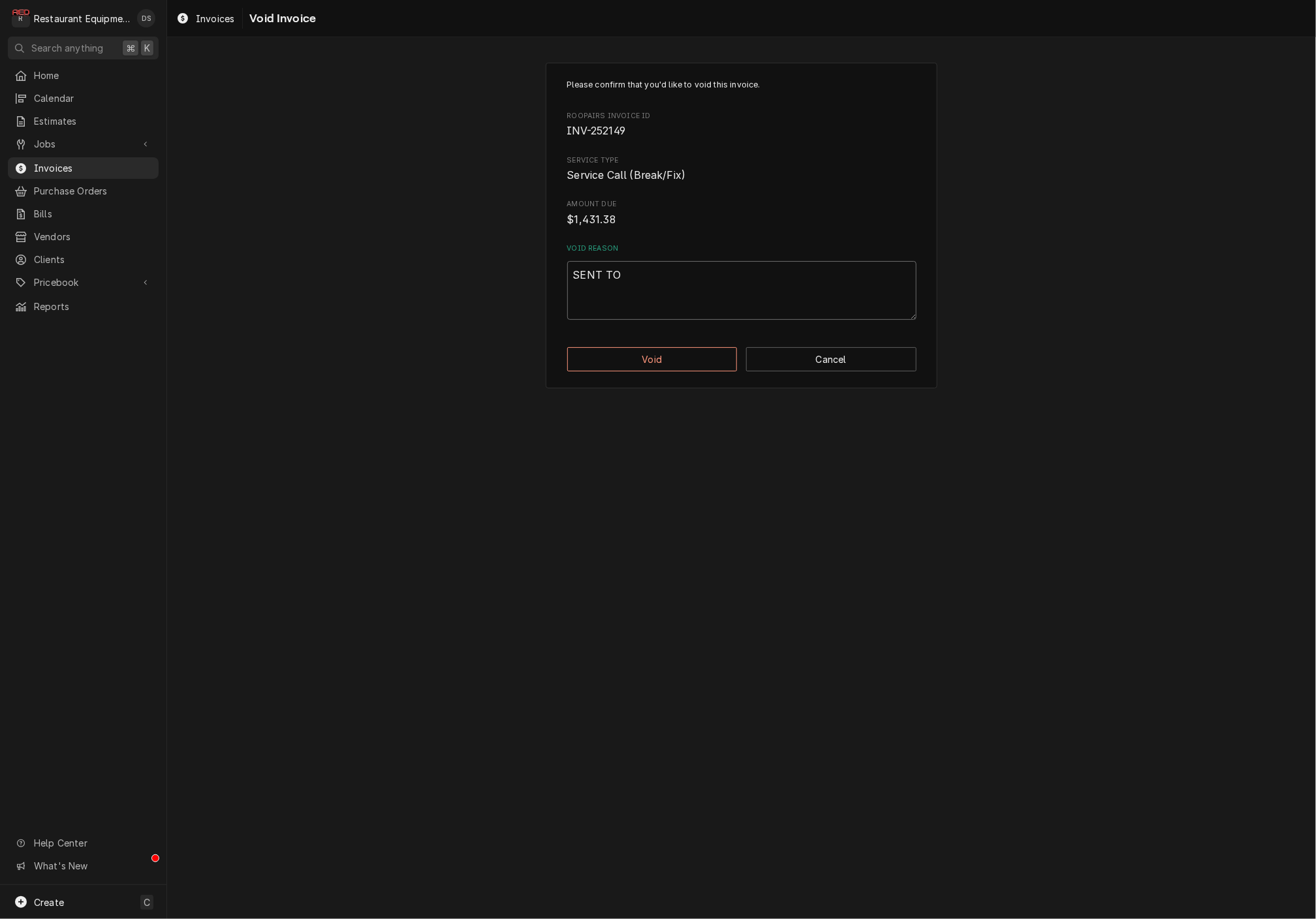
type textarea "x"
type textarea "SENT TO"
type textarea "x"
type textarea "SENT TO W"
type textarea "x"
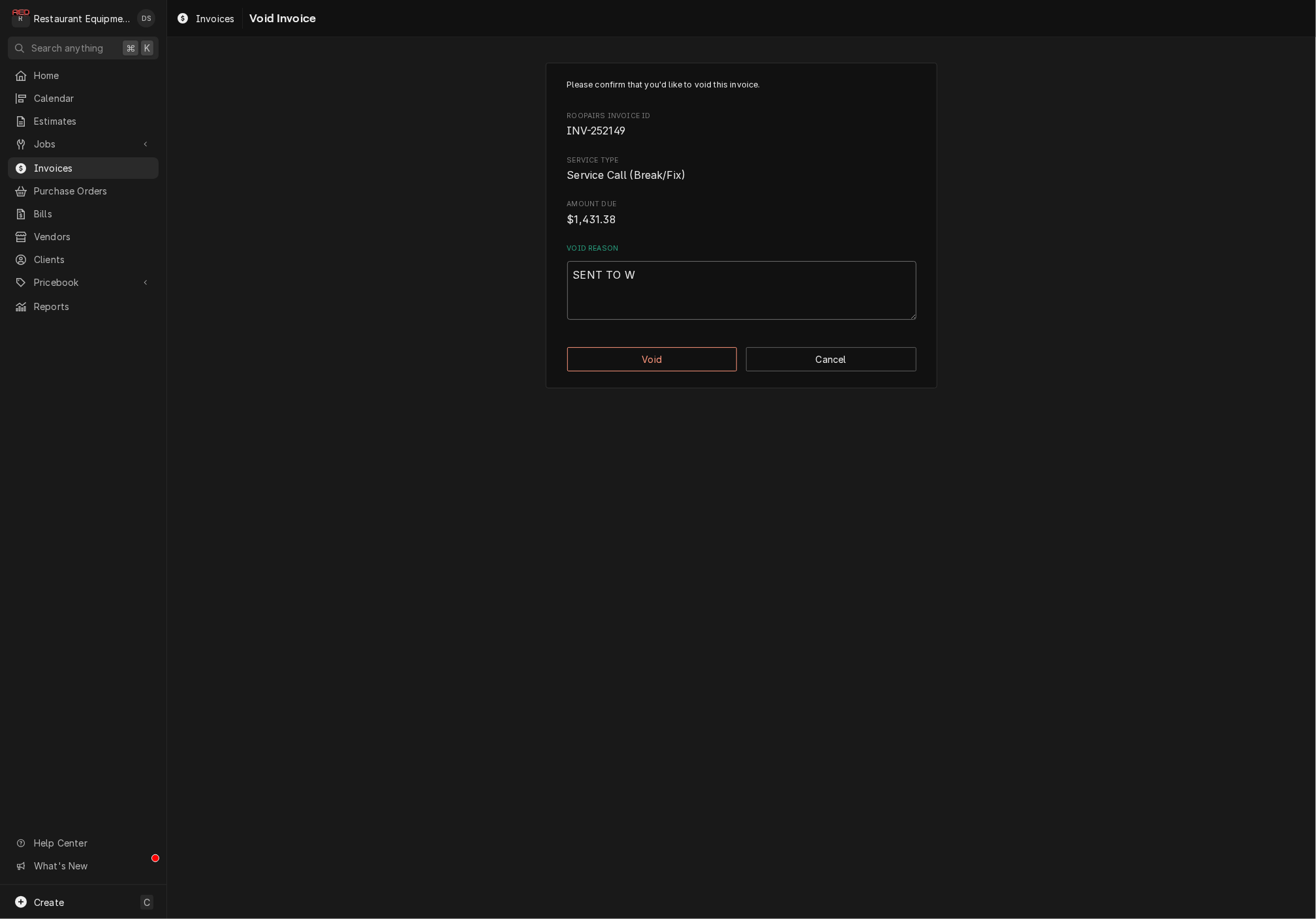
type textarea "SENT TO [GEOGRAPHIC_DATA]"
type textarea "x"
type textarea "SENT TO WAR"
type textarea "x"
type textarea "SENT TO WARR"
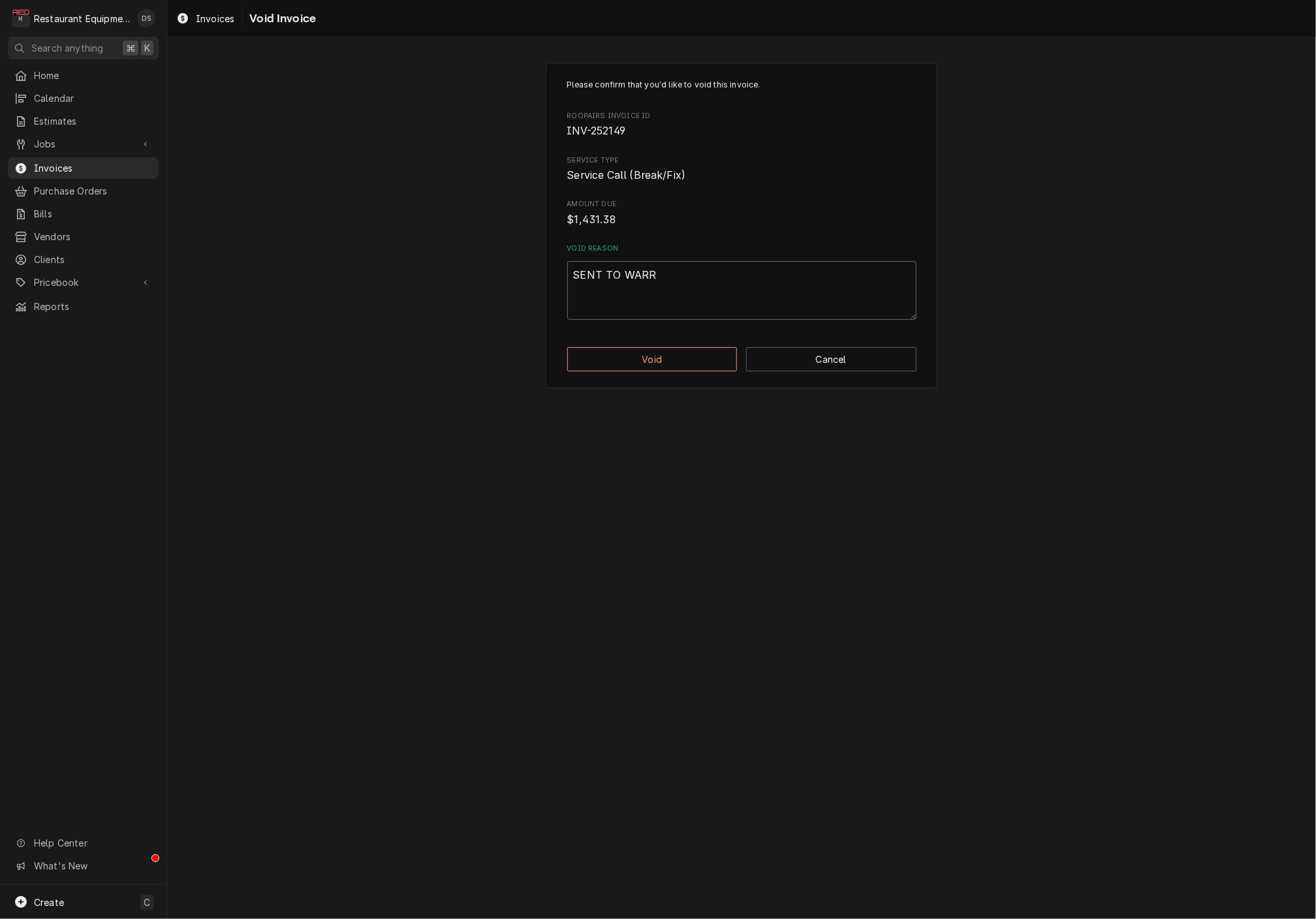
type textarea "x"
type textarea "SENT TO [GEOGRAPHIC_DATA]"
type textarea "x"
type textarea "SENT TO WARRAN"
type textarea "x"
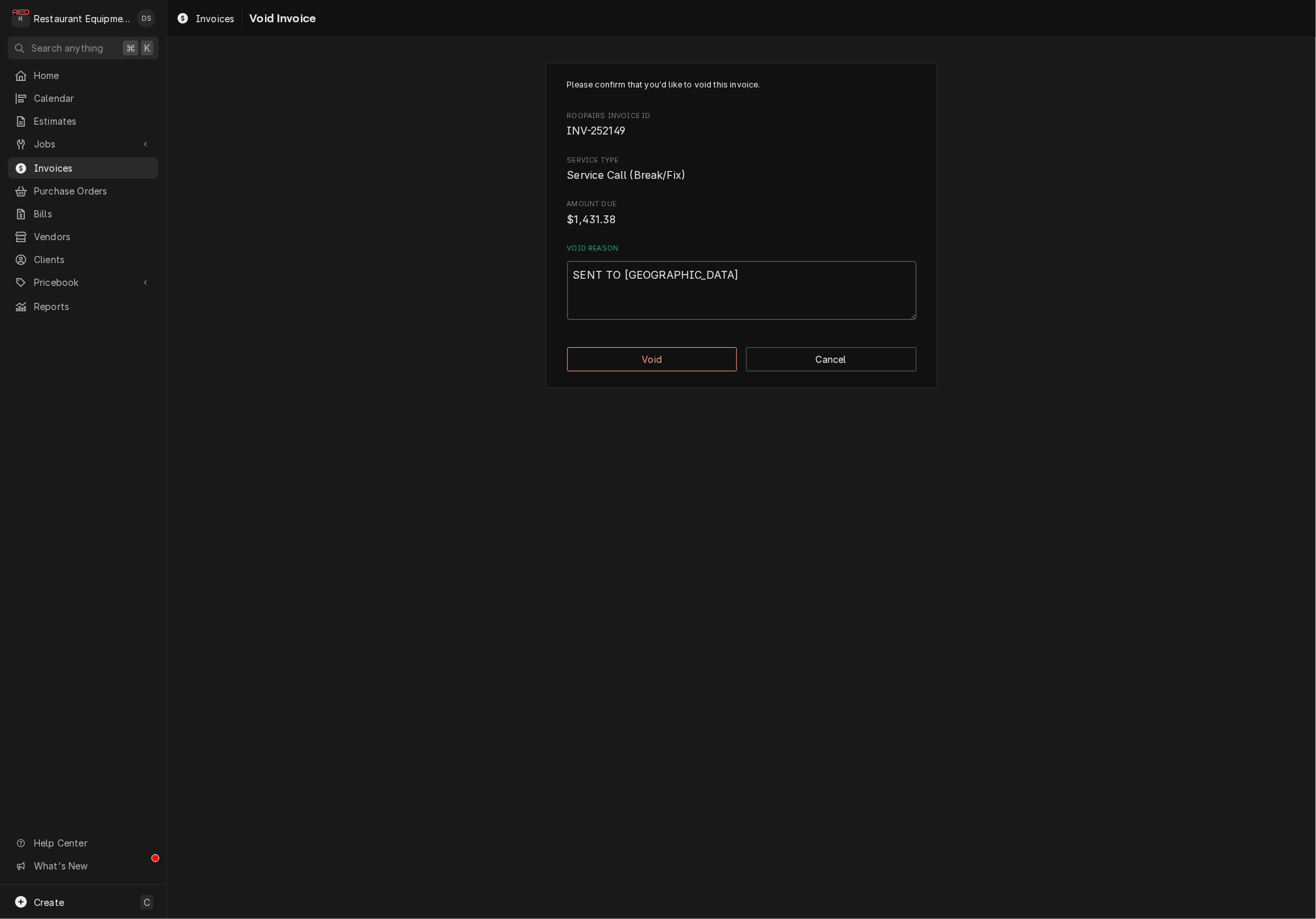
type textarea "SENT TO WARRANT"
type textarea "x"
type textarea "SENT TO WARRANTY"
type textarea "x"
type textarea "SENT TO WARRANTY"
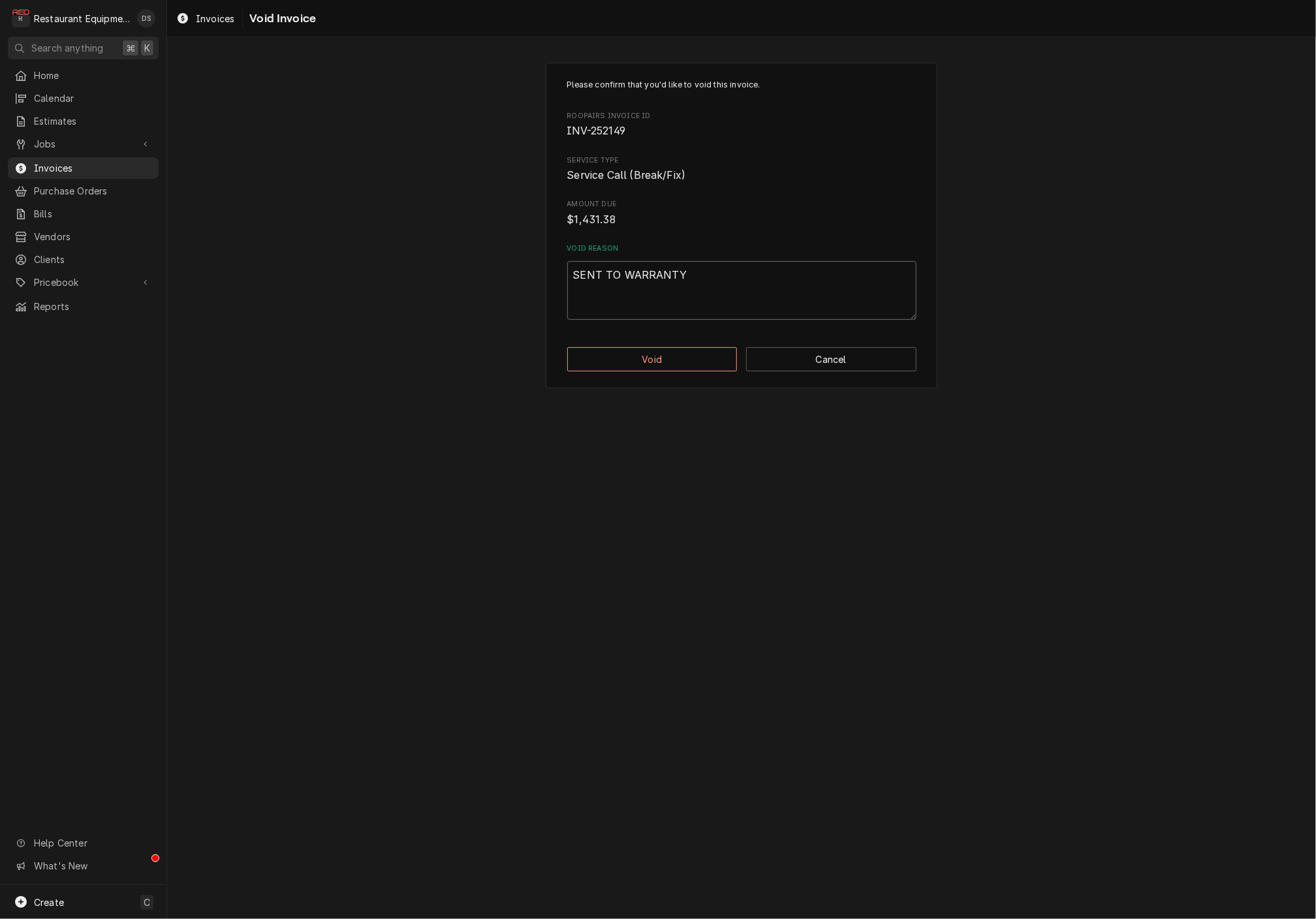
type textarea "x"
type textarea "SENT TO WARRANTY C"
type textarea "x"
type textarea "SENT TO WARRANTY CO"
type textarea "x"
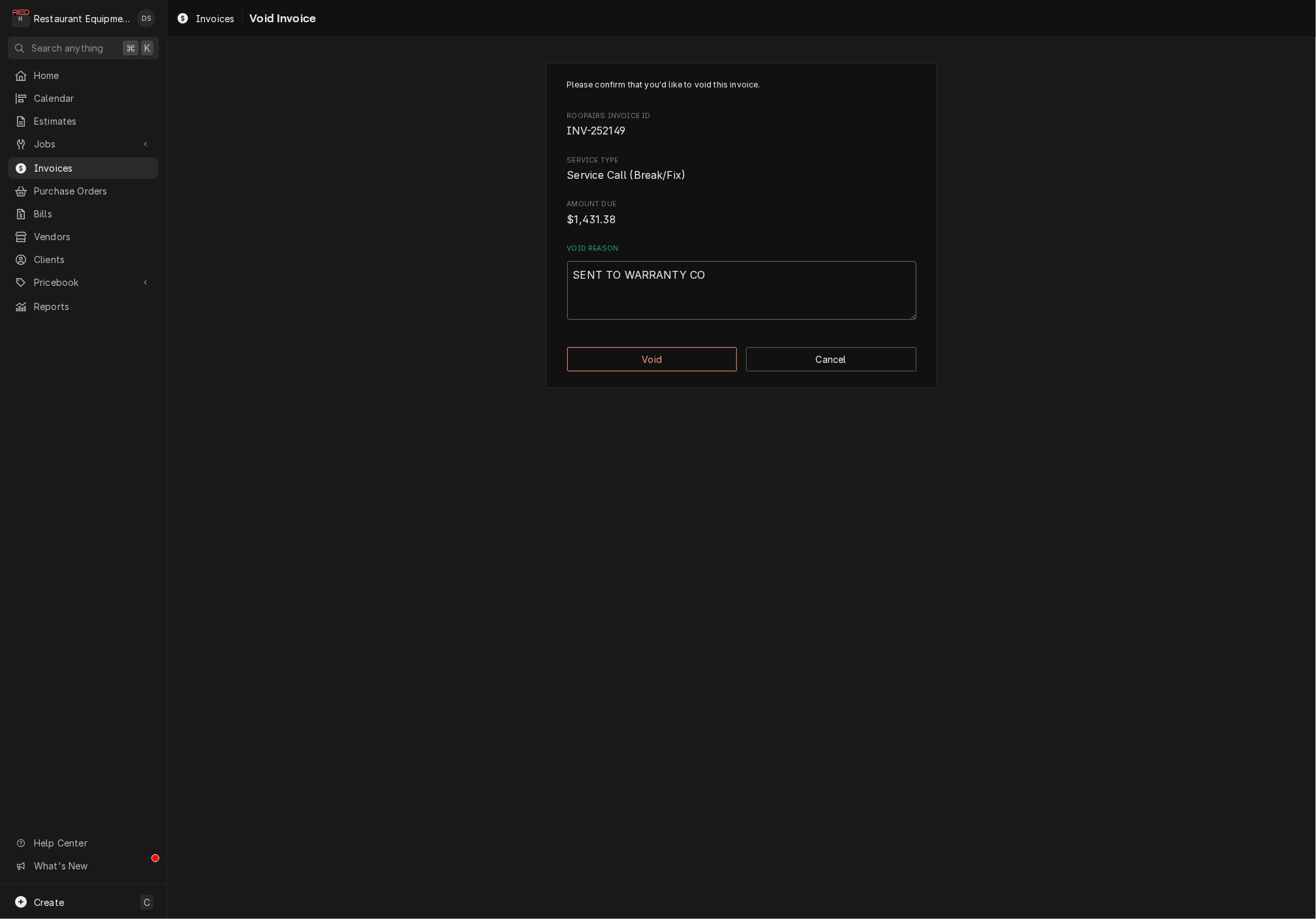
type textarea "SENT TO WARRANTY COM"
type textarea "x"
type textarea "SENT TO WARRANTY COMP"
type textarea "x"
type textarea "SENT TO WARRANTY COMPA"
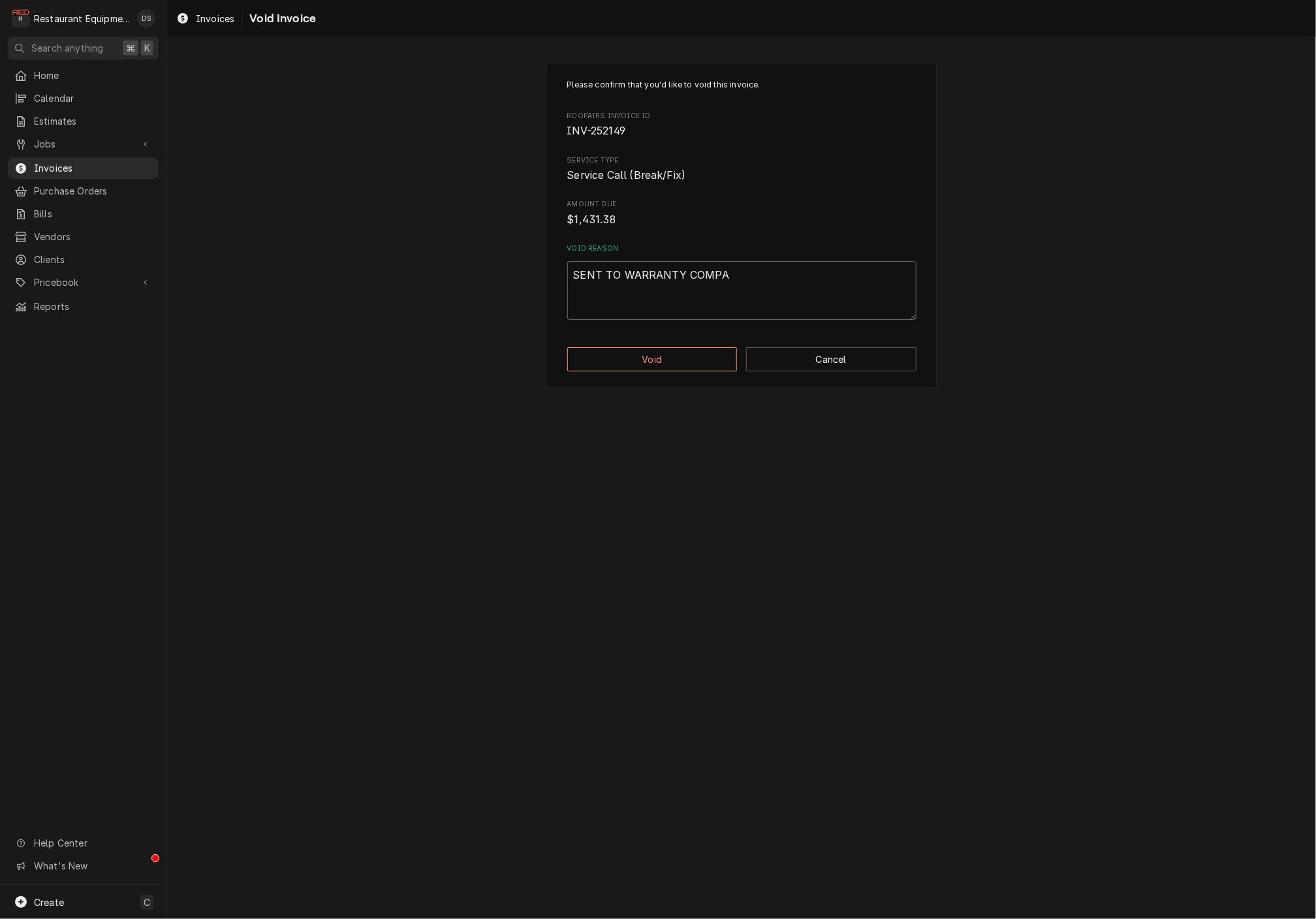
type textarea "x"
type textarea "SENT TO WARRANTY COMPAN"
type textarea "x"
type textarea "SENT TO WARRANTY COMPANY"
type textarea "x"
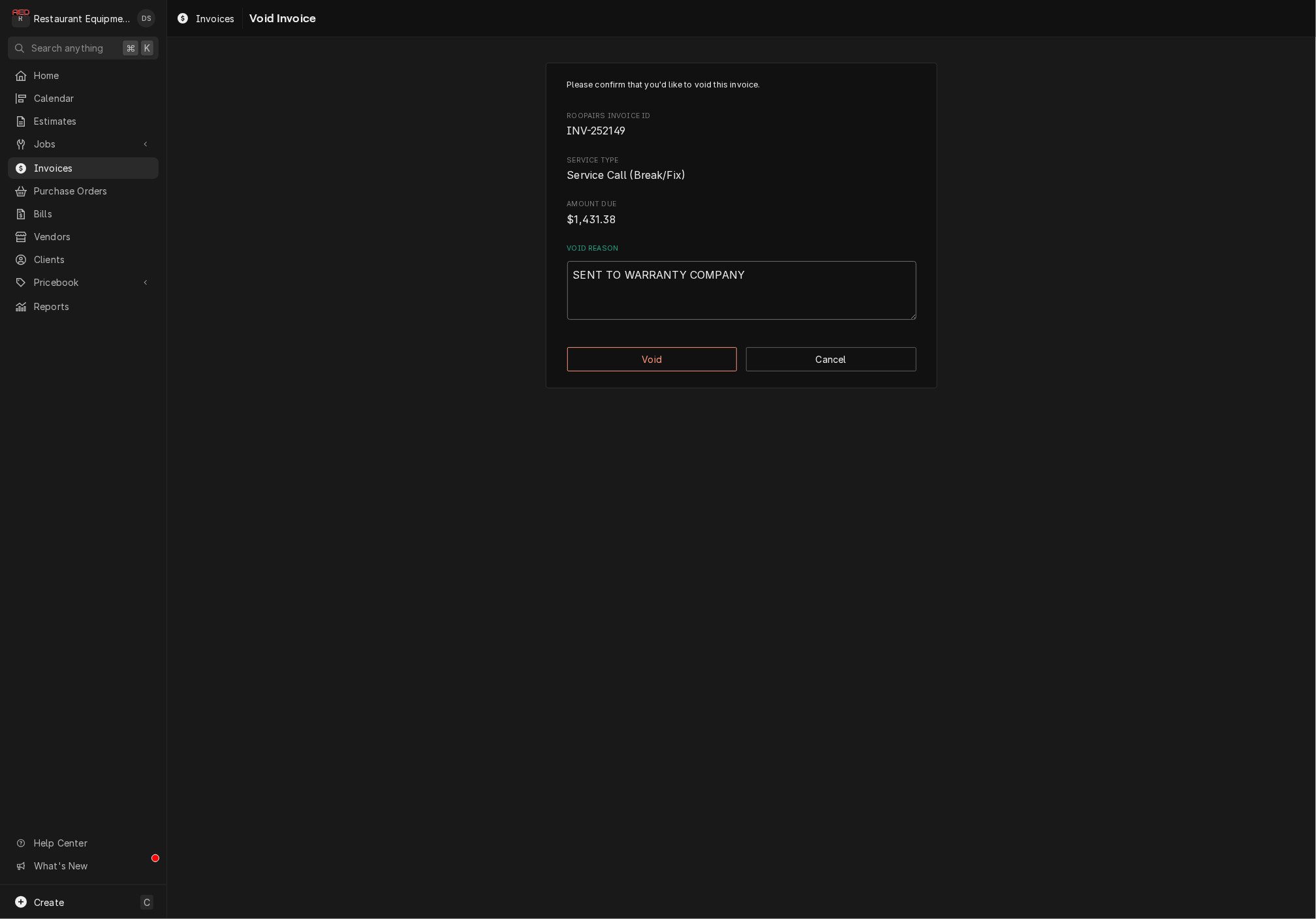
type textarea "SENT TO WARRANTY COMPANY."
type textarea "x"
type textarea "SENT TO WARRANTY COMPANY."
click at [672, 355] on button "Void" at bounding box center [652, 360] width 171 height 24
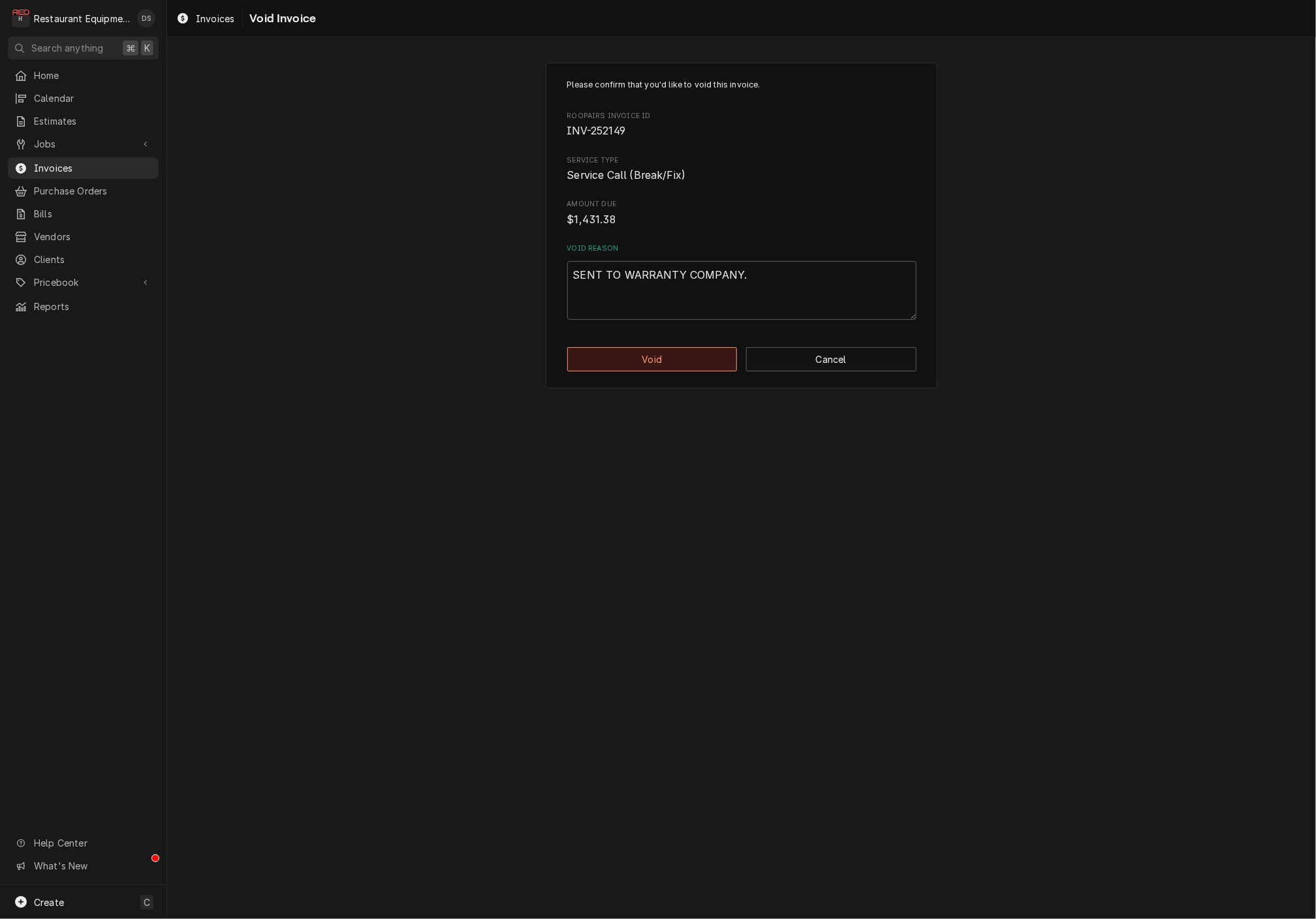
scroll to position [0, 0]
type textarea "x"
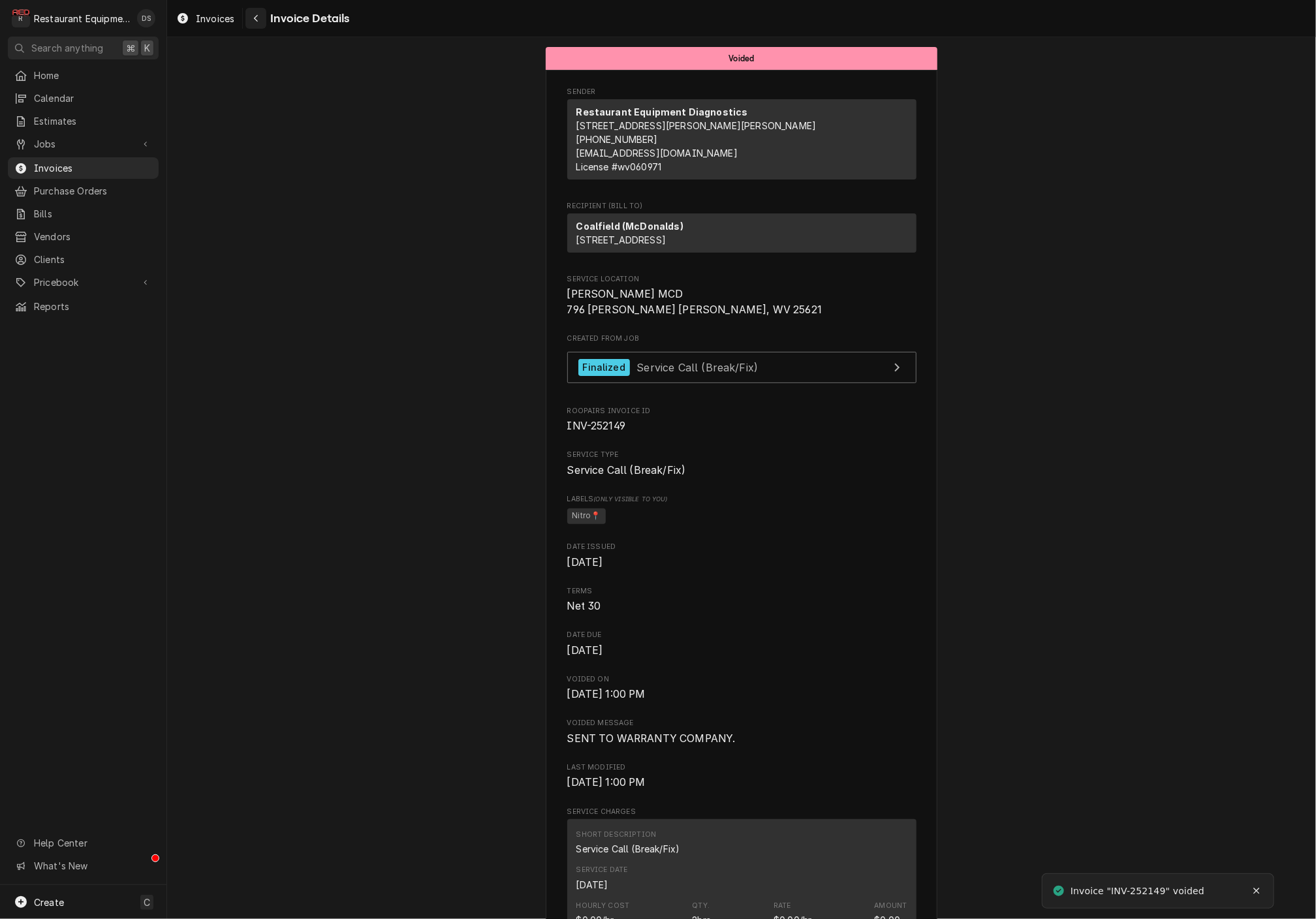
click at [257, 22] on icon "Navigate back" at bounding box center [255, 18] width 4 height 7
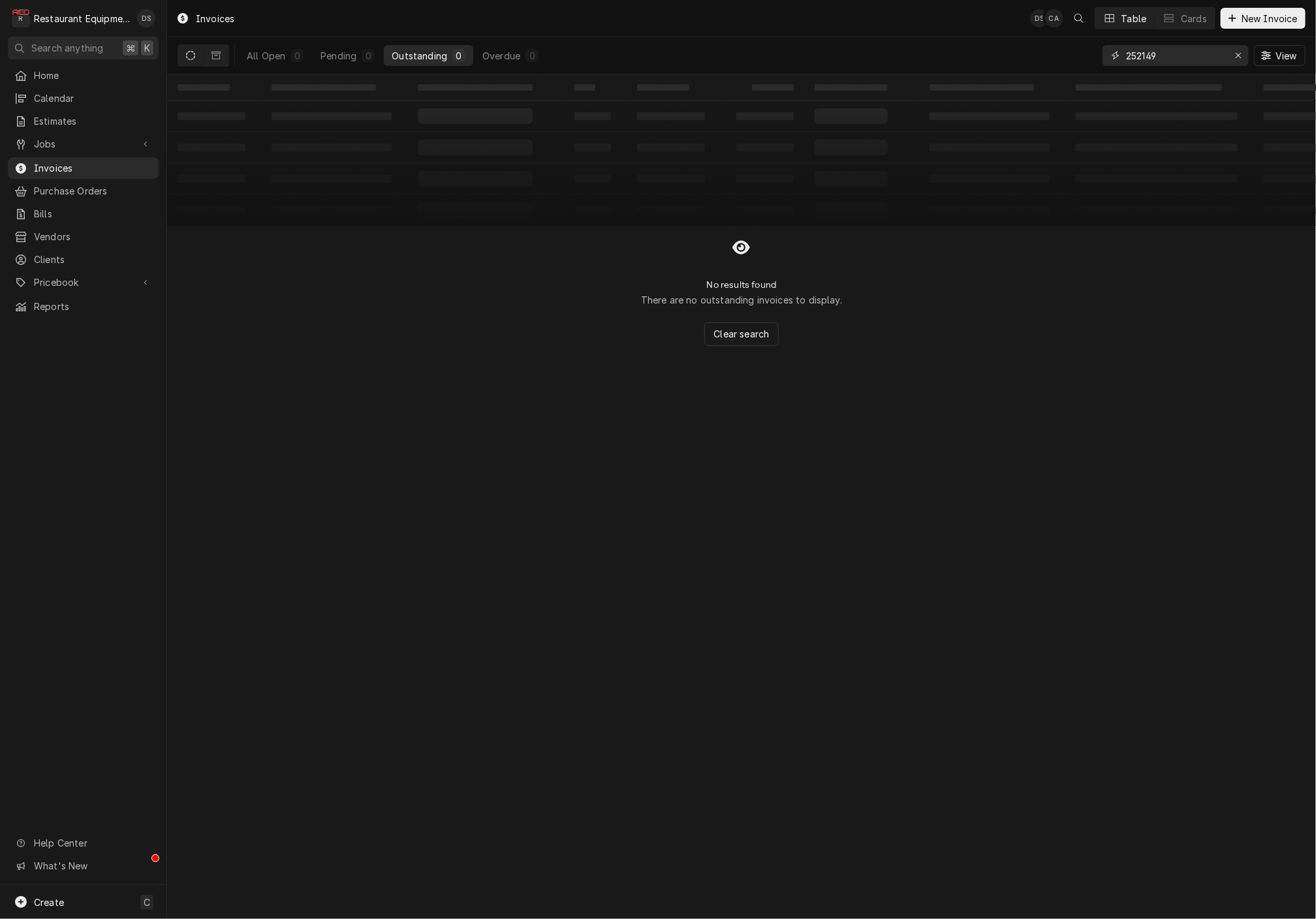
click at [1193, 58] on input "252149" at bounding box center [1175, 55] width 98 height 21
type input "251019"
click at [516, 66] on div "All Open 1 Pending 0 Outstanding 0 Overdue 1" at bounding box center [392, 55] width 307 height 37
click at [513, 55] on div "Overdue" at bounding box center [501, 55] width 38 height 14
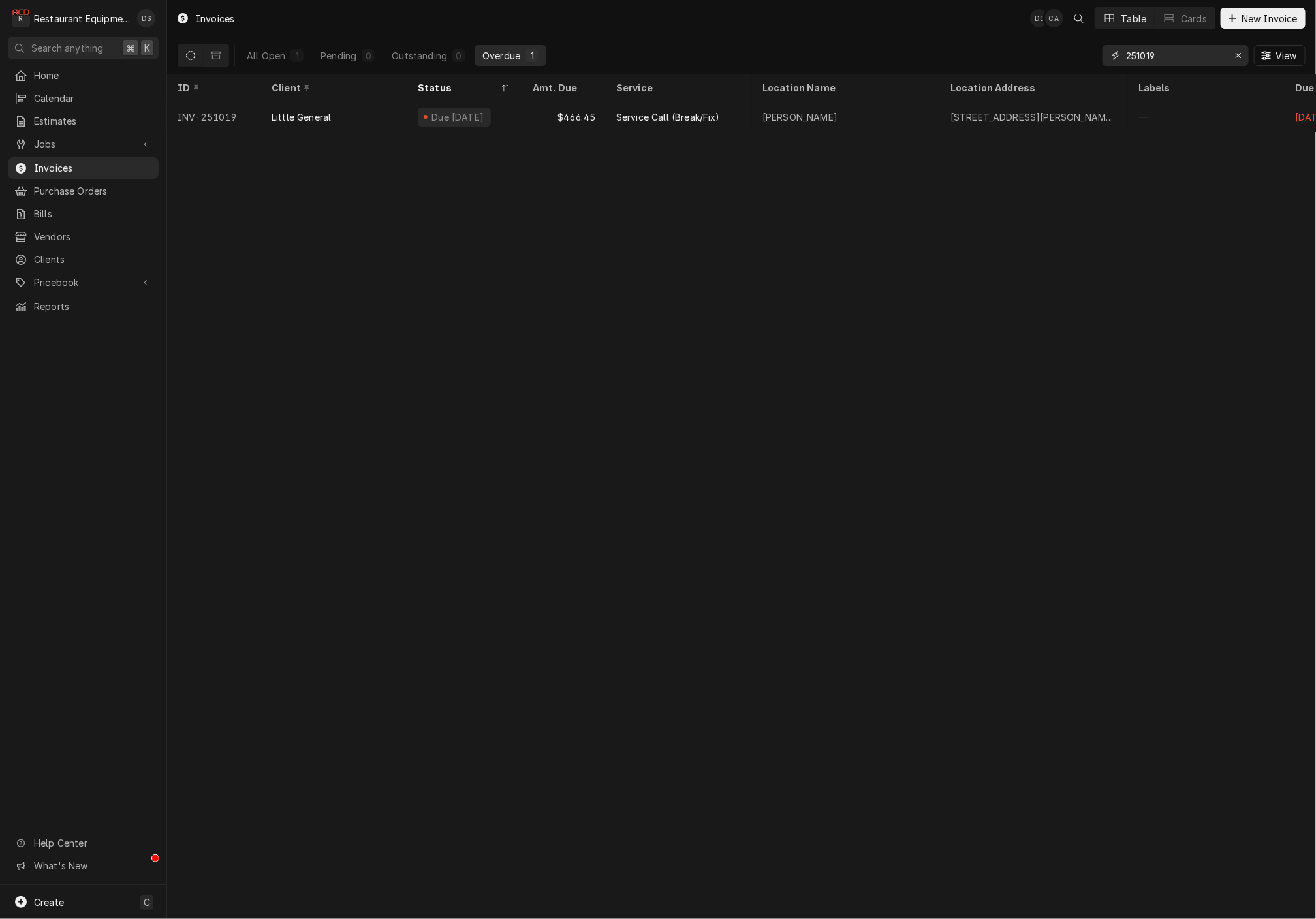
click at [1232, 54] on div "Erase input" at bounding box center [1238, 55] width 13 height 13
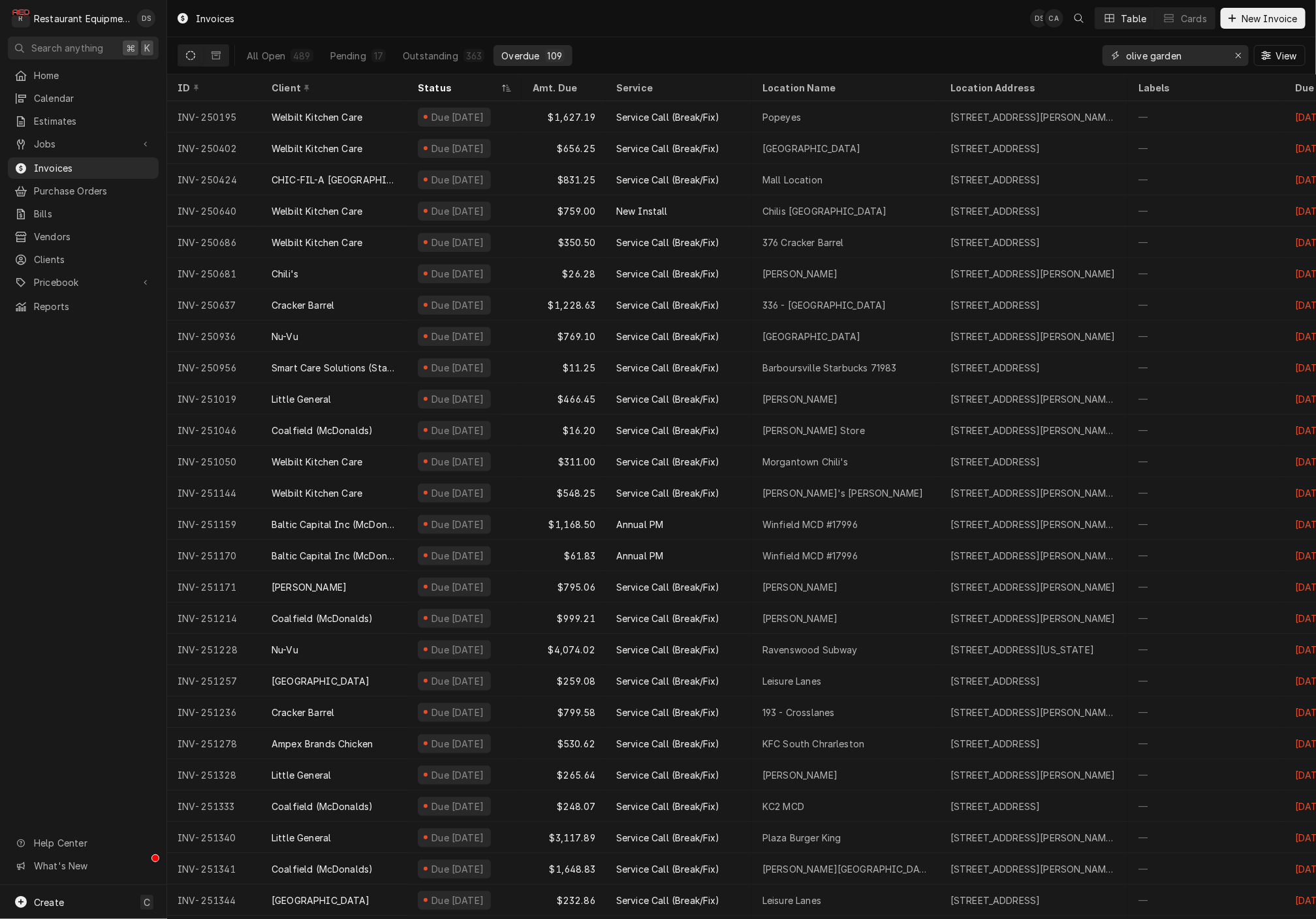
type input "olive garden"
